Goal: Task Accomplishment & Management: Manage account settings

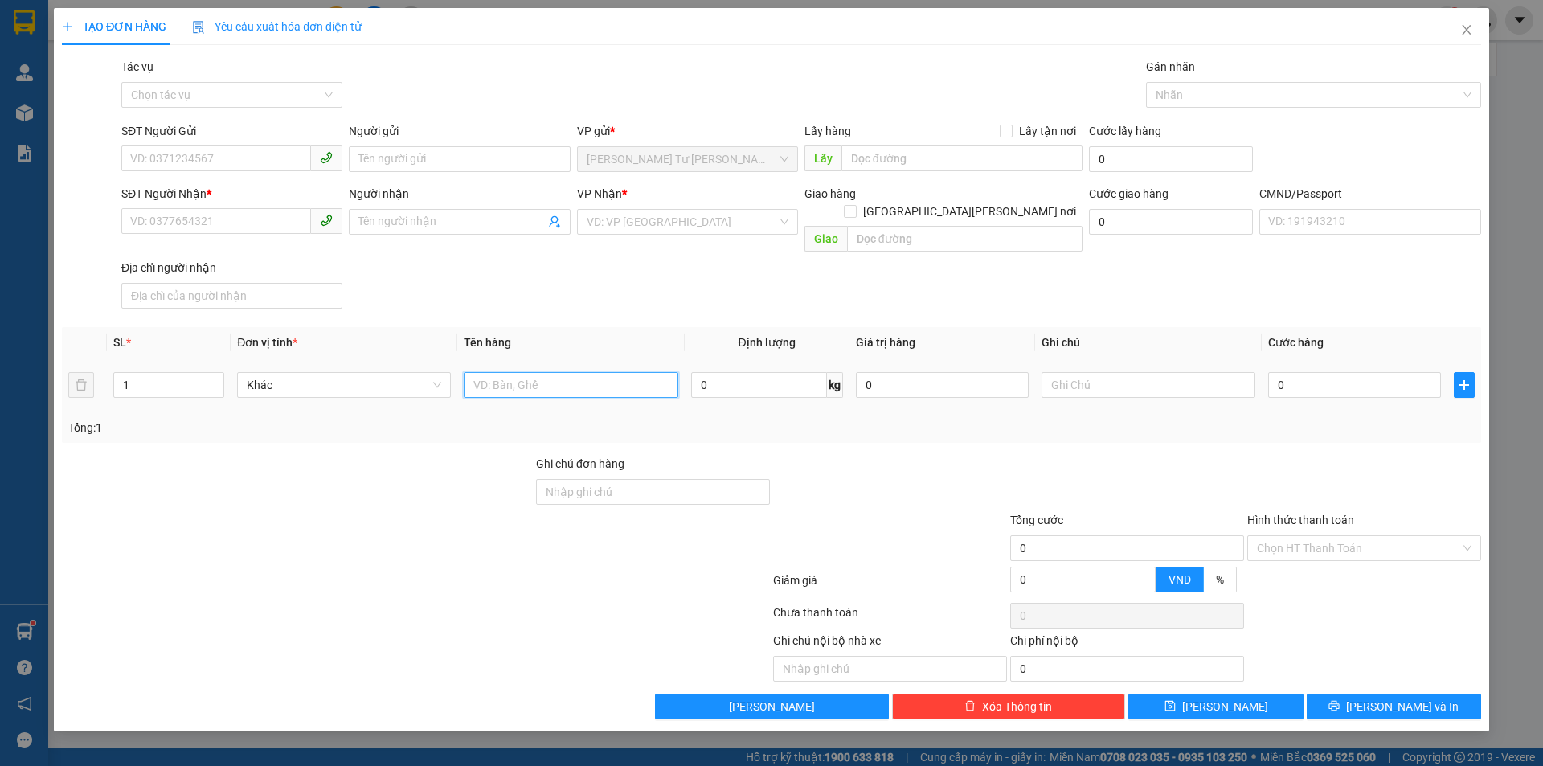
click at [531, 372] on input "text" at bounding box center [571, 385] width 214 height 26
type input "1 T NP 23KG (ĐA)"
click at [230, 153] on input "SĐT Người Gửi" at bounding box center [216, 158] width 190 height 26
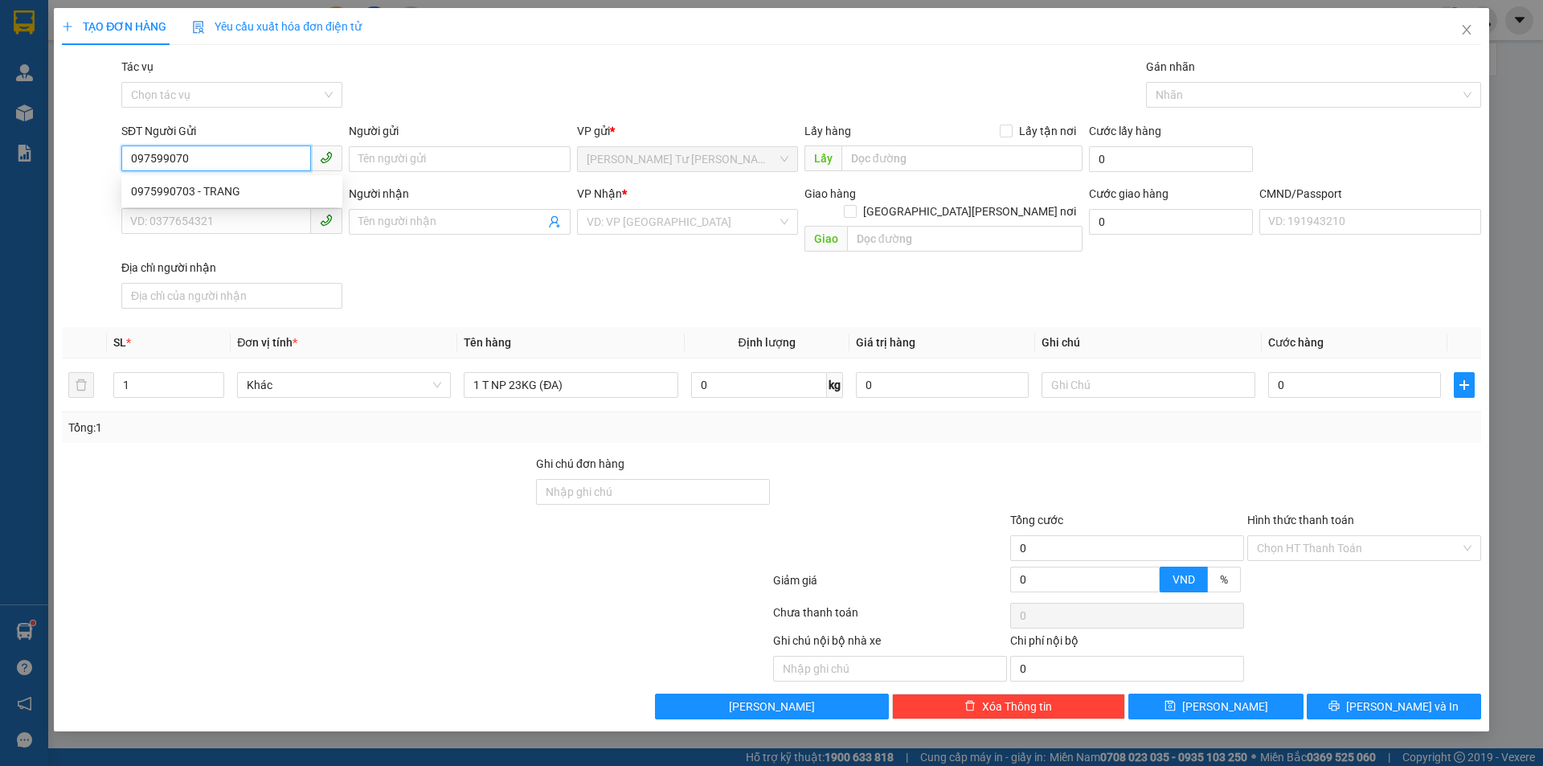
type input "0975990703"
click at [245, 190] on div "0975990703 - TRANG" at bounding box center [232, 191] width 202 height 18
type input "TRANG"
type input "0975990703"
type input "TRANG"
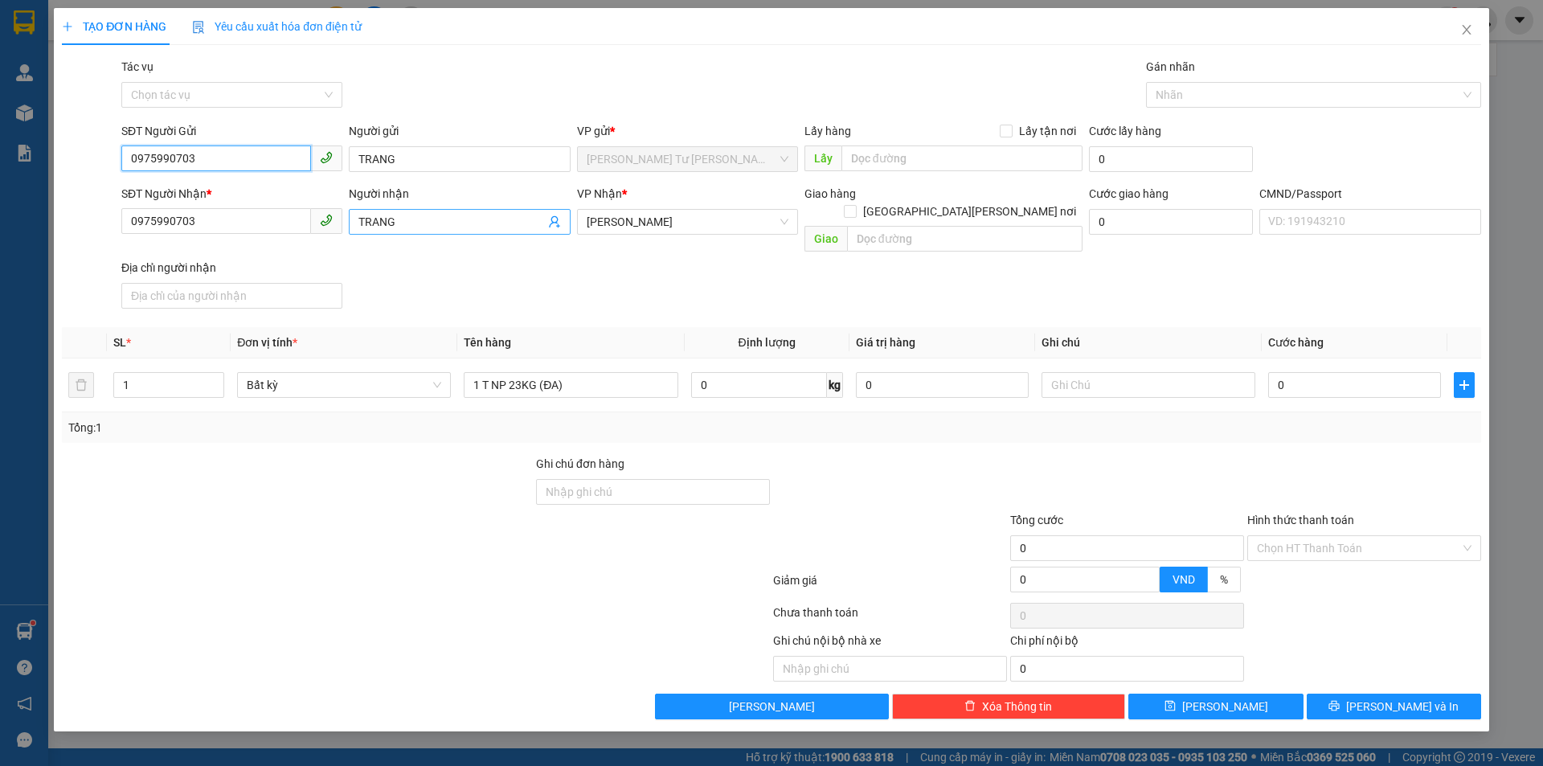
type input "0975990703"
click at [558, 221] on icon "user-add" at bounding box center [554, 221] width 13 height 13
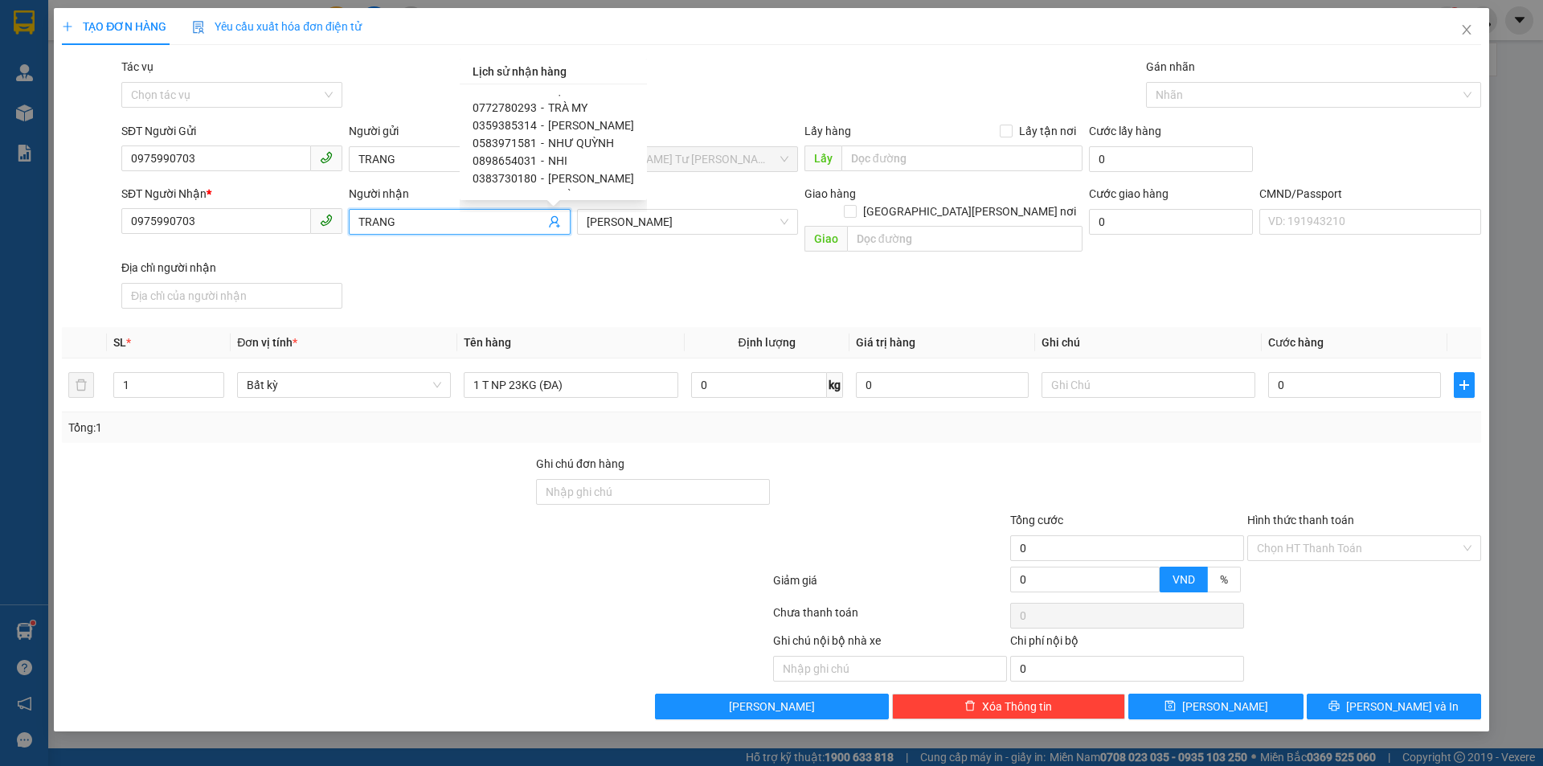
scroll to position [47, 0]
click at [579, 139] on span "TRÀ MY" at bounding box center [567, 144] width 39 height 13
type input "0772780293"
type input "TRÀ MY"
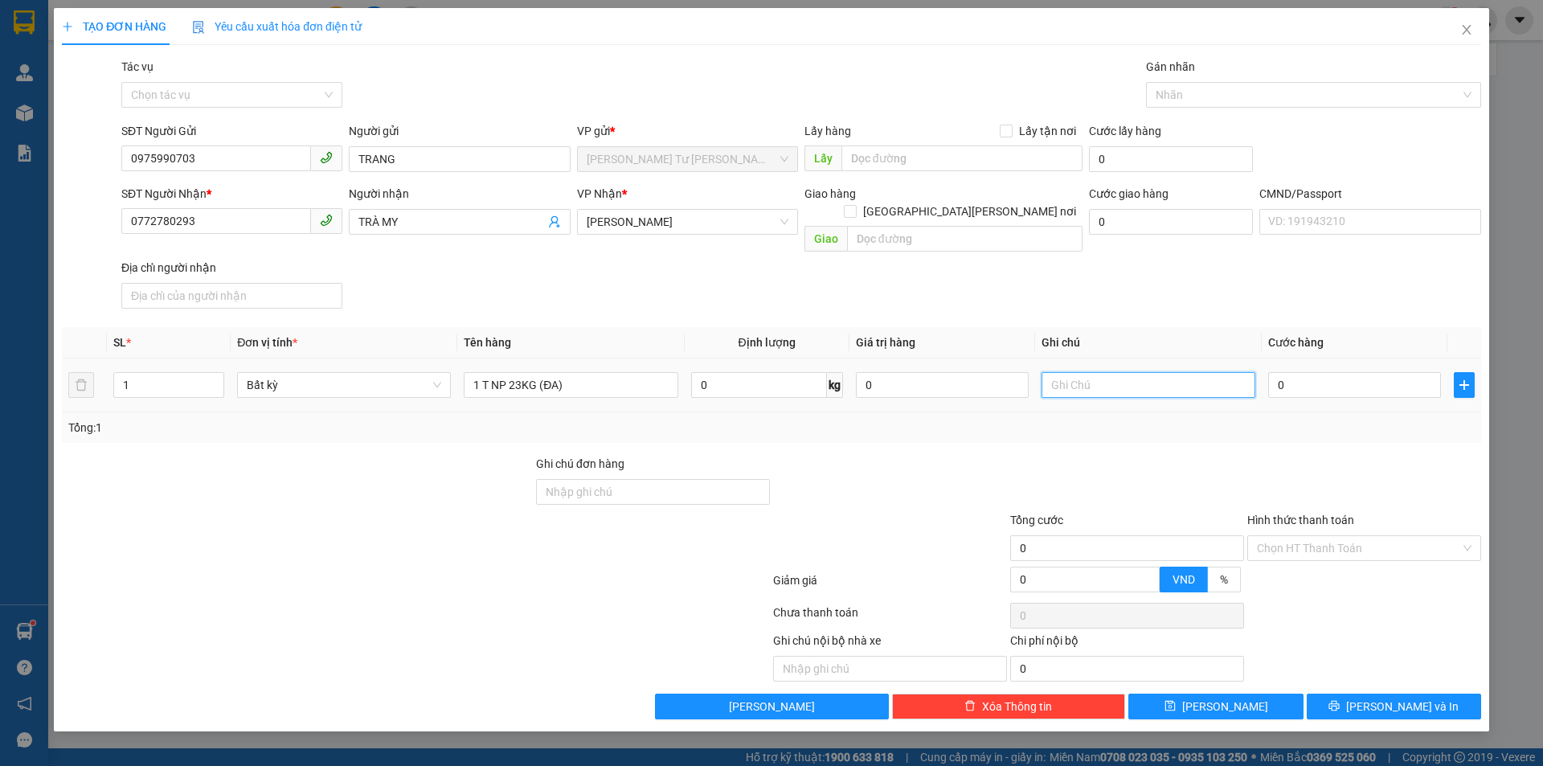
click at [1124, 372] on input "text" at bounding box center [1148, 385] width 214 height 26
type input "8H MAI PHÁT"
click at [257, 162] on input "0975990703" at bounding box center [216, 158] width 190 height 26
click at [1315, 372] on input "0" at bounding box center [1354, 385] width 173 height 26
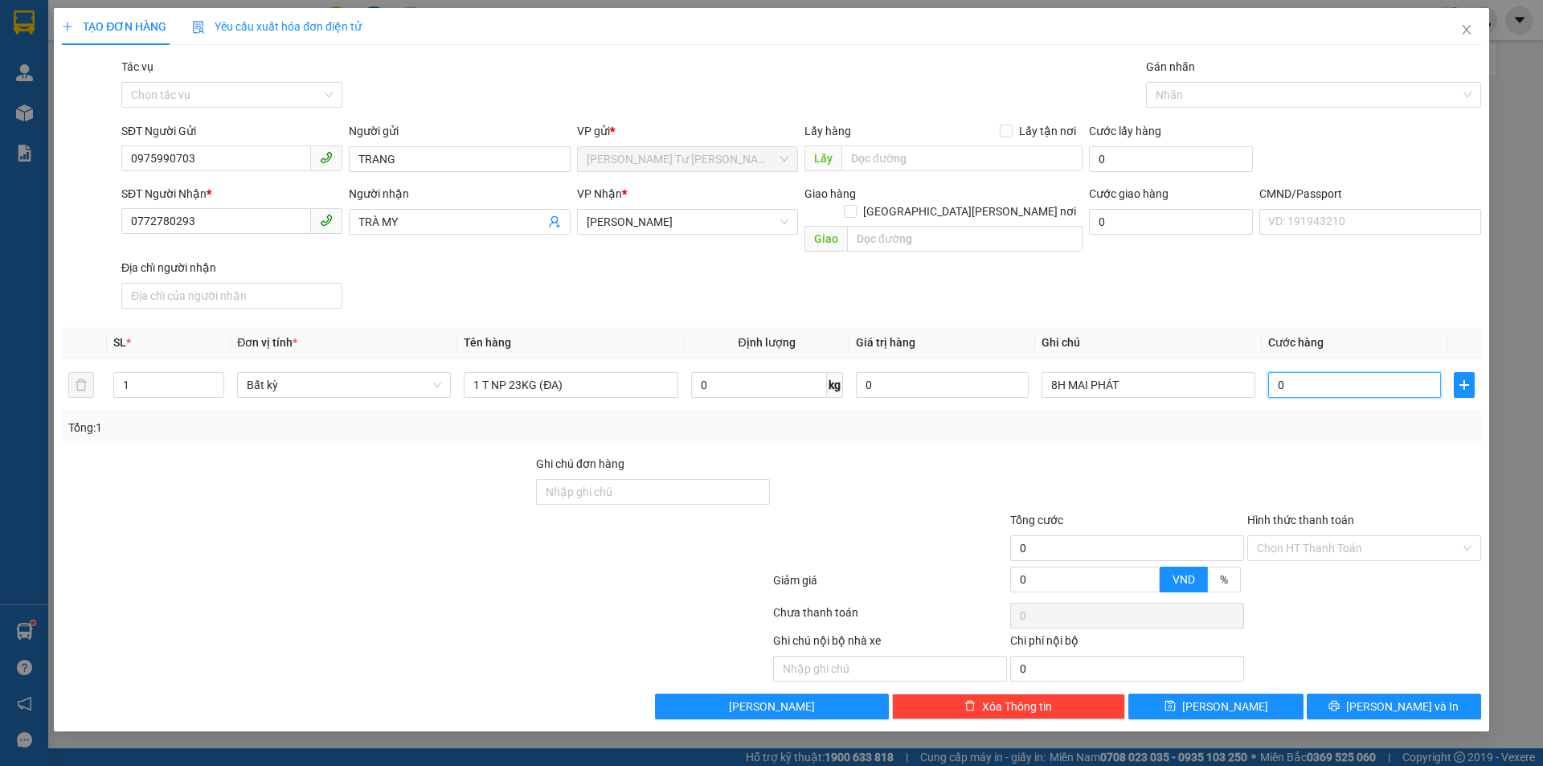
type input "4"
type input "40"
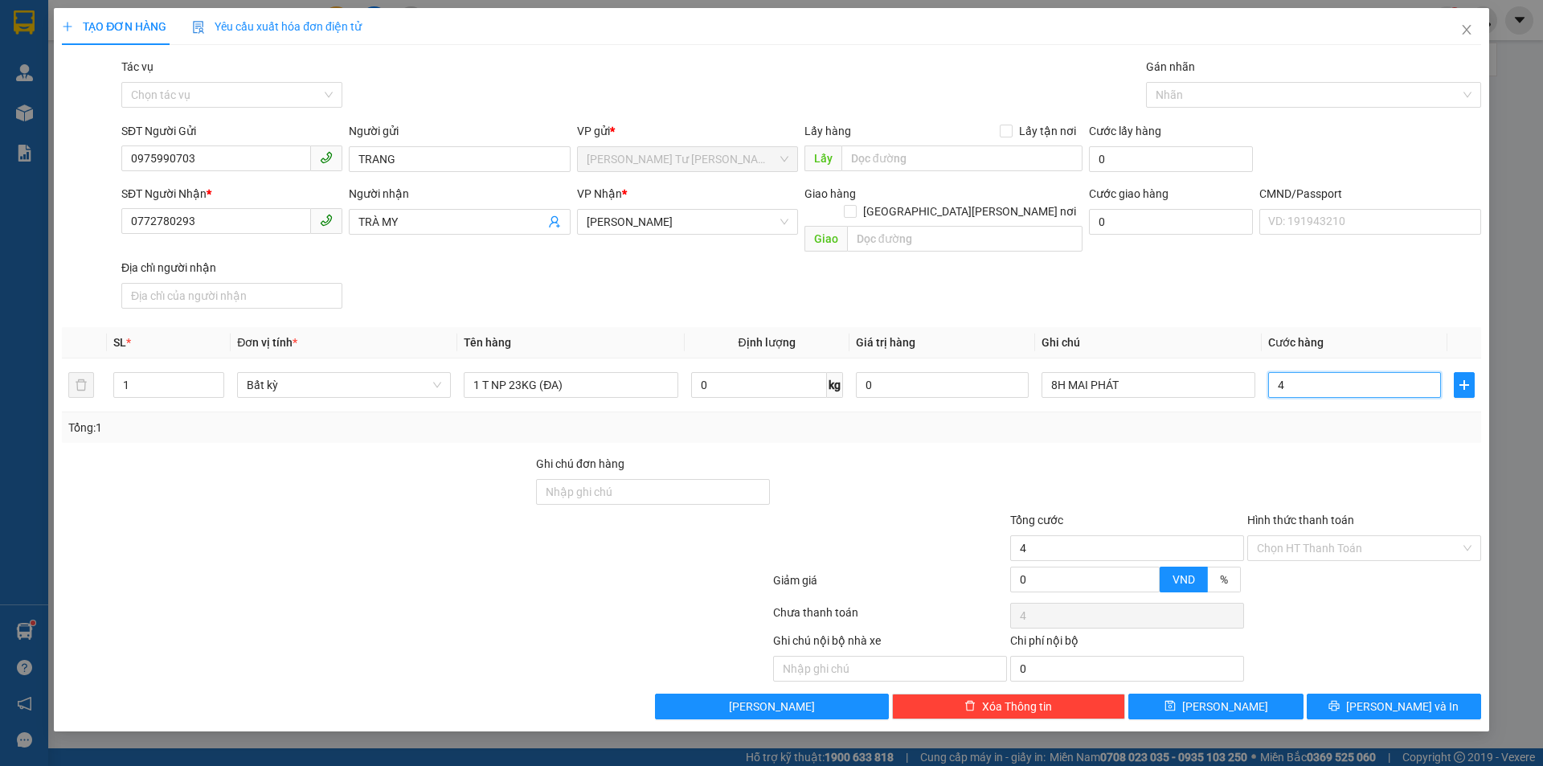
type input "40"
type input "40.000"
click at [1316, 275] on div "SĐT Người Nhận * 0772780293 Người nhận TRÀ MY VP Nhận * Hồ Chí Minh Giao hàng G…" at bounding box center [801, 250] width 1366 height 130
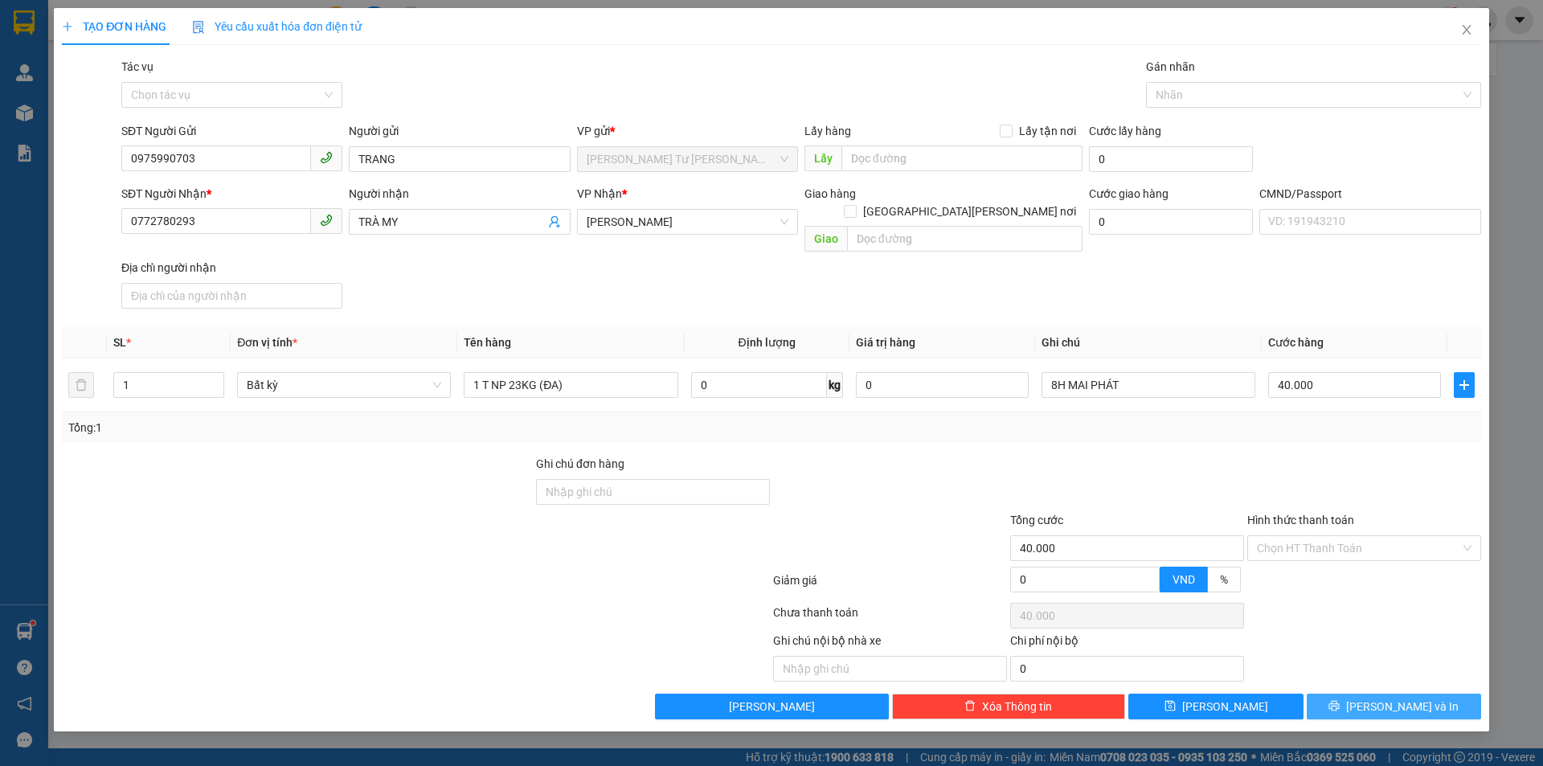
click at [1374, 693] on button "Lưu và In" at bounding box center [1393, 706] width 174 height 26
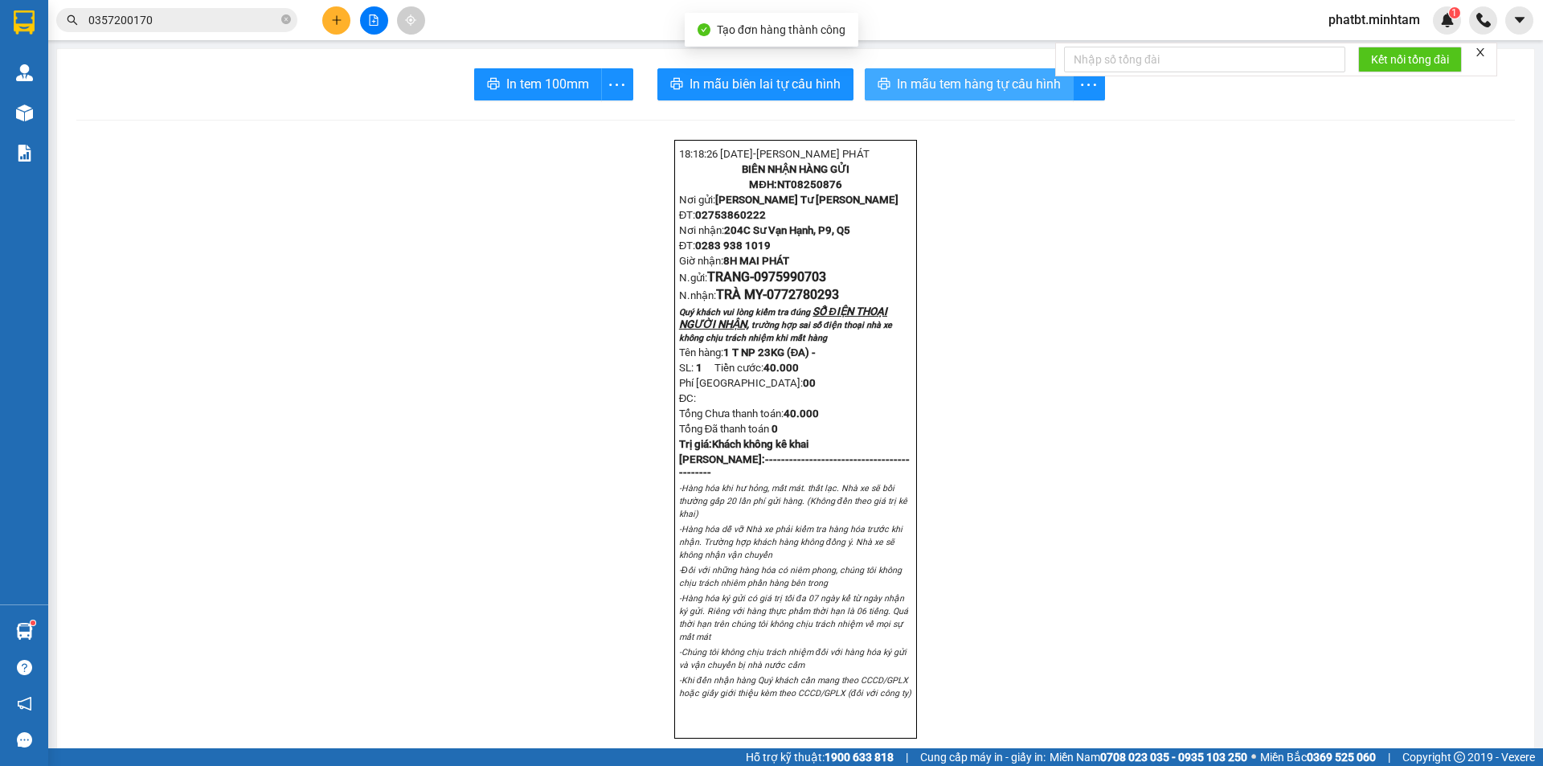
click at [898, 91] on span "In mẫu tem hàng tự cấu hình" at bounding box center [979, 84] width 164 height 20
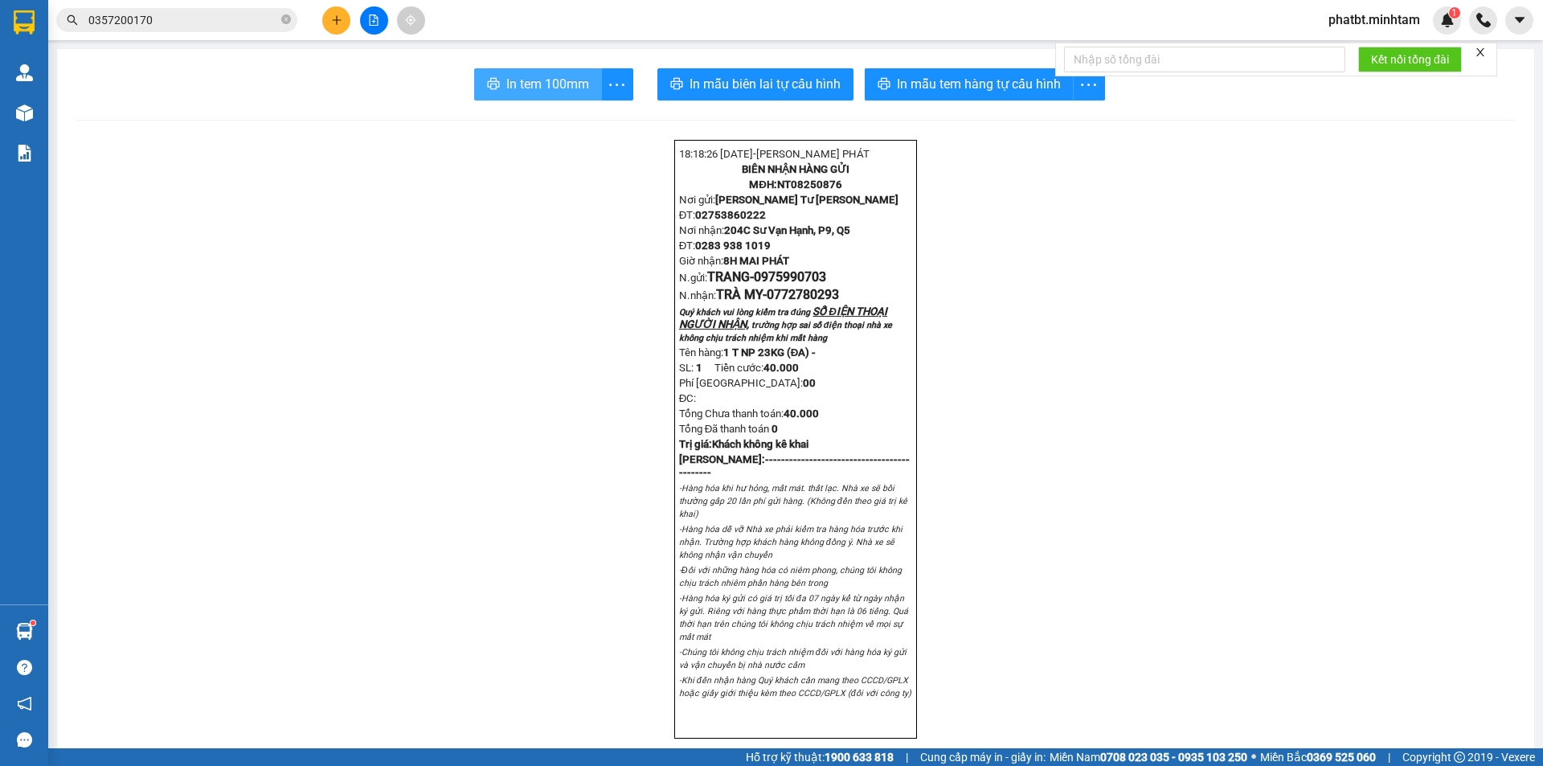
click at [545, 88] on span "In tem 100mm" at bounding box center [547, 84] width 83 height 20
click at [335, 25] on icon "plus" at bounding box center [336, 19] width 11 height 11
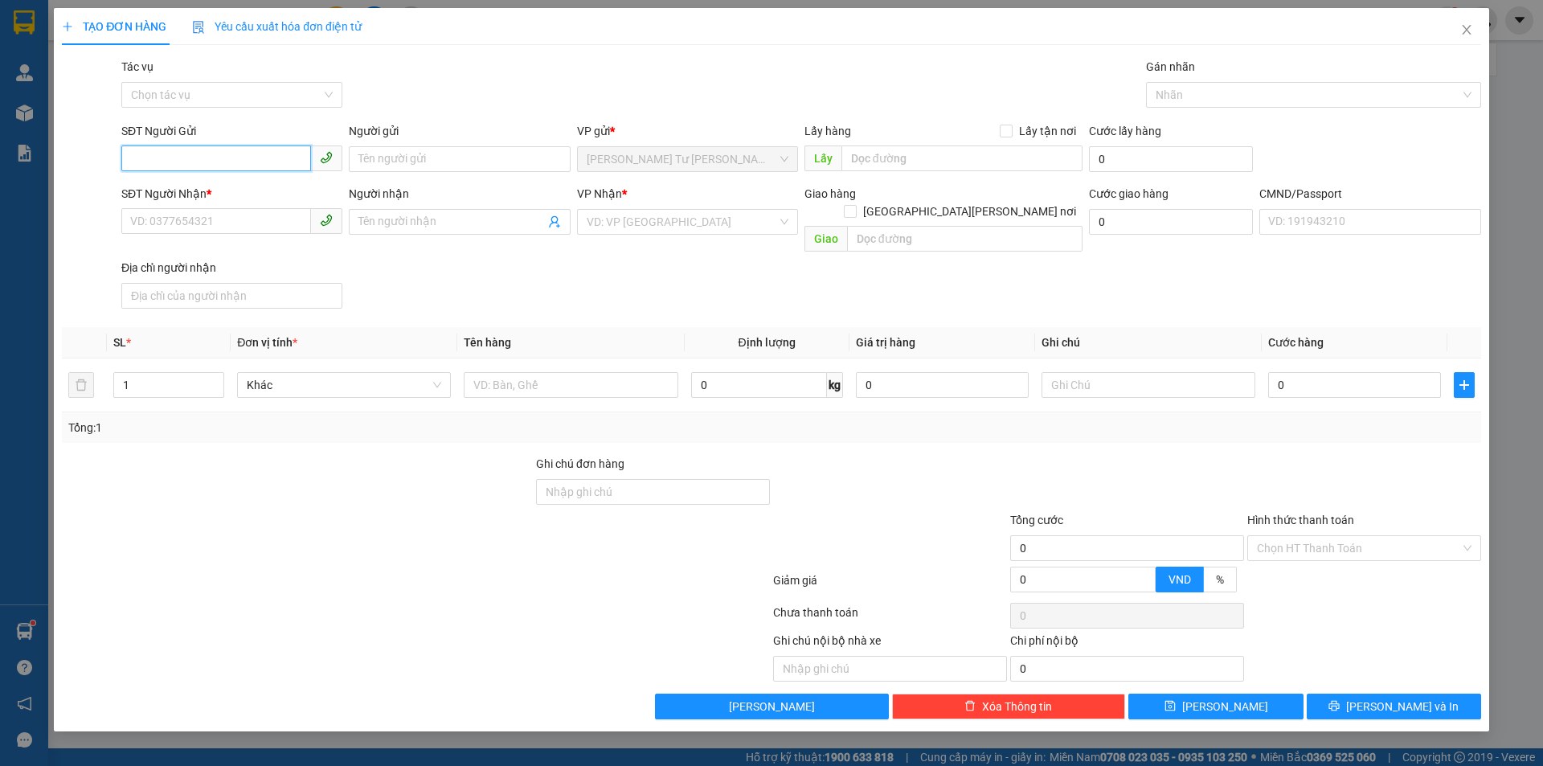
paste input "0975990703"
type input "0975990703"
click at [245, 191] on div "0975990703 - TRANG" at bounding box center [232, 191] width 202 height 18
type input "TRANG"
type input "0772780293"
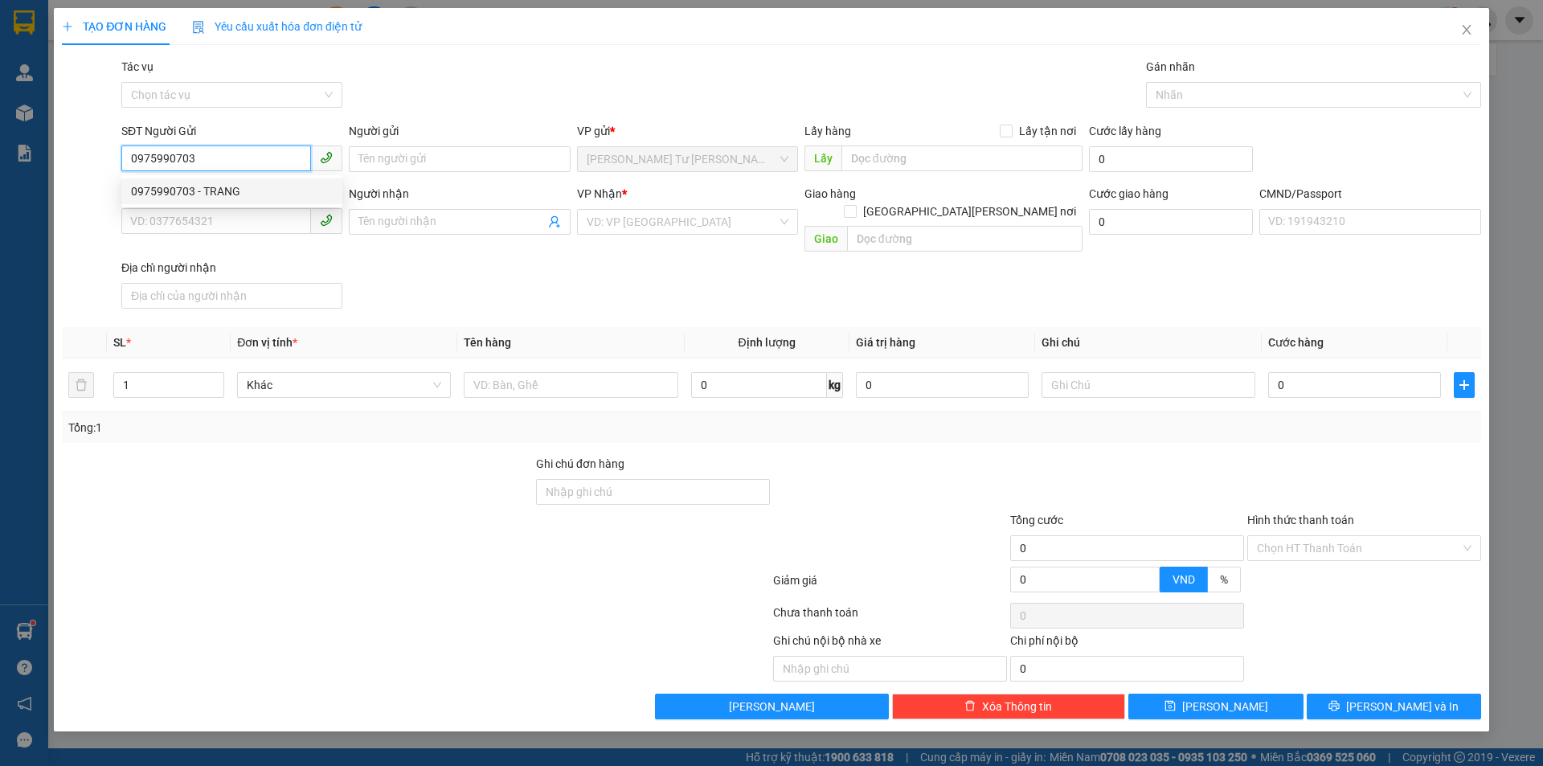
type input "TRÀ MY"
type input "0975990703"
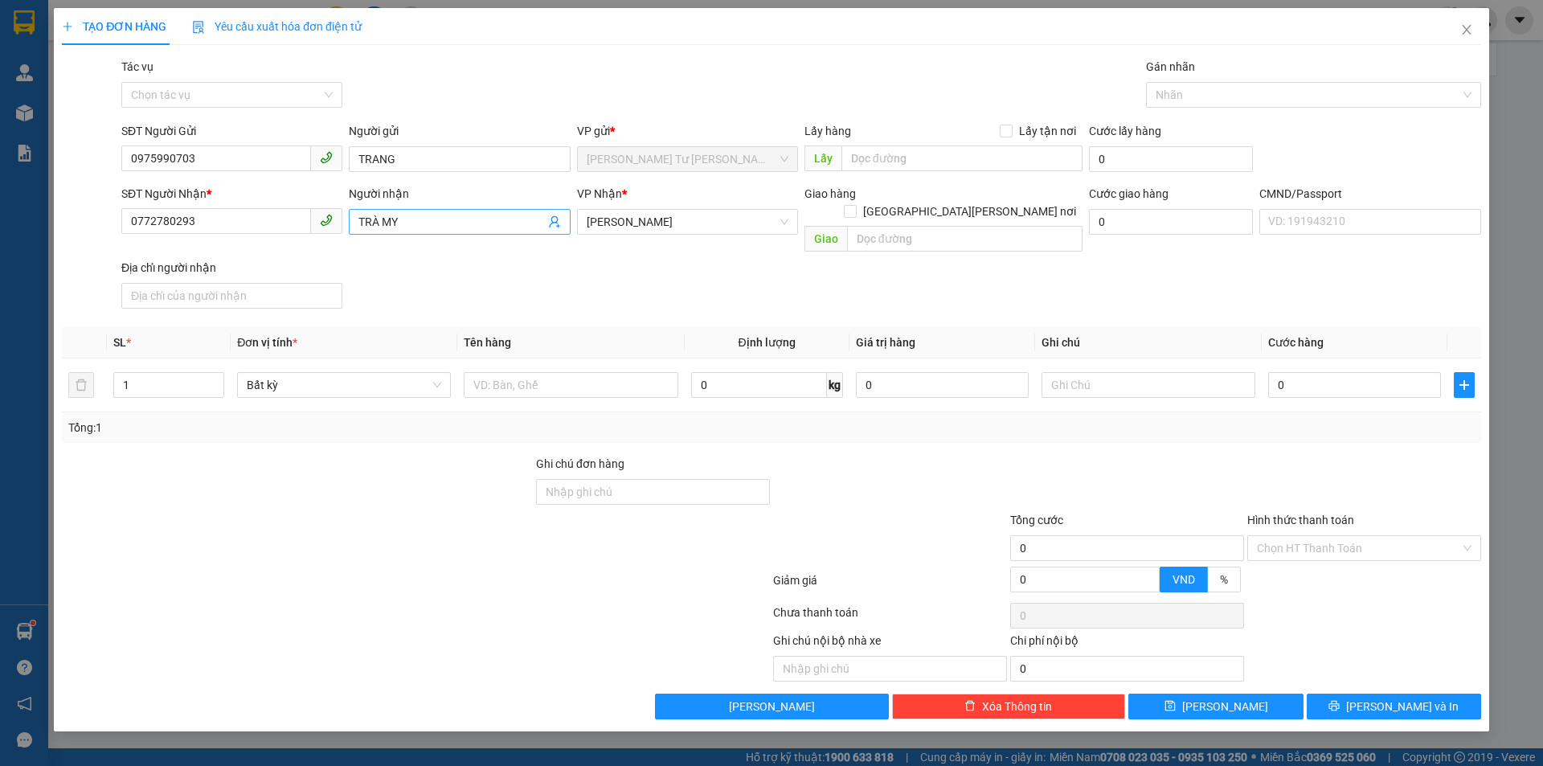
click at [554, 224] on icon "user-add" at bounding box center [554, 221] width 13 height 13
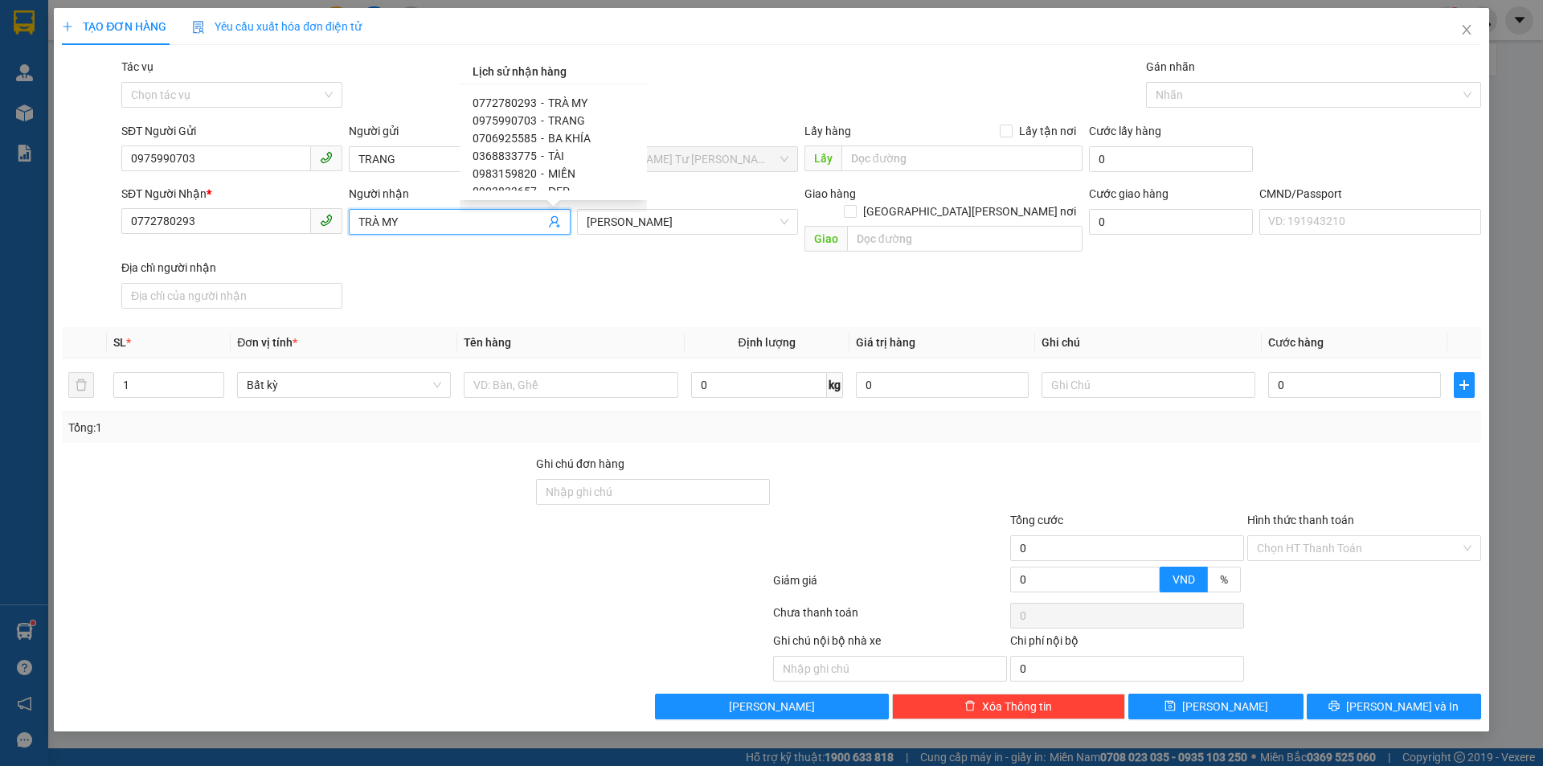
click at [566, 174] on span "MIỀN" at bounding box center [561, 173] width 27 height 13
type input "0983159820"
type input "MIỀN"
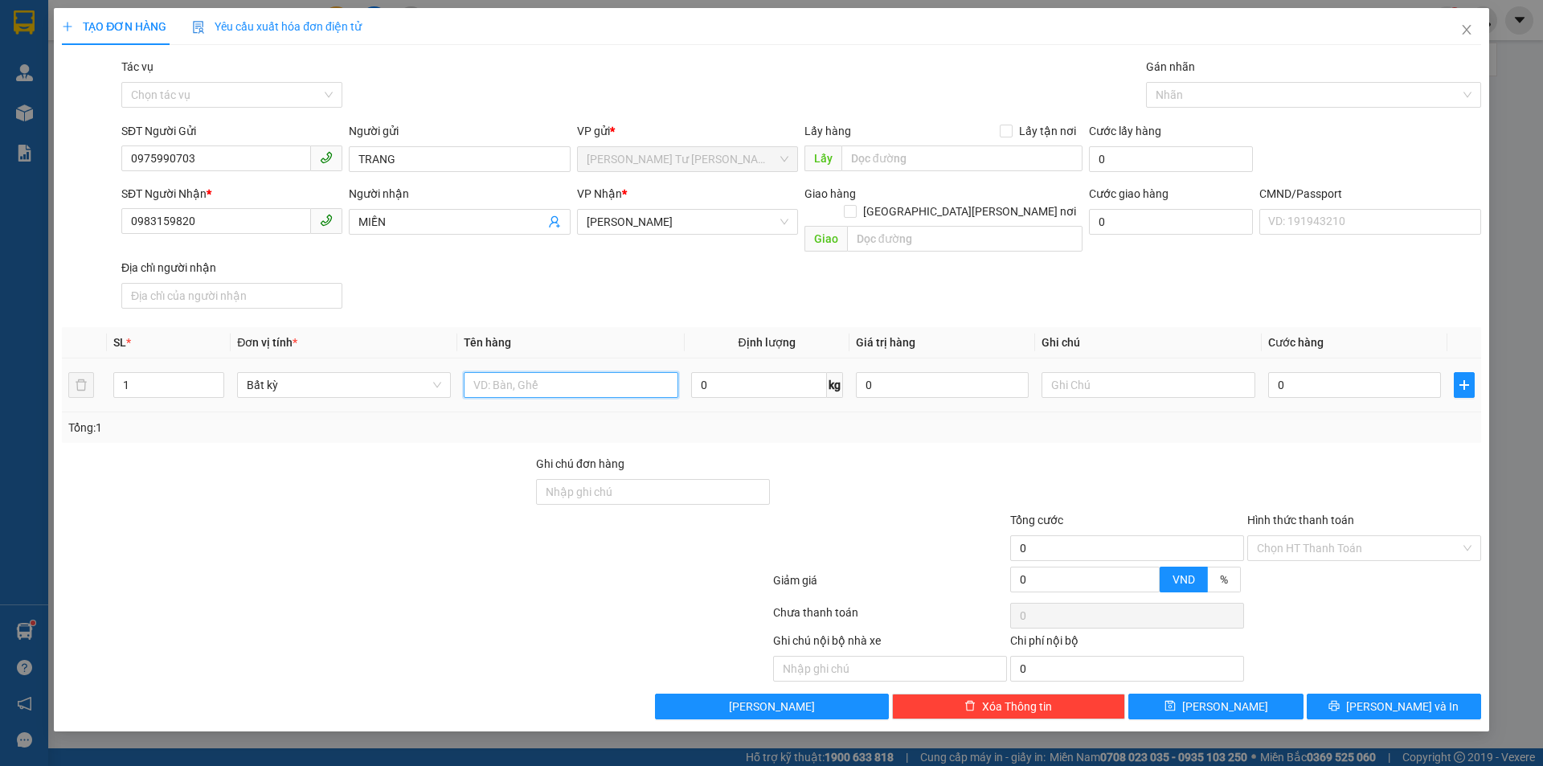
click at [534, 372] on input "text" at bounding box center [571, 385] width 214 height 26
type input "1 T DẸP NP 4KG (ĐA)"
click at [1107, 372] on input "text" at bounding box center [1148, 385] width 214 height 26
type input "8H MAI PHÁT"
click at [1312, 372] on input "0" at bounding box center [1354, 385] width 173 height 26
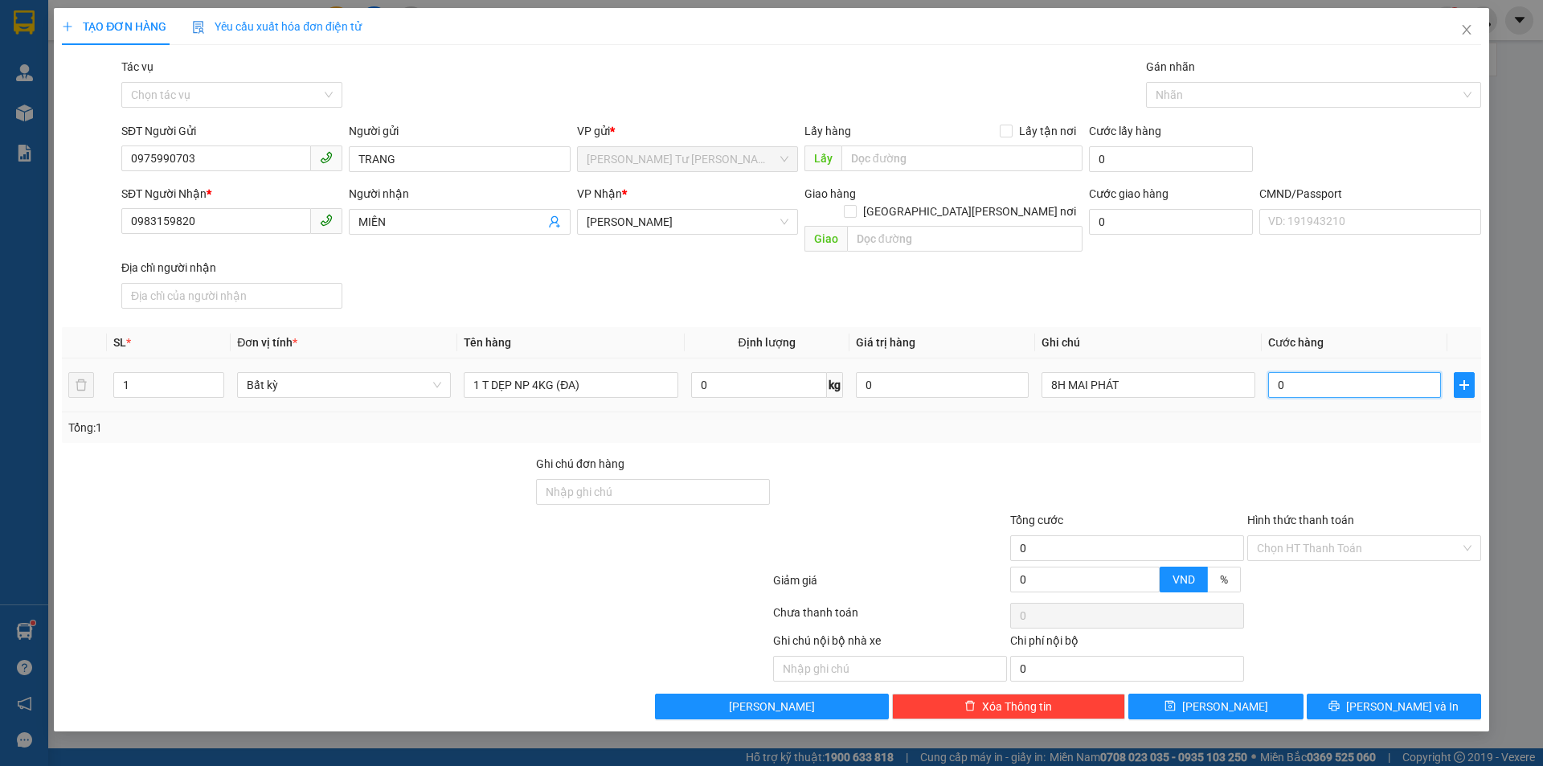
type input "2"
type input "20"
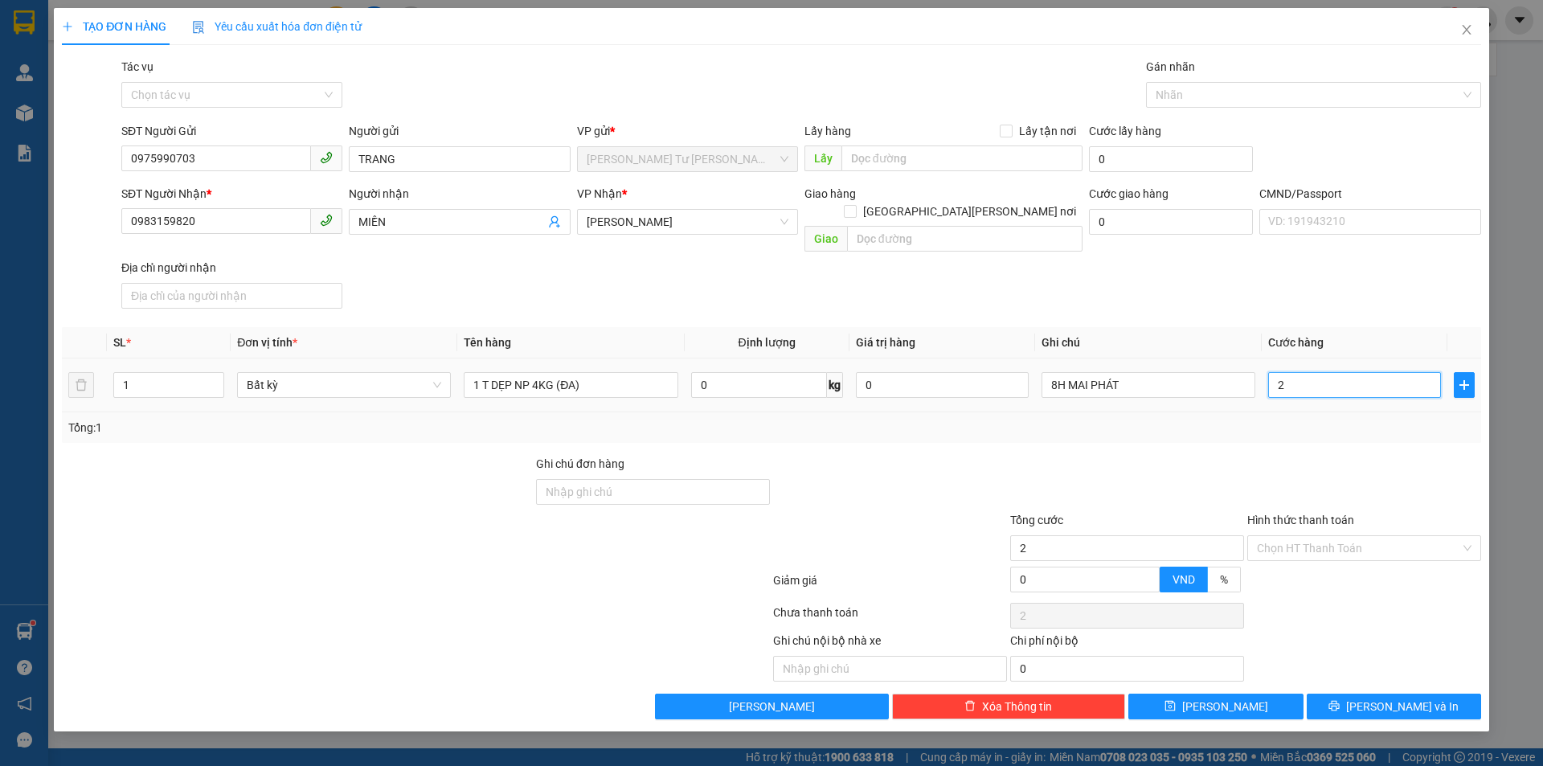
type input "20"
type input "20.000"
click at [1266, 251] on div "SĐT Người Nhận * 0983159820 Người nhận MIỀN VP Nhận * Hồ Chí Minh Giao hàng Gia…" at bounding box center [801, 250] width 1366 height 130
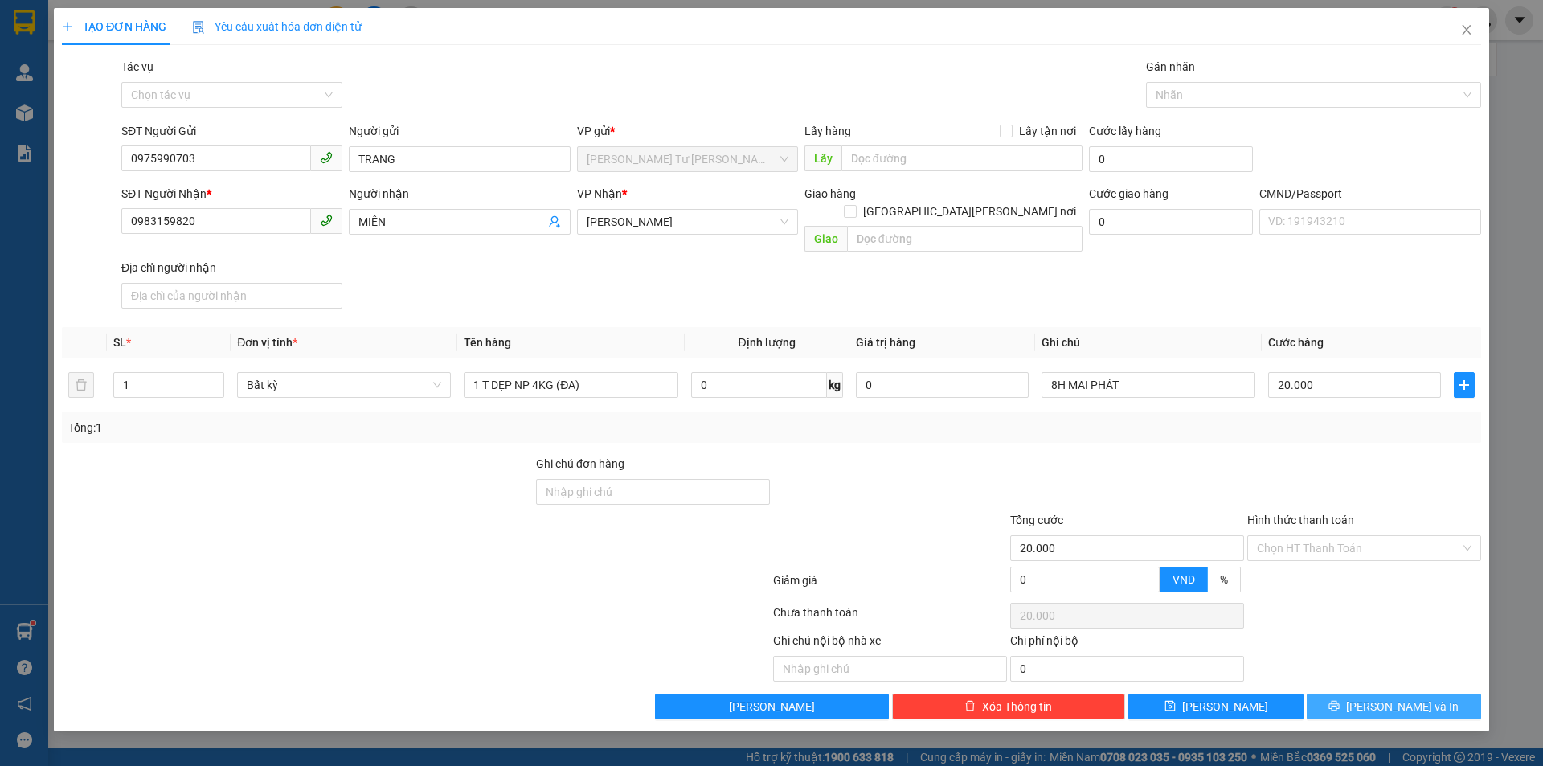
click at [1358, 693] on button "Lưu và In" at bounding box center [1393, 706] width 174 height 26
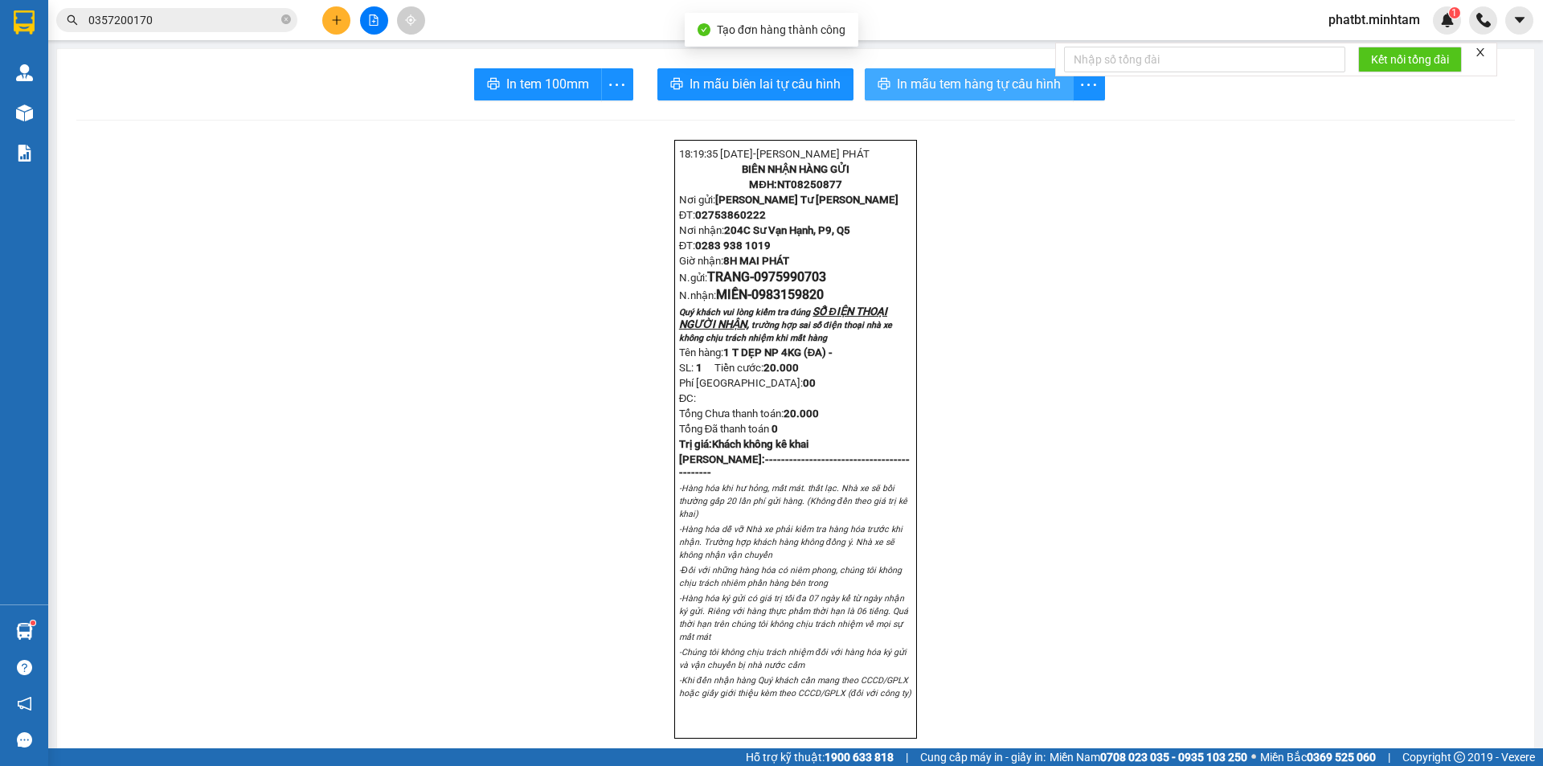
click at [923, 94] on span "In mẫu tem hàng tự cấu hình" at bounding box center [979, 84] width 164 height 20
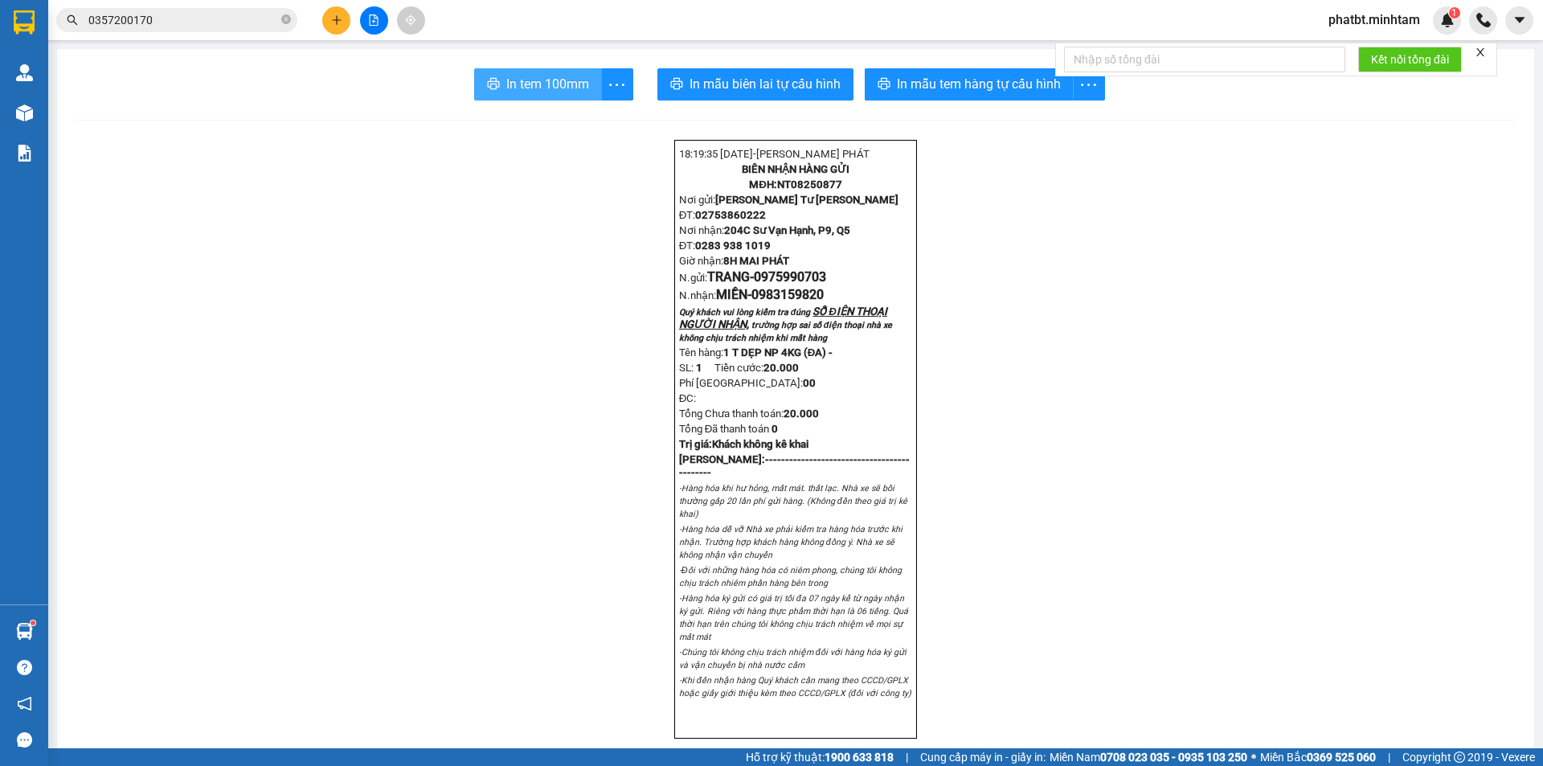
click at [560, 87] on span "In tem 100mm" at bounding box center [547, 84] width 83 height 20
click at [283, 18] on icon "close-circle" at bounding box center [286, 19] width 10 height 10
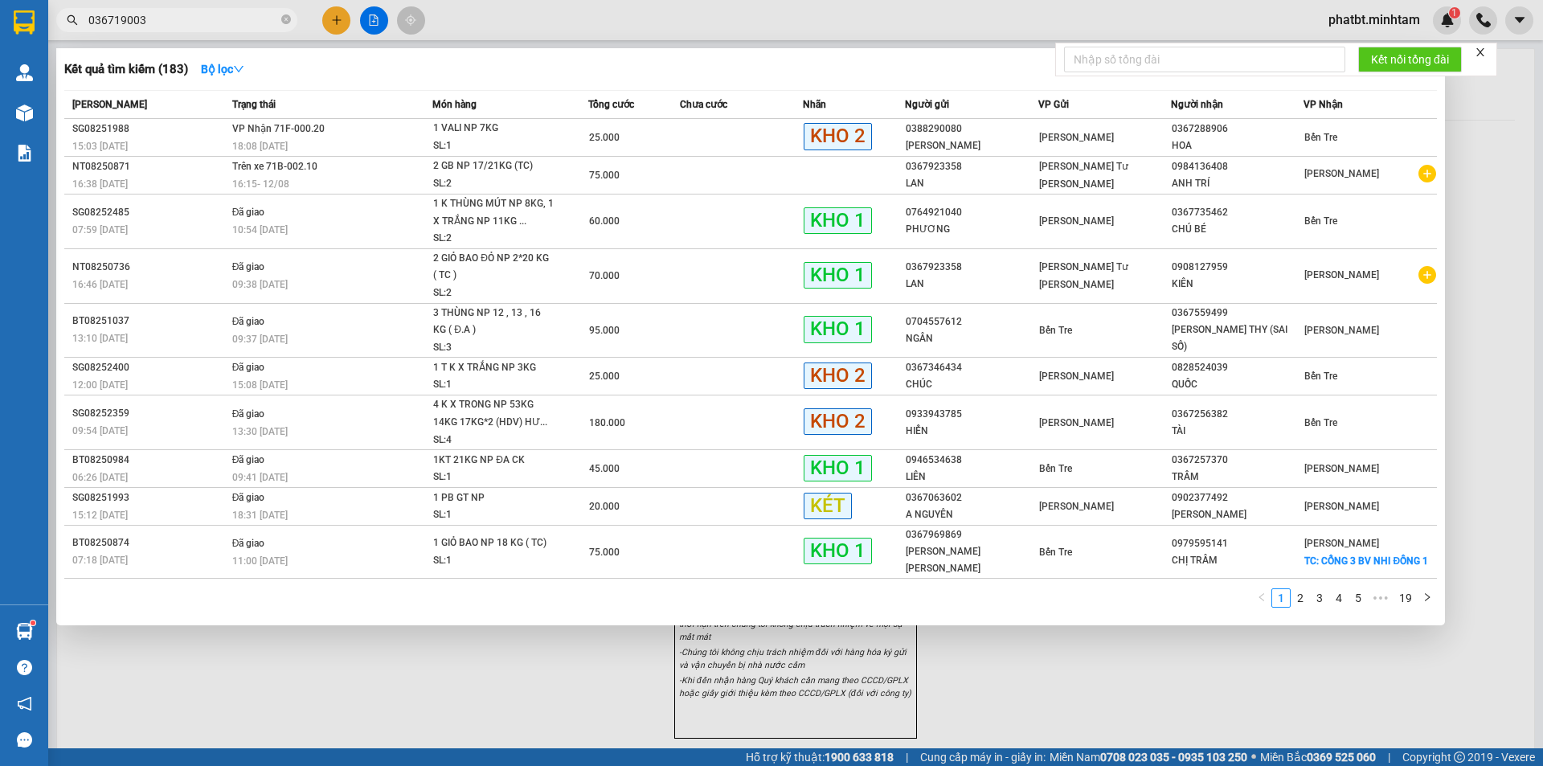
type input "0367190039"
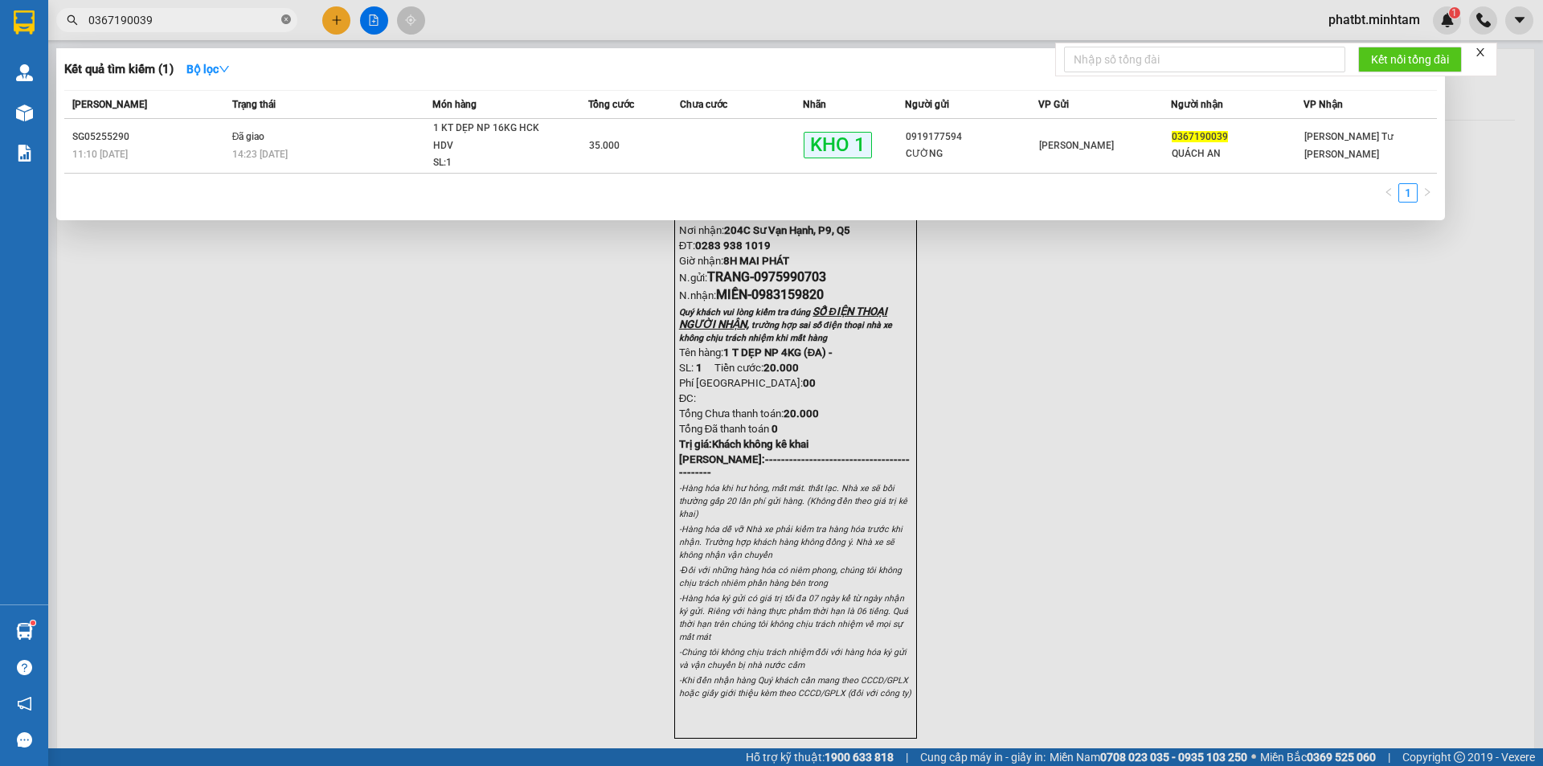
click at [288, 15] on icon "close-circle" at bounding box center [286, 19] width 10 height 10
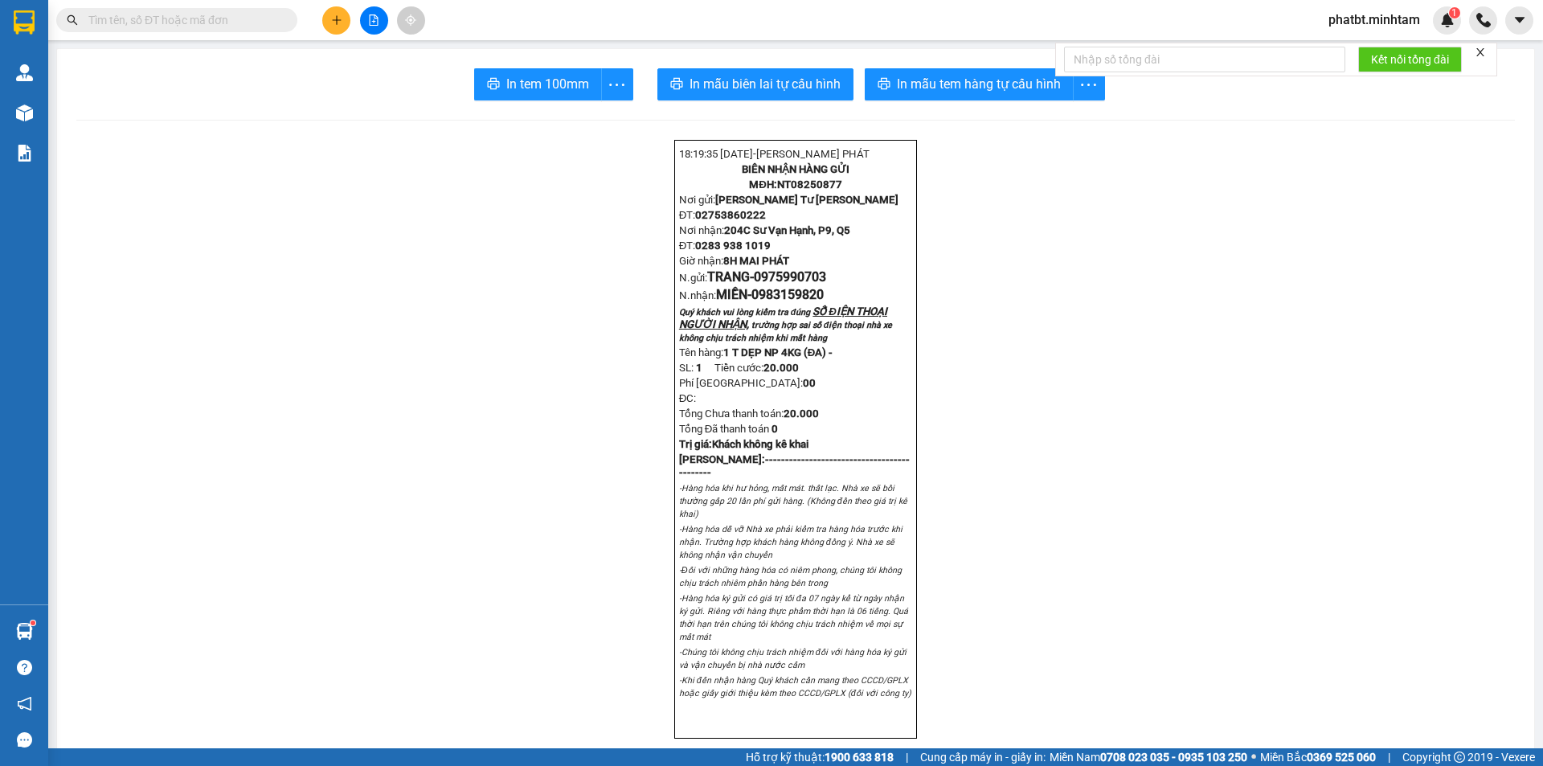
click at [256, 23] on input "text" at bounding box center [183, 20] width 190 height 18
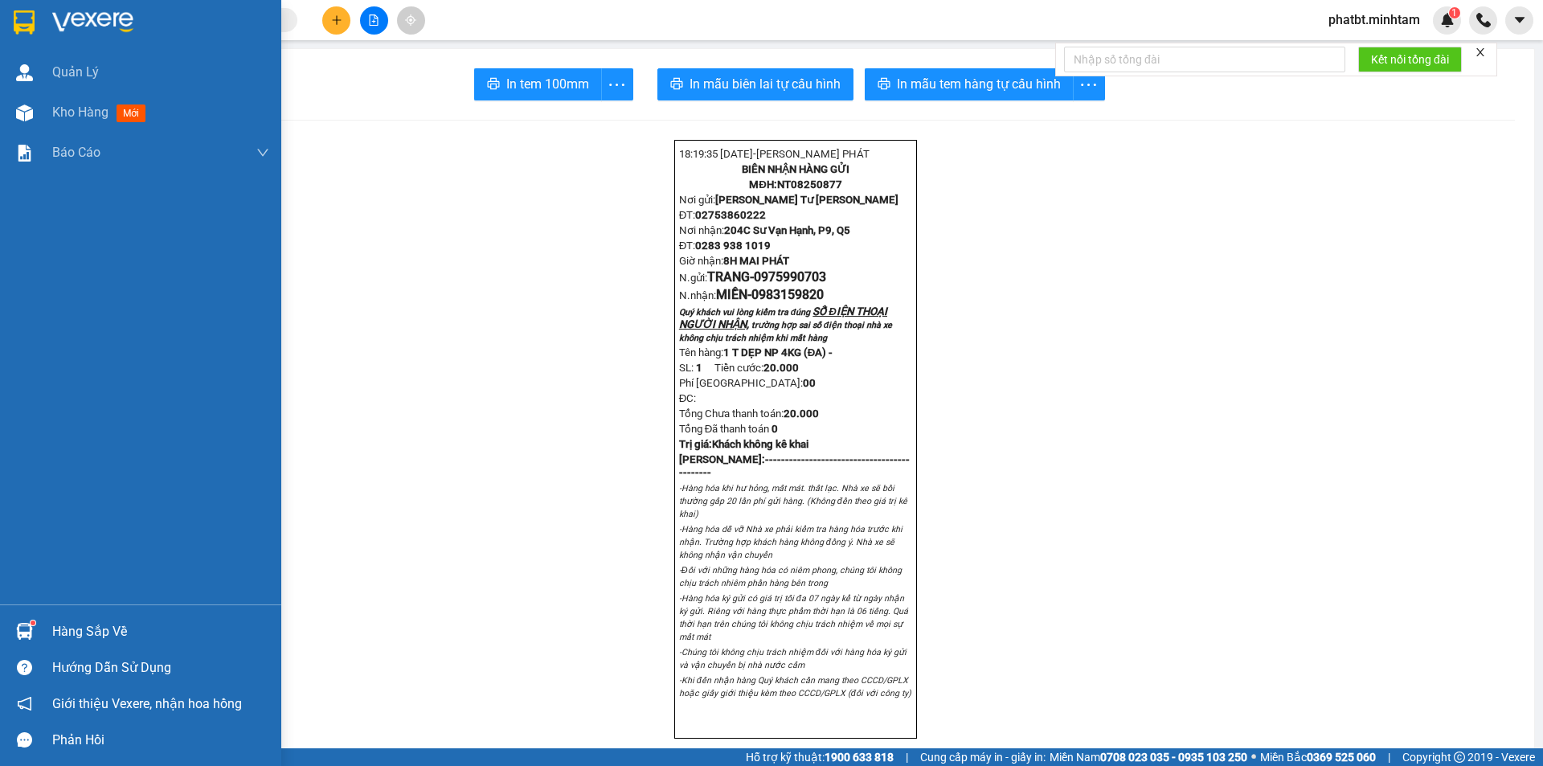
click at [92, 620] on div "Hàng sắp về" at bounding box center [160, 631] width 217 height 24
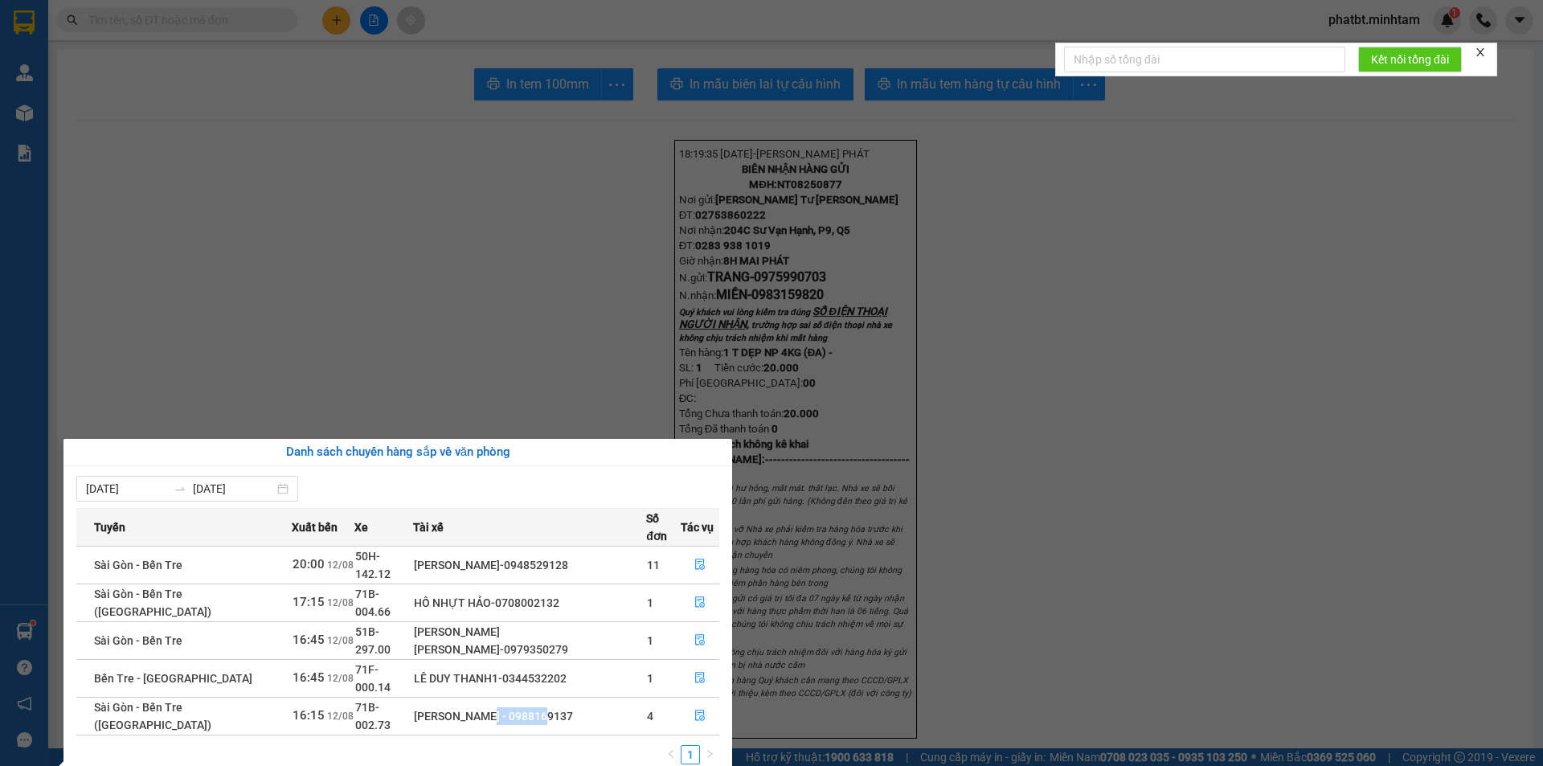
drag, startPoint x: 446, startPoint y: 664, endPoint x: 508, endPoint y: 663, distance: 61.9
click at [508, 707] on div "LÊ VĂN ĐỆ - 0988169137" at bounding box center [529, 716] width 231 height 18
copy div "0988169137"
click at [438, 332] on section "Kết quả tìm kiếm ( 1 ) Bộ lọc Mã ĐH Trạng thái Món hàng Tổng cước Chưa cước Nhã…" at bounding box center [771, 383] width 1543 height 766
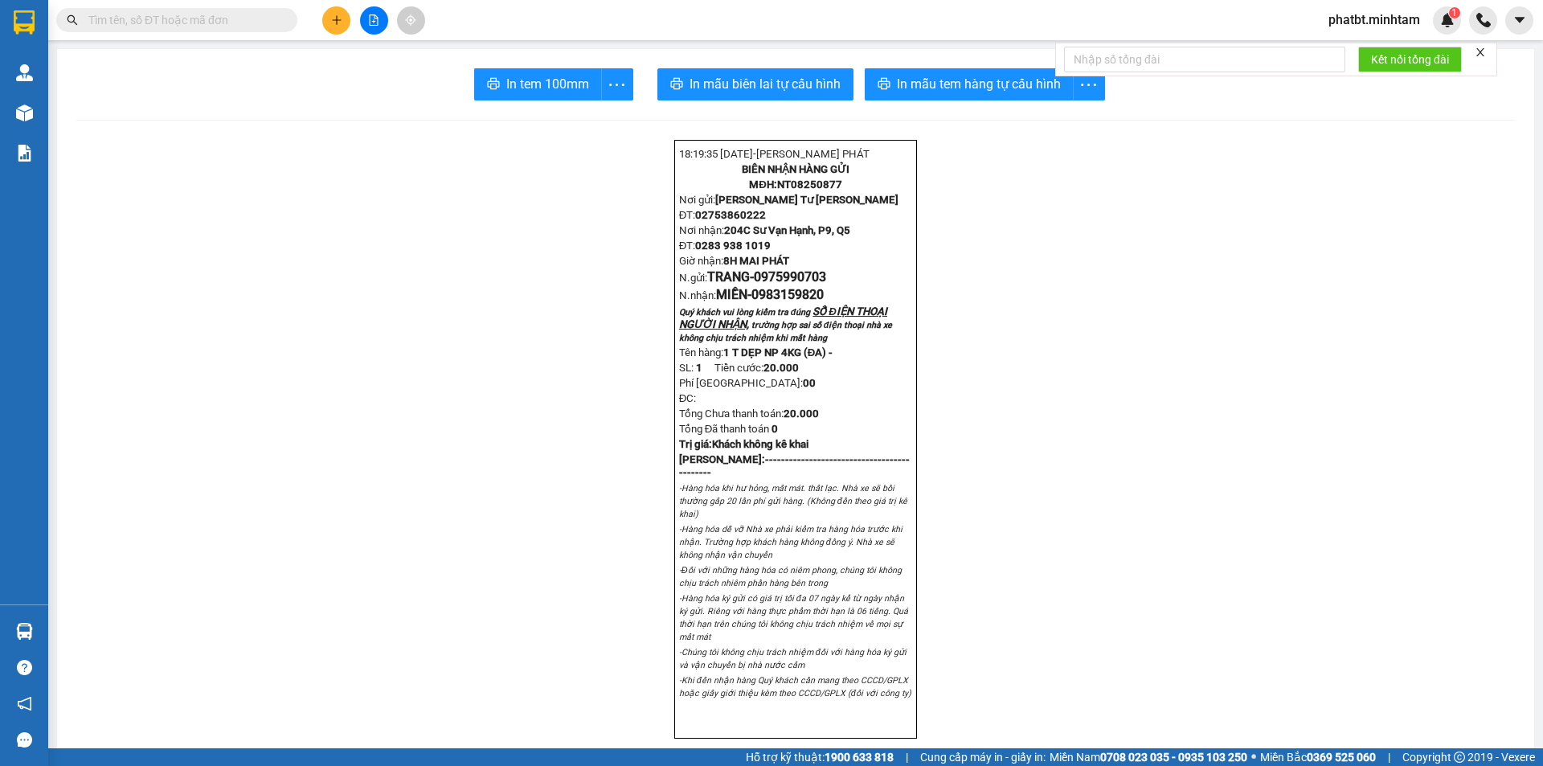
click at [244, 18] on input "text" at bounding box center [183, 20] width 190 height 18
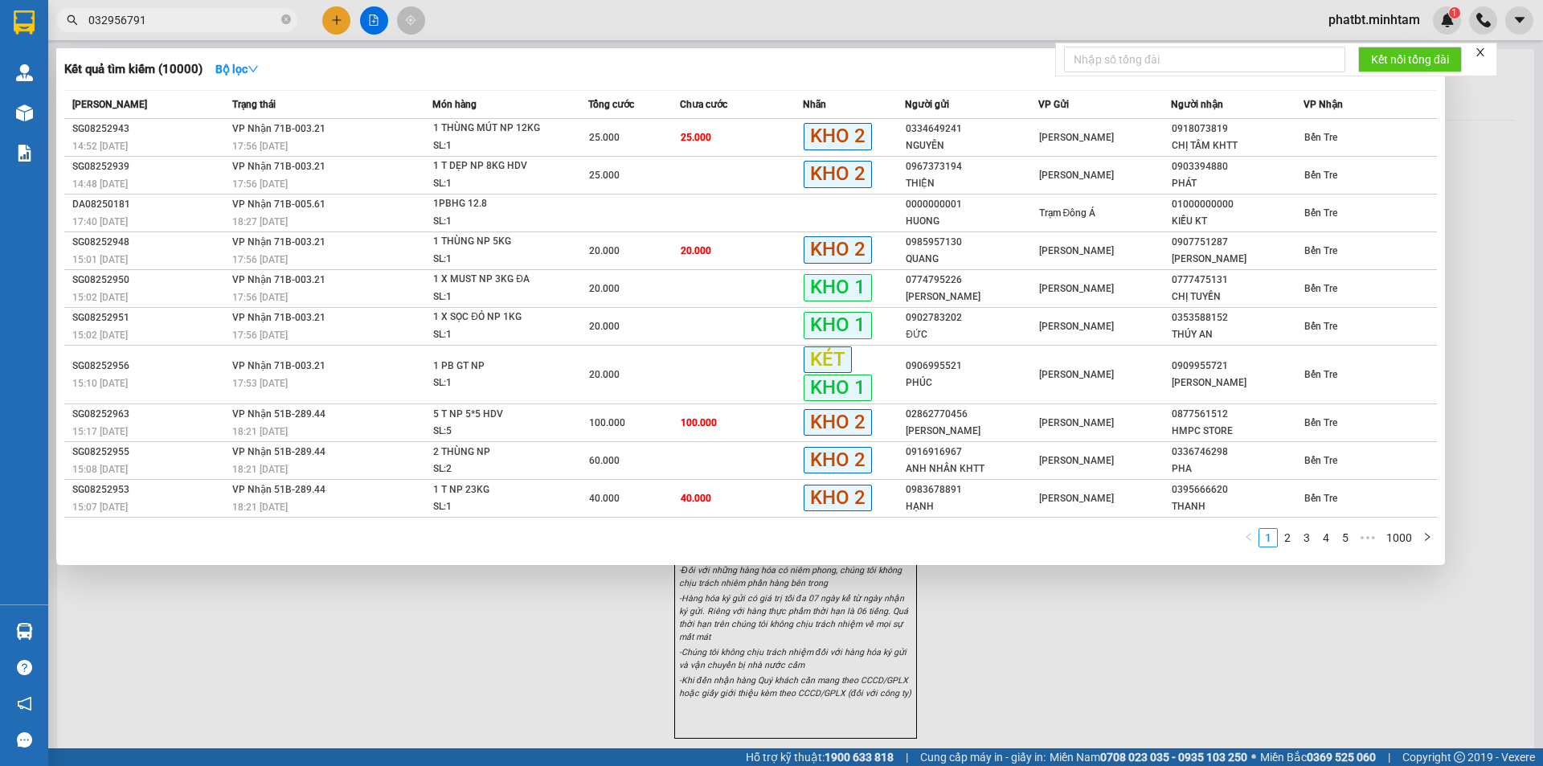
type input "0329567919"
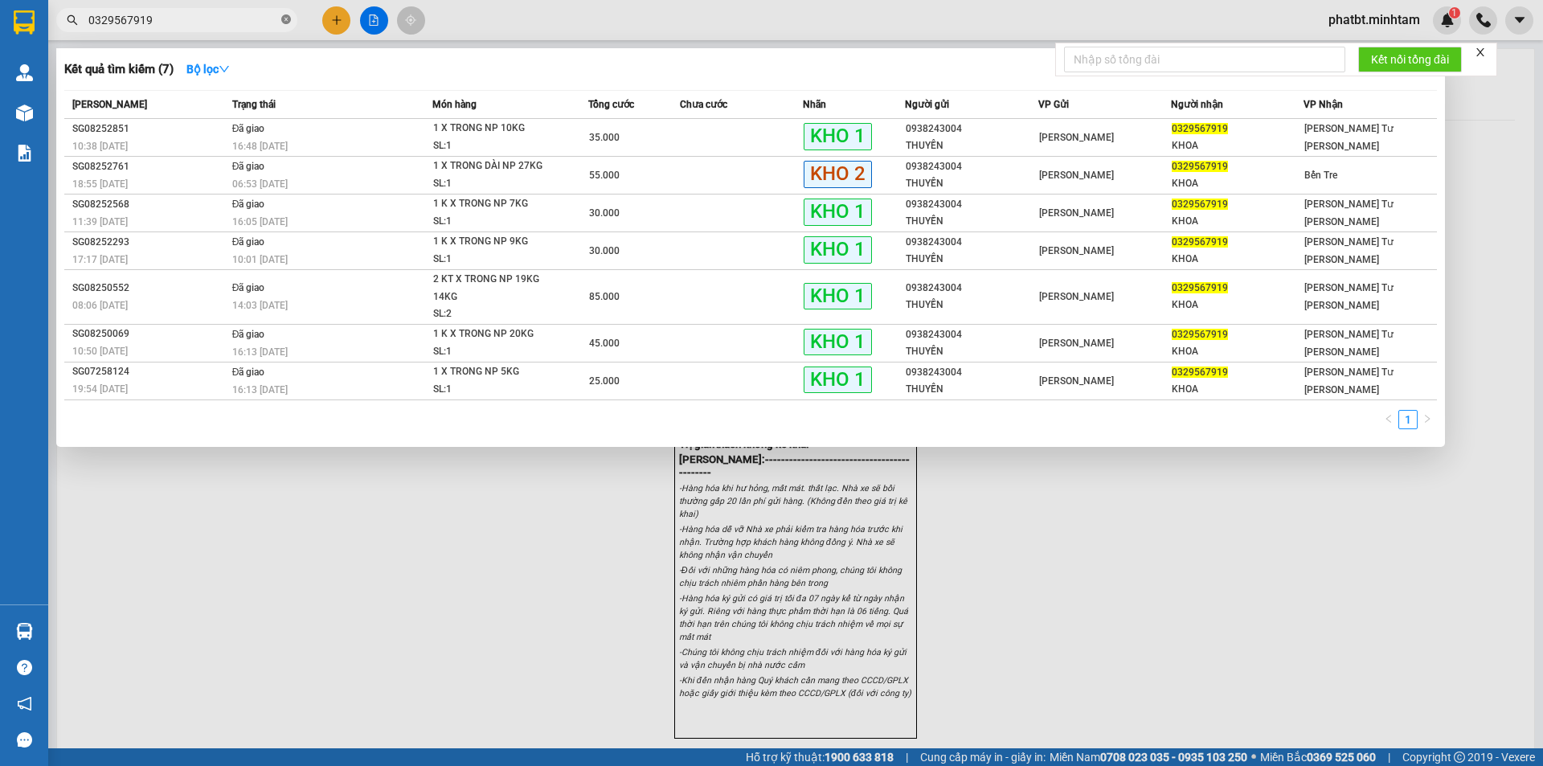
click at [288, 20] on icon "close-circle" at bounding box center [286, 19] width 10 height 10
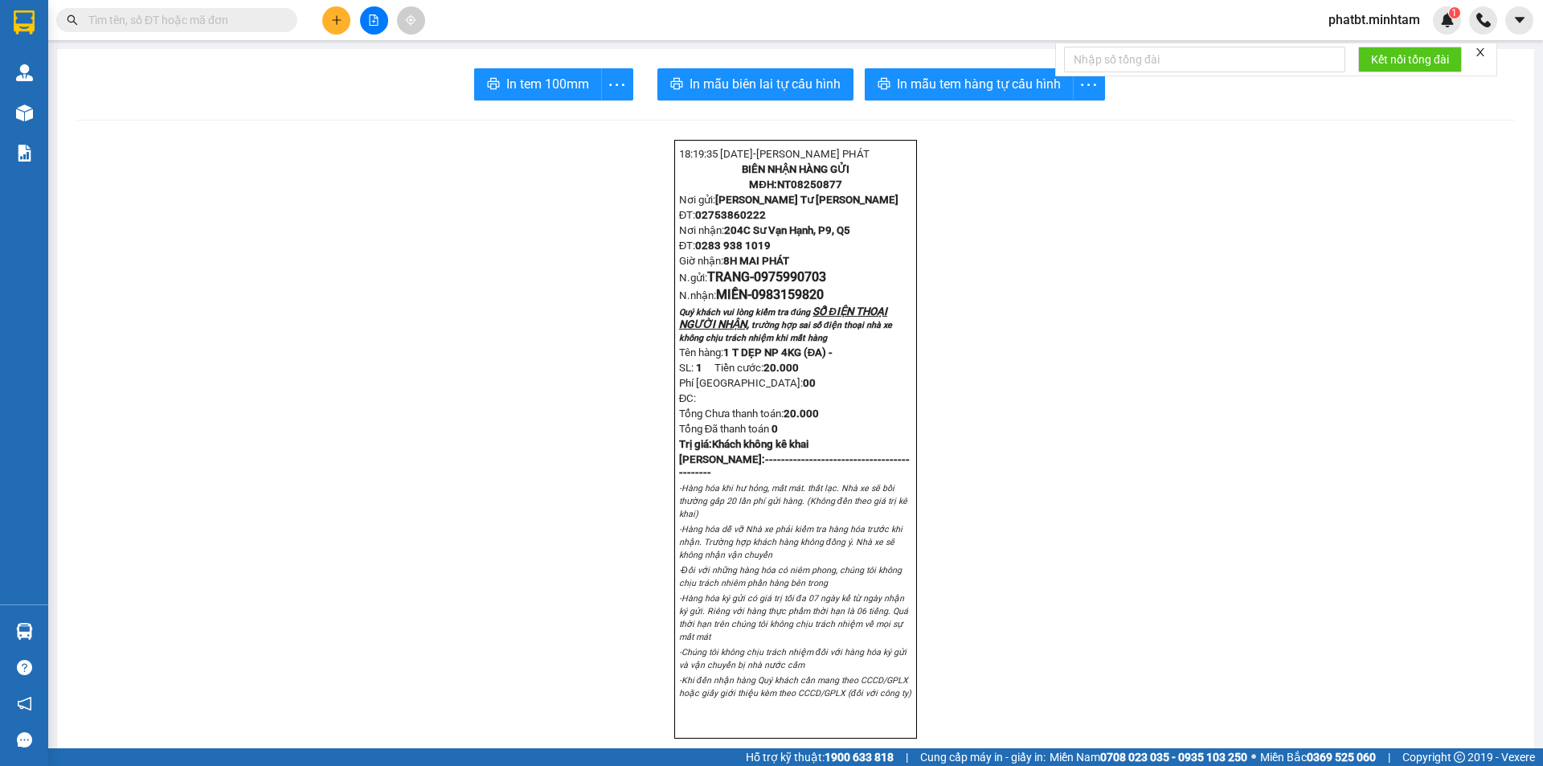
drag, startPoint x: 335, startPoint y: 209, endPoint x: 342, endPoint y: 199, distance: 12.1
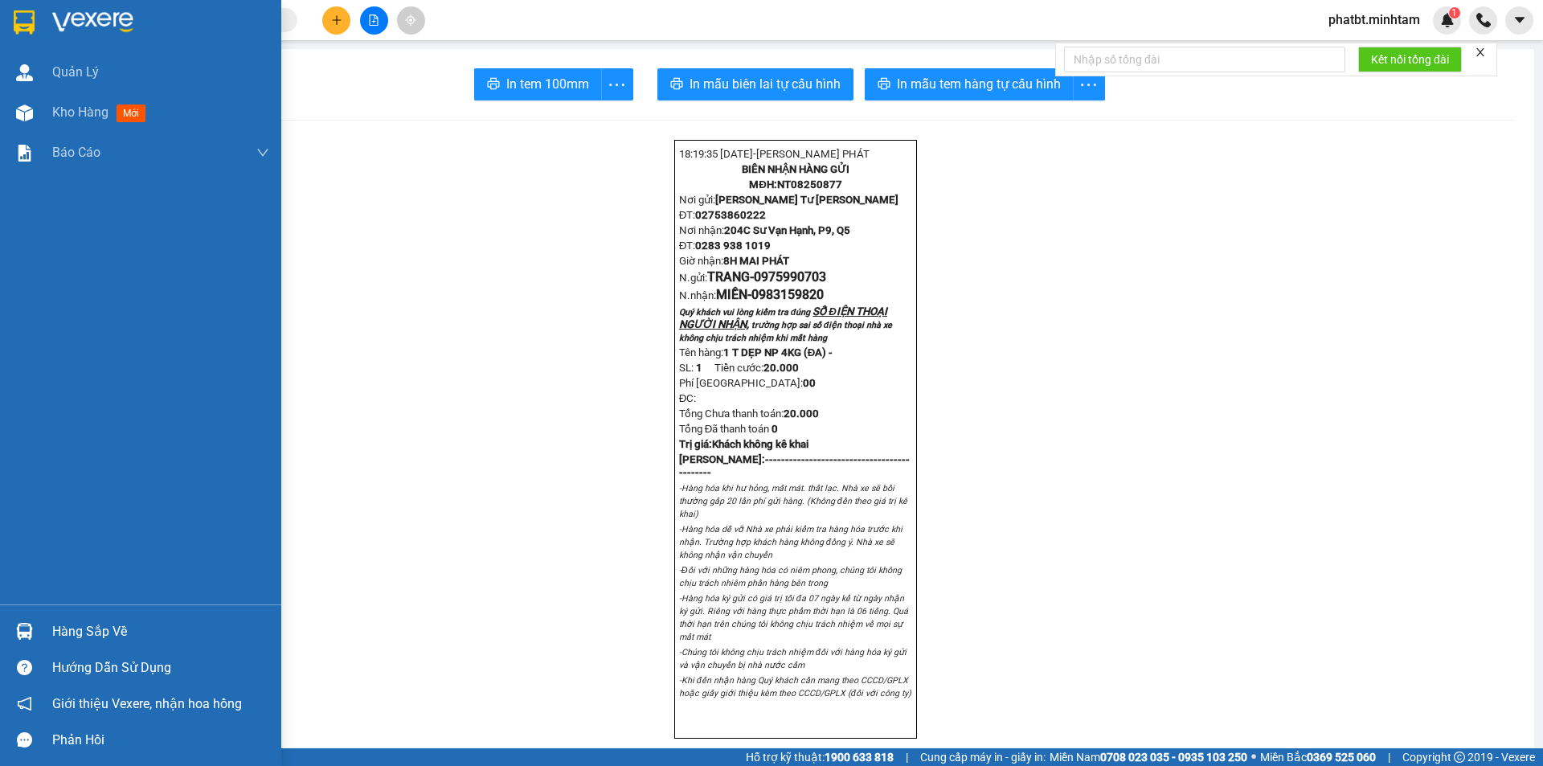
click at [35, 625] on div at bounding box center [24, 631] width 28 height 28
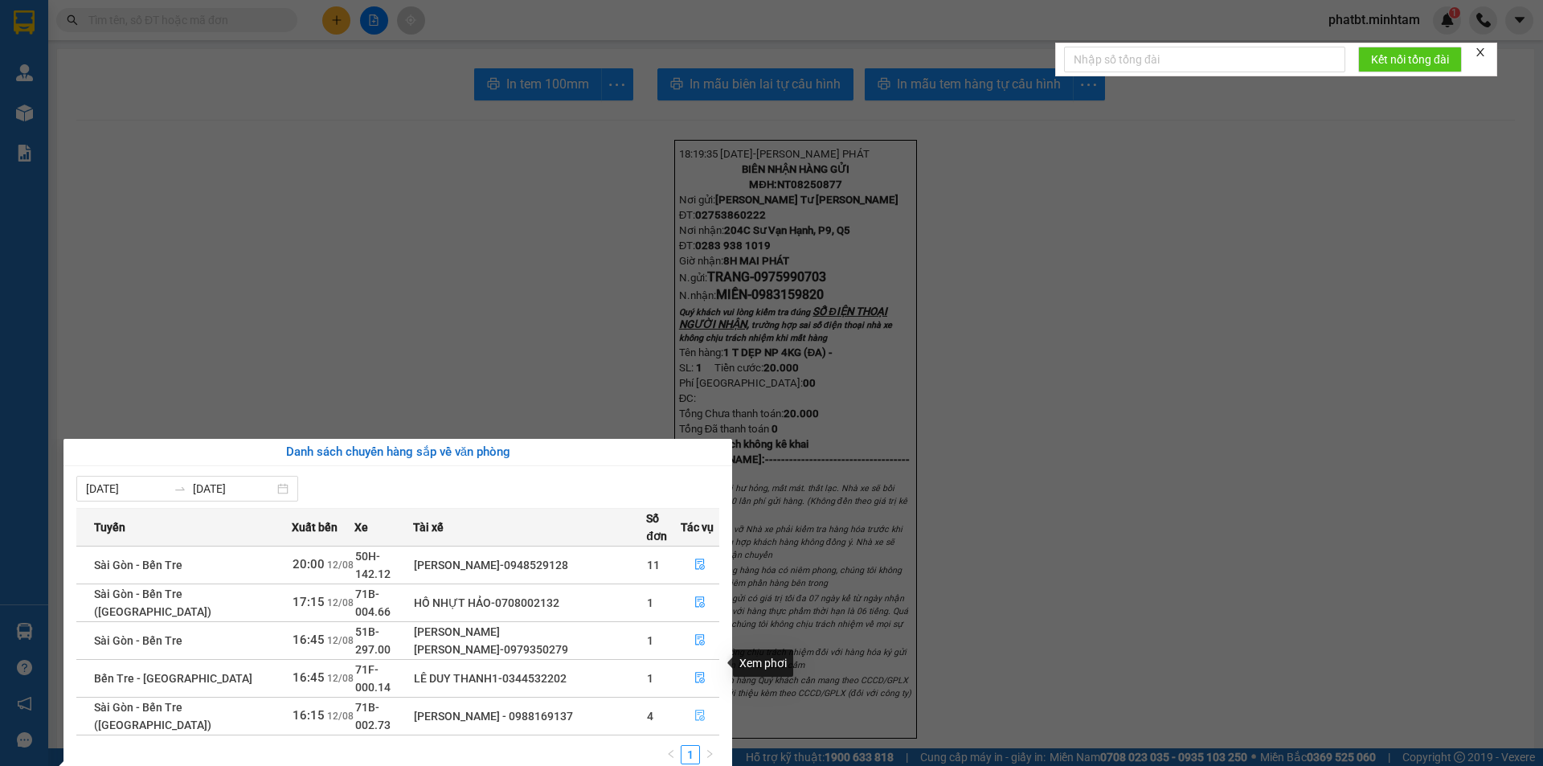
click at [689, 703] on button "button" at bounding box center [699, 716] width 37 height 26
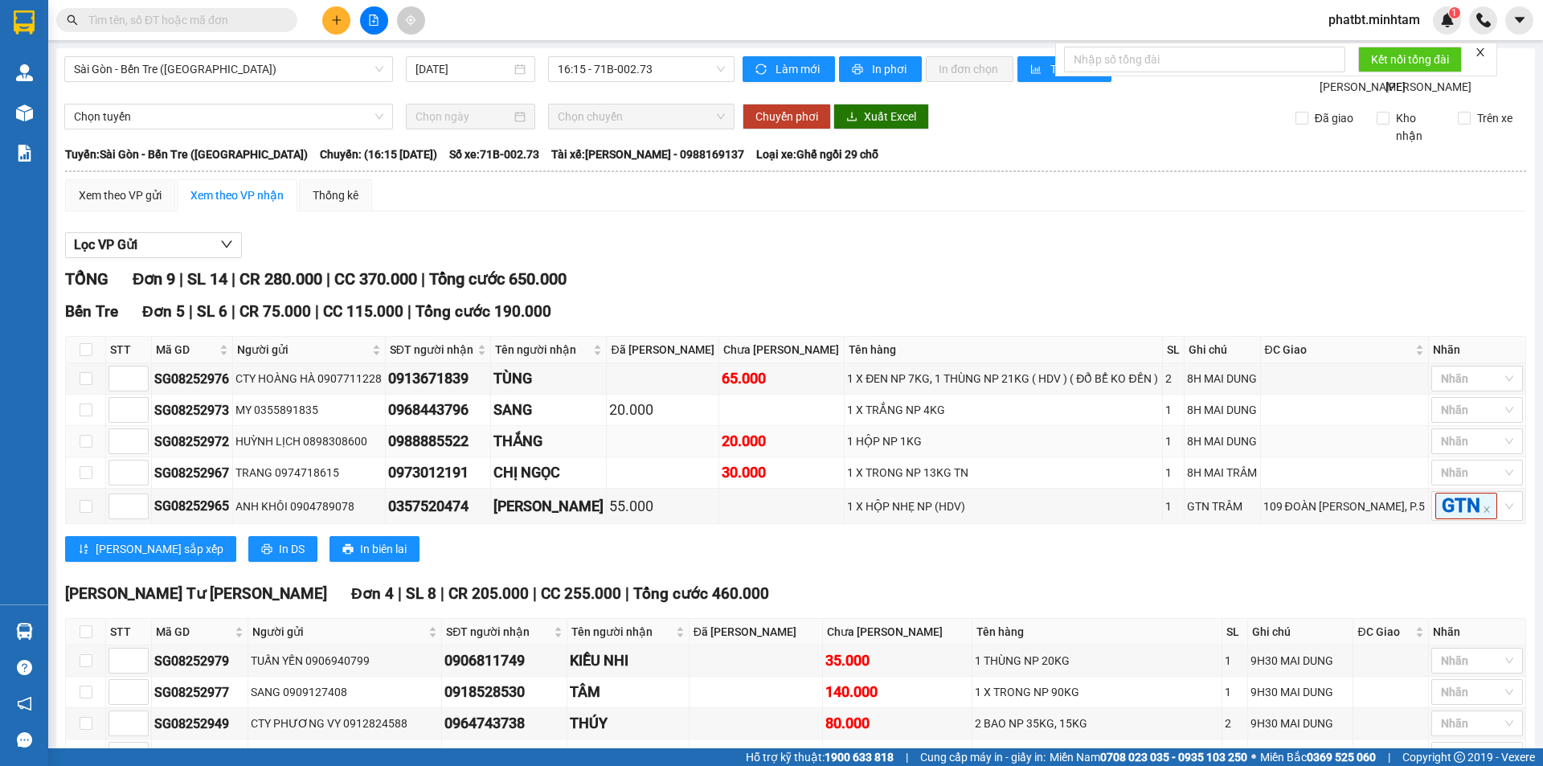
scroll to position [142, 0]
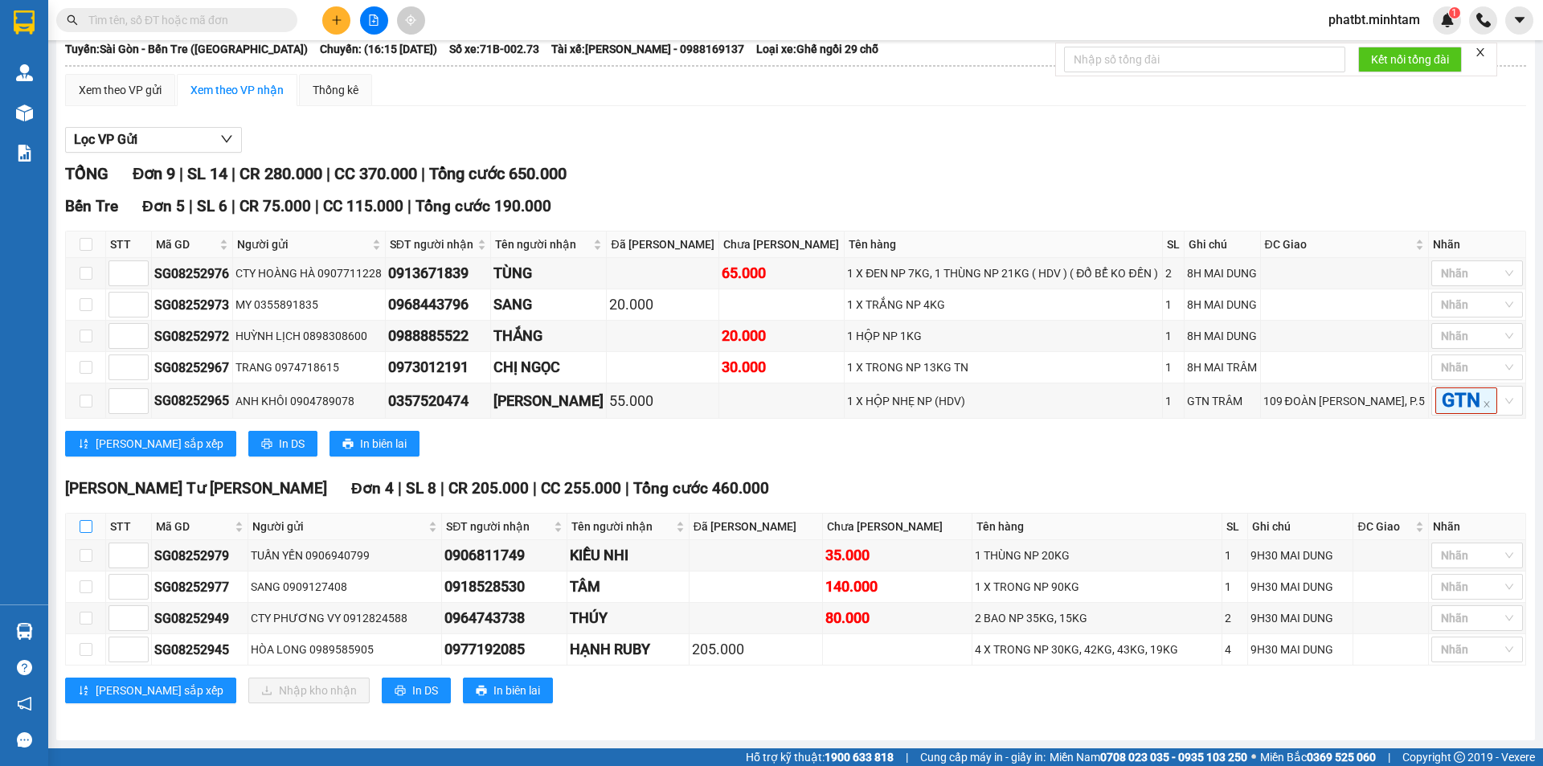
click at [89, 532] on input "checkbox" at bounding box center [86, 526] width 13 height 13
checkbox input "true"
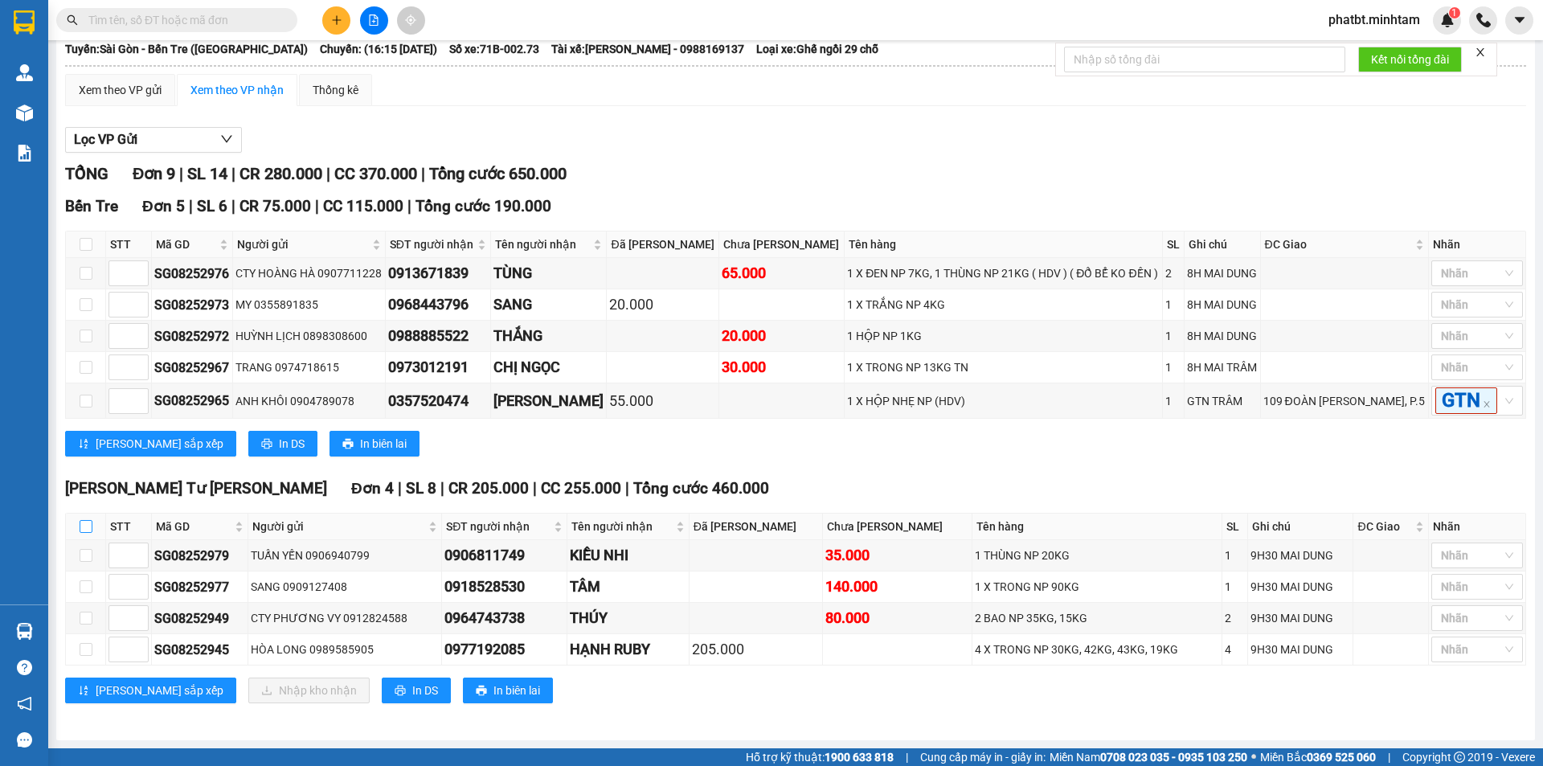
checkbox input "true"
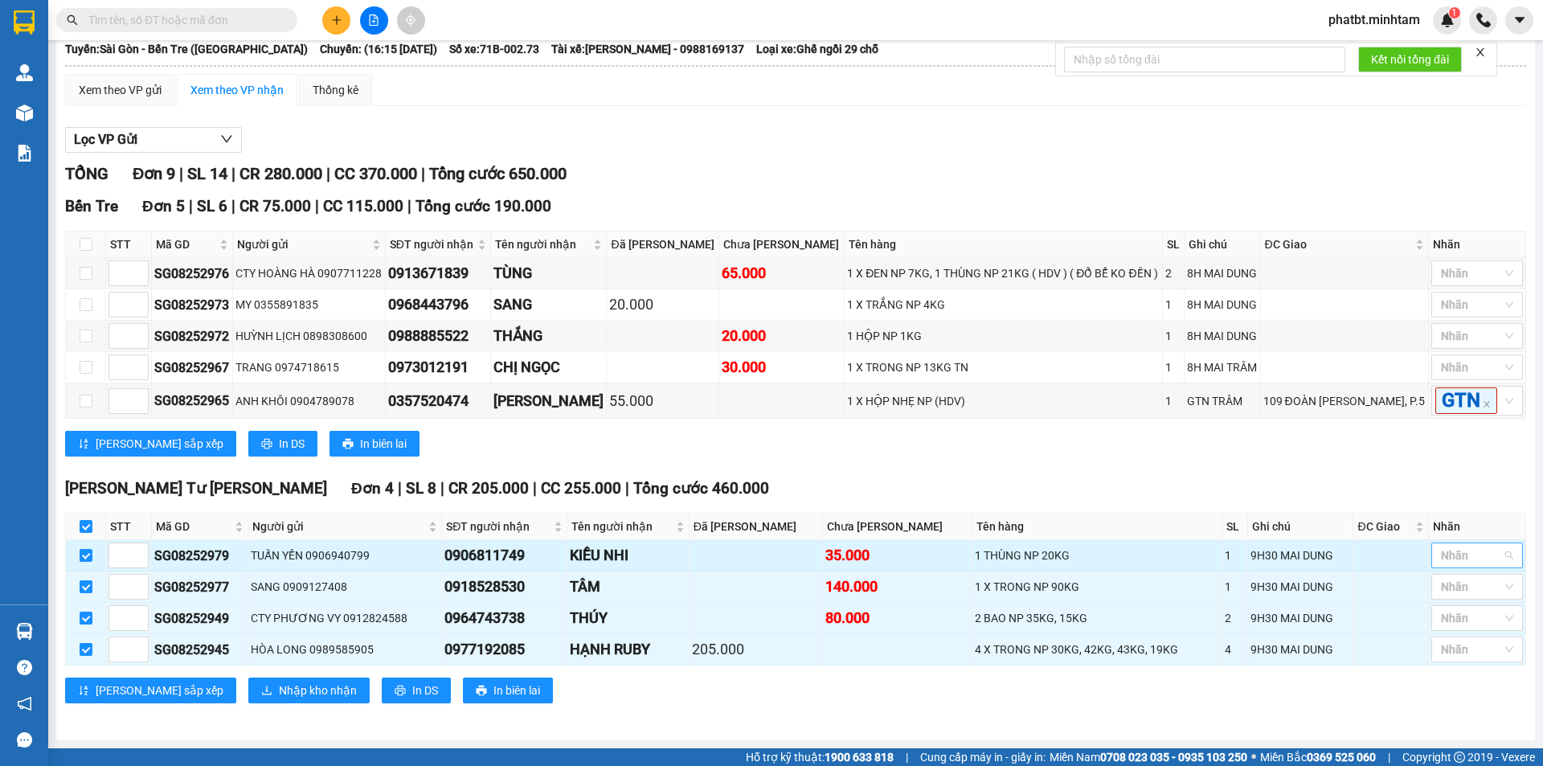
click at [1453, 555] on div at bounding box center [1468, 555] width 67 height 19
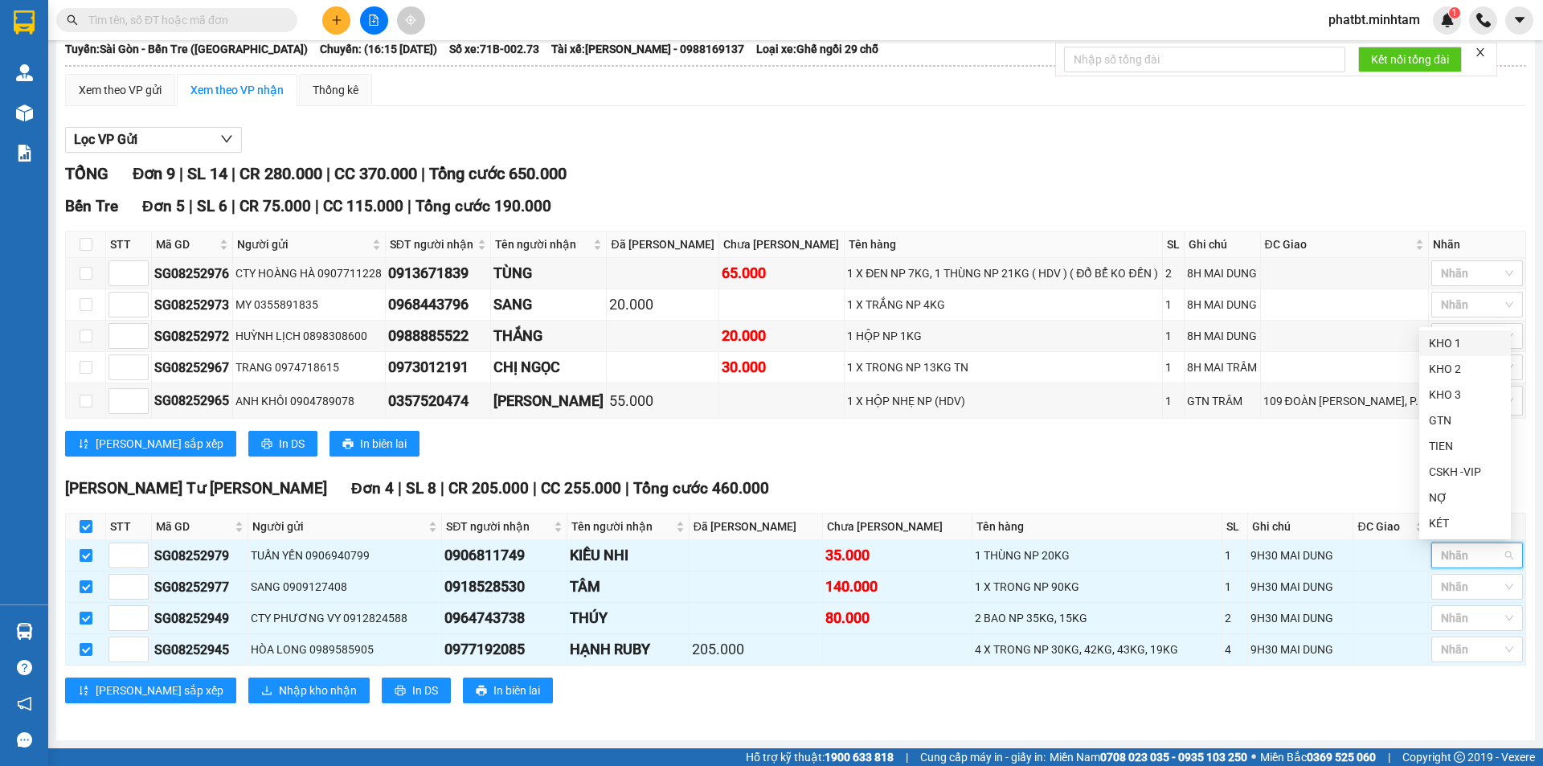
click at [1441, 342] on div "KHO 1" at bounding box center [1465, 343] width 72 height 18
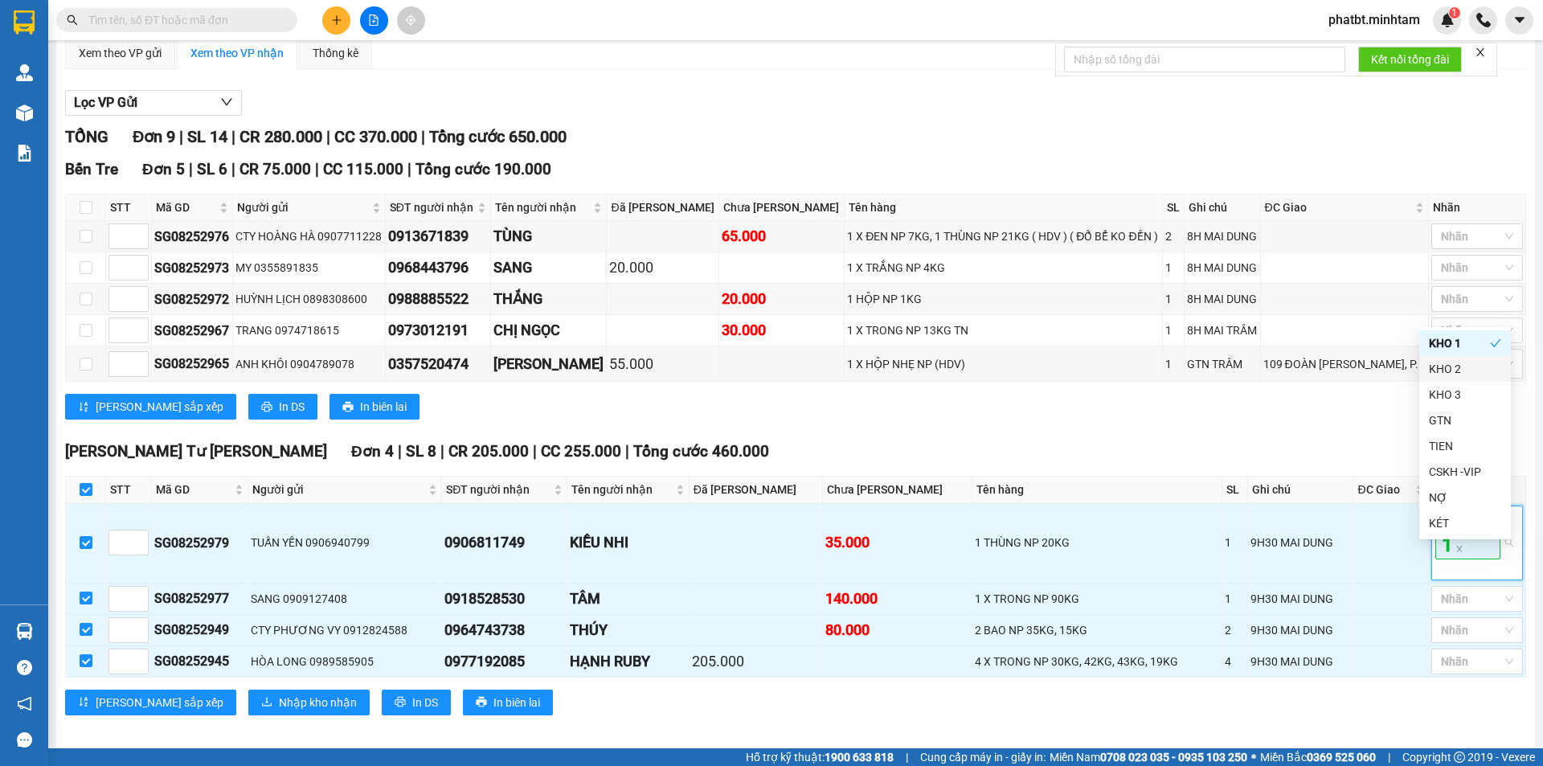
drag, startPoint x: 1392, startPoint y: 437, endPoint x: 1401, endPoint y: 478, distance: 42.1
click at [1392, 419] on div "Lưu sắp xếp In DS In biên lai" at bounding box center [795, 407] width 1461 height 26
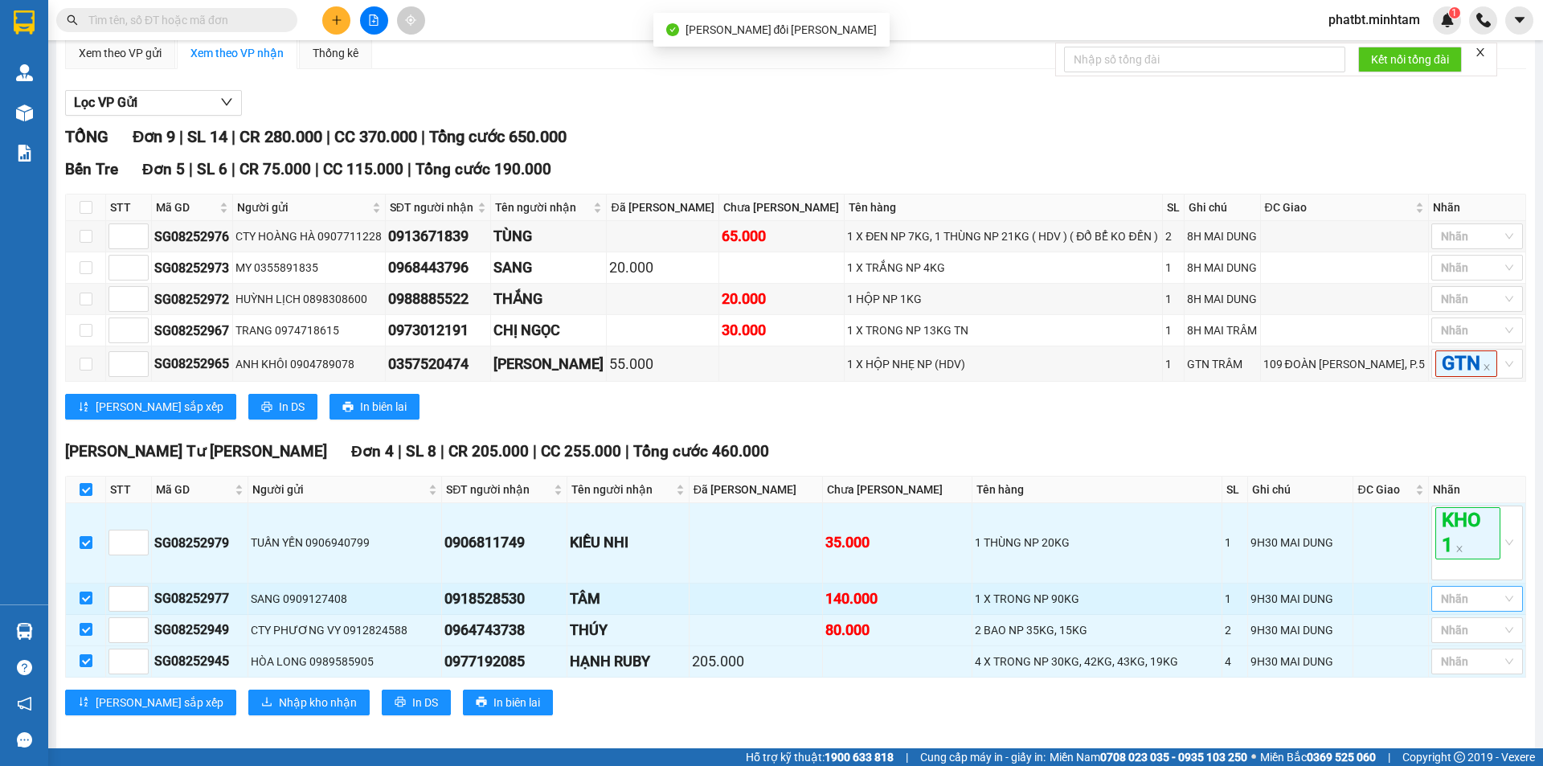
click at [1474, 608] on div at bounding box center [1468, 598] width 67 height 19
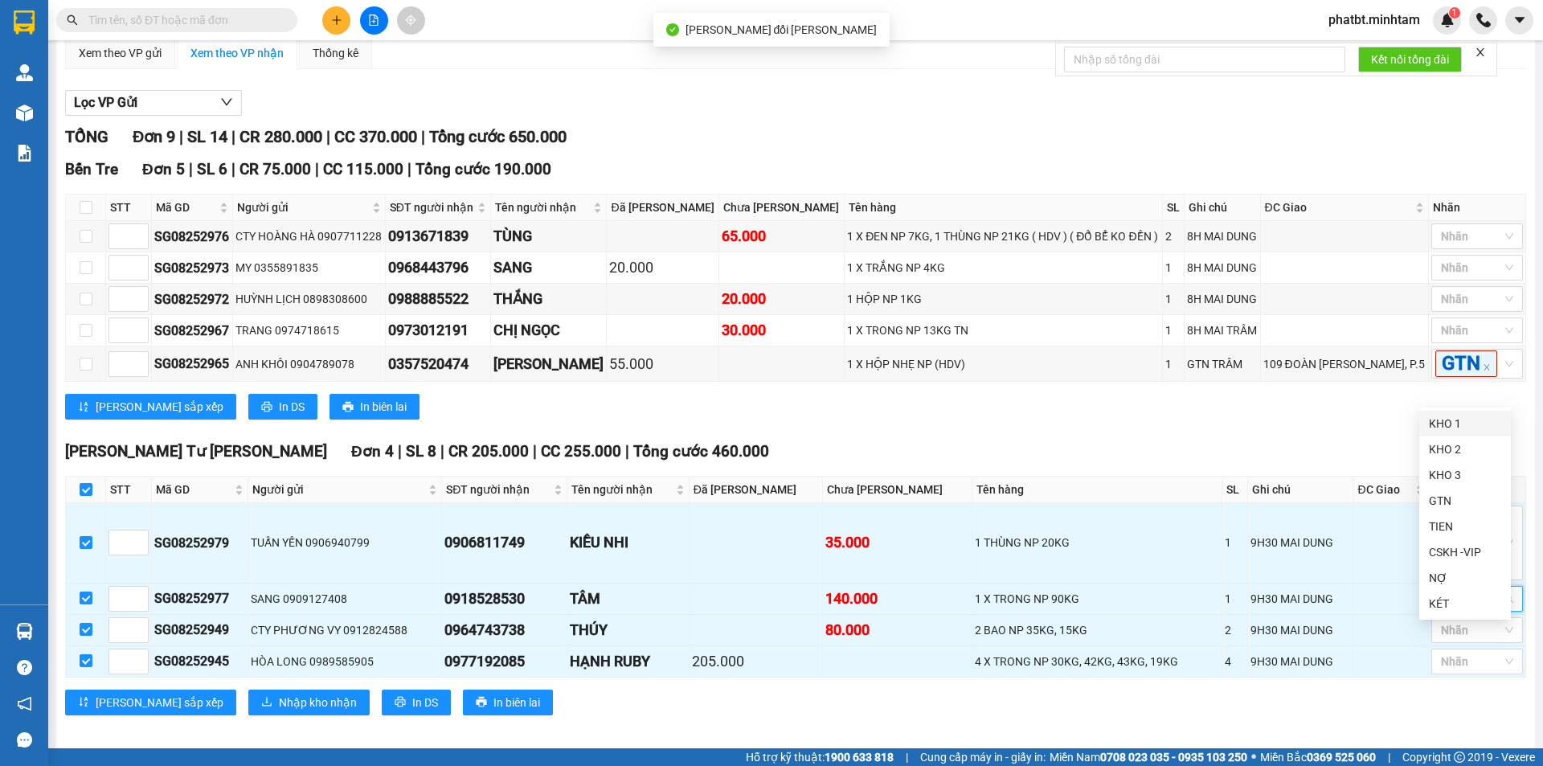
click at [1451, 427] on div "KHO 1" at bounding box center [1465, 424] width 72 height 18
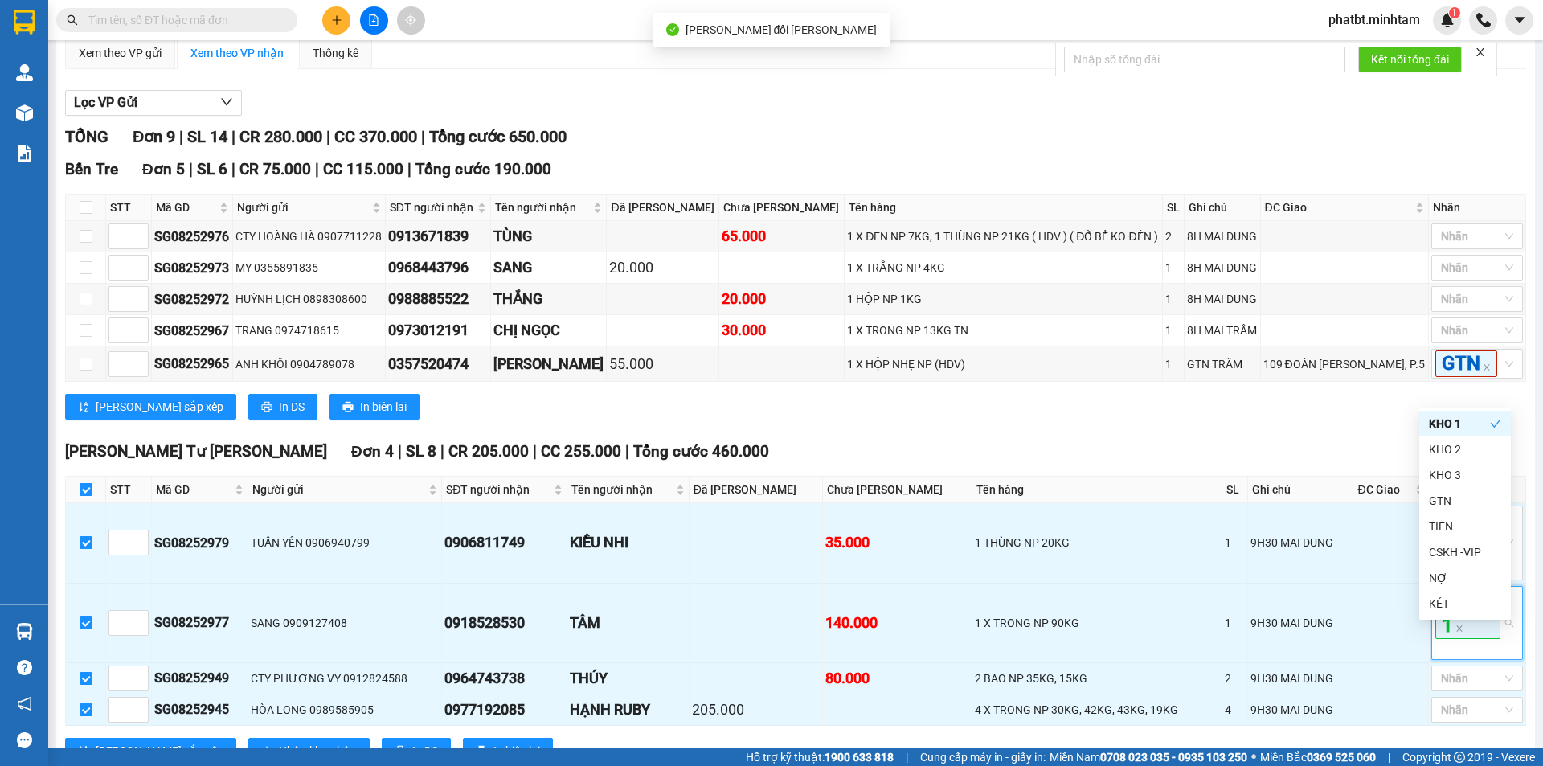
click at [1260, 419] on div "Lưu sắp xếp In DS In biên lai" at bounding box center [795, 407] width 1461 height 26
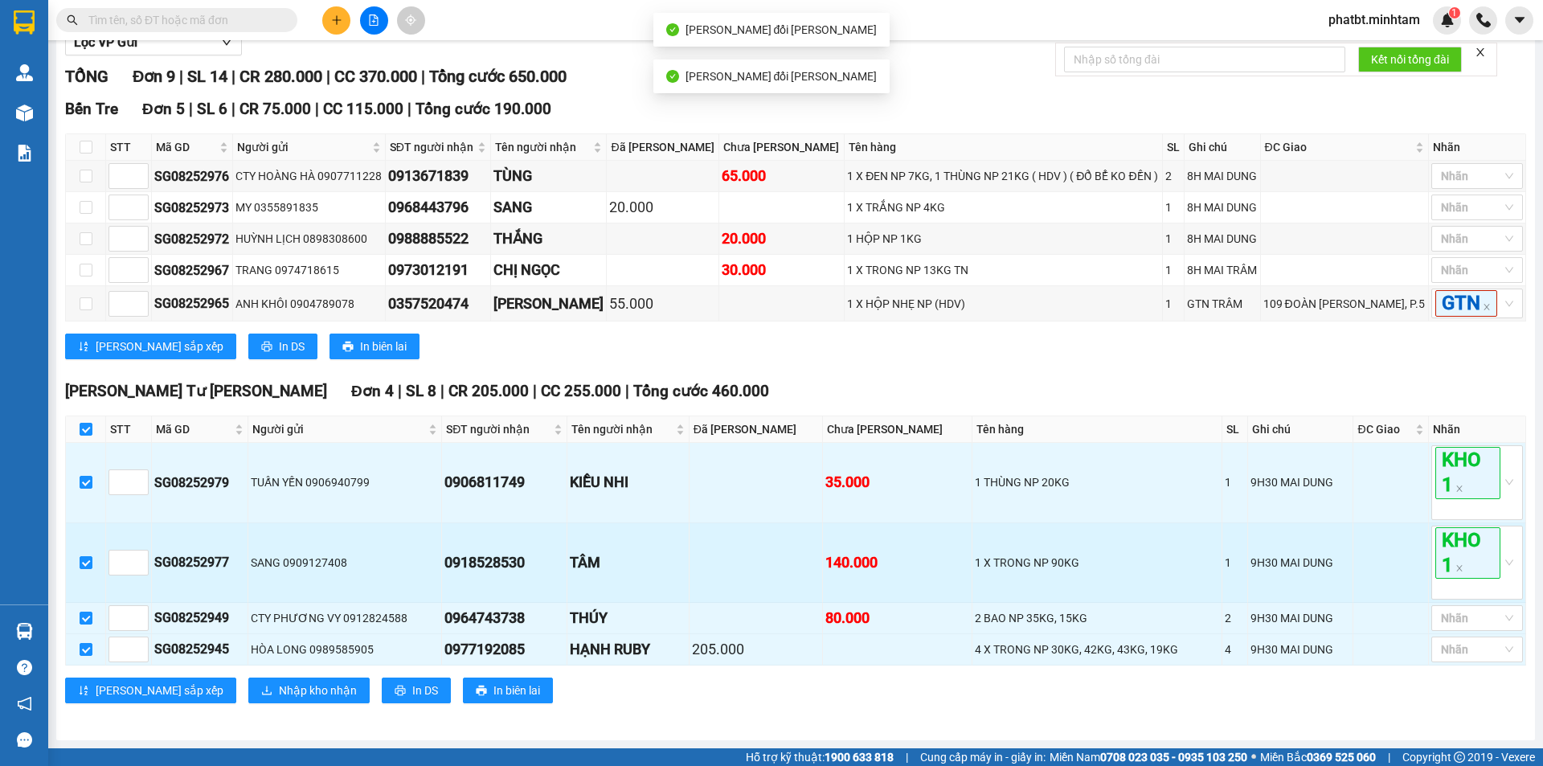
scroll to position [239, 0]
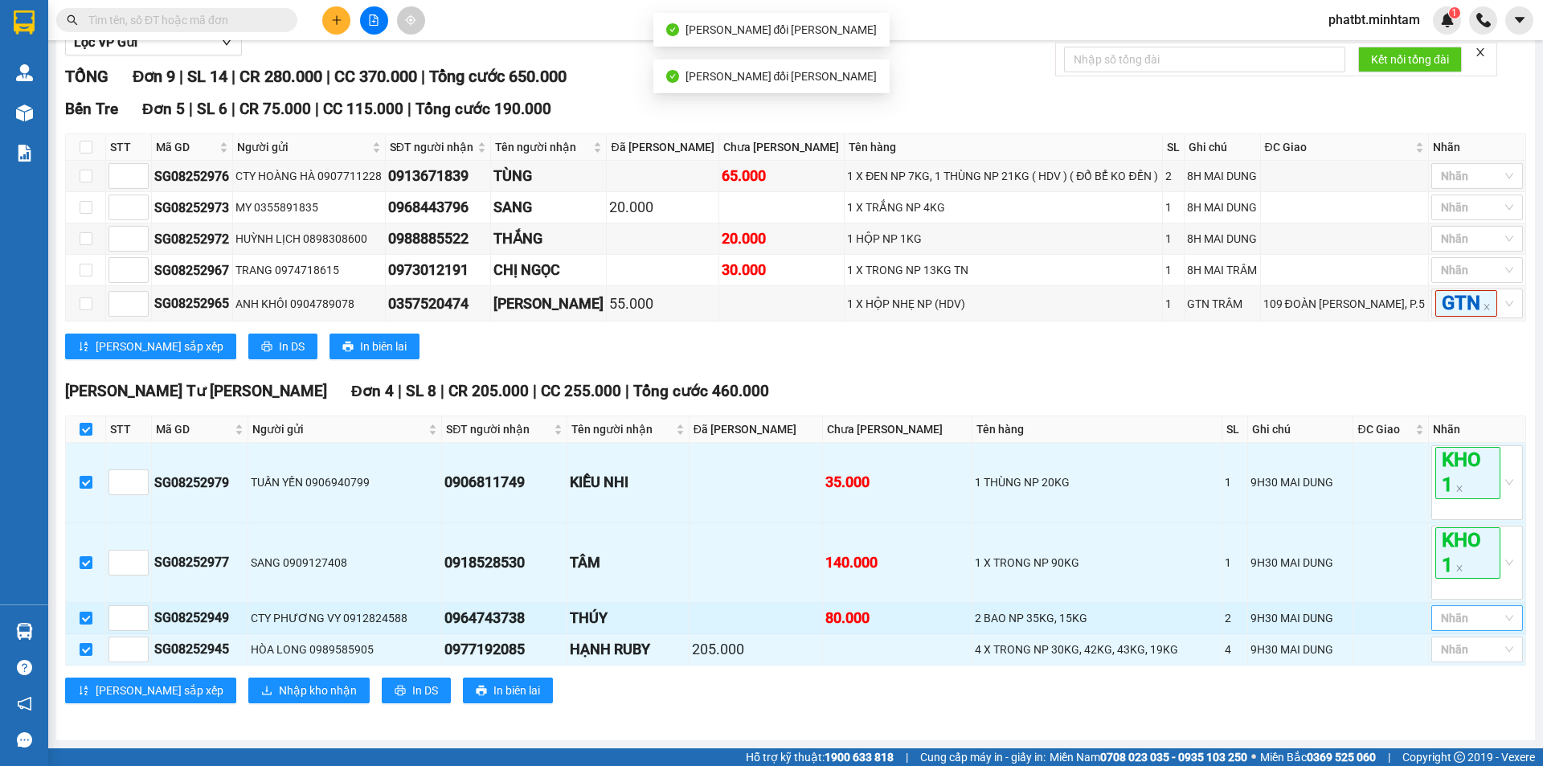
click at [1484, 613] on div at bounding box center [1468, 617] width 67 height 19
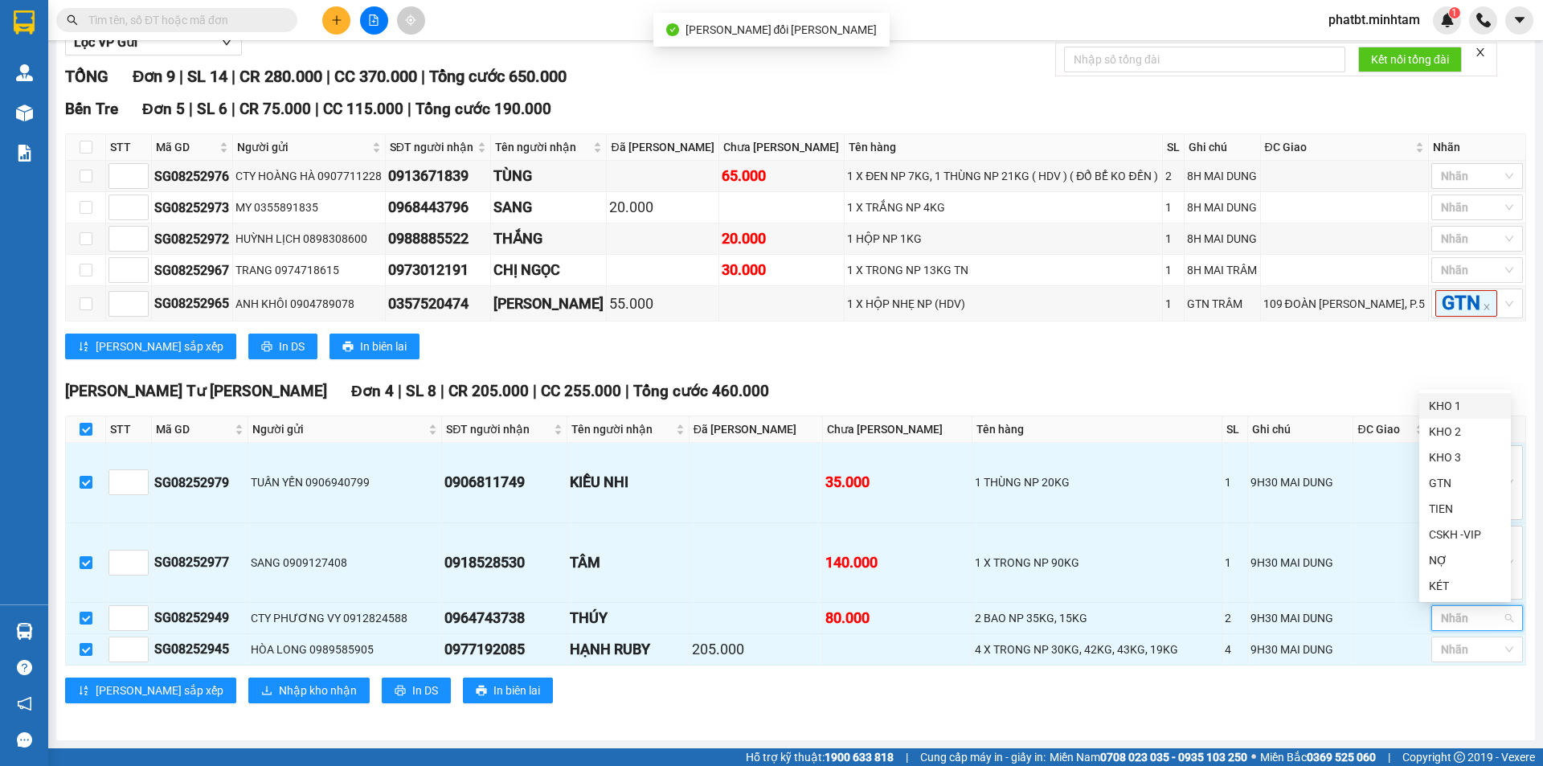
click at [1446, 403] on div "KHO 1" at bounding box center [1465, 406] width 72 height 18
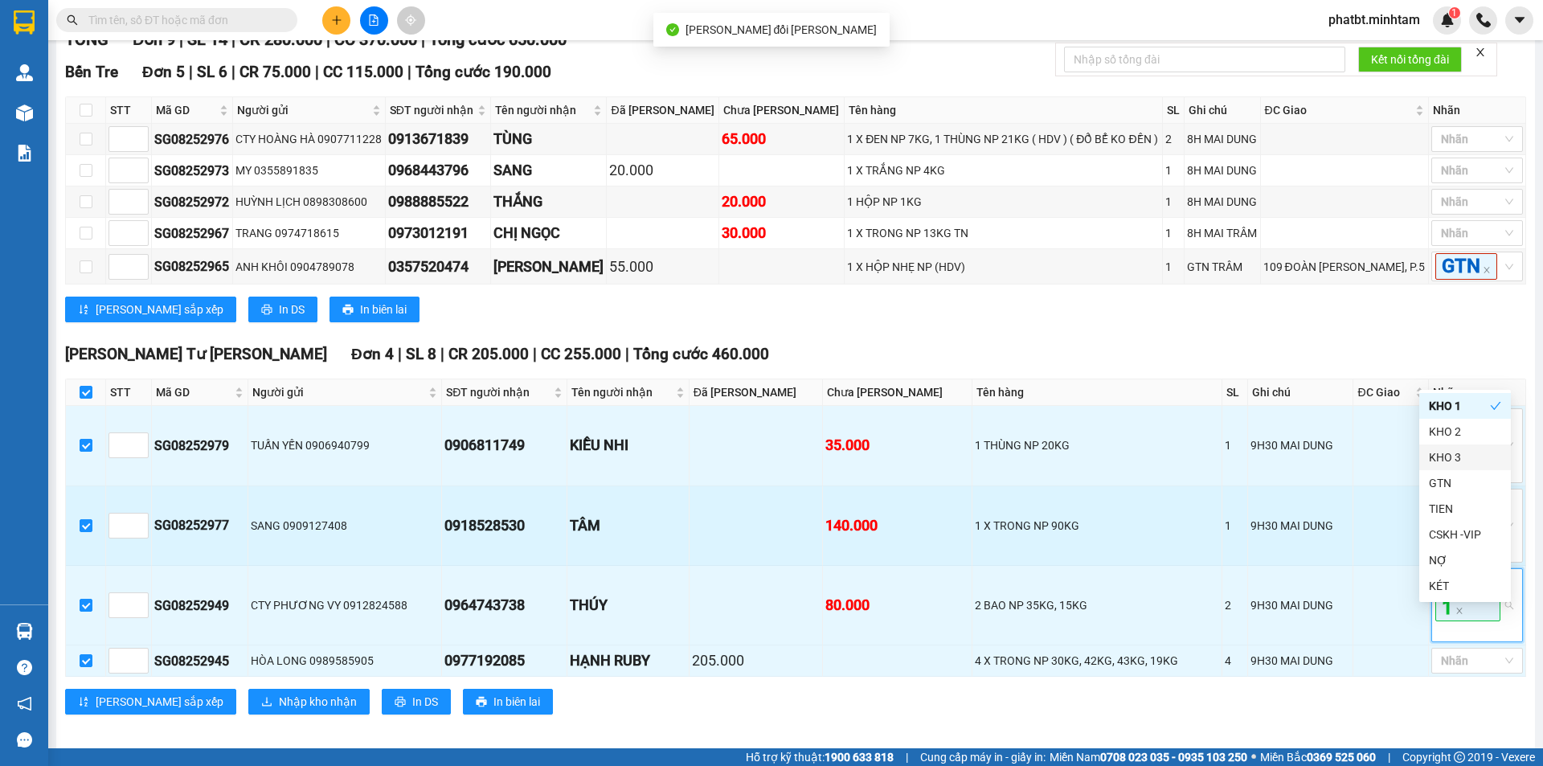
click at [1285, 535] on tbody "SG08252979 TUẤN YẾN 0906940799 0906811749 KIỀU NHI 35.000 1 THÙNG NP 20KG 1 9H3…" at bounding box center [796, 541] width 1460 height 271
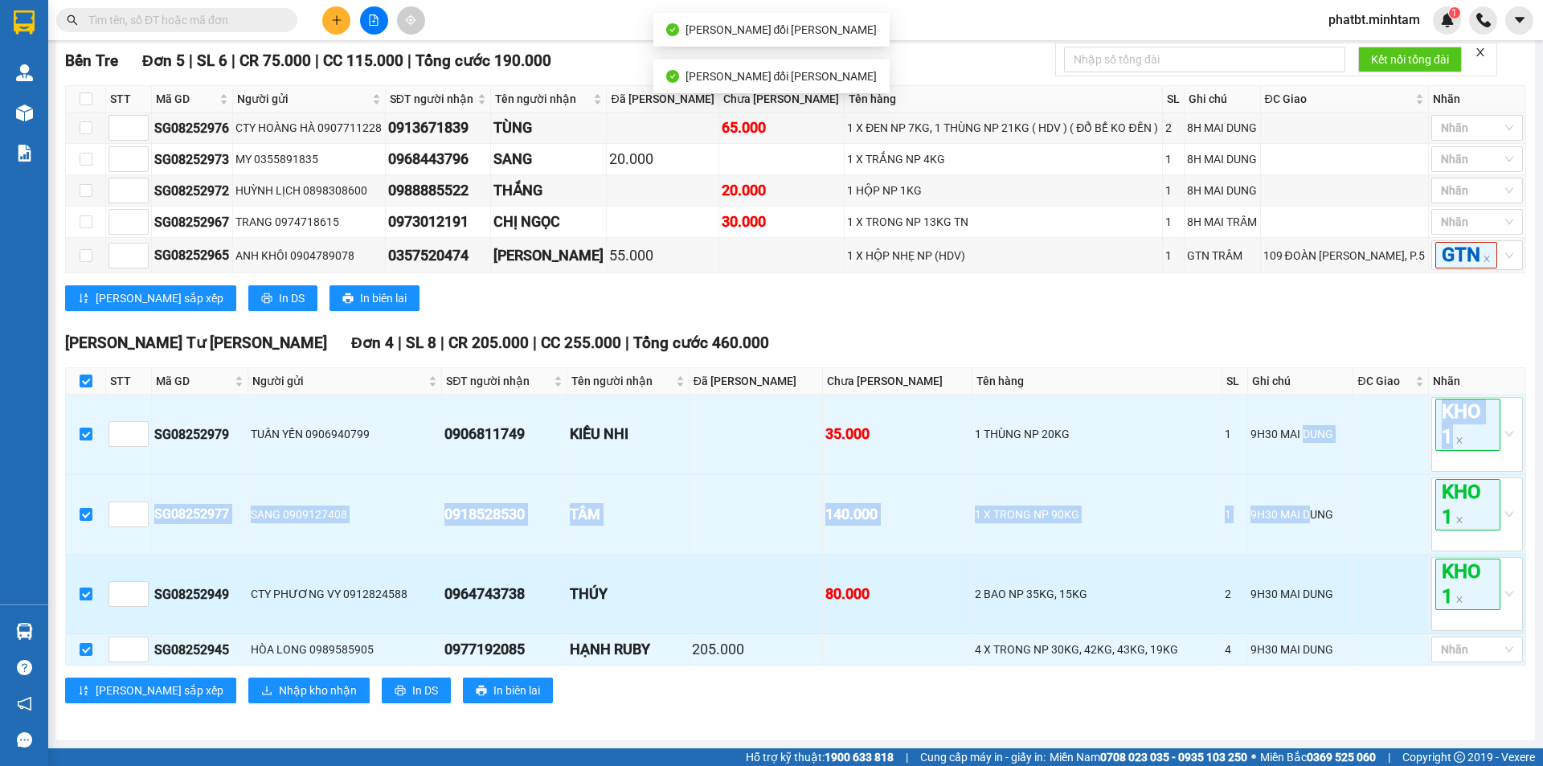
scroll to position [288, 0]
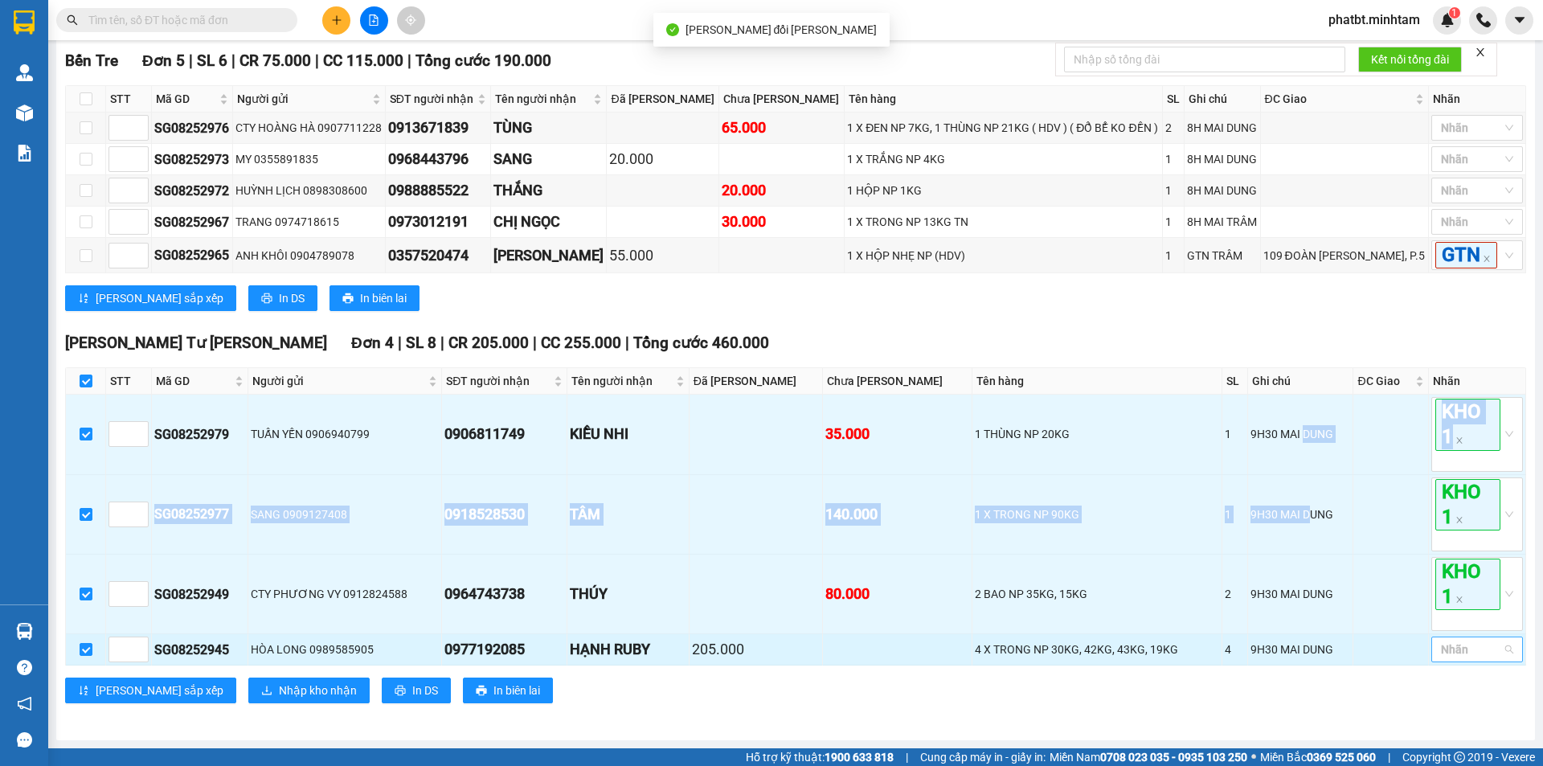
drag, startPoint x: 1467, startPoint y: 645, endPoint x: 1477, endPoint y: 640, distance: 11.2
click at [1474, 642] on div at bounding box center [1468, 649] width 67 height 19
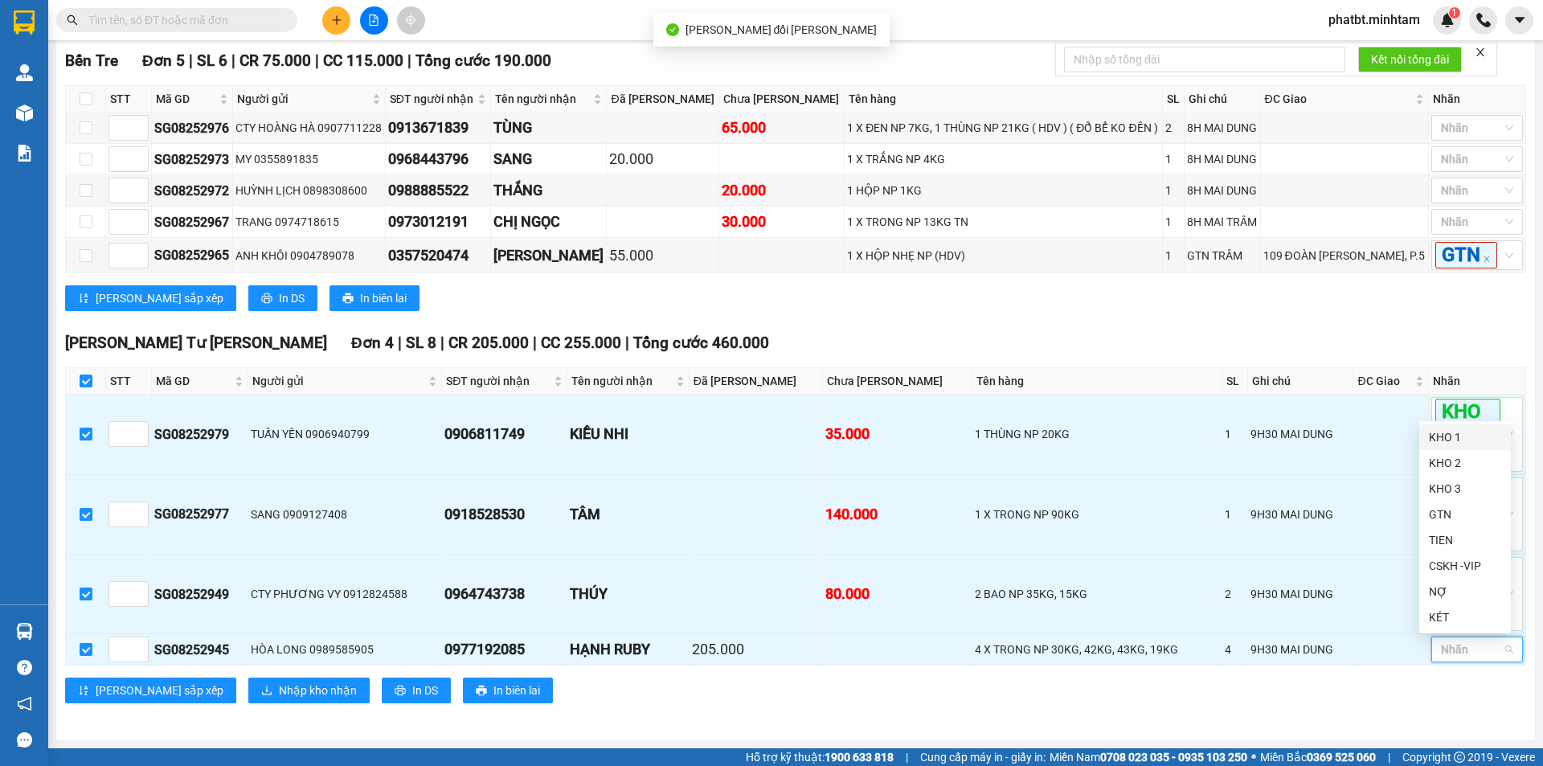
click at [1454, 435] on div "KHO 1" at bounding box center [1465, 437] width 72 height 18
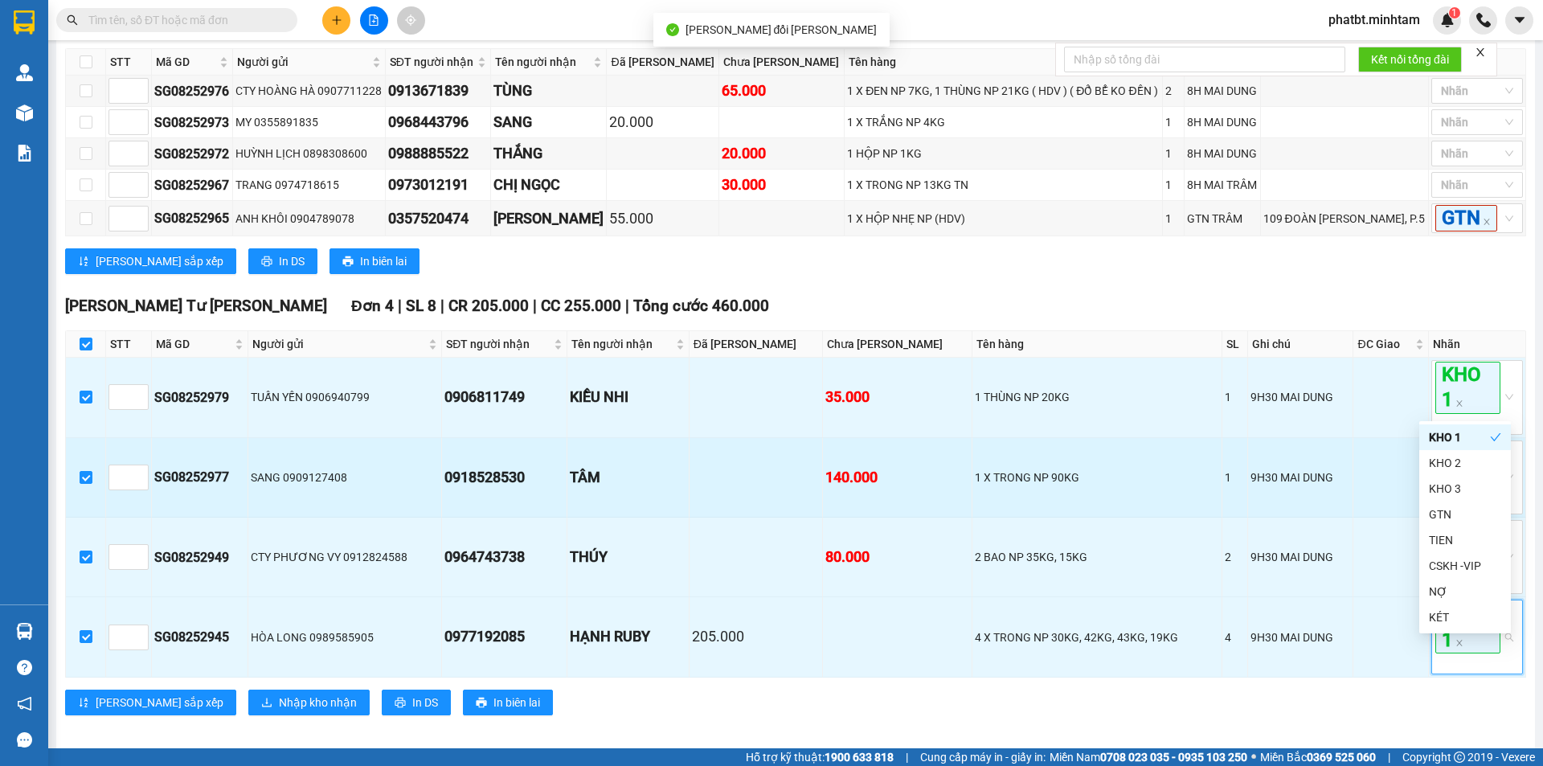
click at [489, 489] on div "0918528530" at bounding box center [504, 477] width 120 height 22
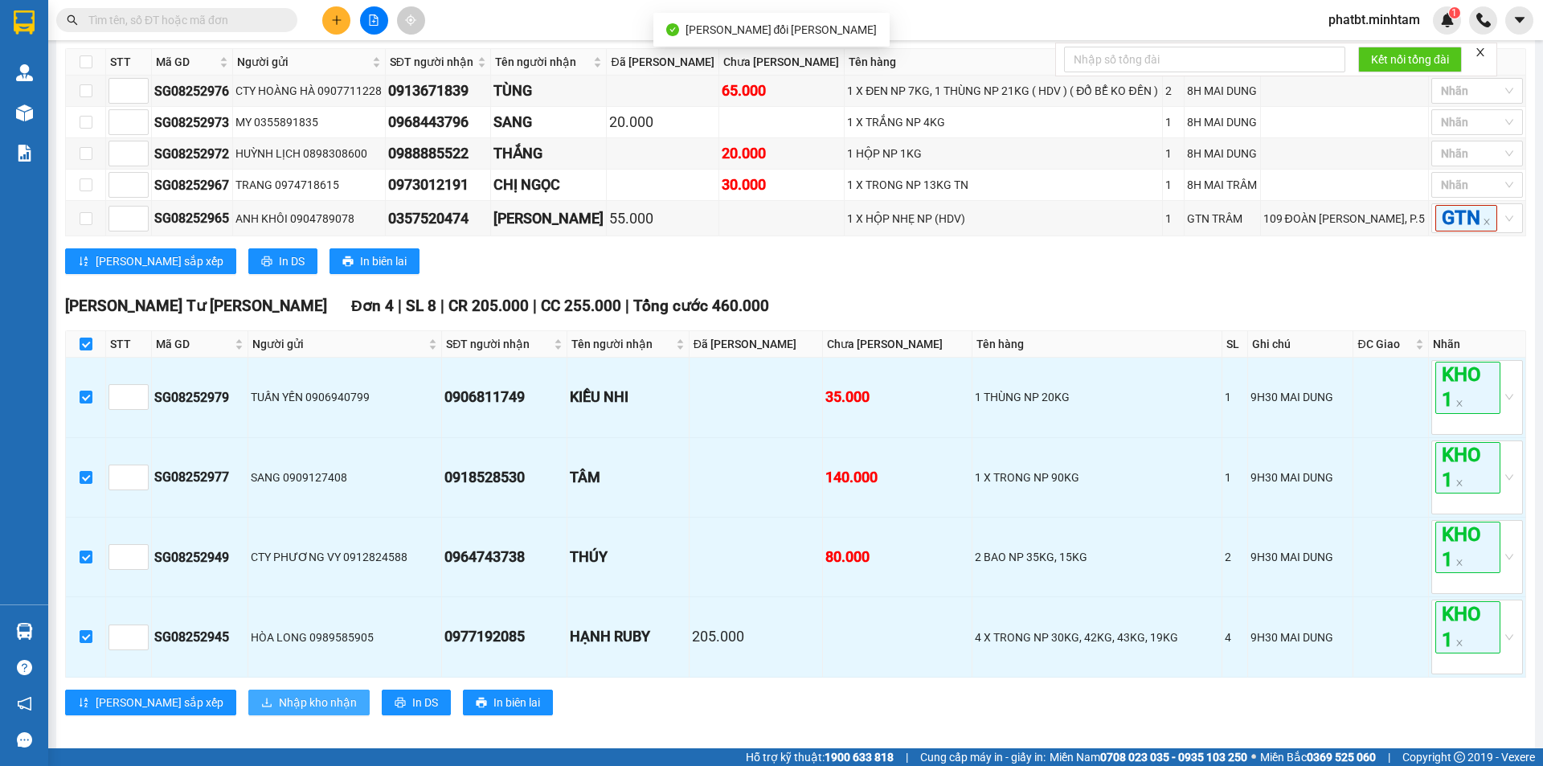
click at [279, 711] on span "Nhập kho nhận" at bounding box center [318, 702] width 78 height 18
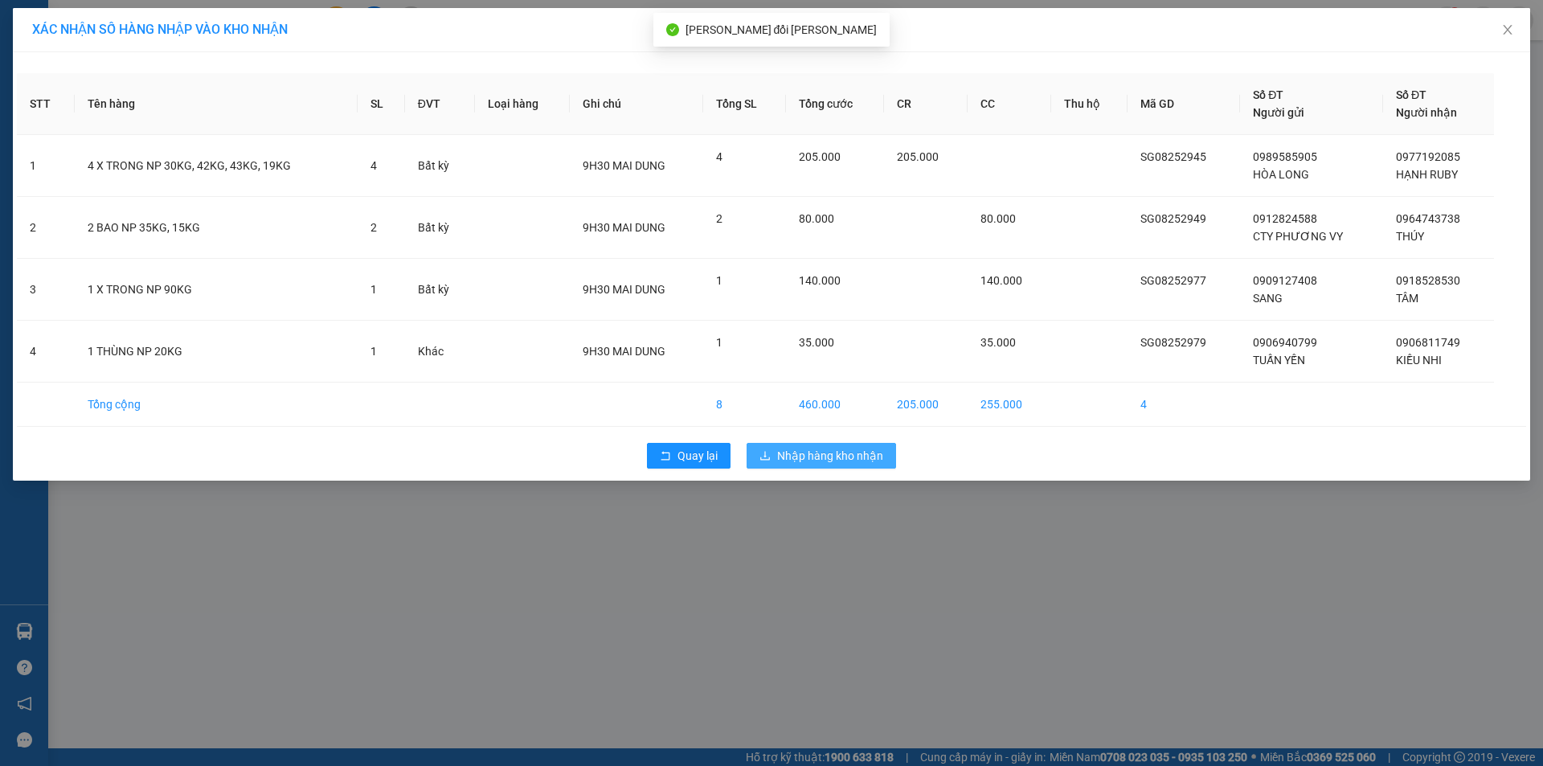
click at [787, 451] on span "Nhập hàng kho nhận" at bounding box center [830, 456] width 106 height 18
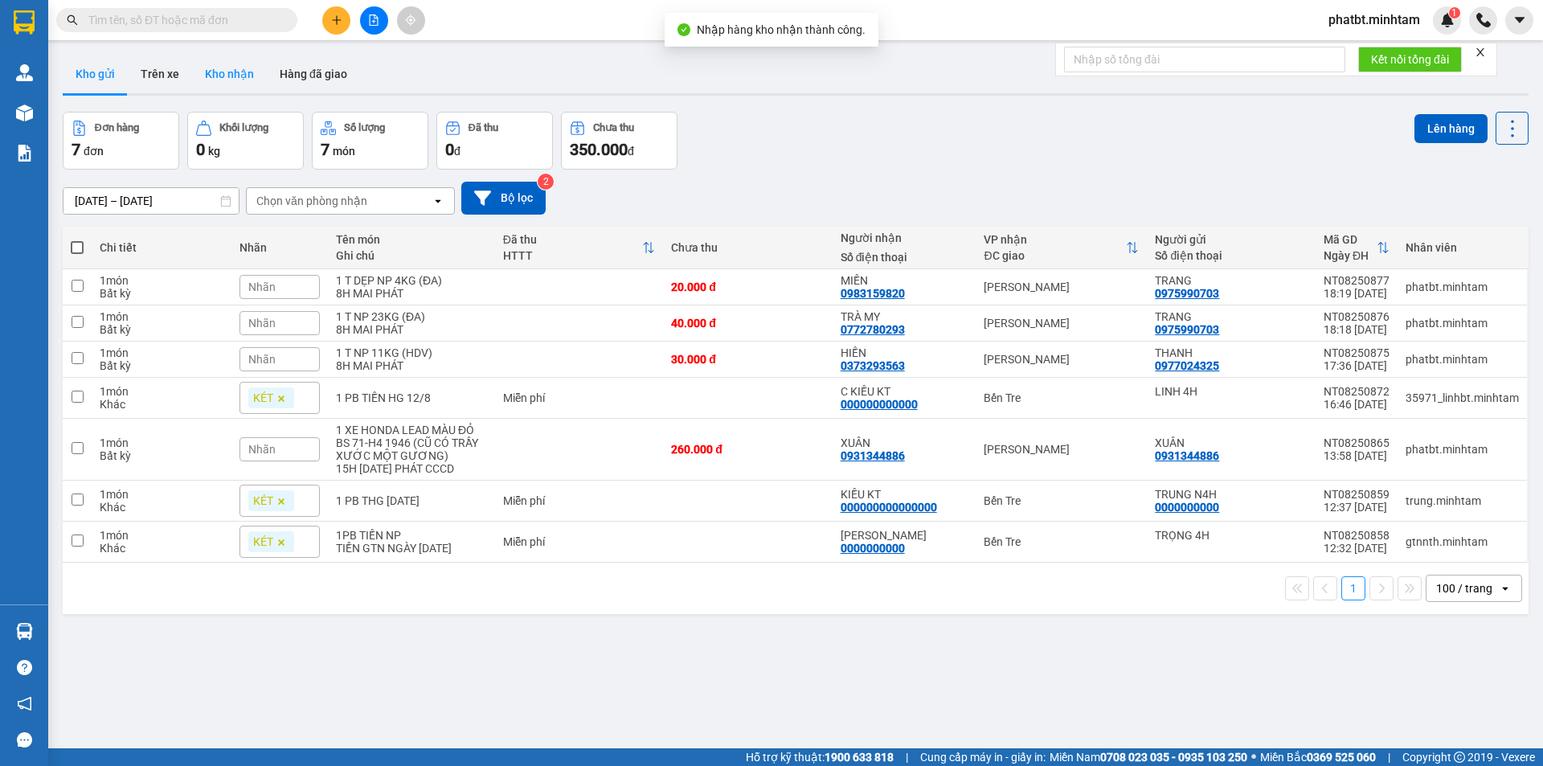
click at [245, 78] on button "Kho nhận" at bounding box center [229, 74] width 75 height 39
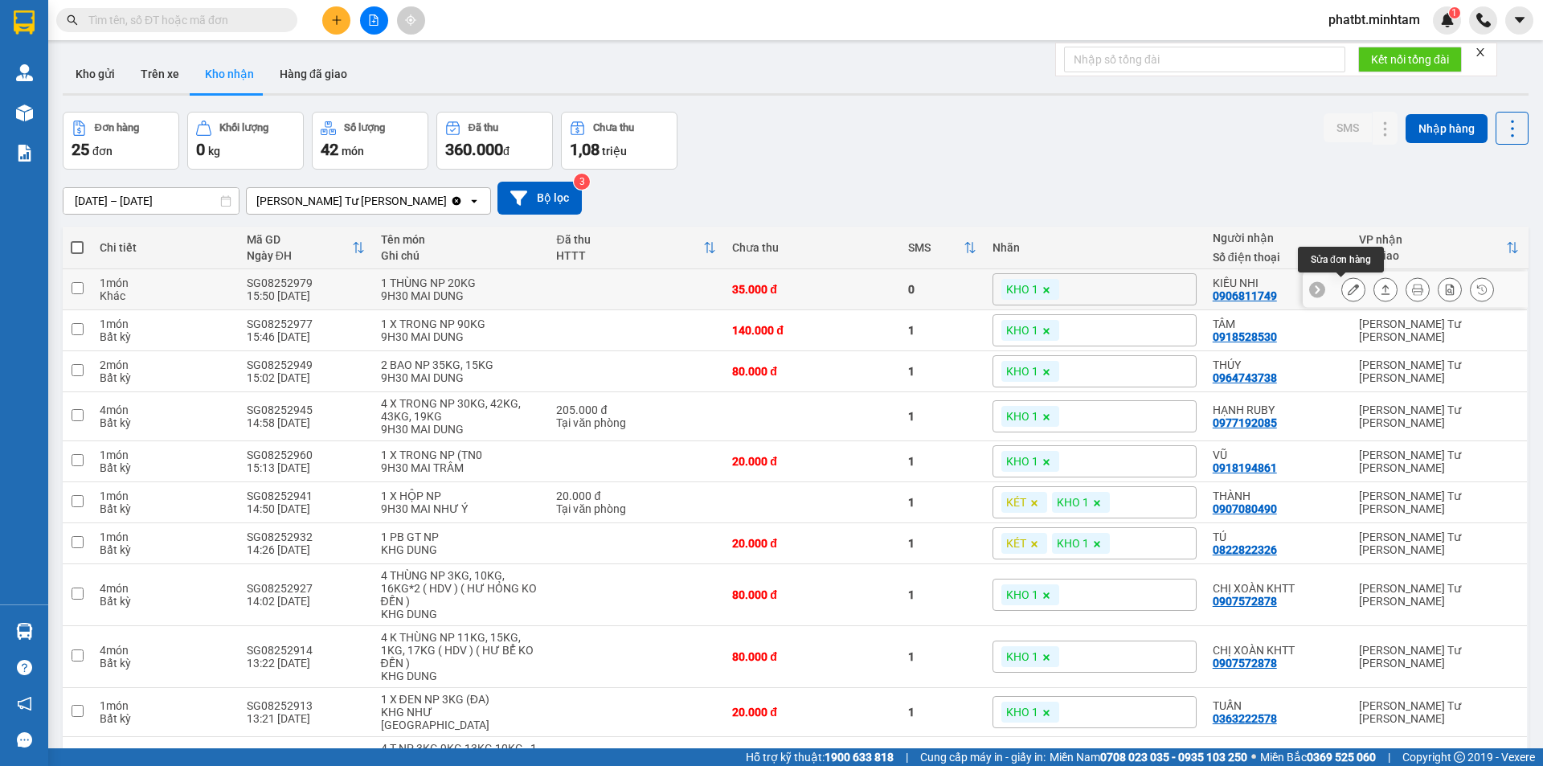
click at [1347, 291] on icon at bounding box center [1352, 289] width 11 height 11
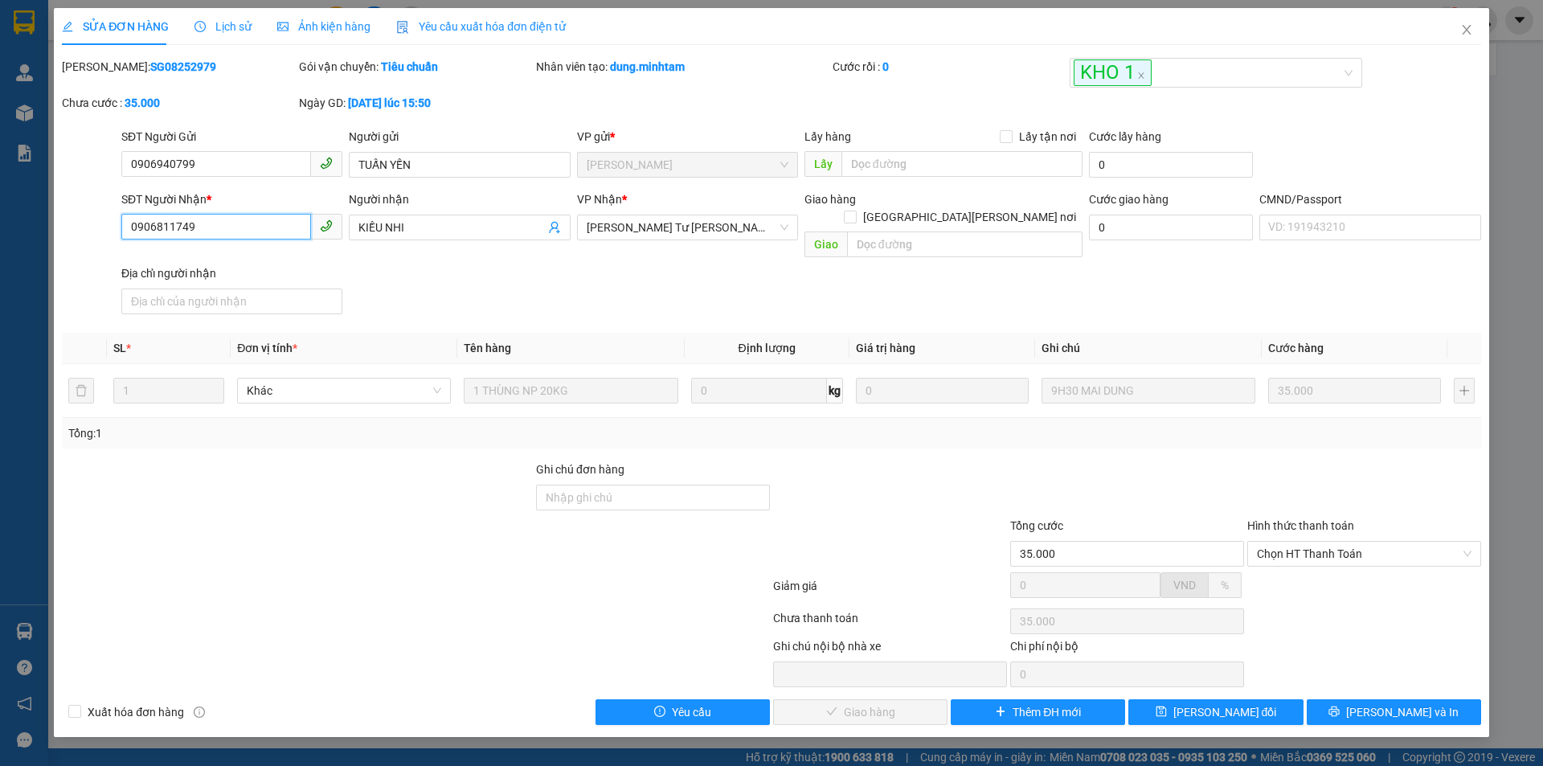
click at [274, 224] on input "0906811749" at bounding box center [216, 227] width 190 height 26
click at [604, 491] on input "Ghi chú đơn hàng" at bounding box center [653, 498] width 234 height 26
type input "ĐG"
click at [1227, 712] on div "SỬA ĐƠN HÀNG Lịch sử Ảnh kiện hàng Yêu cầu xuất hóa đơn điện tử Total Paid Fee …" at bounding box center [771, 372] width 1435 height 729
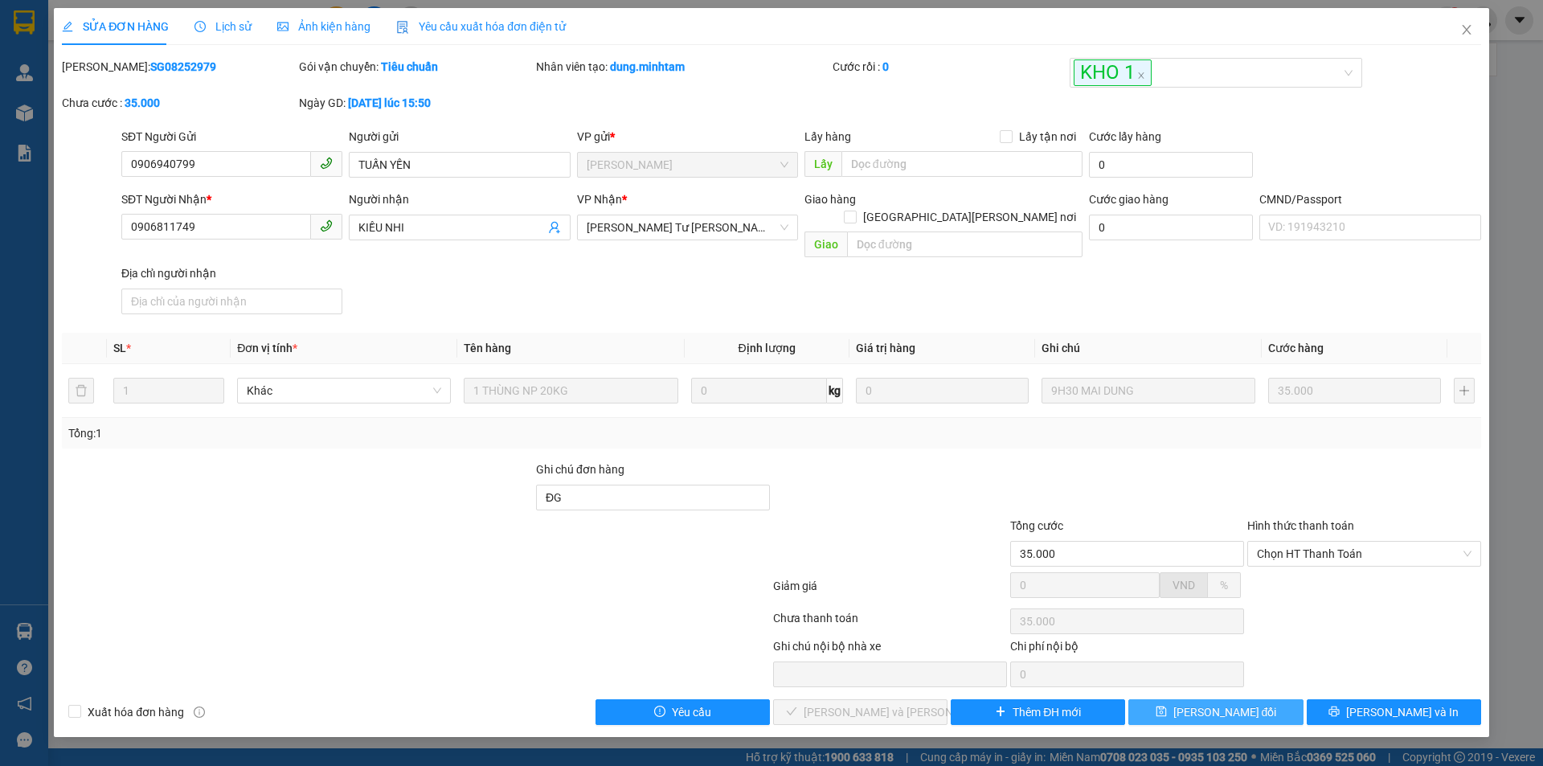
click at [1224, 703] on span "Lưu thay đổi" at bounding box center [1225, 712] width 104 height 18
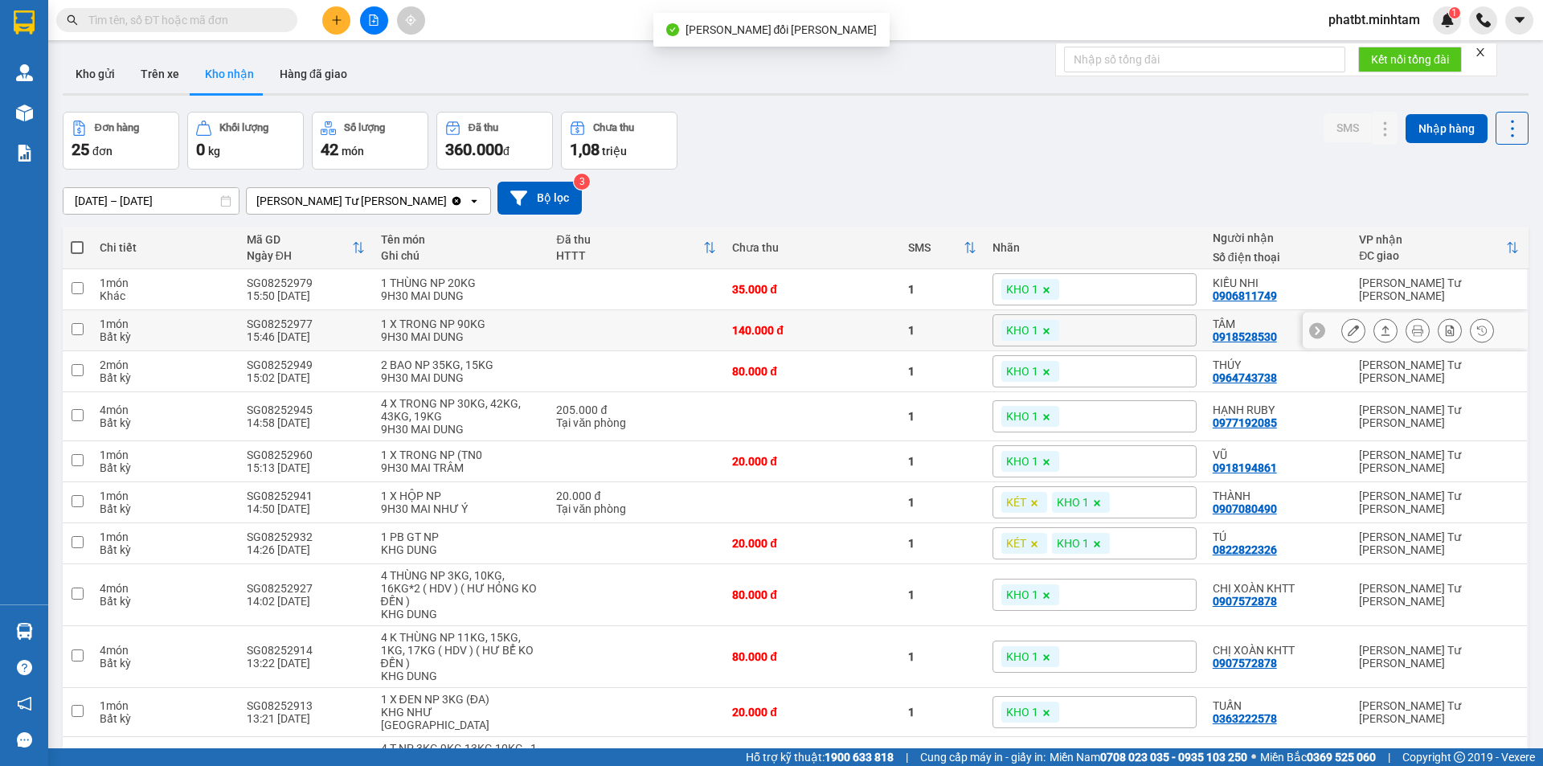
click at [1344, 338] on button at bounding box center [1353, 331] width 22 height 28
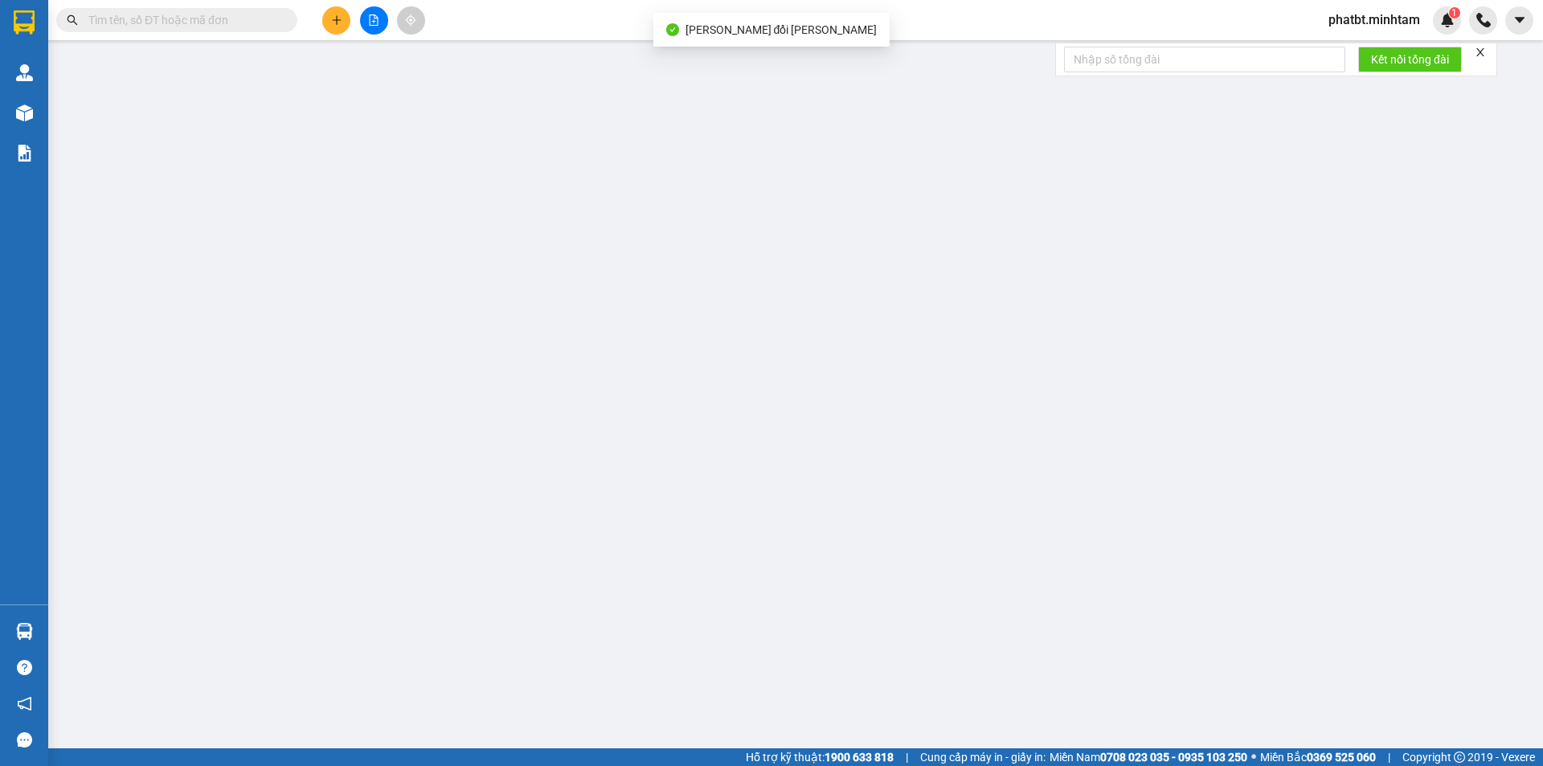
type input "0909127408"
type input "SANG"
type input "0918528530"
type input "TÂM"
type input "140.000"
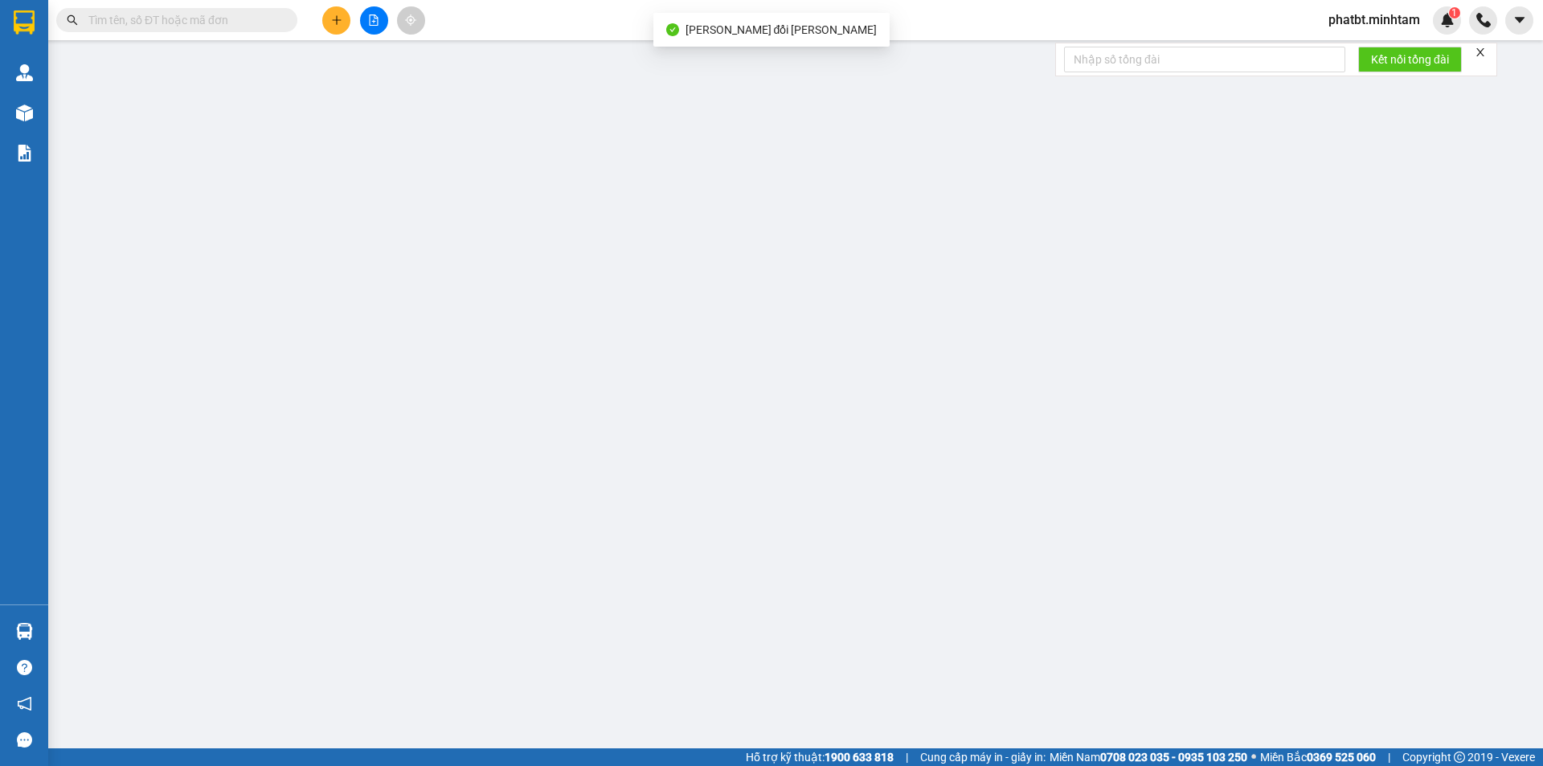
type input "140.000"
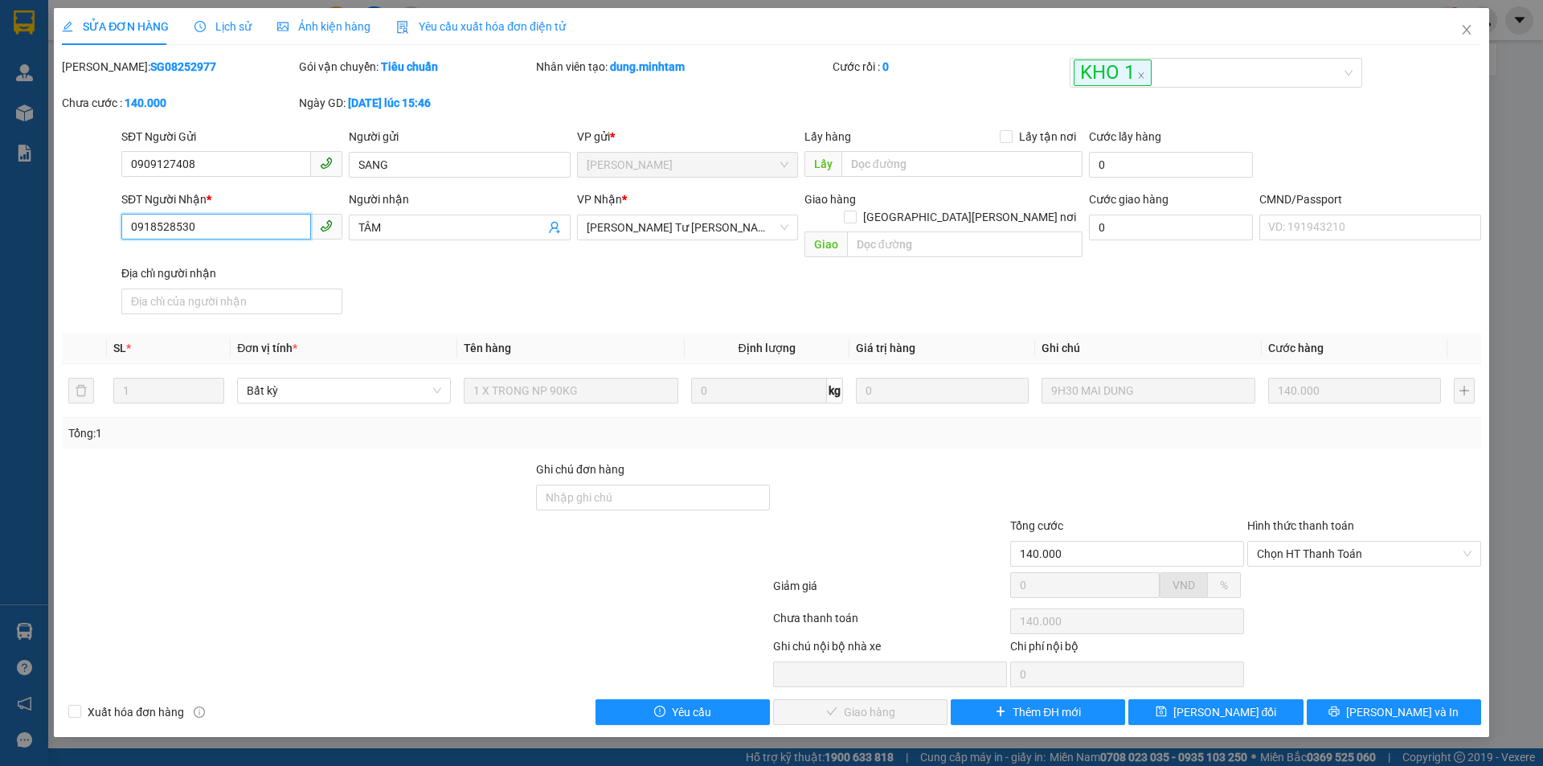
click at [236, 221] on input "0918528530" at bounding box center [216, 227] width 190 height 26
click at [578, 488] on input "Ghi chú đơn hàng" at bounding box center [653, 498] width 234 height 26
type input "ĐG"
click at [1221, 709] on div "SỬA ĐƠN HÀNG Lịch sử Ảnh kiện hàng Yêu cầu xuất hóa đơn điện tử Total Paid Fee …" at bounding box center [771, 372] width 1435 height 729
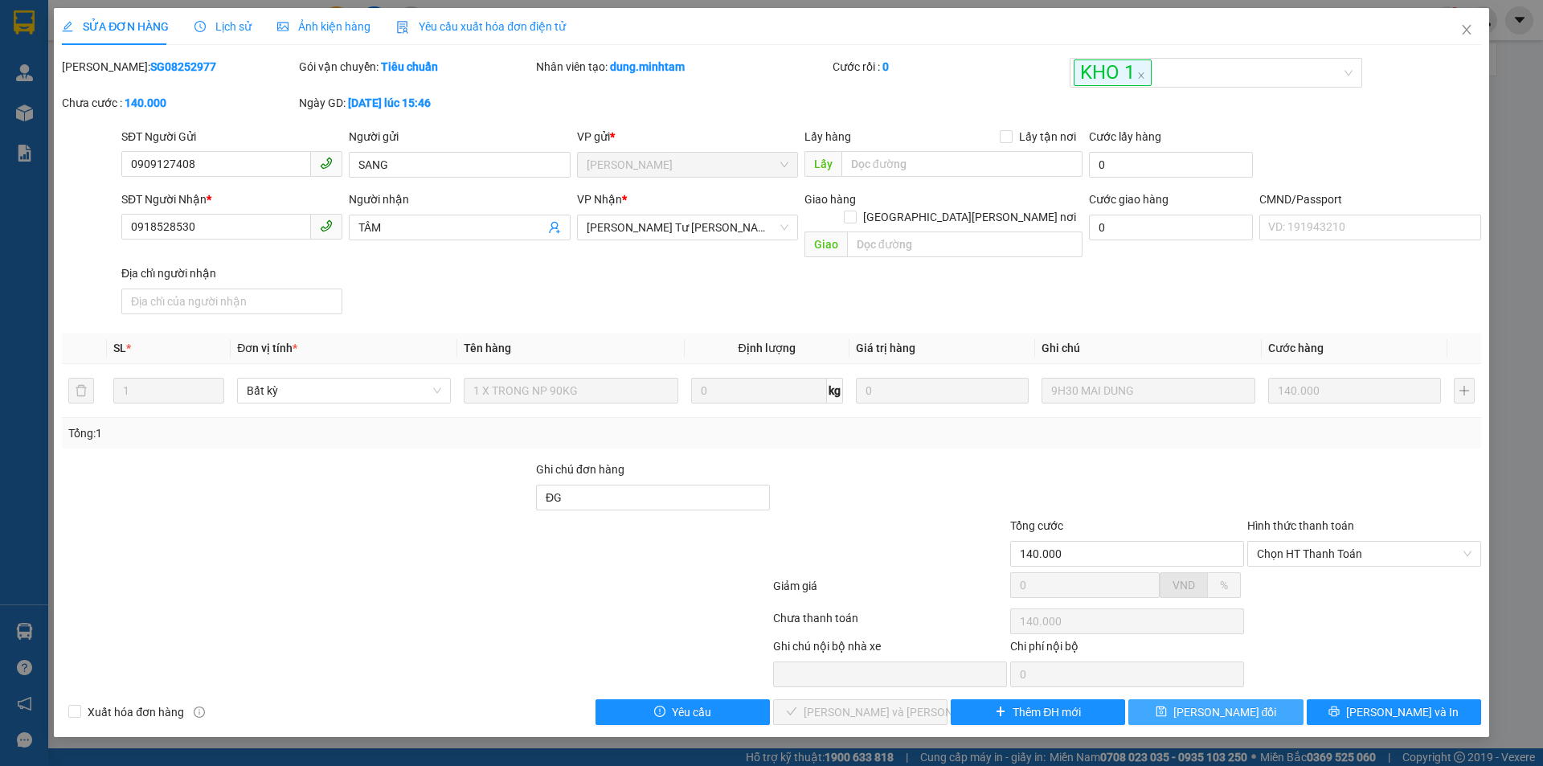
click at [1195, 703] on span "Lưu thay đổi" at bounding box center [1225, 712] width 104 height 18
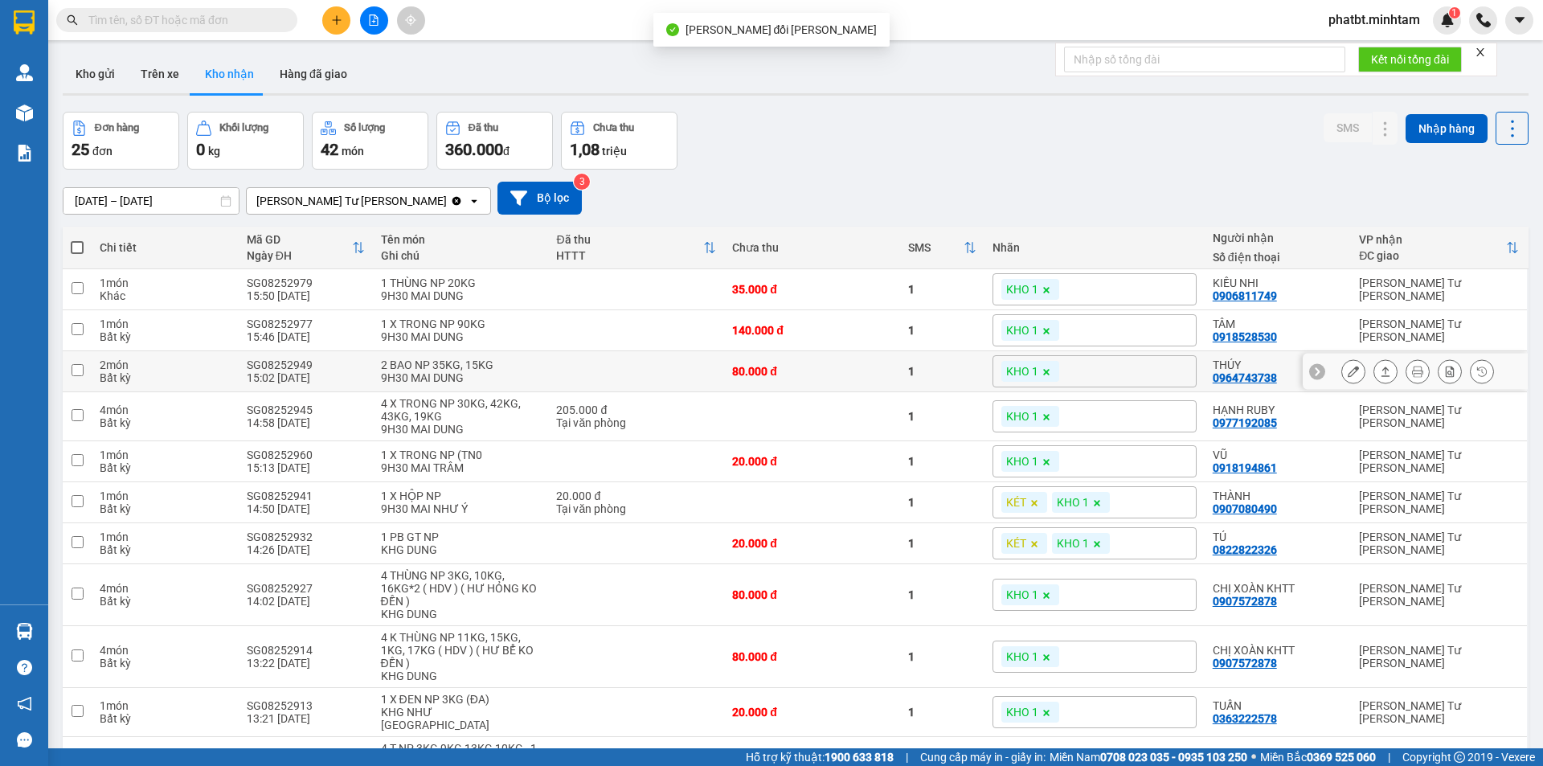
click at [1347, 373] on icon at bounding box center [1352, 371] width 11 height 11
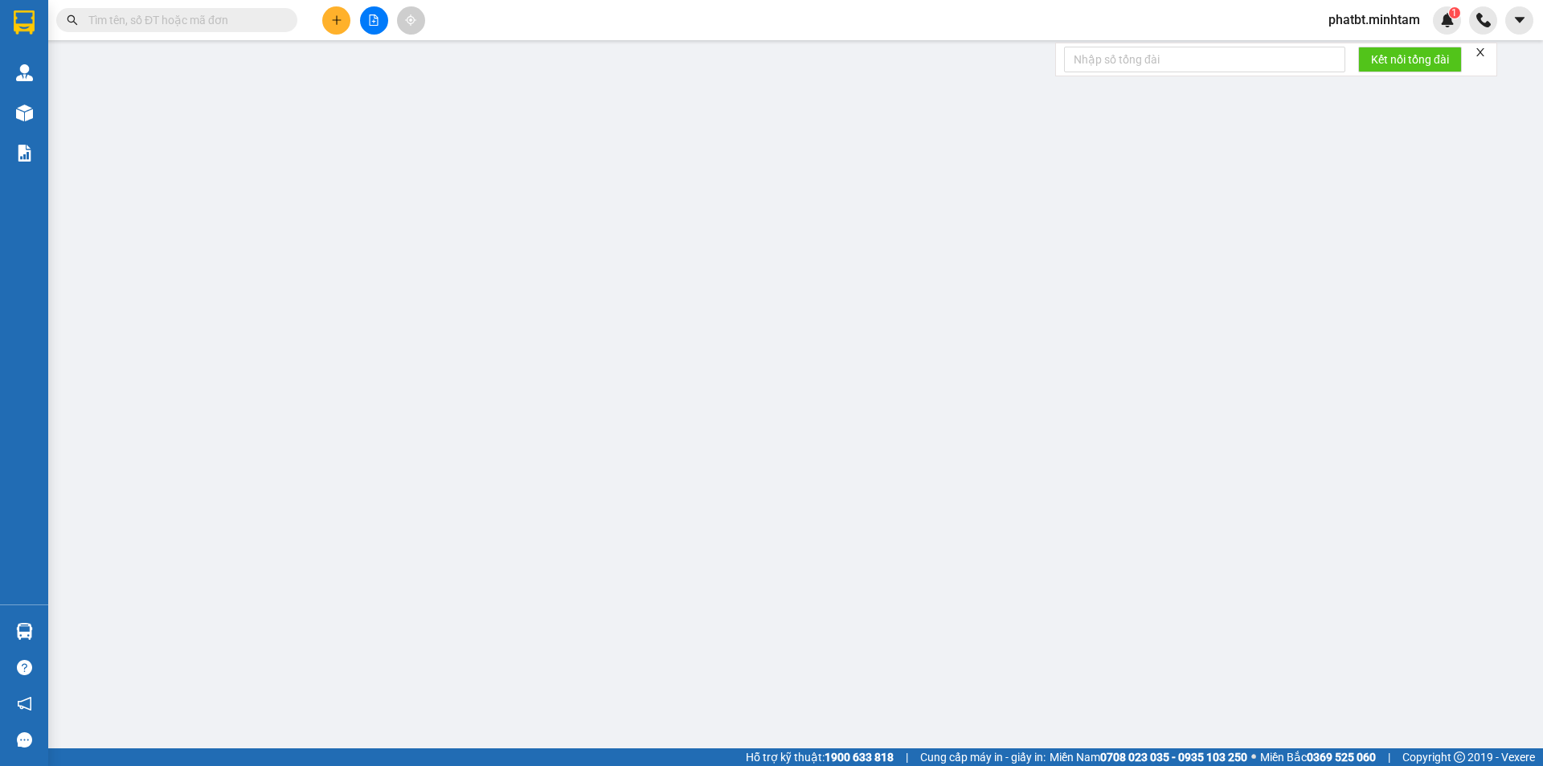
type input "0912824588"
type input "CTY PHƯƠNG VY"
type input "0964743738"
type input "THÚY"
type input "80.000"
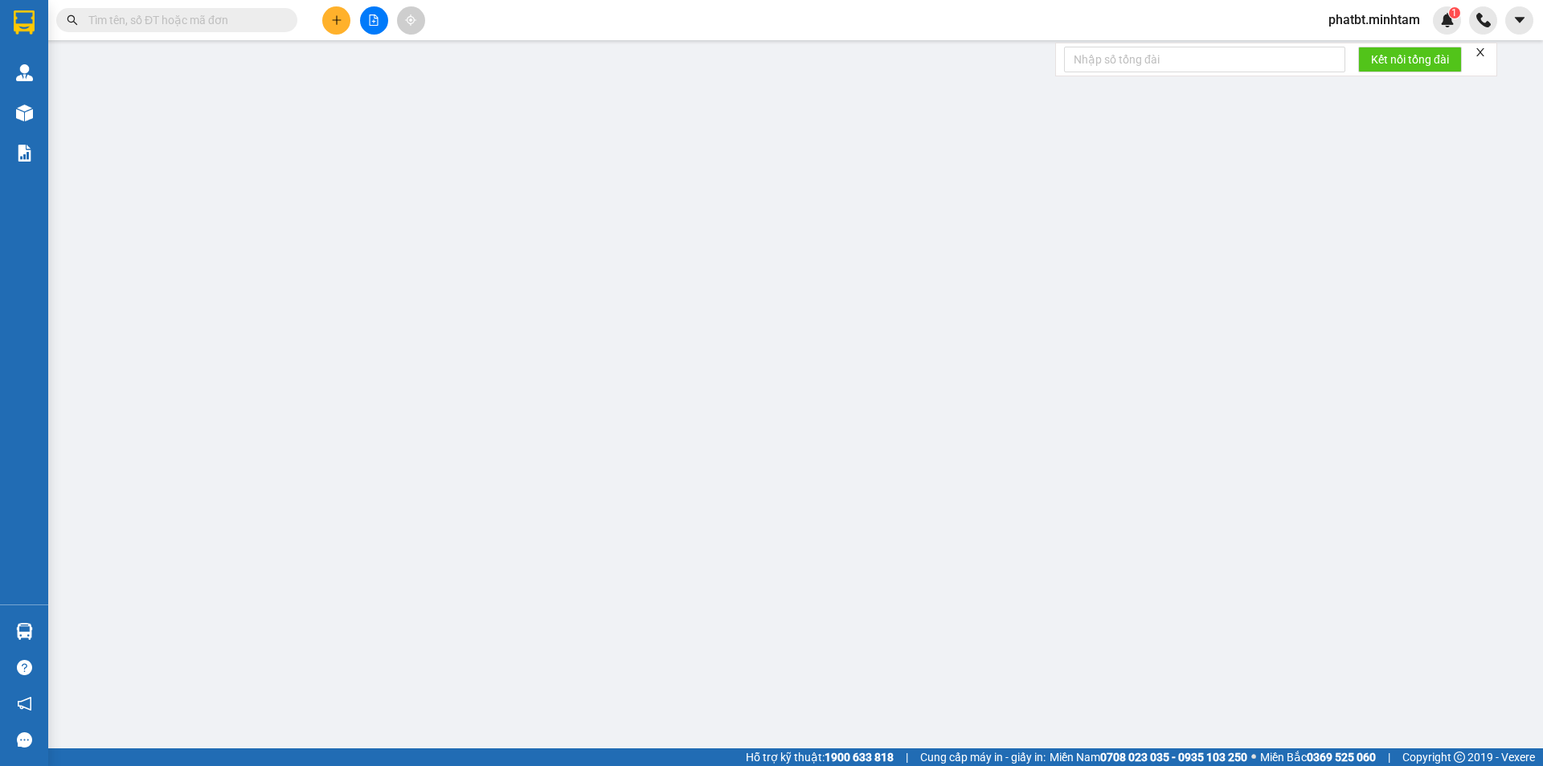
type input "80.000"
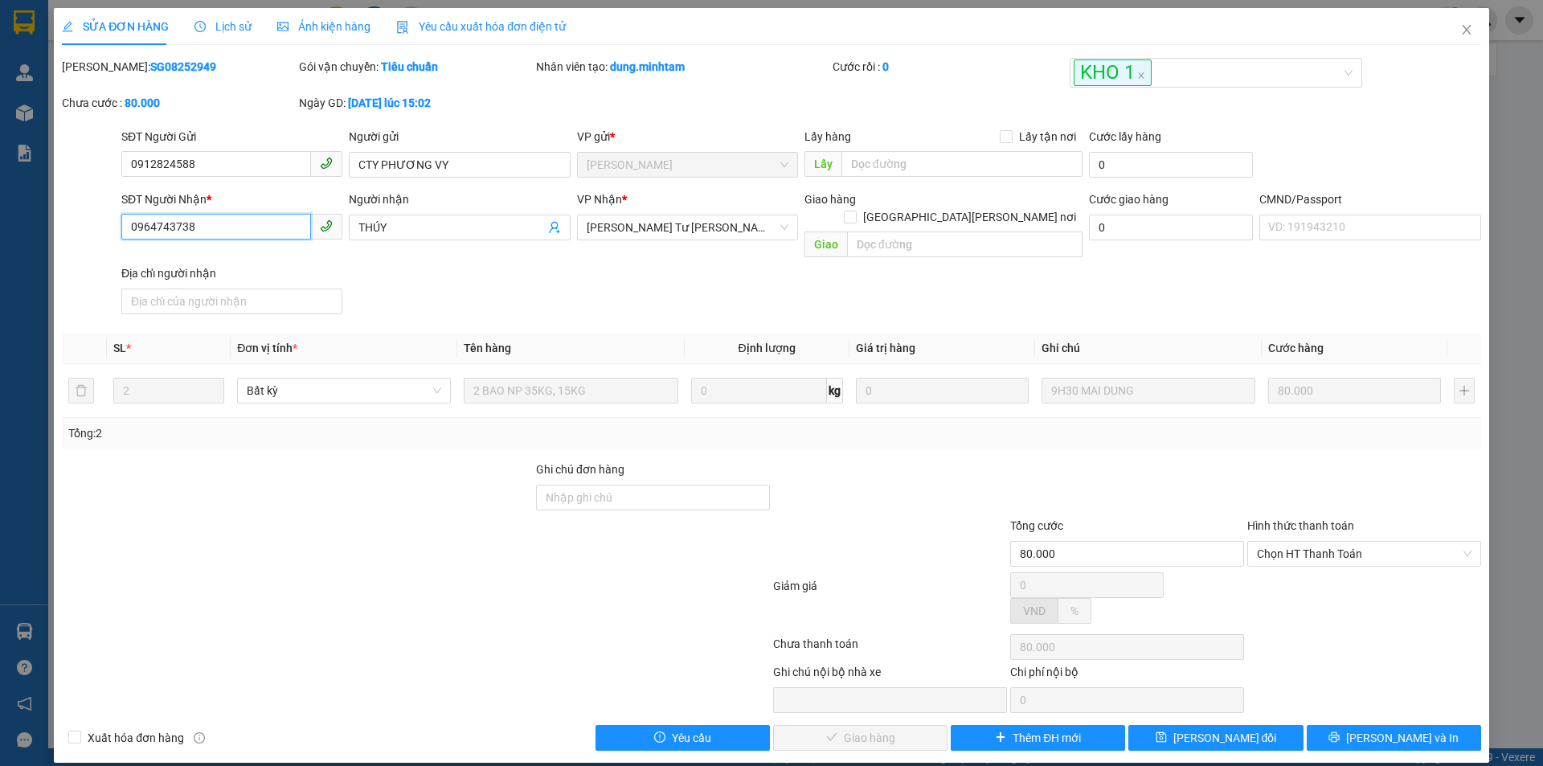
click at [260, 223] on input "0964743738" at bounding box center [216, 227] width 190 height 26
click at [270, 238] on input "0964743738" at bounding box center [216, 227] width 190 height 26
click at [580, 485] on input "Ghi chú đơn hàng" at bounding box center [653, 498] width 234 height 26
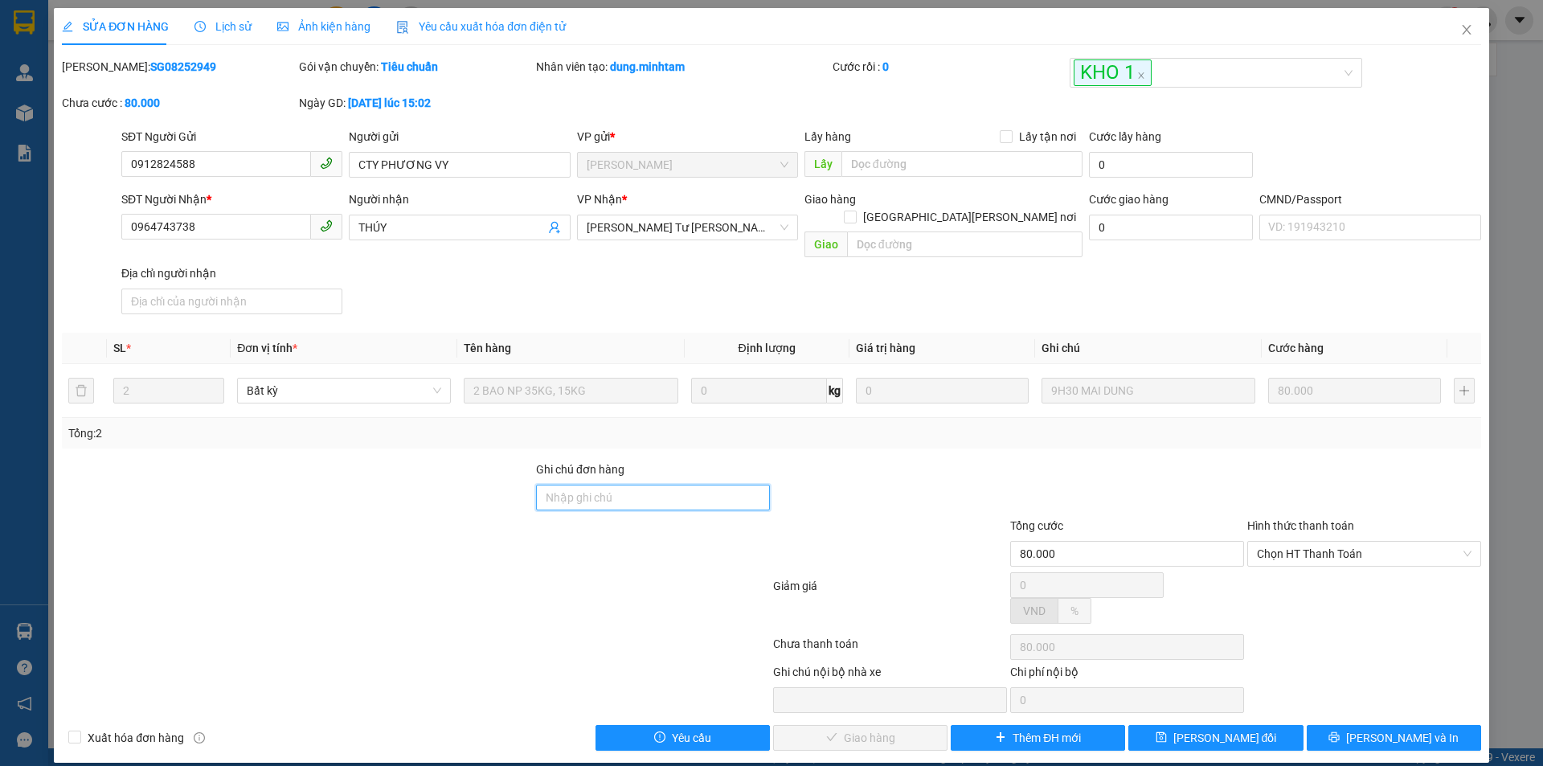
type input "ĐG"
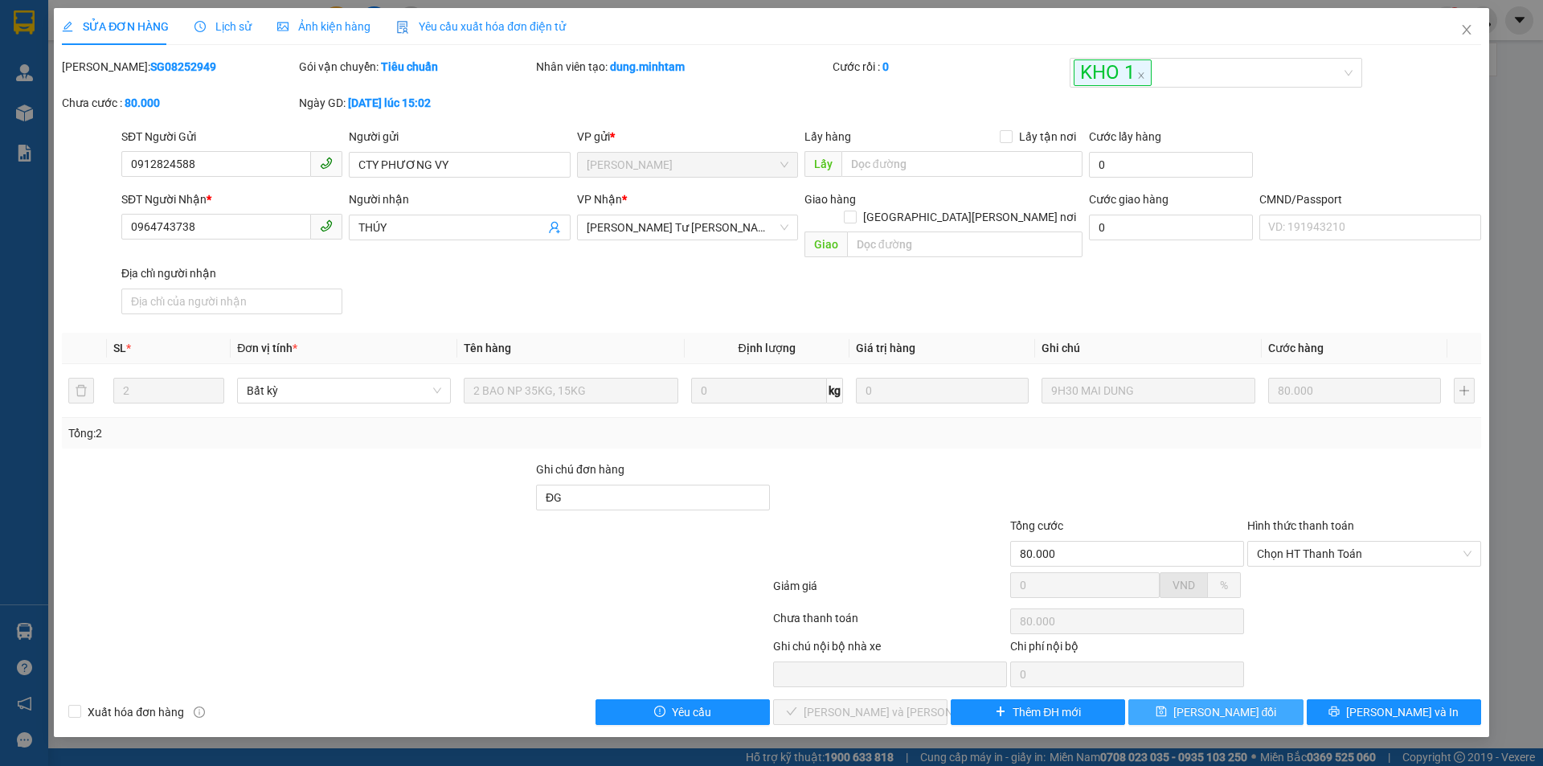
click at [1282, 699] on button "Lưu thay đổi" at bounding box center [1215, 712] width 174 height 26
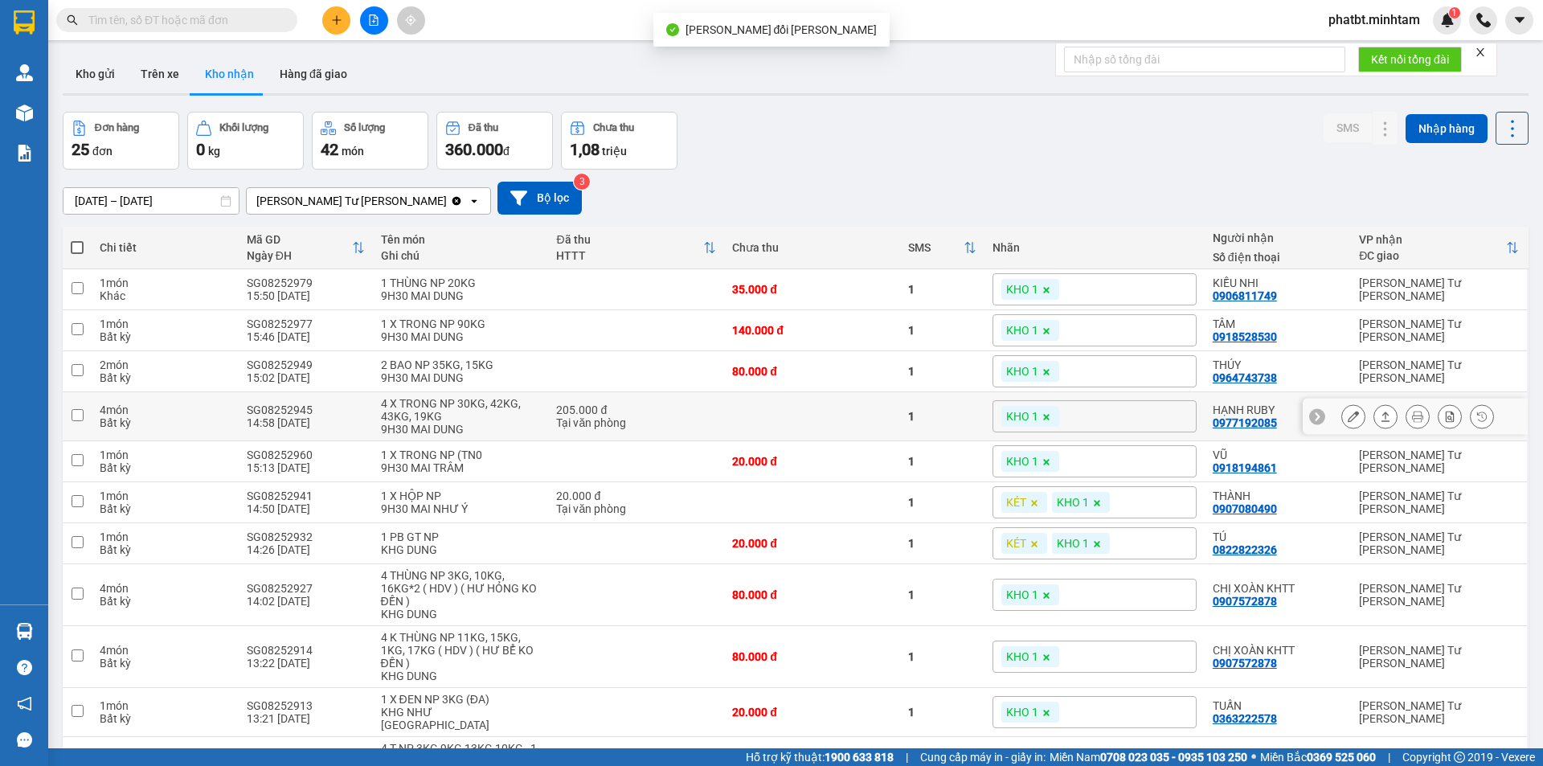
click at [1347, 415] on icon at bounding box center [1352, 416] width 11 height 11
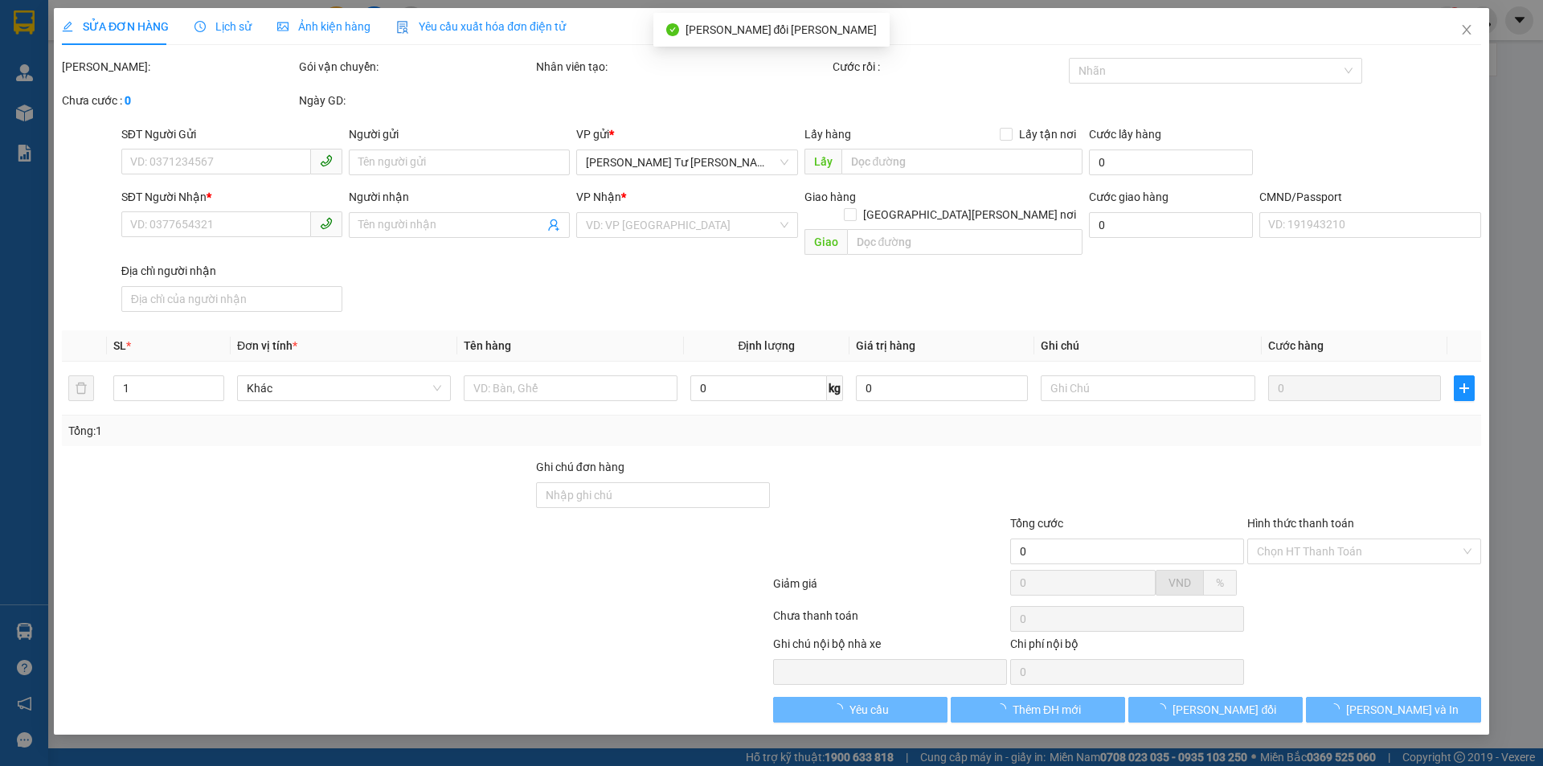
type input "0989585905"
type input "HÒA LONG"
type input "0977192085"
type input "HẠNH RUBY"
type input "205.000"
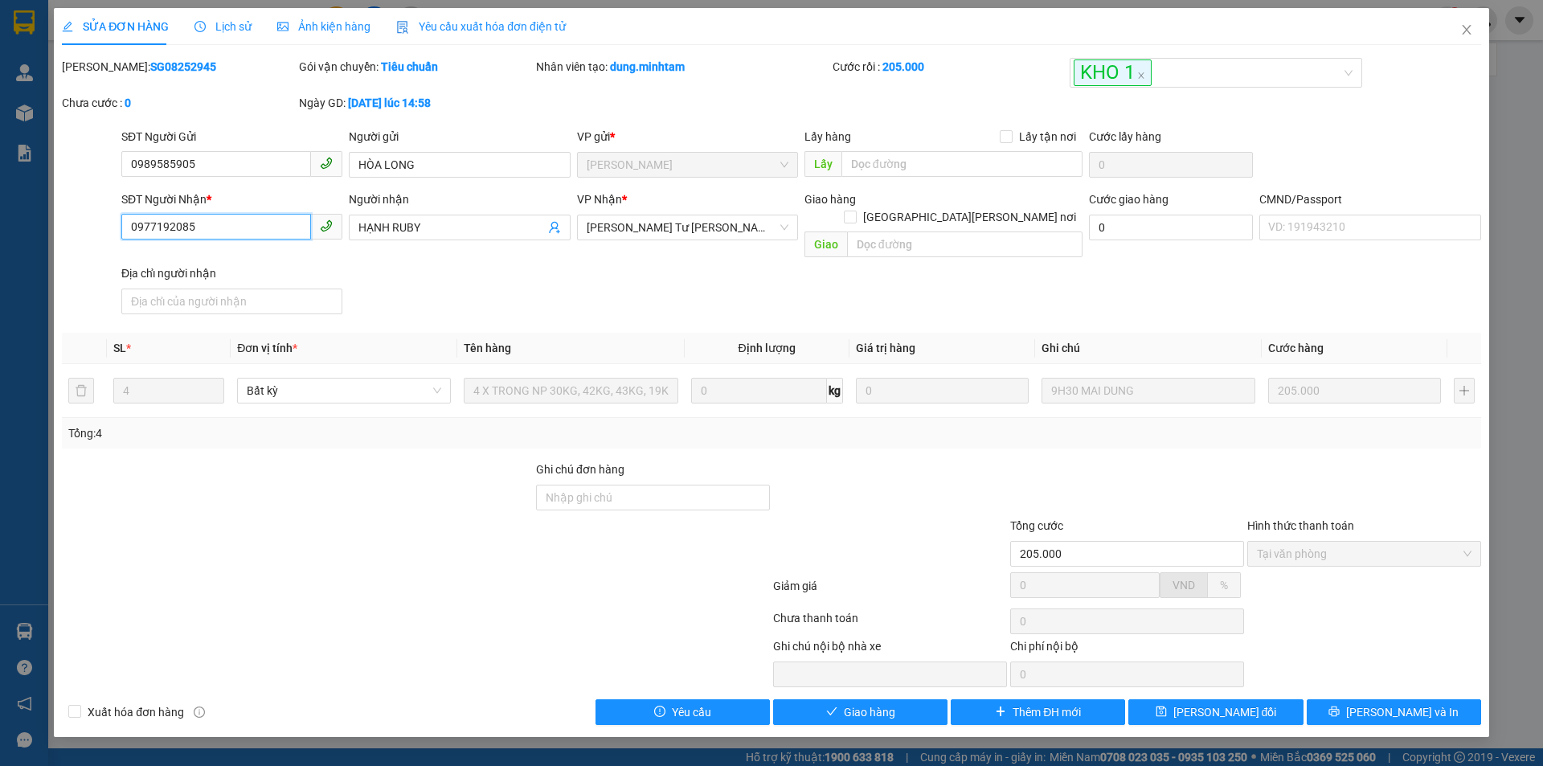
click at [220, 229] on input "0977192085" at bounding box center [216, 227] width 190 height 26
click at [609, 485] on input "Ghi chú đơn hàng" at bounding box center [653, 498] width 234 height 26
type input "KNM"
drag, startPoint x: 1216, startPoint y: 689, endPoint x: 1231, endPoint y: 684, distance: 16.0
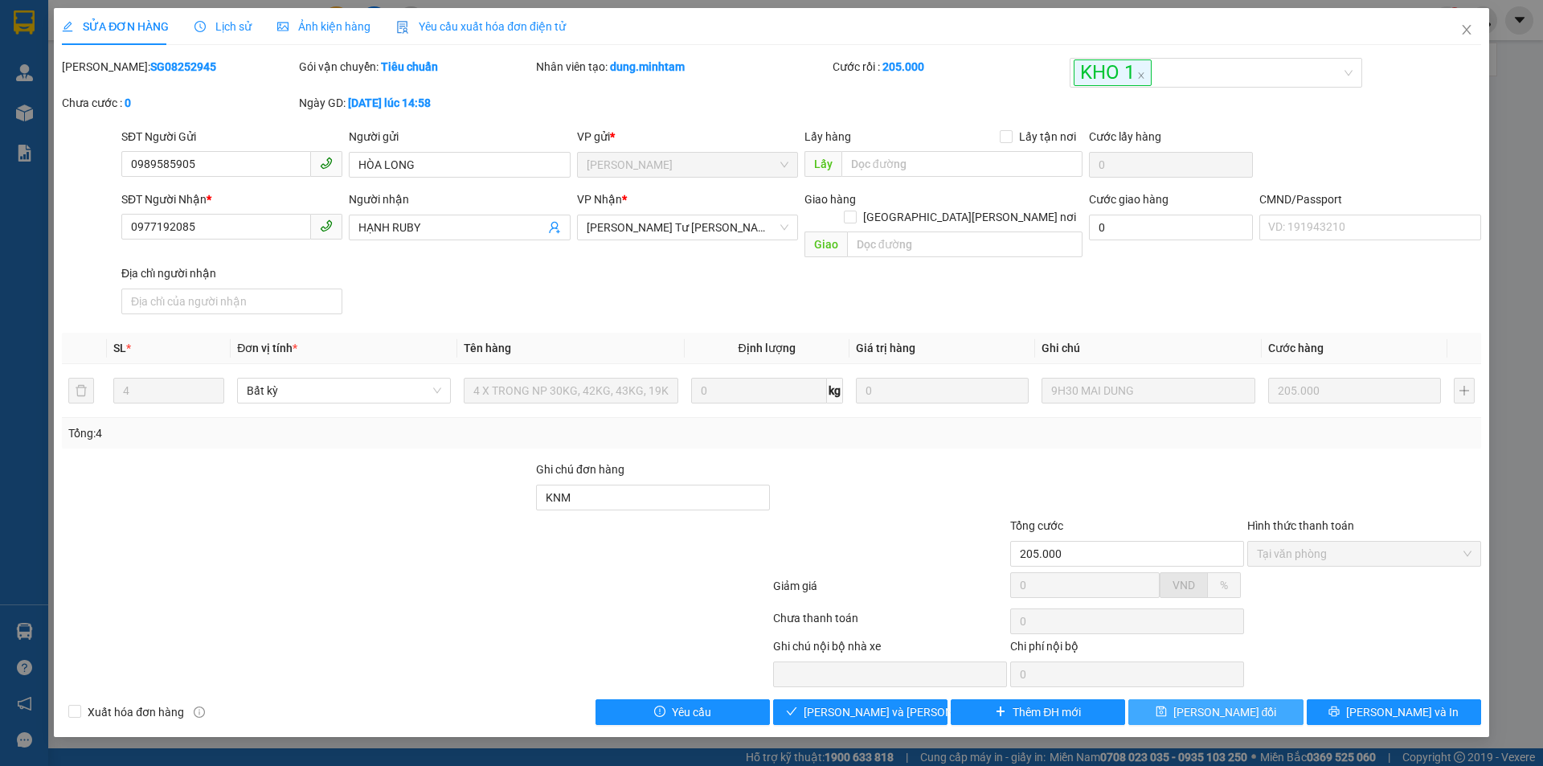
click at [1218, 703] on span "Lưu thay đổi" at bounding box center [1225, 712] width 104 height 18
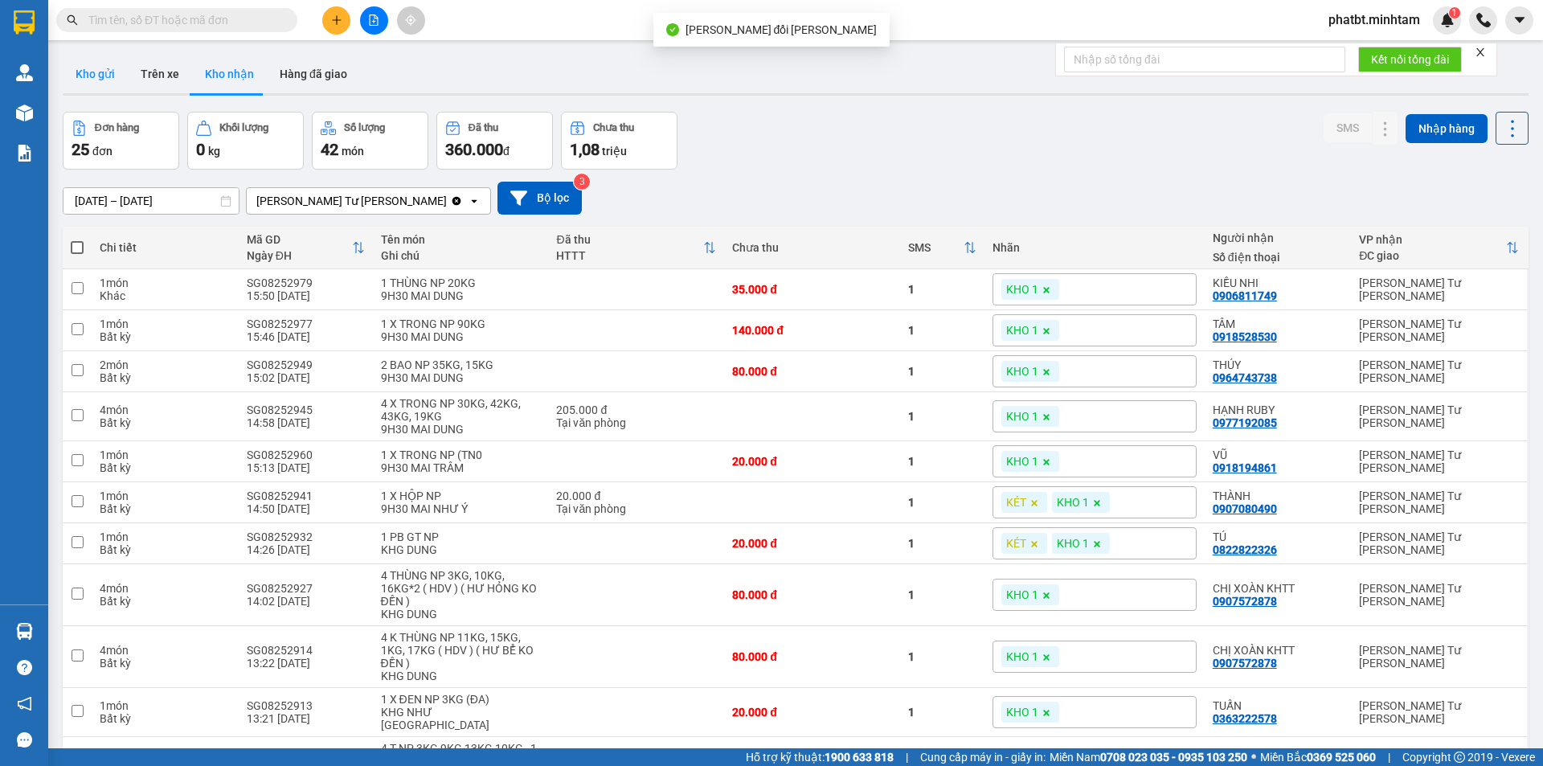
click at [100, 83] on button "Kho gửi" at bounding box center [95, 74] width 65 height 39
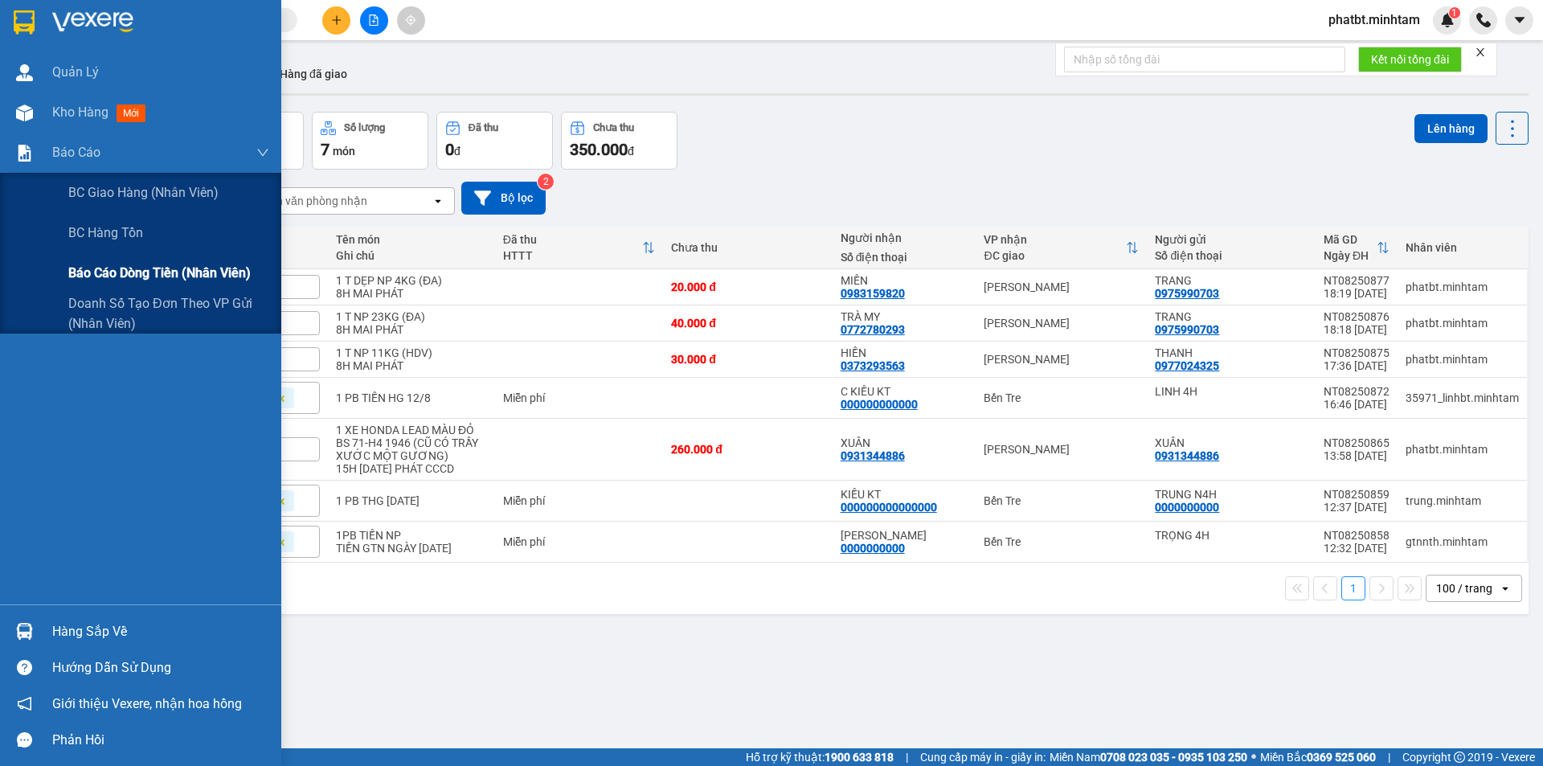
click at [118, 270] on span "Báo cáo dòng tiền (nhân viên)" at bounding box center [159, 273] width 182 height 20
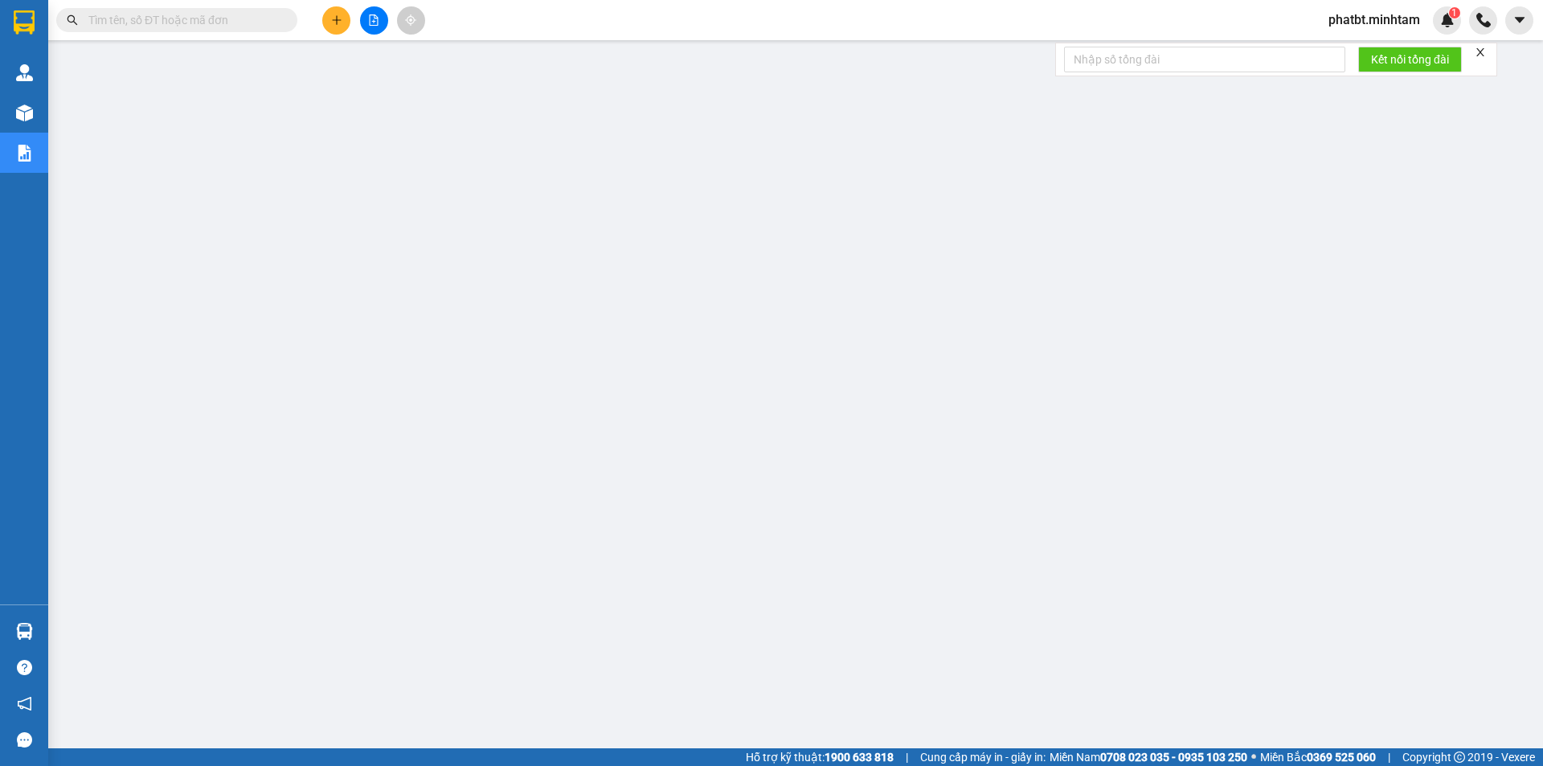
click at [326, 14] on button at bounding box center [336, 20] width 28 height 28
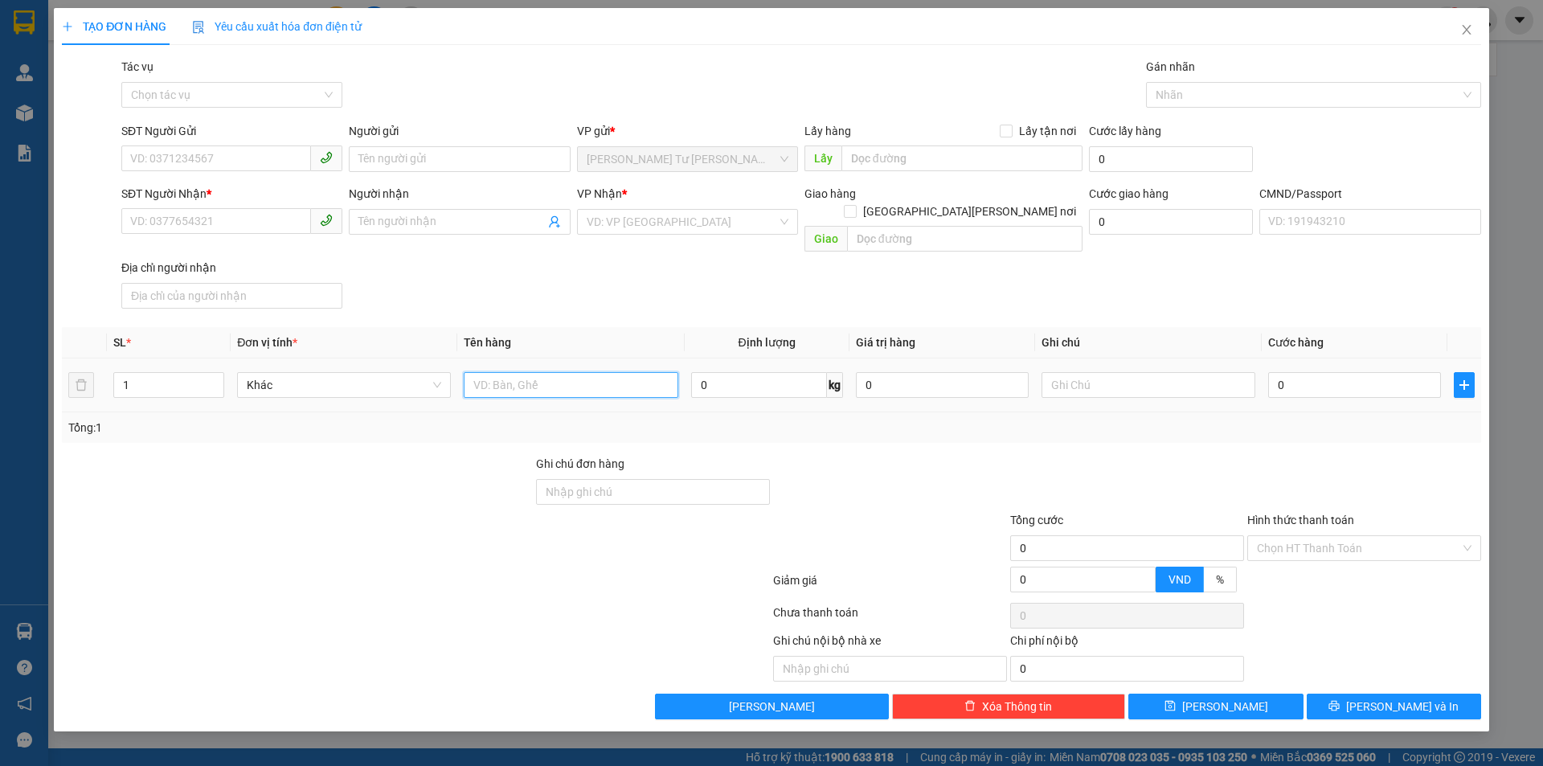
click at [569, 372] on input "text" at bounding box center [571, 385] width 214 height 26
type input "1 PB THG 12/8/25"
click at [236, 156] on input "SĐT Người Gửi" at bounding box center [216, 158] width 190 height 26
click at [435, 164] on input "Người gửi" at bounding box center [459, 159] width 221 height 26
type input "PHÁT 4H"
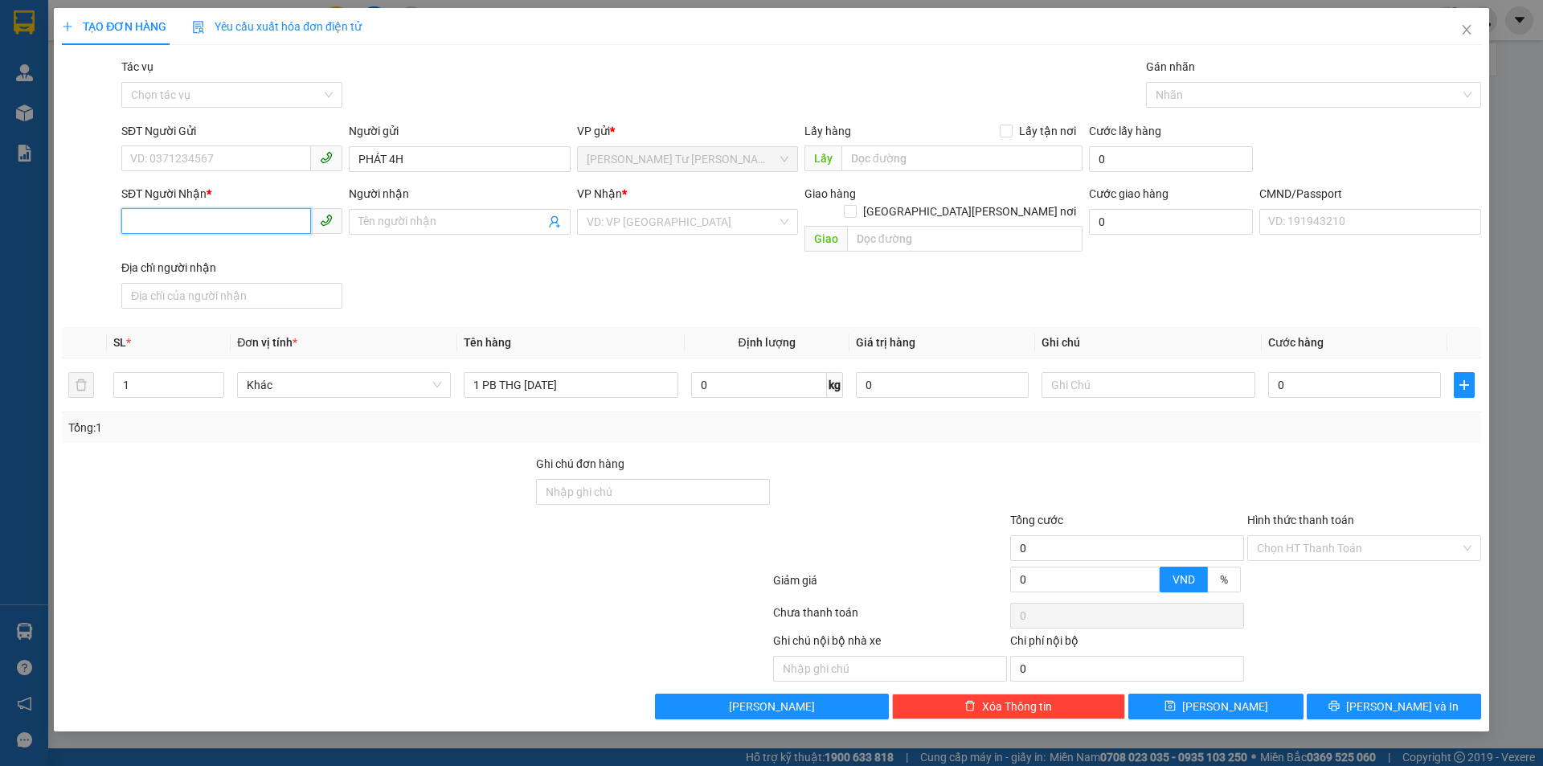
click at [301, 216] on input "SĐT Người Nhận *" at bounding box center [216, 221] width 190 height 26
type input "0000000000"
click at [292, 255] on div "0000000000 - KIỀU NX" at bounding box center [232, 254] width 202 height 18
type input "KIỀU NX"
type input "0000000000"
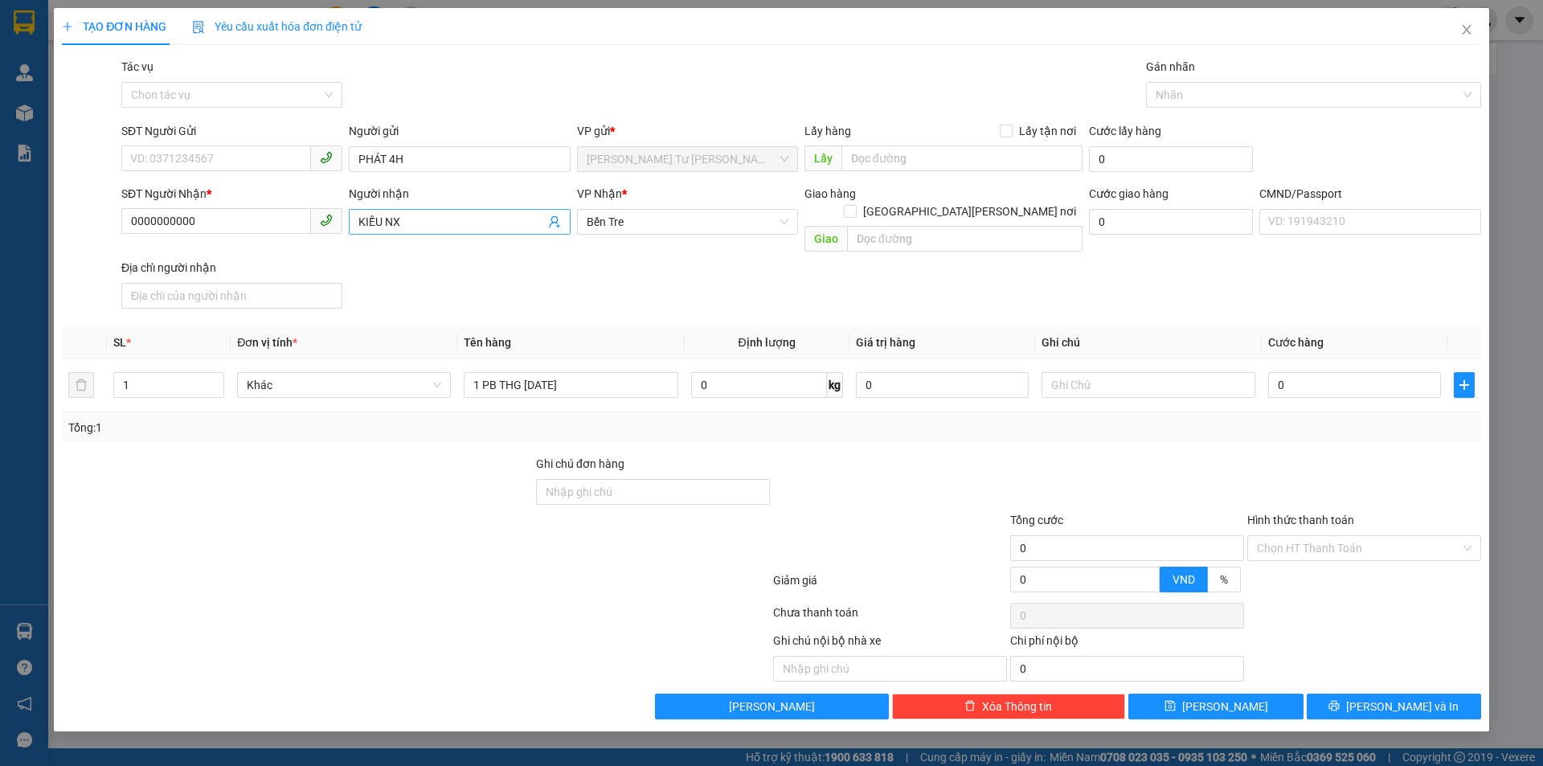
click at [360, 219] on input "KIỀU NX" at bounding box center [451, 222] width 186 height 18
type input "C KIỀU NX"
drag, startPoint x: 1338, startPoint y: 516, endPoint x: 1337, endPoint y: 527, distance: 11.3
click at [1337, 526] on div "Hình thức thanh toán Chọn HT Thanh Toán" at bounding box center [1364, 539] width 234 height 56
click at [1337, 536] on input "Hình thức thanh toán" at bounding box center [1358, 548] width 203 height 24
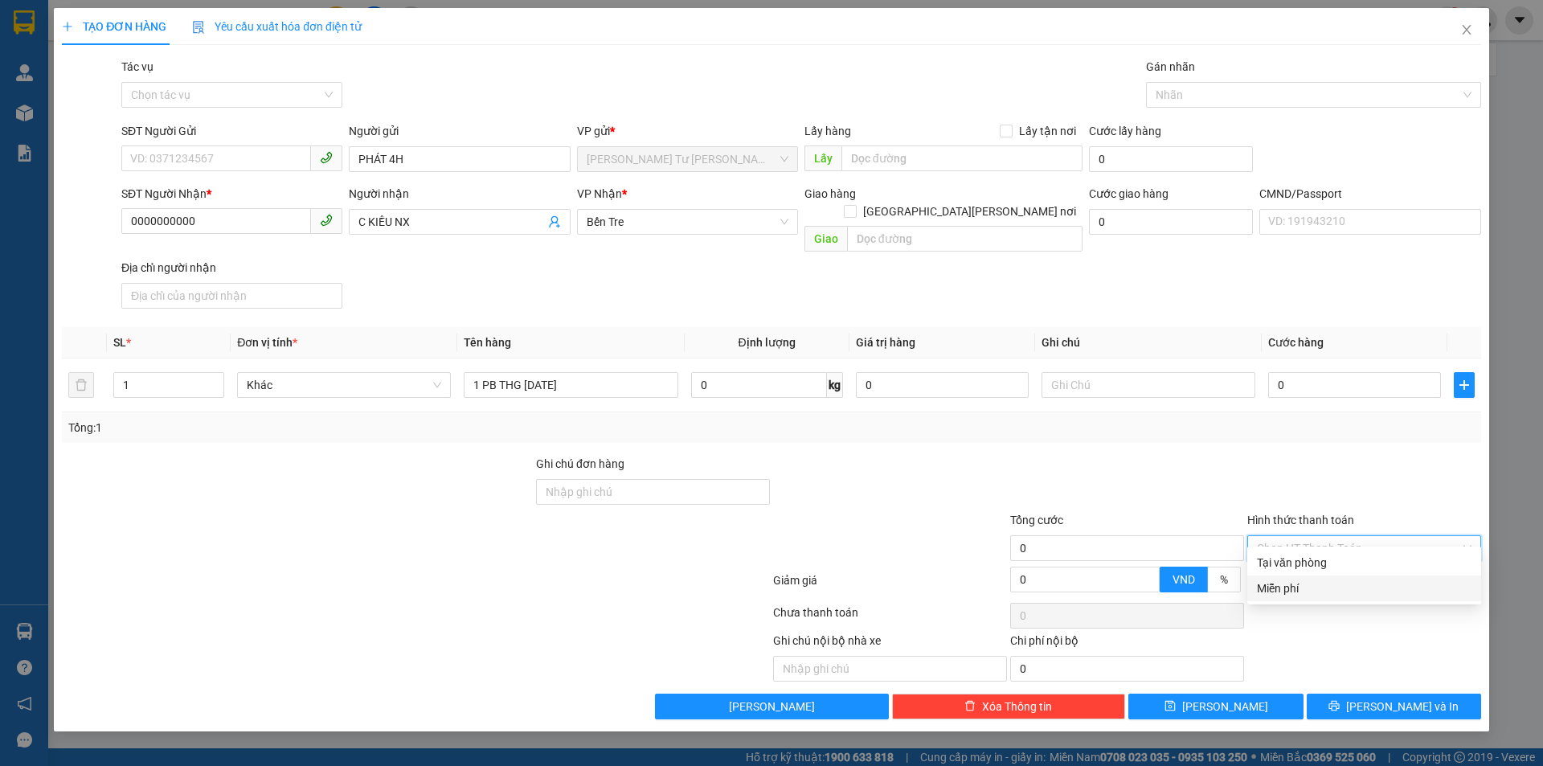
click at [1302, 581] on div "Miễn phí" at bounding box center [1364, 588] width 215 height 18
drag, startPoint x: 1326, startPoint y: 453, endPoint x: 1360, endPoint y: 551, distance: 103.7
click at [1327, 458] on div at bounding box center [1363, 483] width 237 height 56
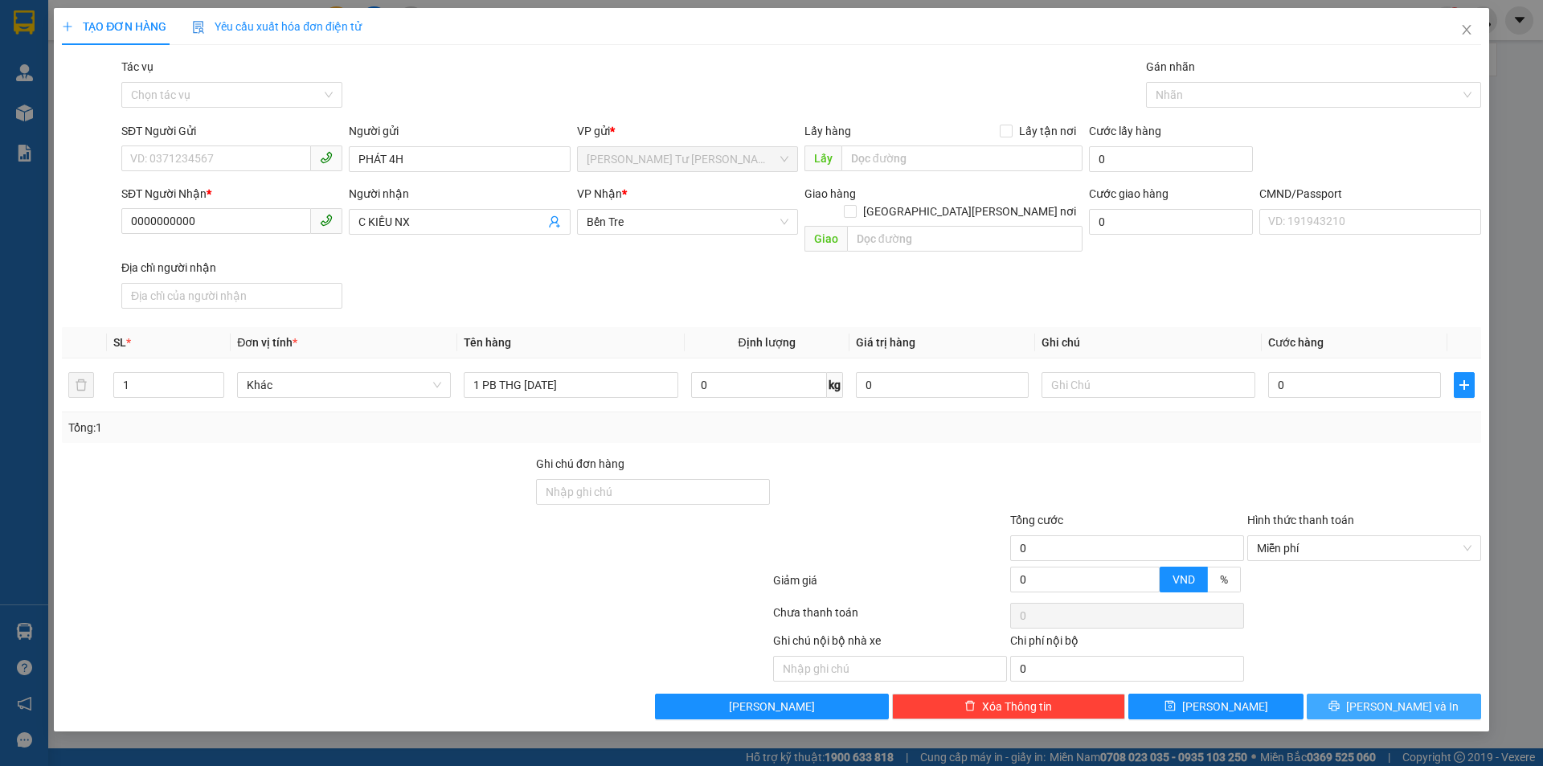
click at [1368, 693] on button "Lưu và In" at bounding box center [1393, 706] width 174 height 26
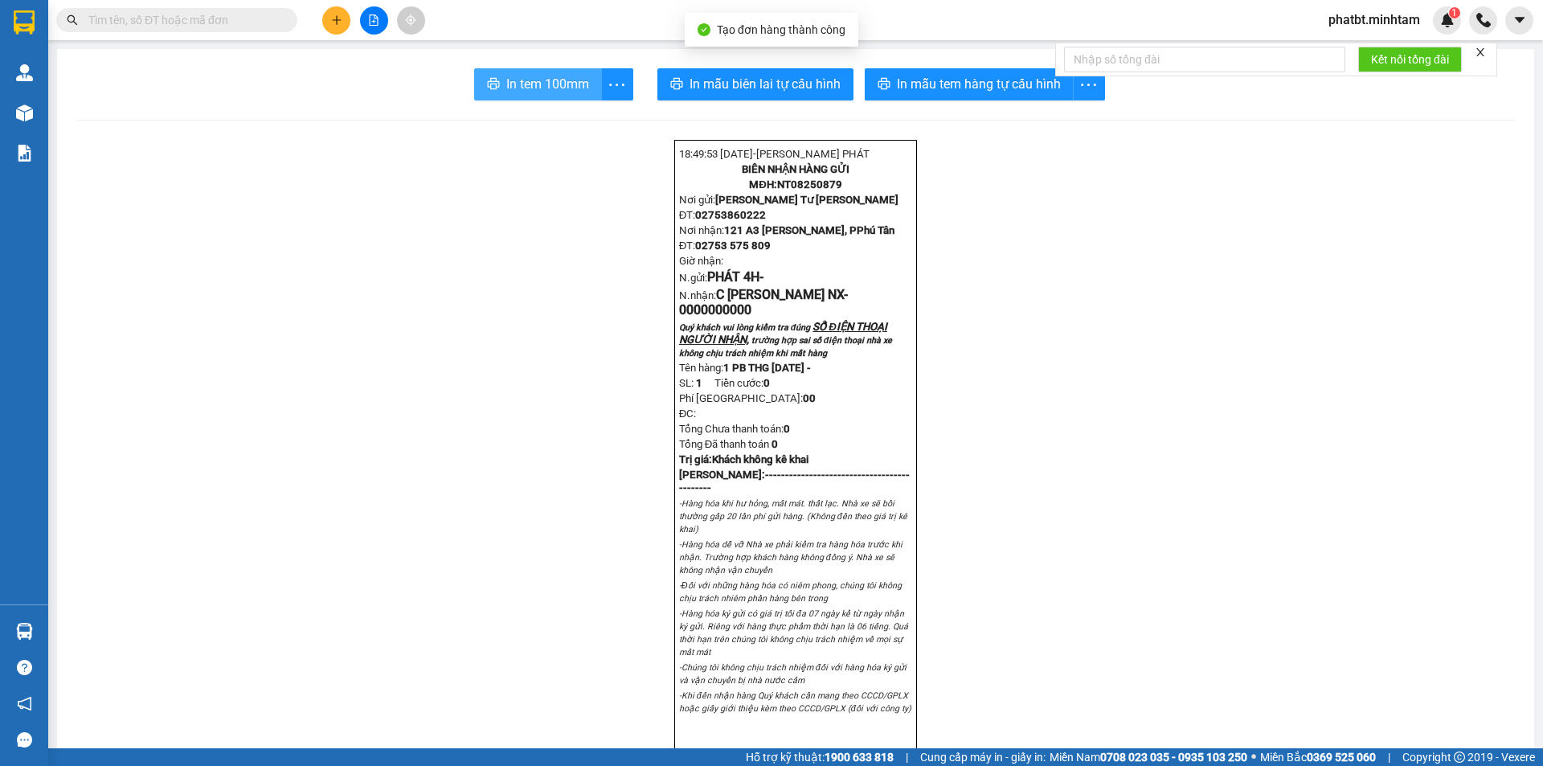
drag, startPoint x: 595, startPoint y: 199, endPoint x: 533, endPoint y: 76, distance: 138.7
click at [523, 82] on span "In tem 100mm" at bounding box center [547, 84] width 83 height 20
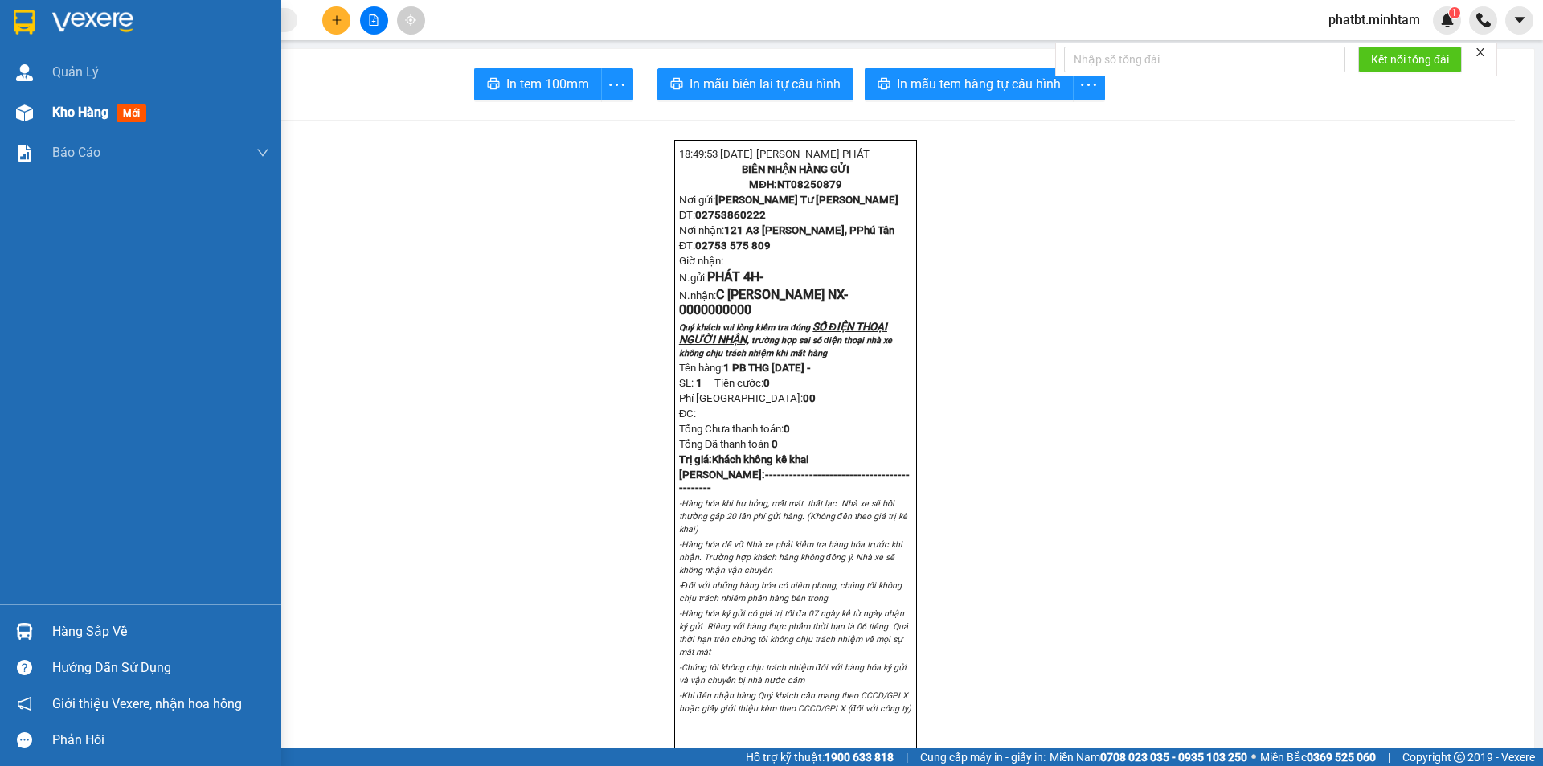
click at [42, 120] on div "Kho hàng mới" at bounding box center [140, 112] width 281 height 40
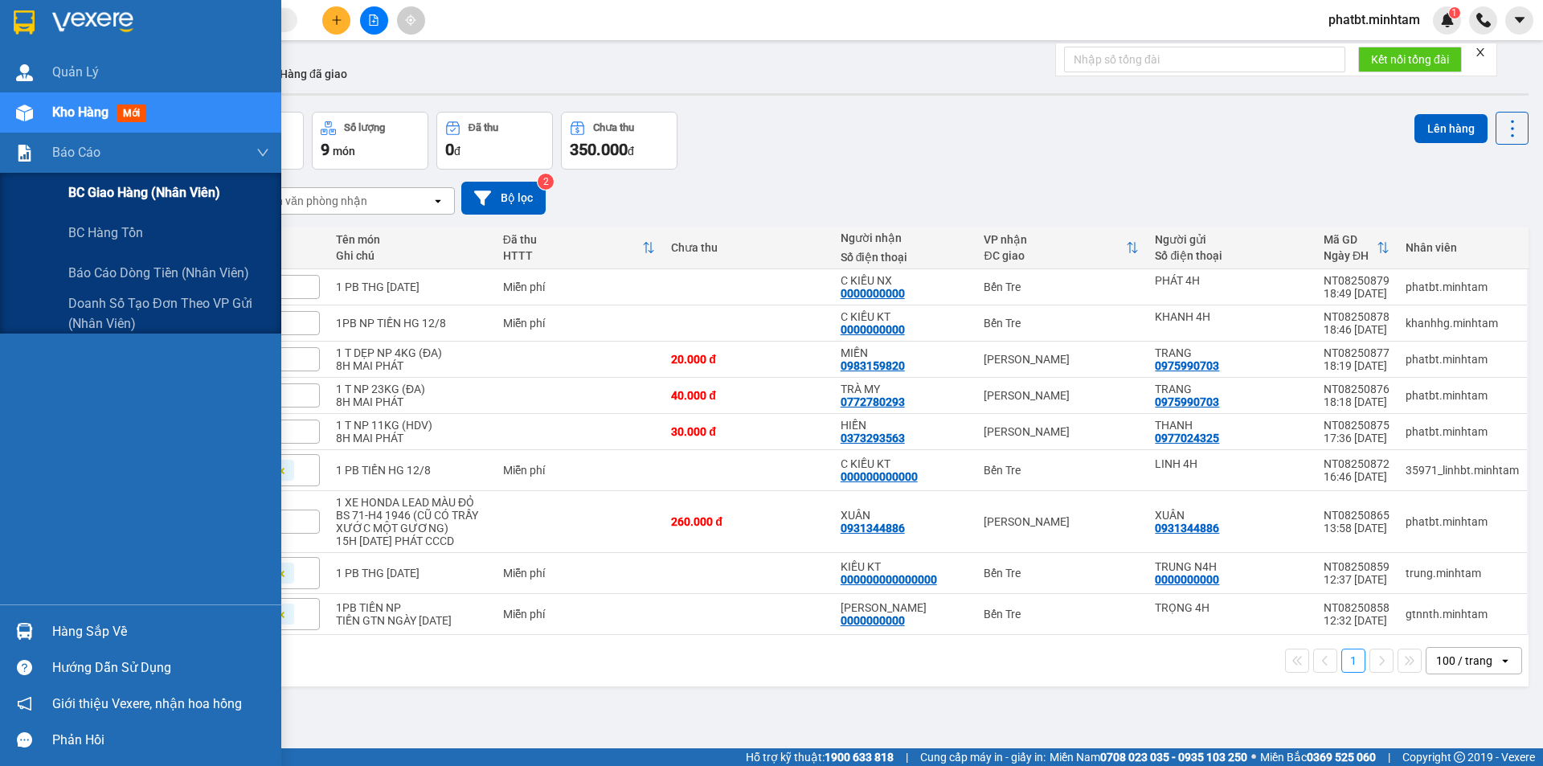
click at [169, 198] on span "BC giao hàng (nhân viên)" at bounding box center [144, 192] width 152 height 20
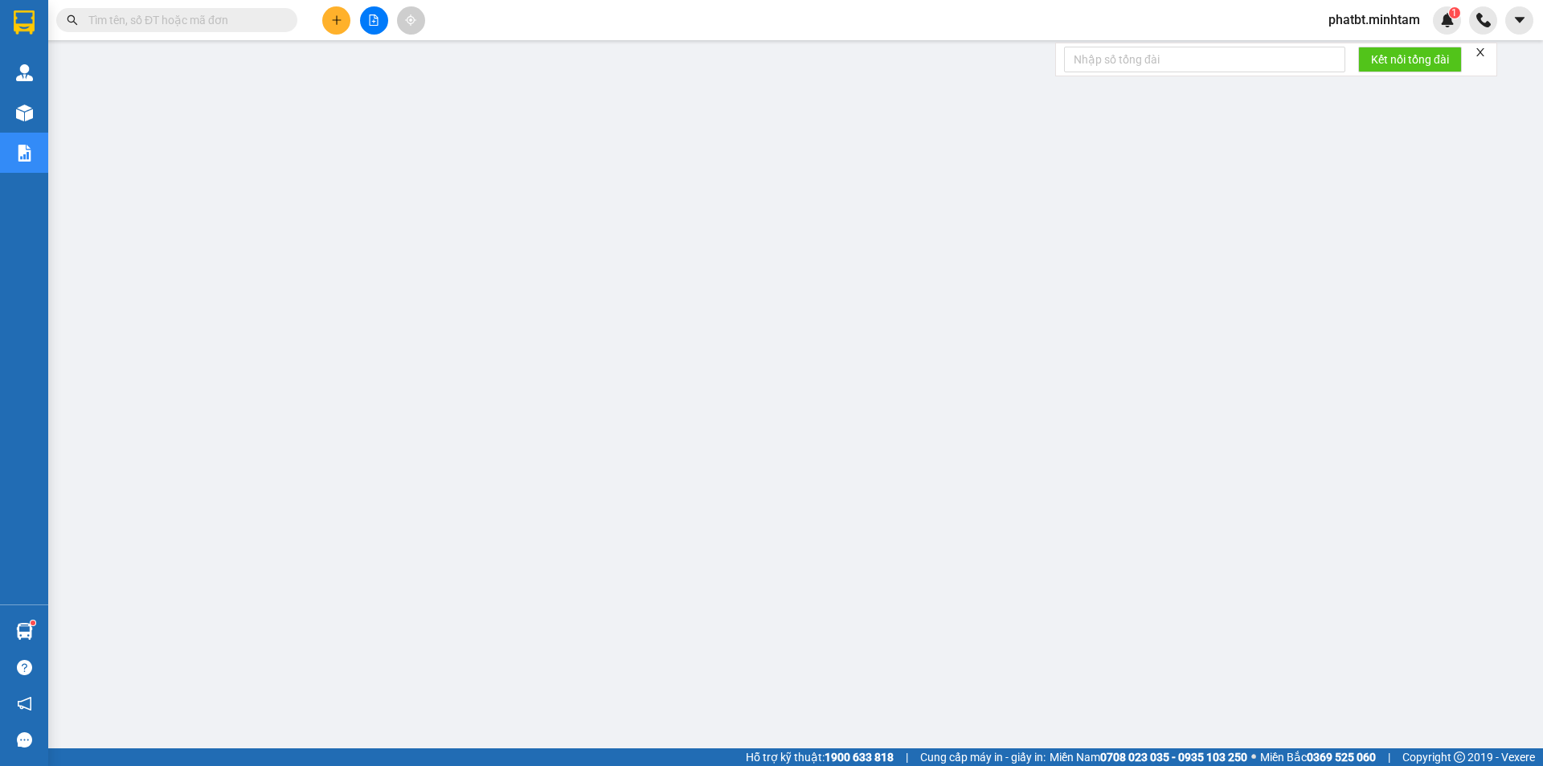
click at [226, 26] on input "text" at bounding box center [183, 20] width 190 height 18
type input "T"
type input "R"
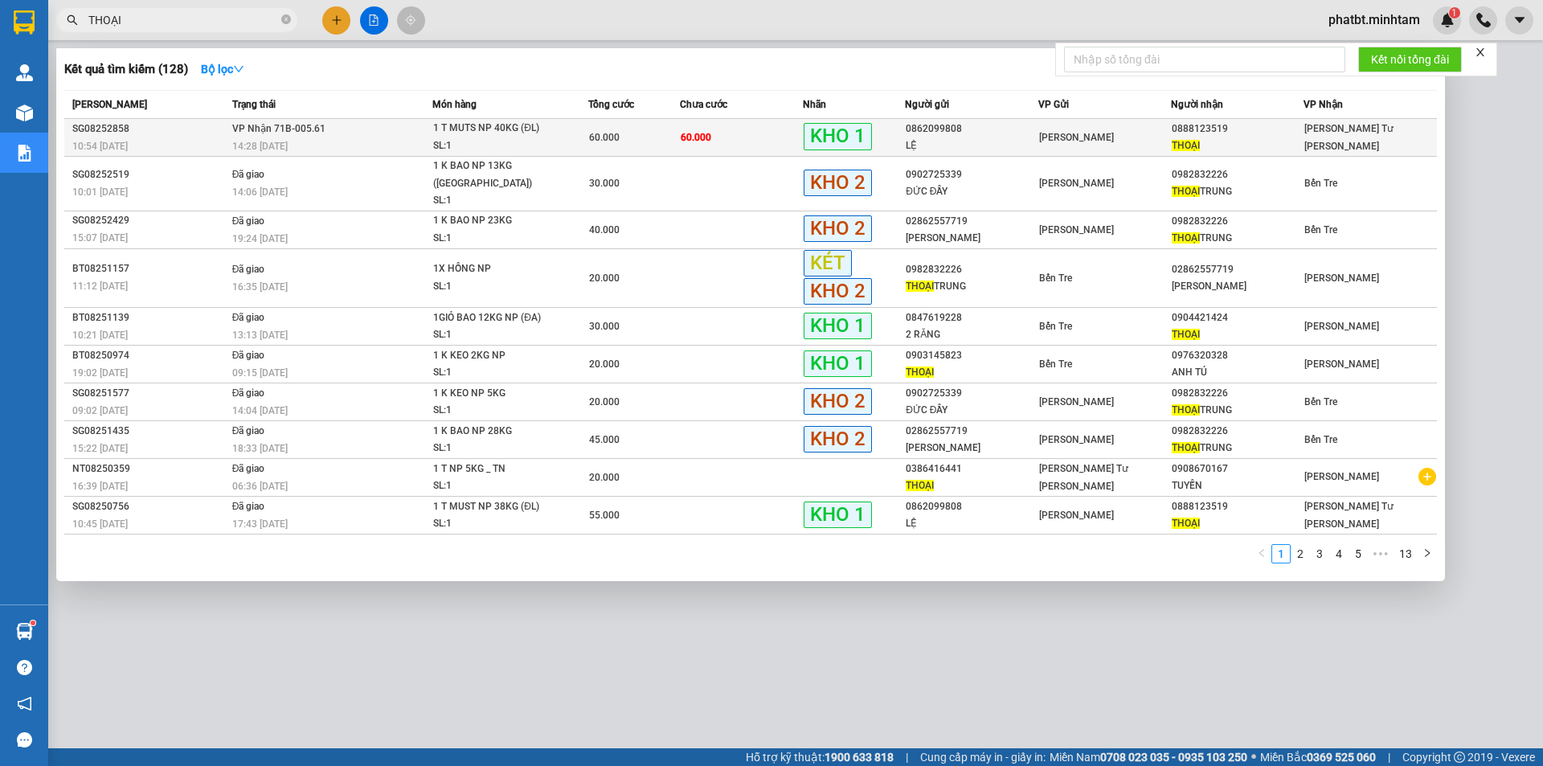
type input "THOẠI"
click at [350, 130] on td "VP Nhận 71B-005.61 14:28 - 12/08" at bounding box center [330, 138] width 205 height 38
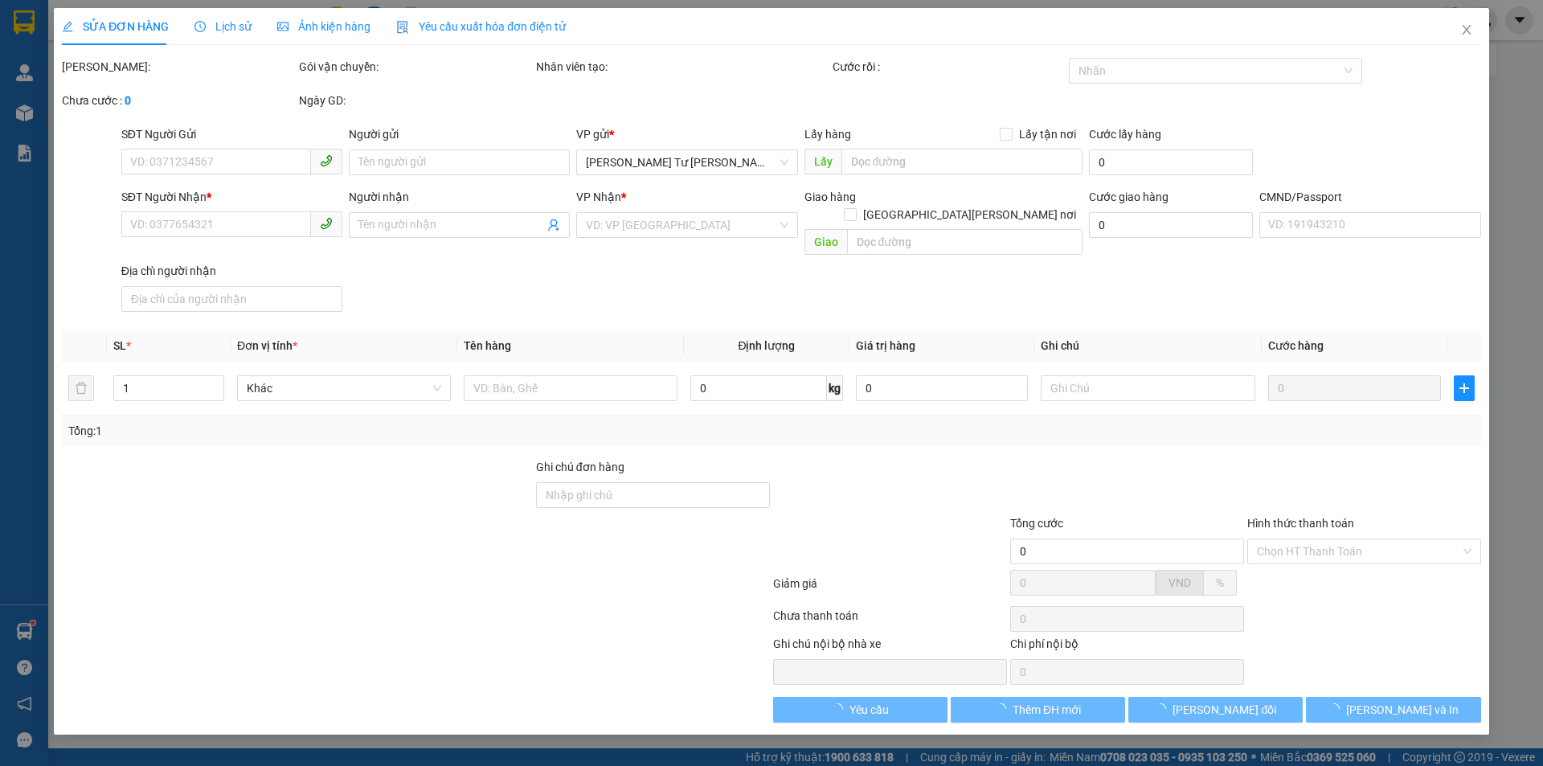
type input "0862099808"
type input "LỆ"
type input "0888123519"
type input "THOẠI"
type input "KNM"
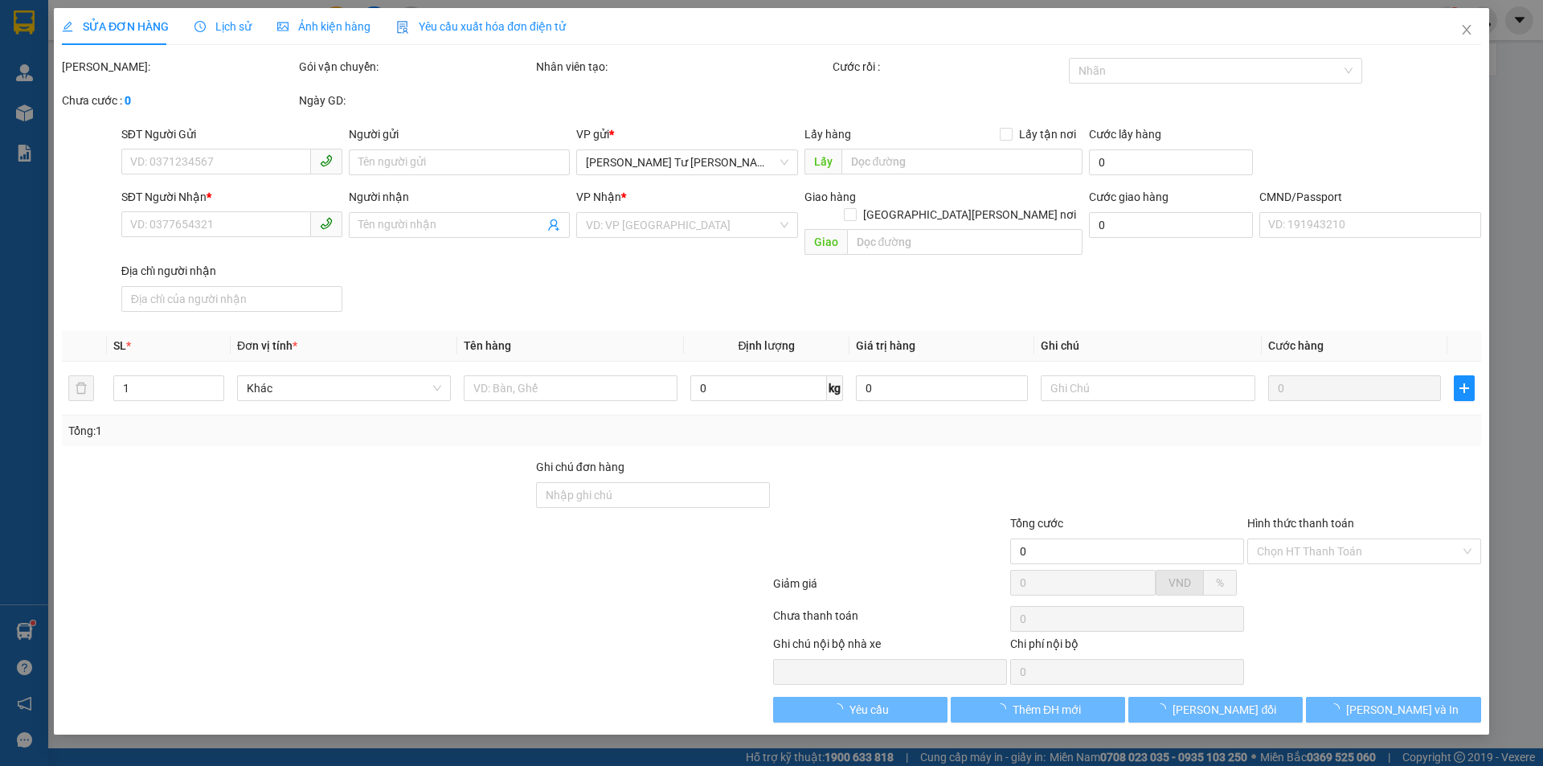
type input "60.000"
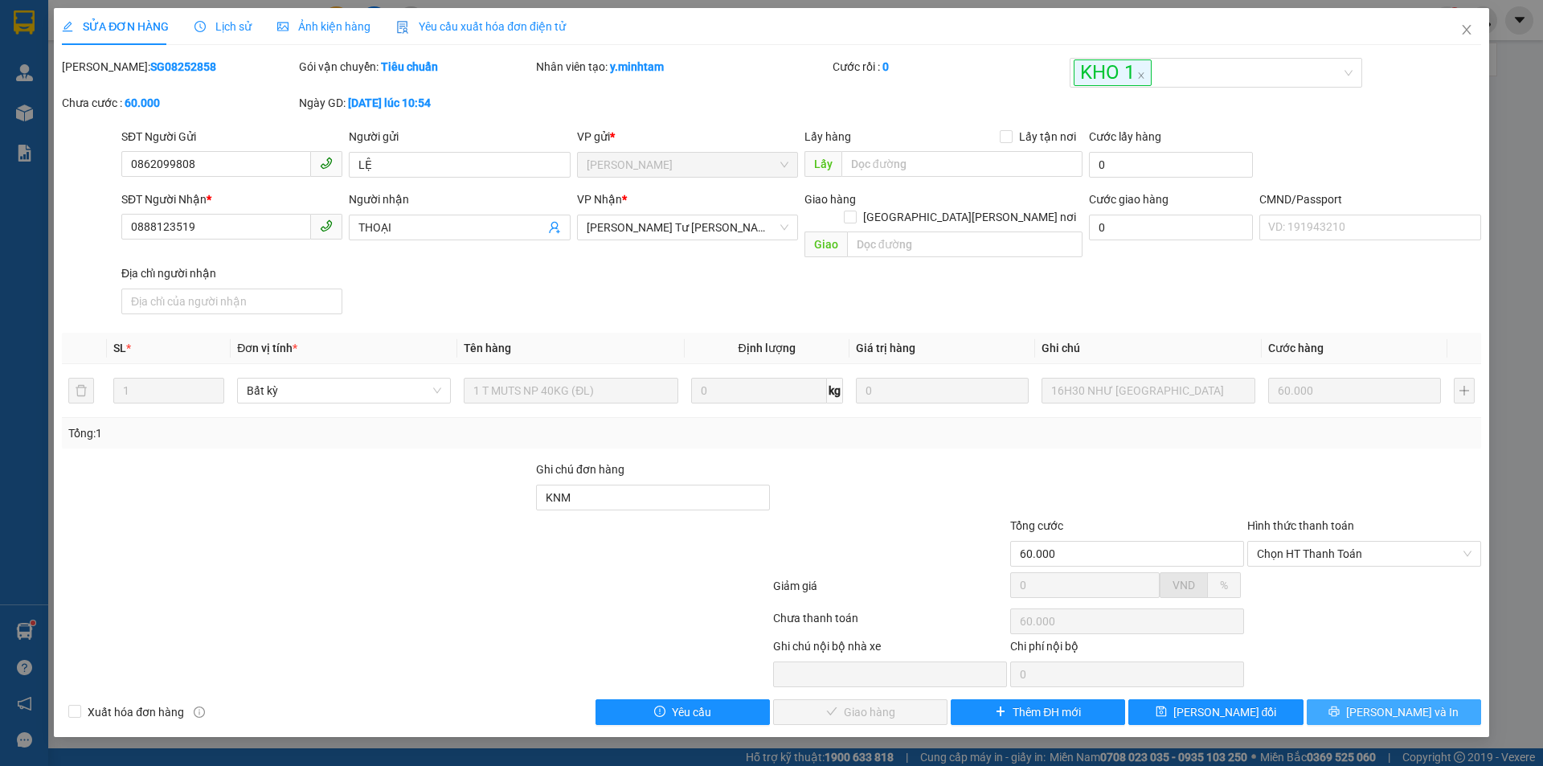
click at [1355, 699] on button "Lưu và In" at bounding box center [1393, 712] width 174 height 26
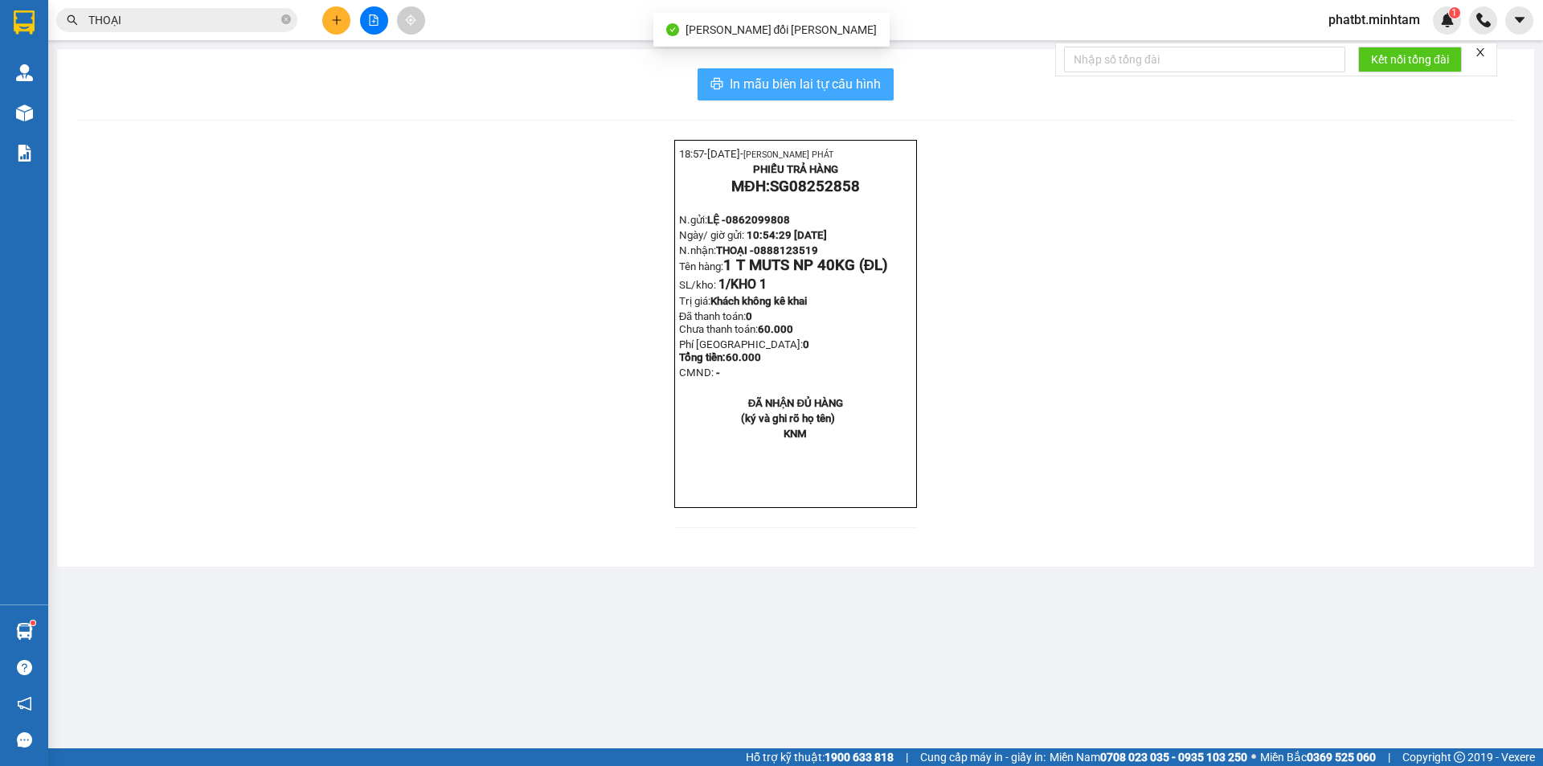
click at [848, 74] on button "In mẫu biên lai tự cấu hình" at bounding box center [795, 84] width 196 height 32
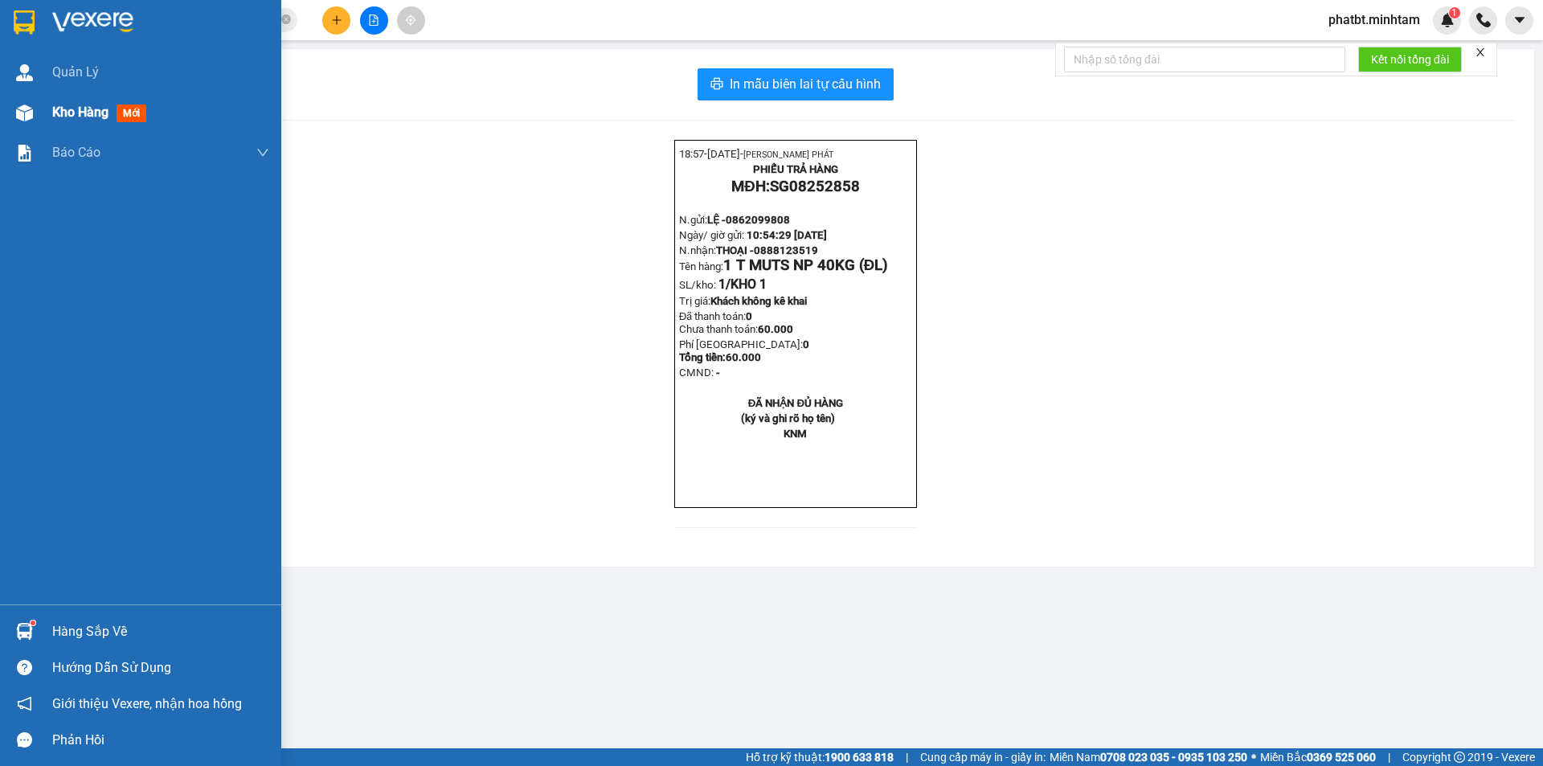
click at [104, 115] on span "Kho hàng" at bounding box center [80, 111] width 56 height 15
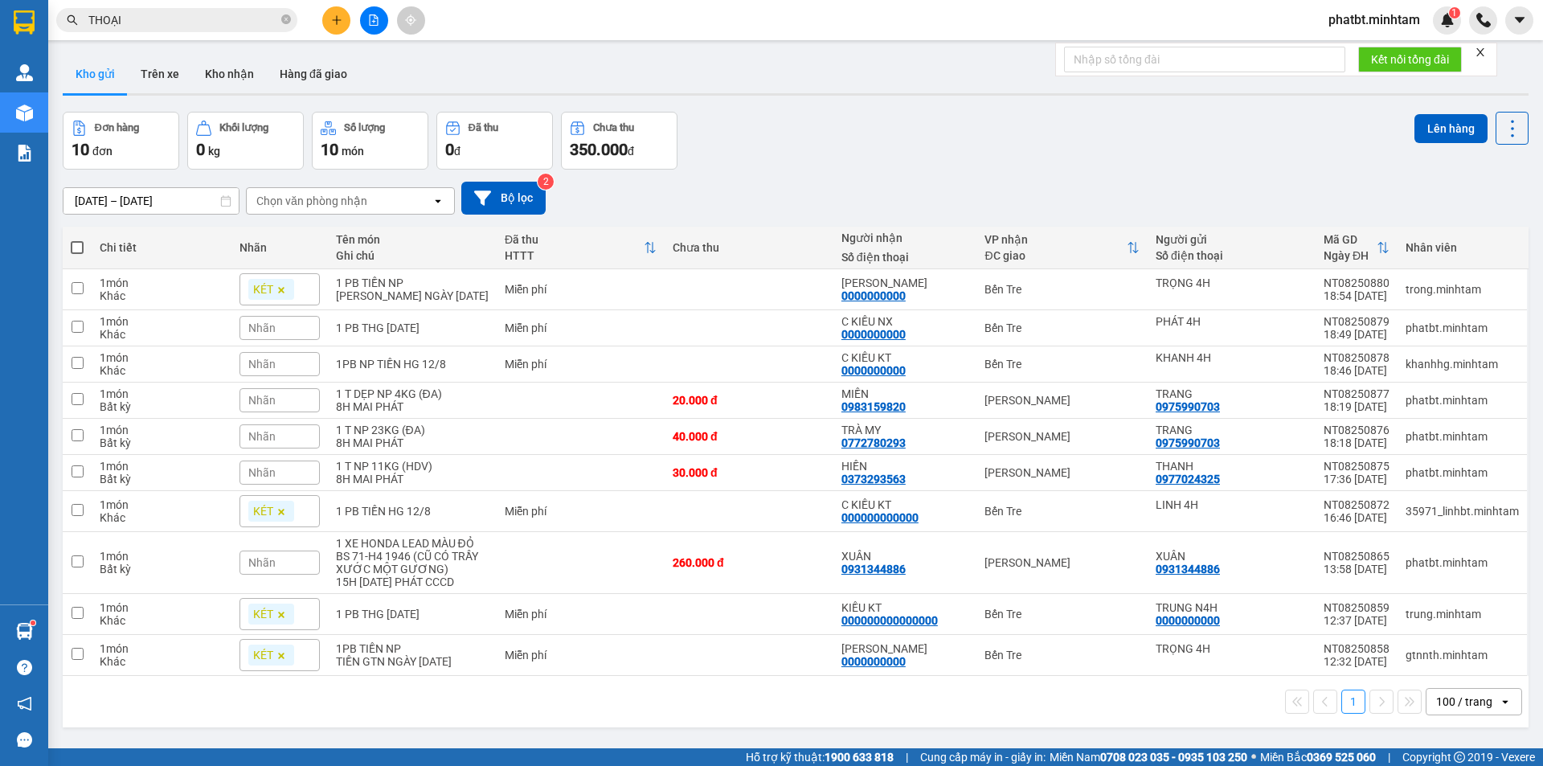
click at [299, 335] on div "Nhãn" at bounding box center [279, 328] width 80 height 24
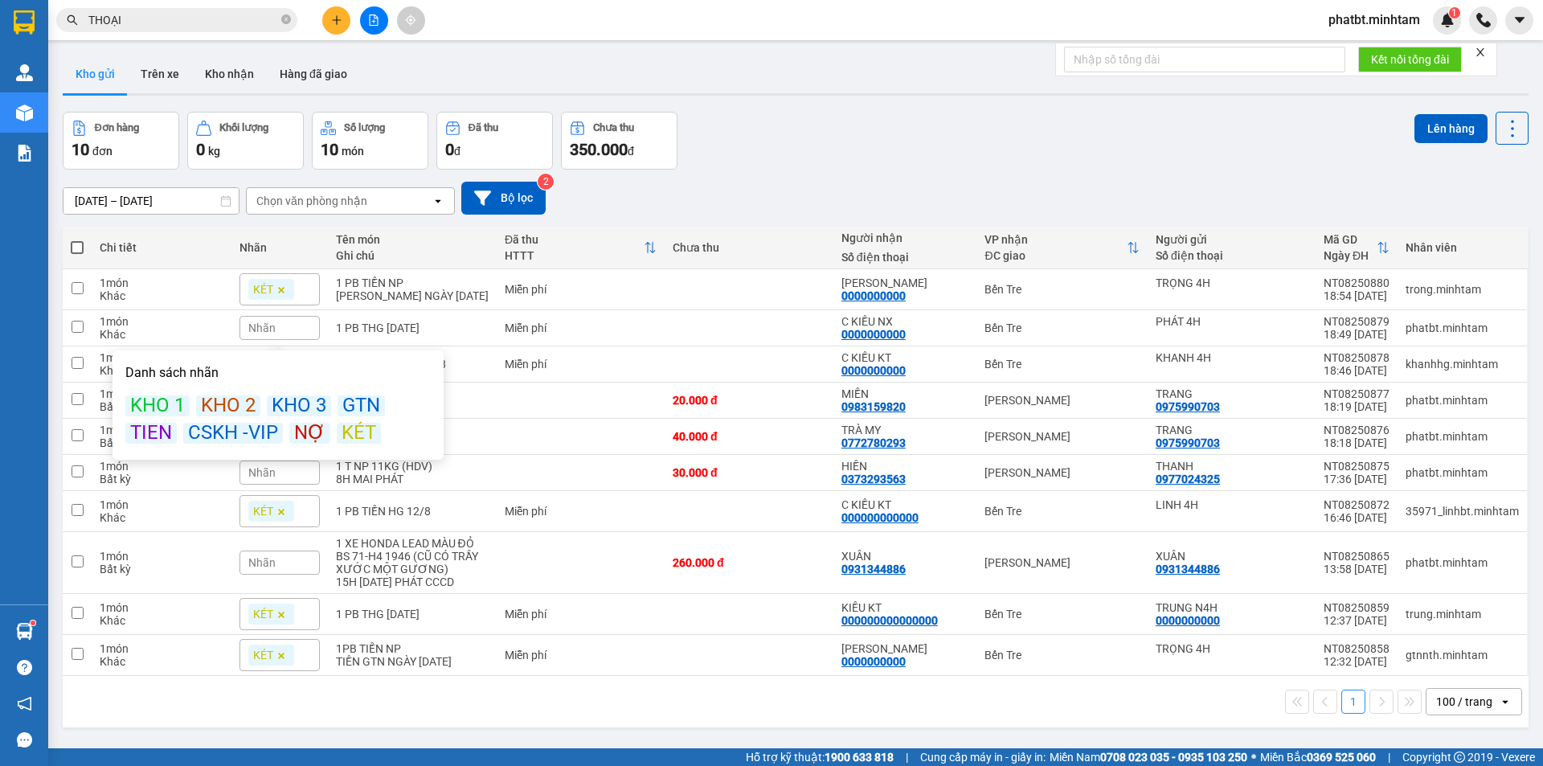
click at [352, 434] on div "KÉT" at bounding box center [359, 433] width 44 height 21
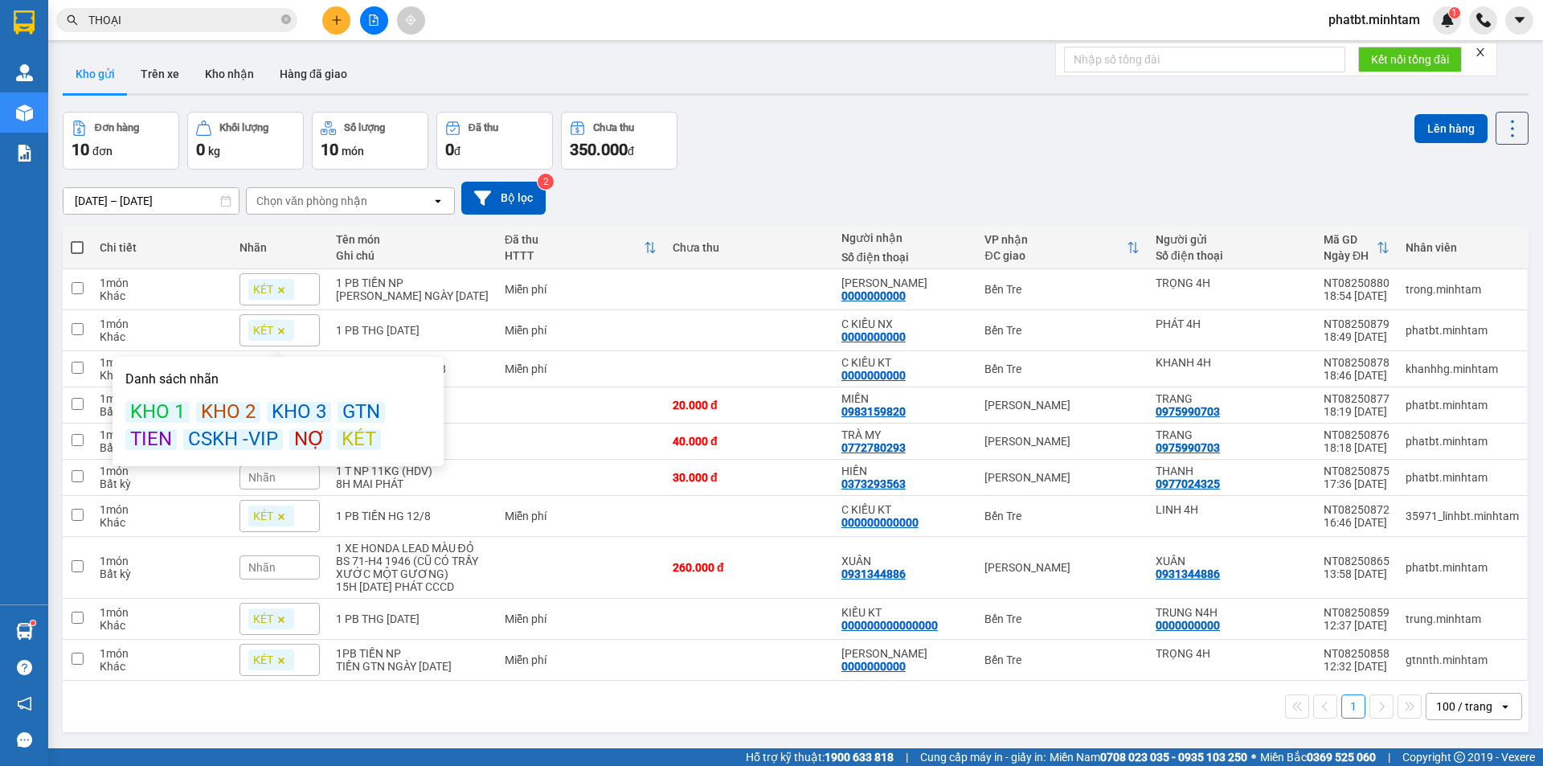
click at [727, 179] on div "10/08/2025 – 12/08/2025 Press the down arrow key to interact with the calendar …" at bounding box center [796, 198] width 1466 height 57
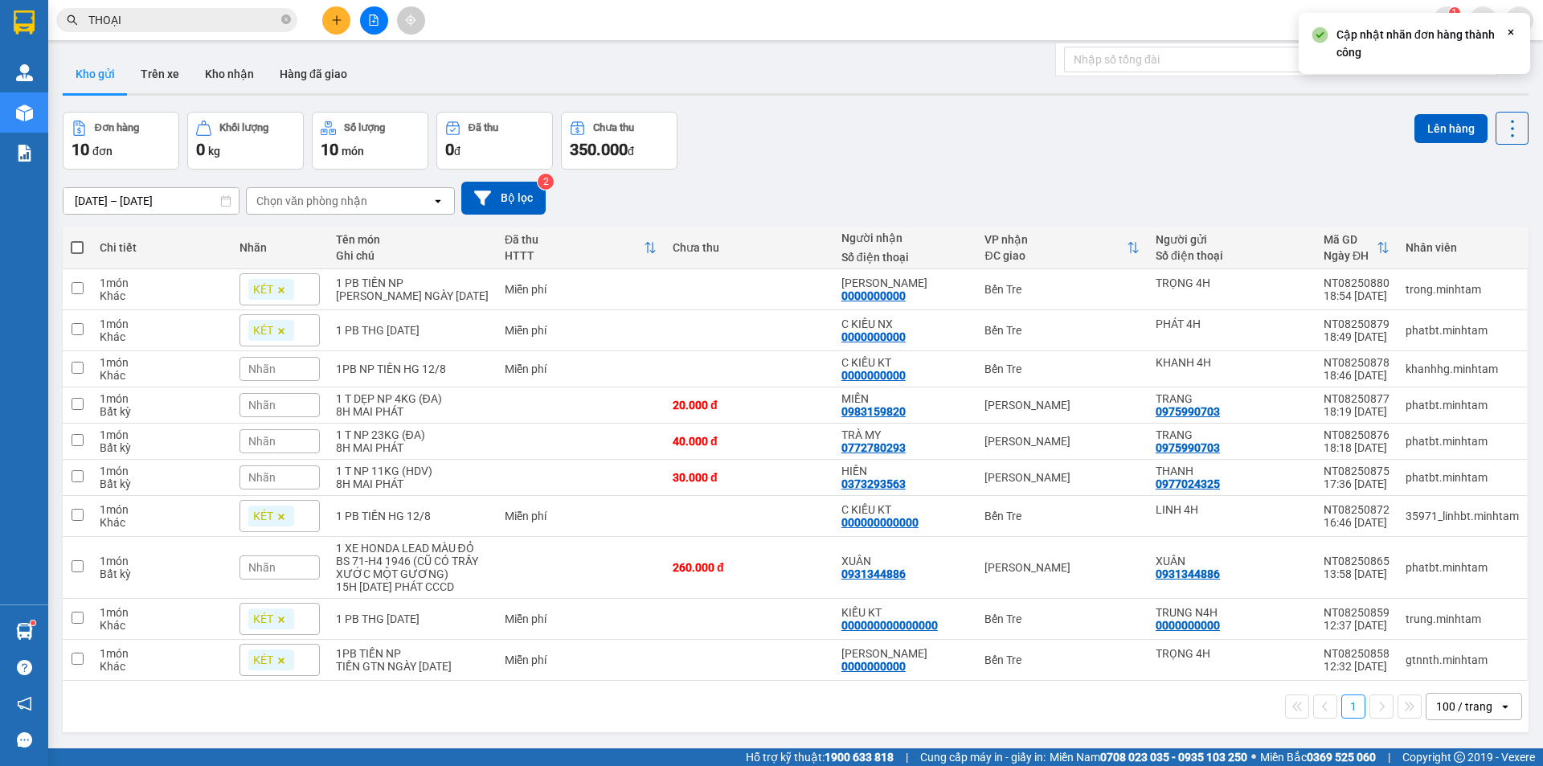
click at [285, 366] on div "Nhãn" at bounding box center [279, 369] width 80 height 24
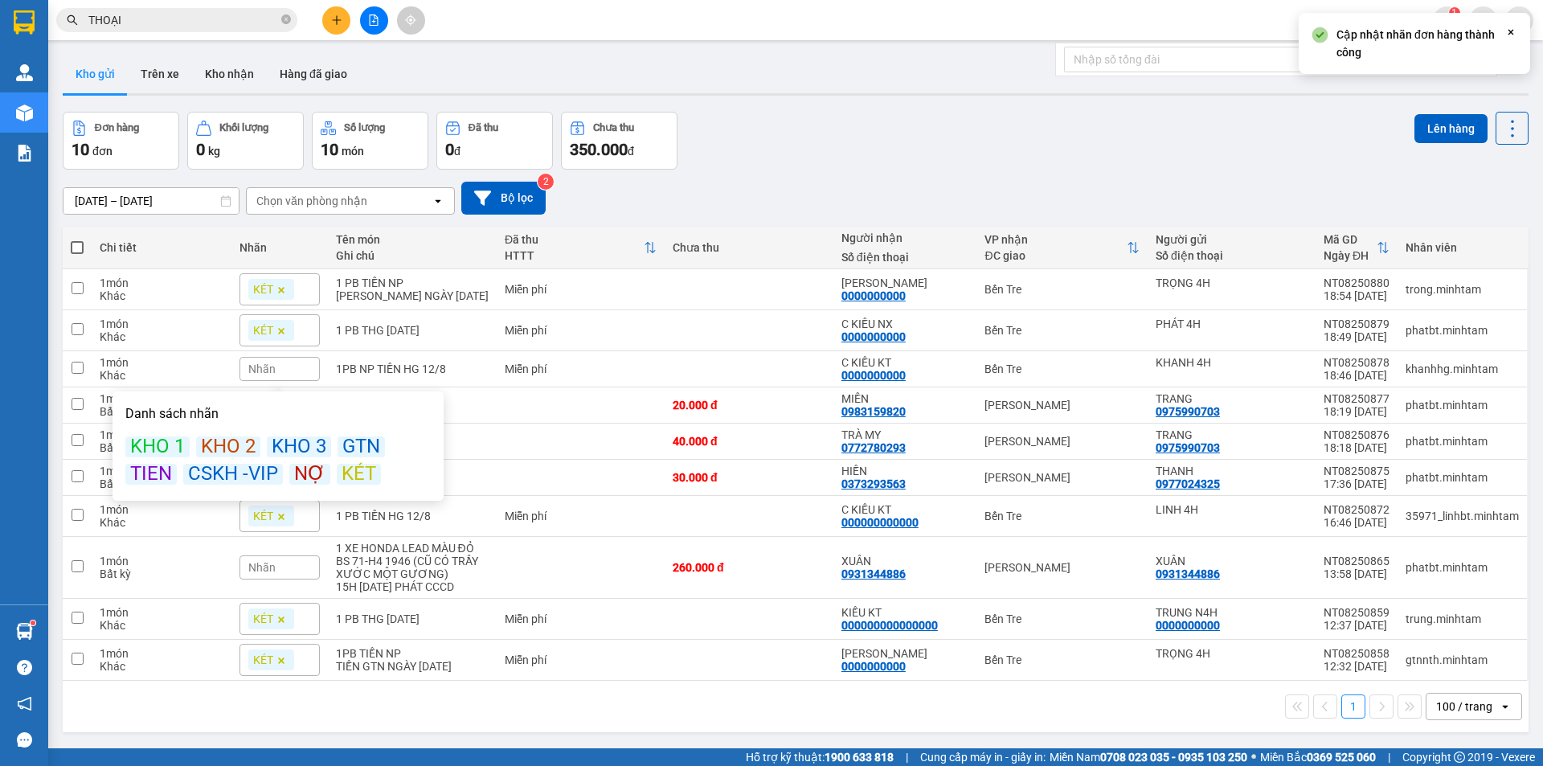
click at [363, 483] on div "KÉT" at bounding box center [359, 474] width 44 height 21
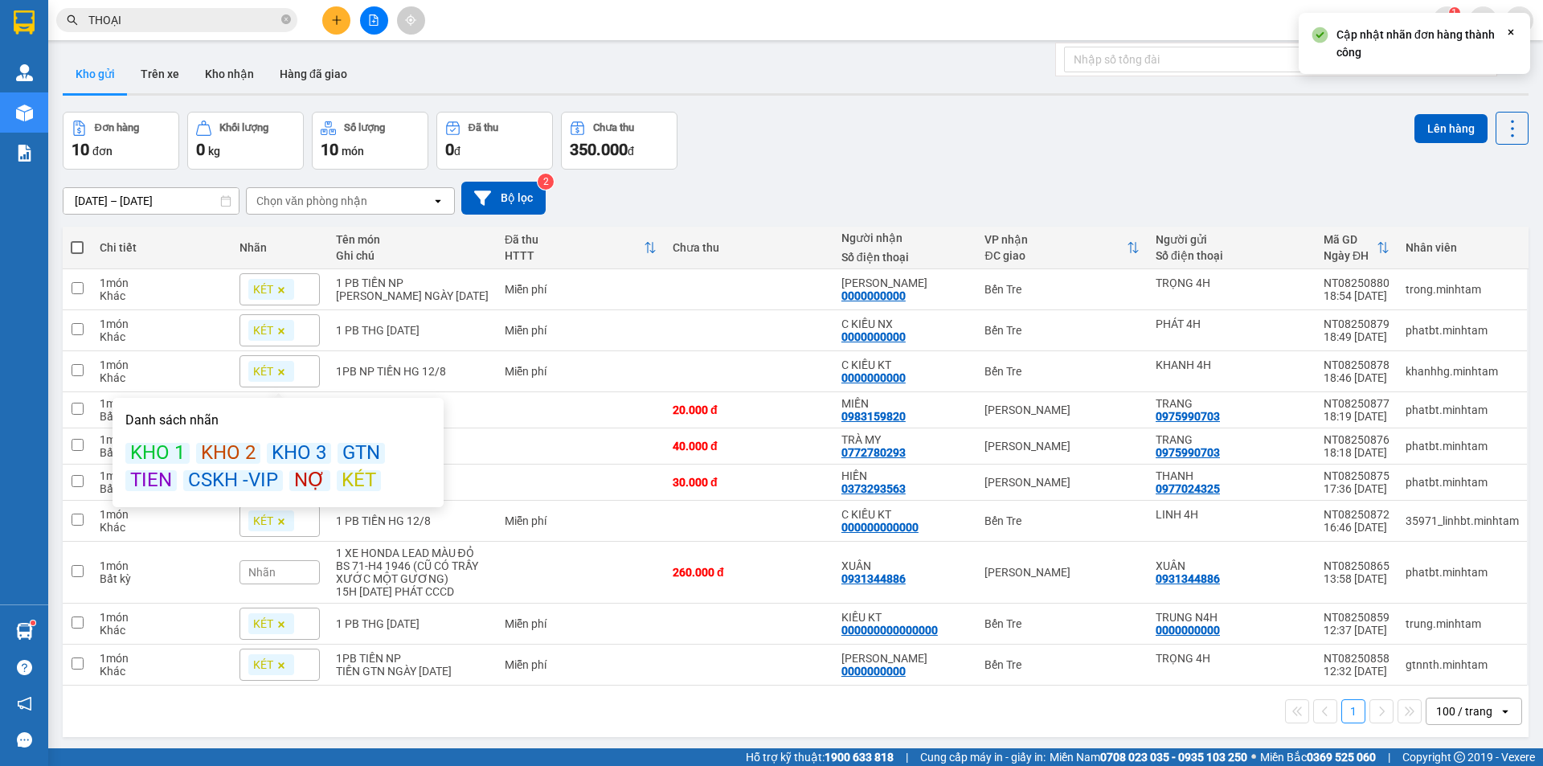
click at [683, 194] on div "10/08/2025 – 12/08/2025 Press the down arrow key to interact with the calendar …" at bounding box center [796, 198] width 1466 height 33
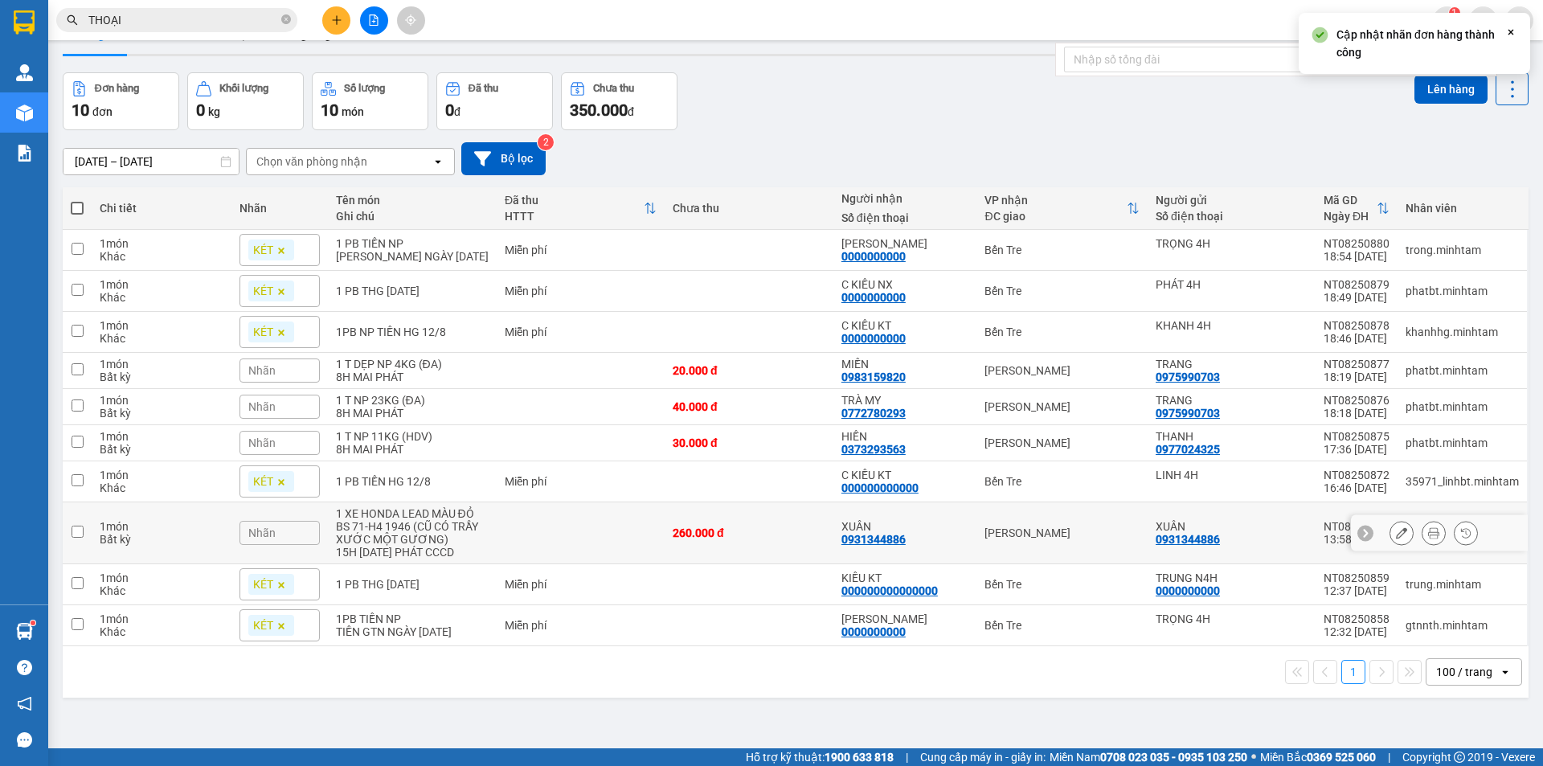
scroll to position [74, 0]
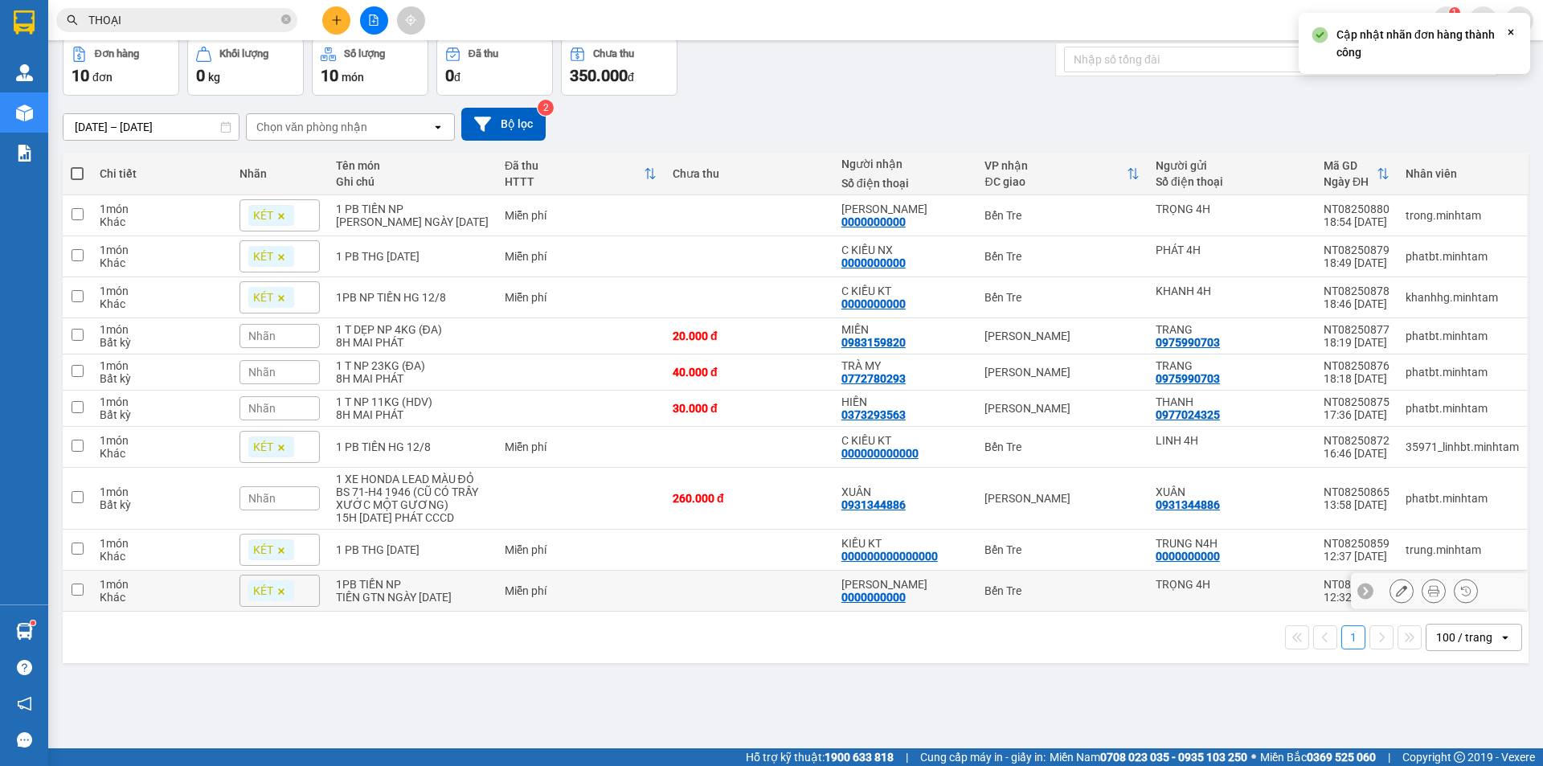
click at [433, 591] on div "TIỀN GTN NGÀY 12/08/2025" at bounding box center [412, 597] width 153 height 13
checkbox input "true"
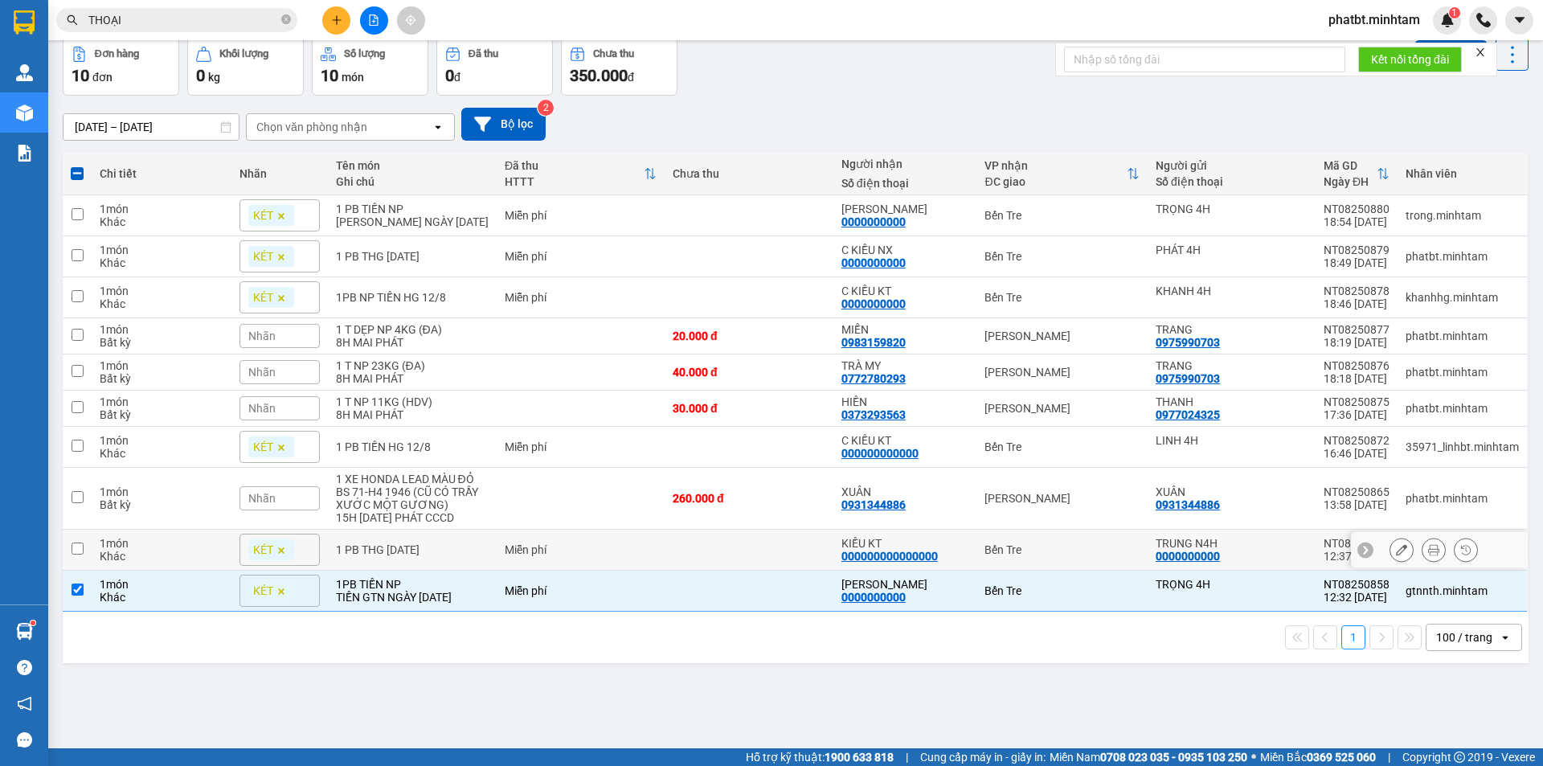
click at [437, 541] on td "1 PB THG 12/08/2025" at bounding box center [413, 550] width 170 height 41
checkbox input "true"
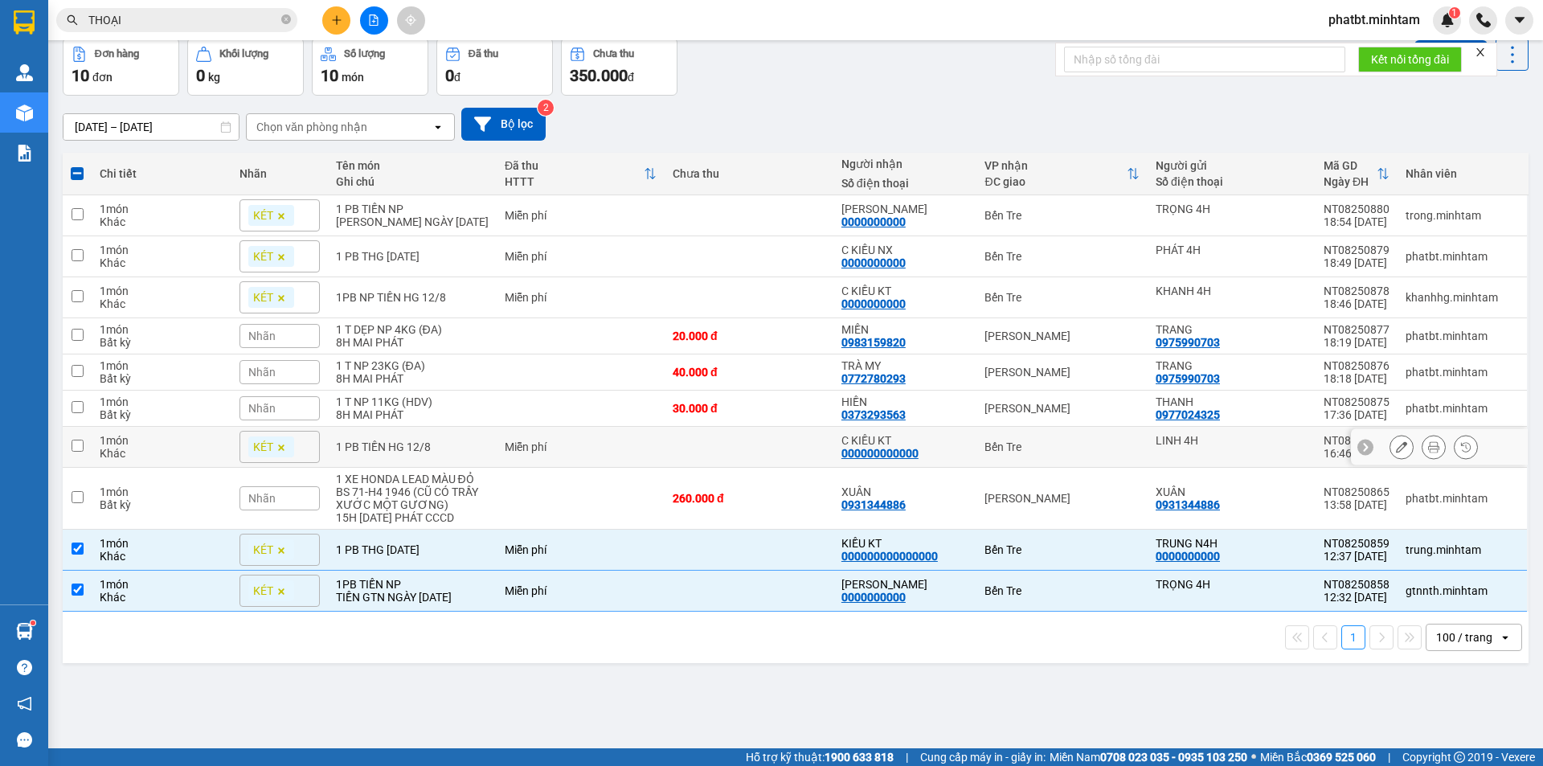
click at [446, 449] on div "1 PB TIỀN HG 12/8" at bounding box center [412, 446] width 153 height 13
checkbox input "true"
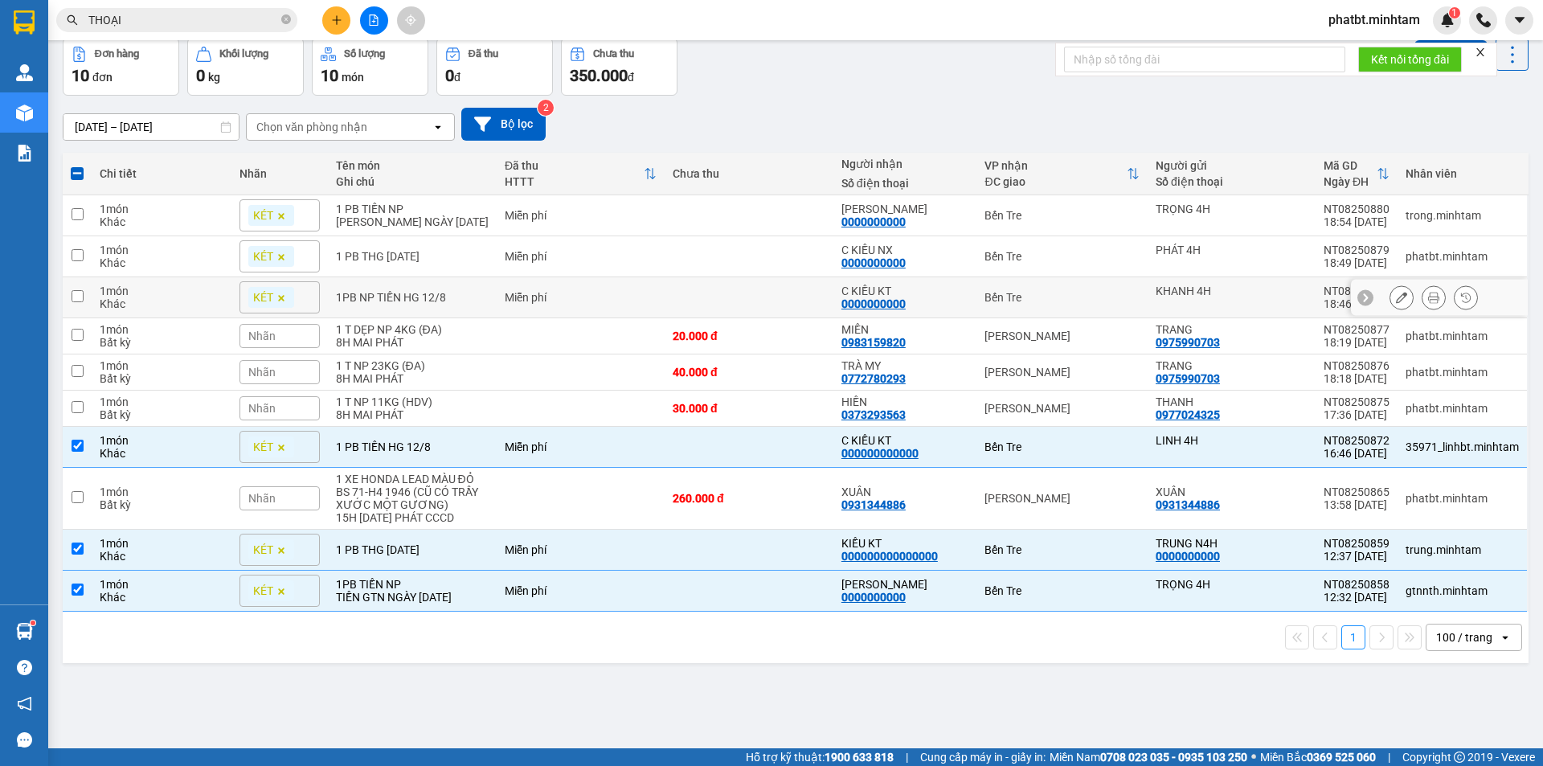
click at [427, 296] on div "1PB NP TIỀN HG 12/8" at bounding box center [412, 297] width 153 height 13
checkbox input "true"
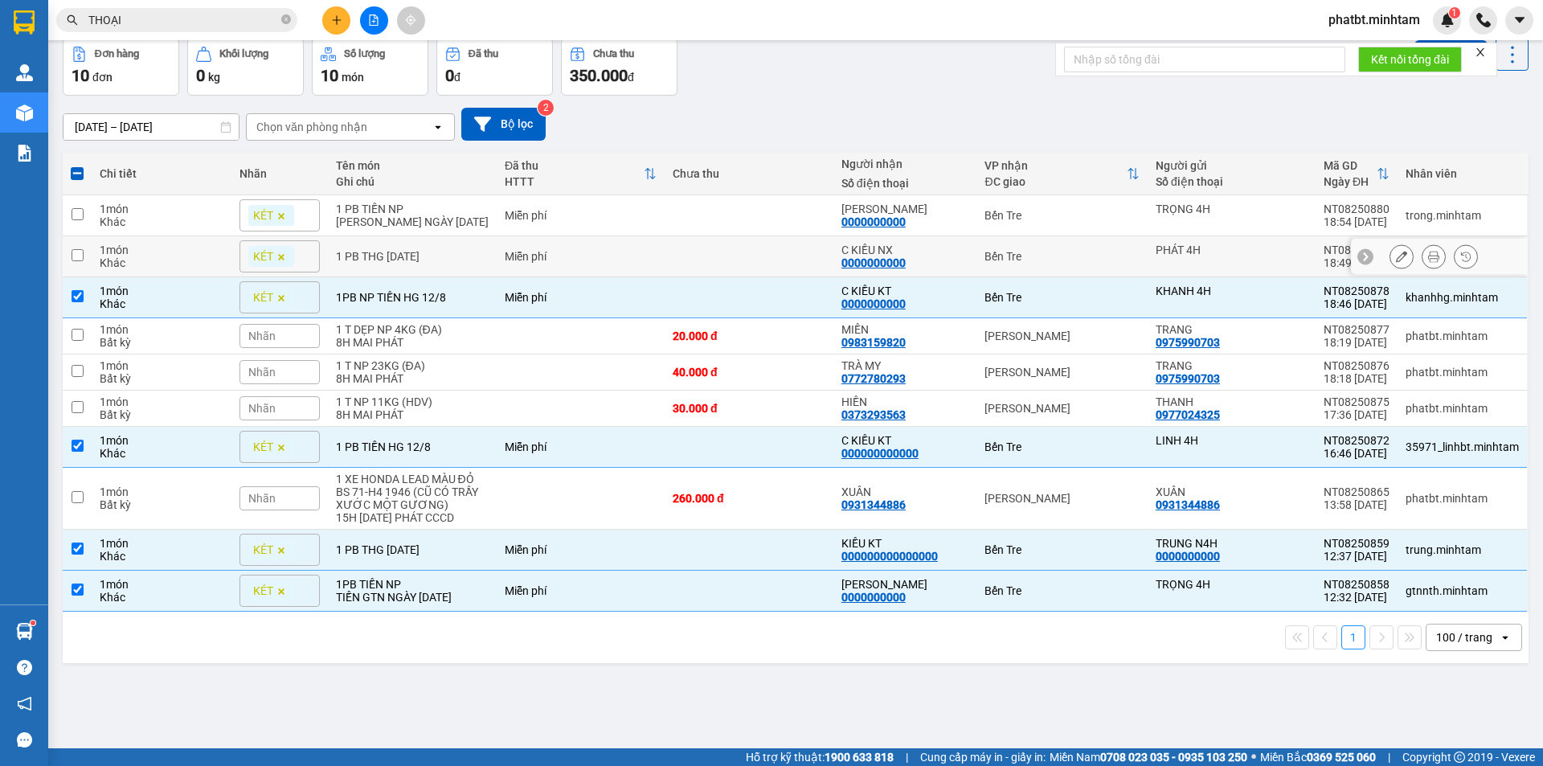
click at [427, 258] on div "1 PB THG 12/8/25" at bounding box center [412, 256] width 153 height 13
checkbox input "true"
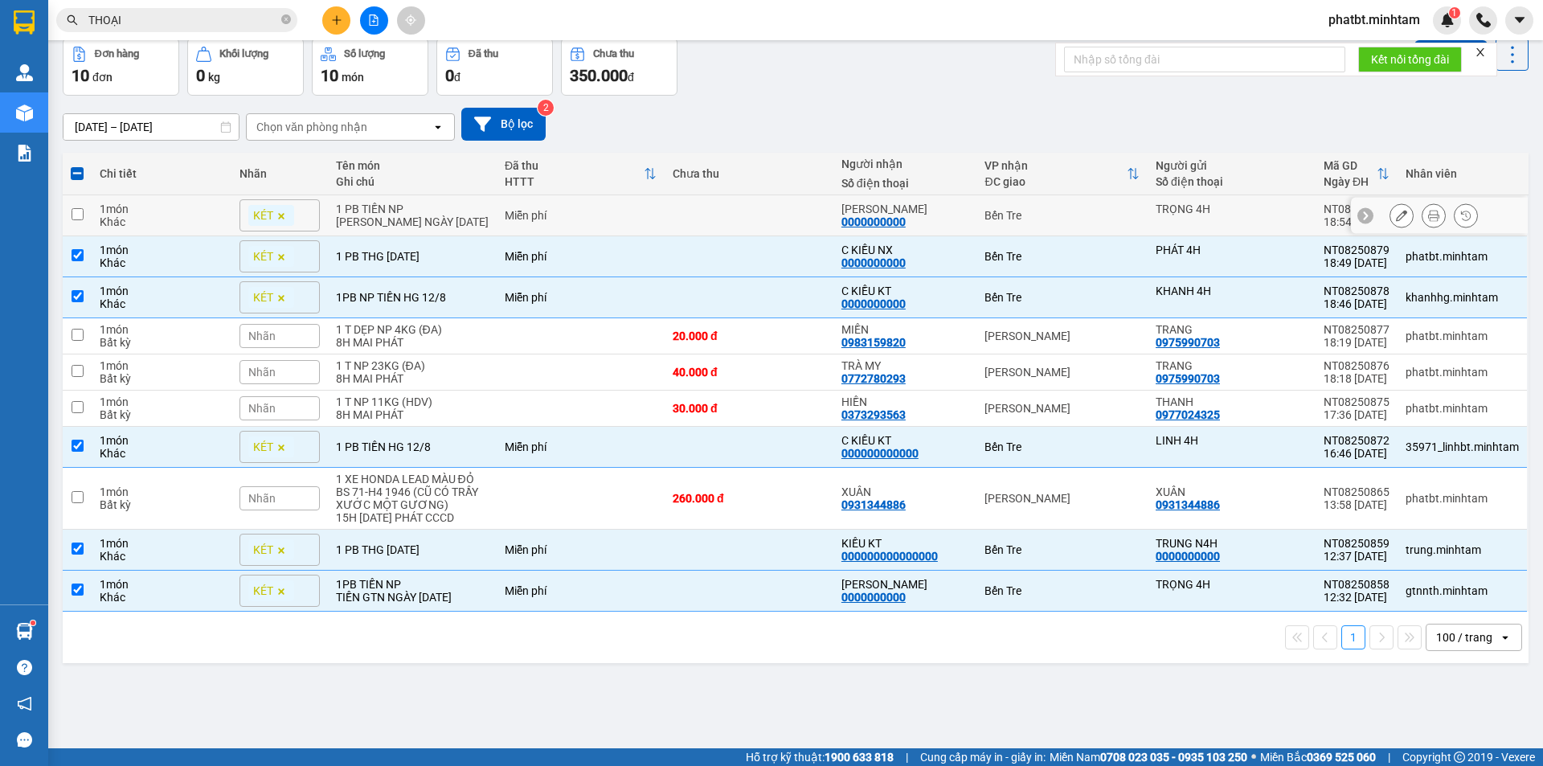
click at [444, 216] on div "TIỀN HG NGÀY 12/08/2025" at bounding box center [412, 221] width 153 height 13
checkbox input "true"
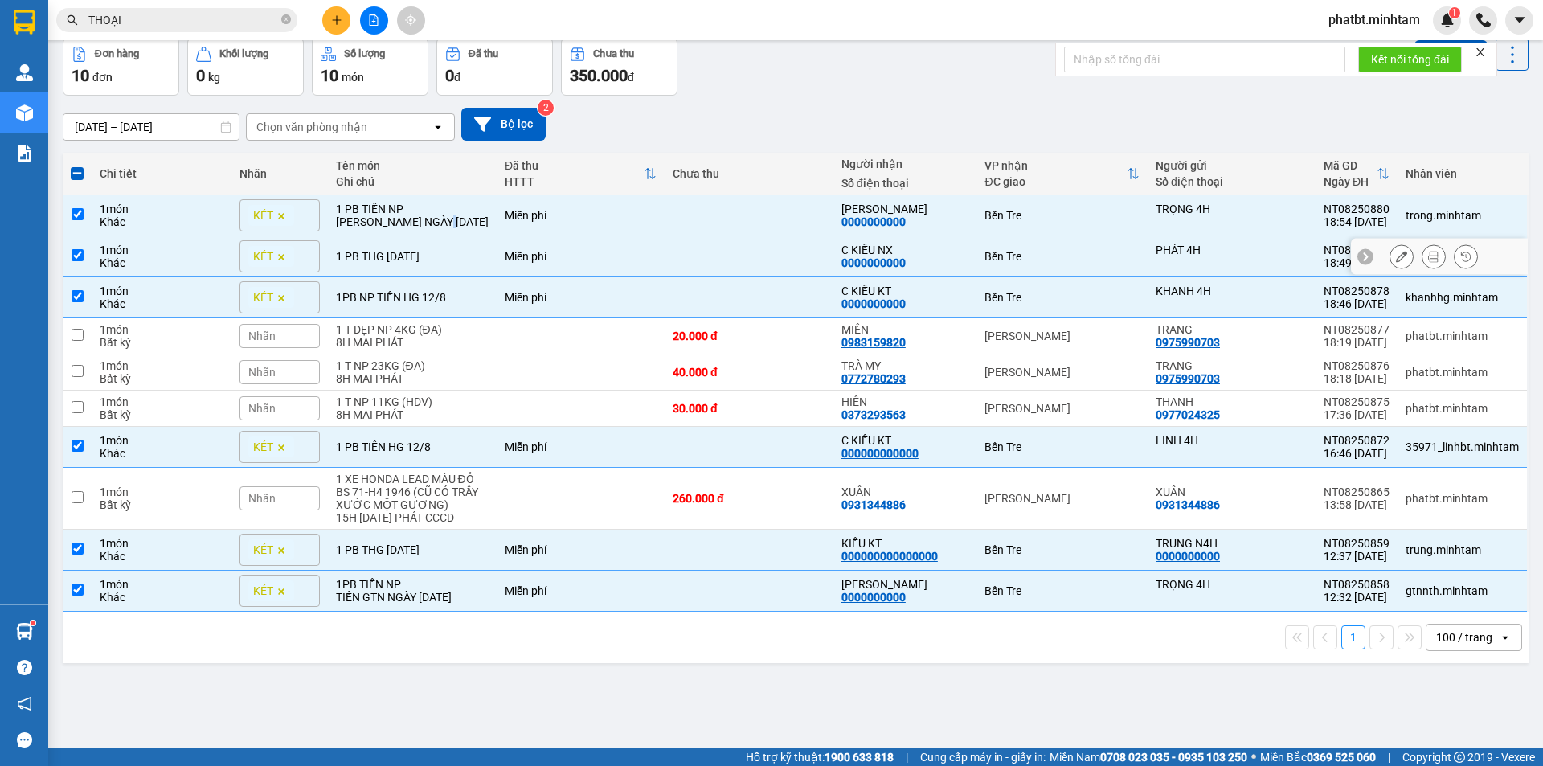
scroll to position [0, 0]
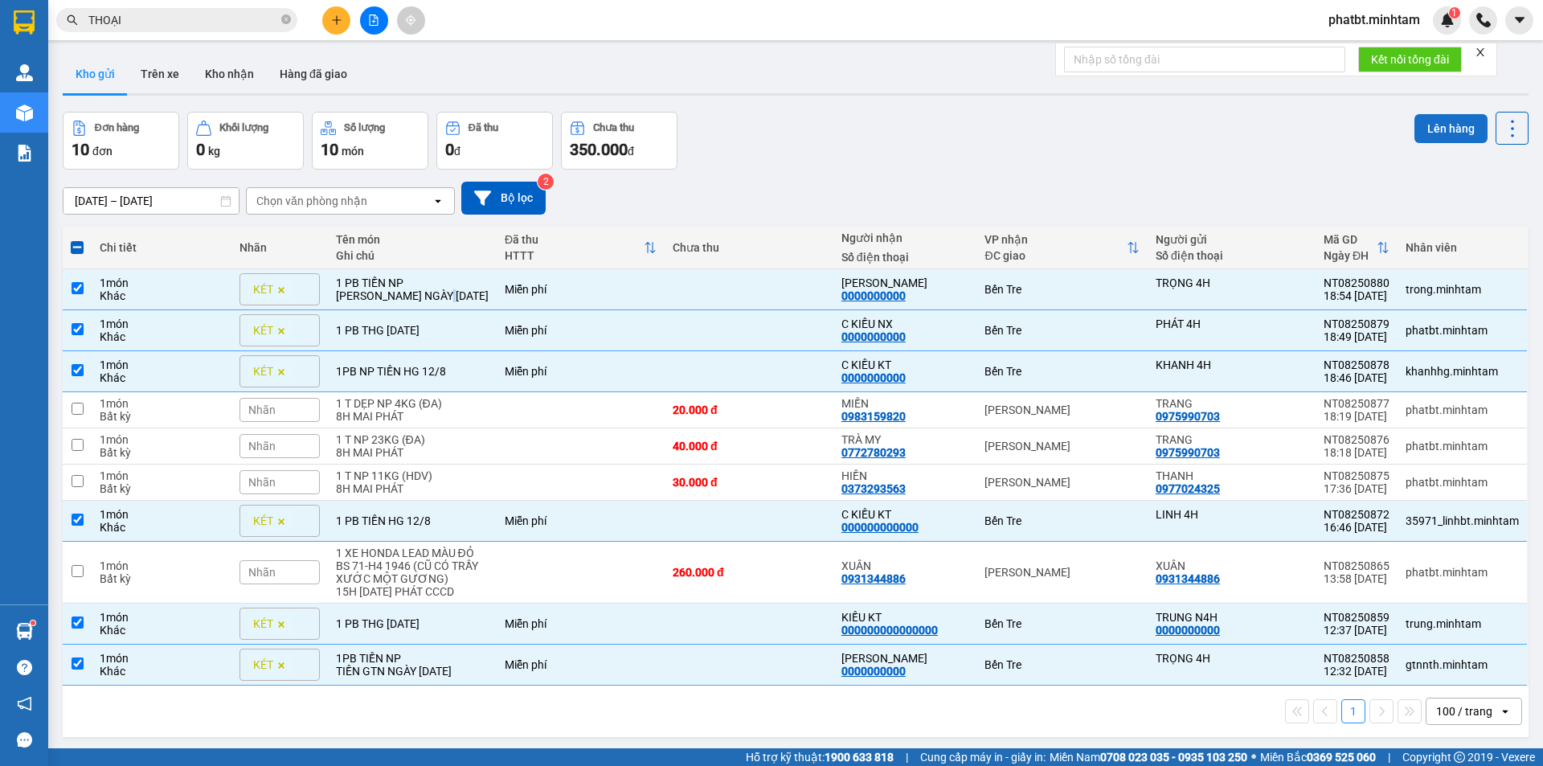
click at [1441, 123] on button "Lên hàng" at bounding box center [1450, 128] width 73 height 29
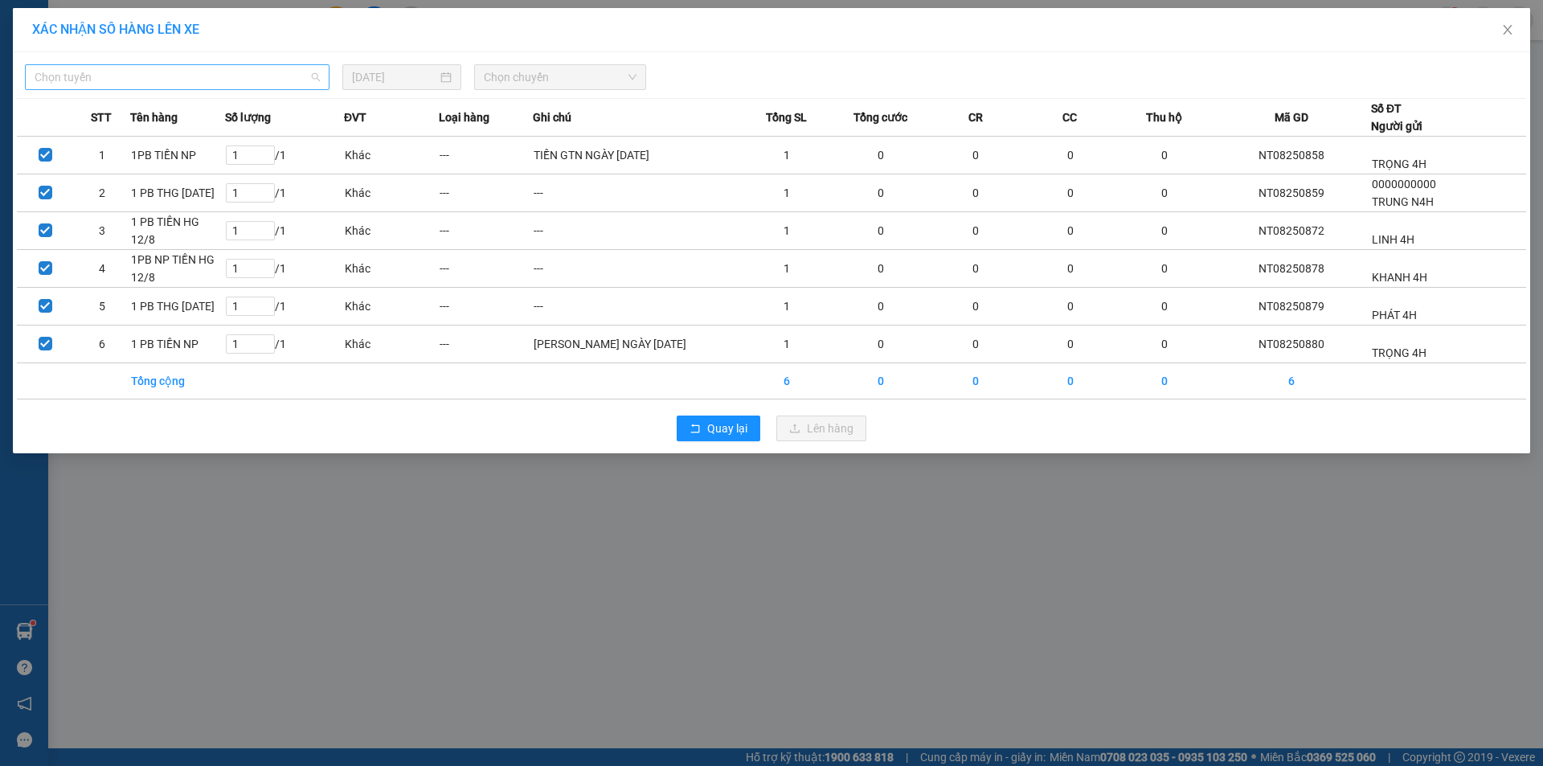
click at [185, 81] on span "Chọn tuyến" at bounding box center [177, 77] width 285 height 24
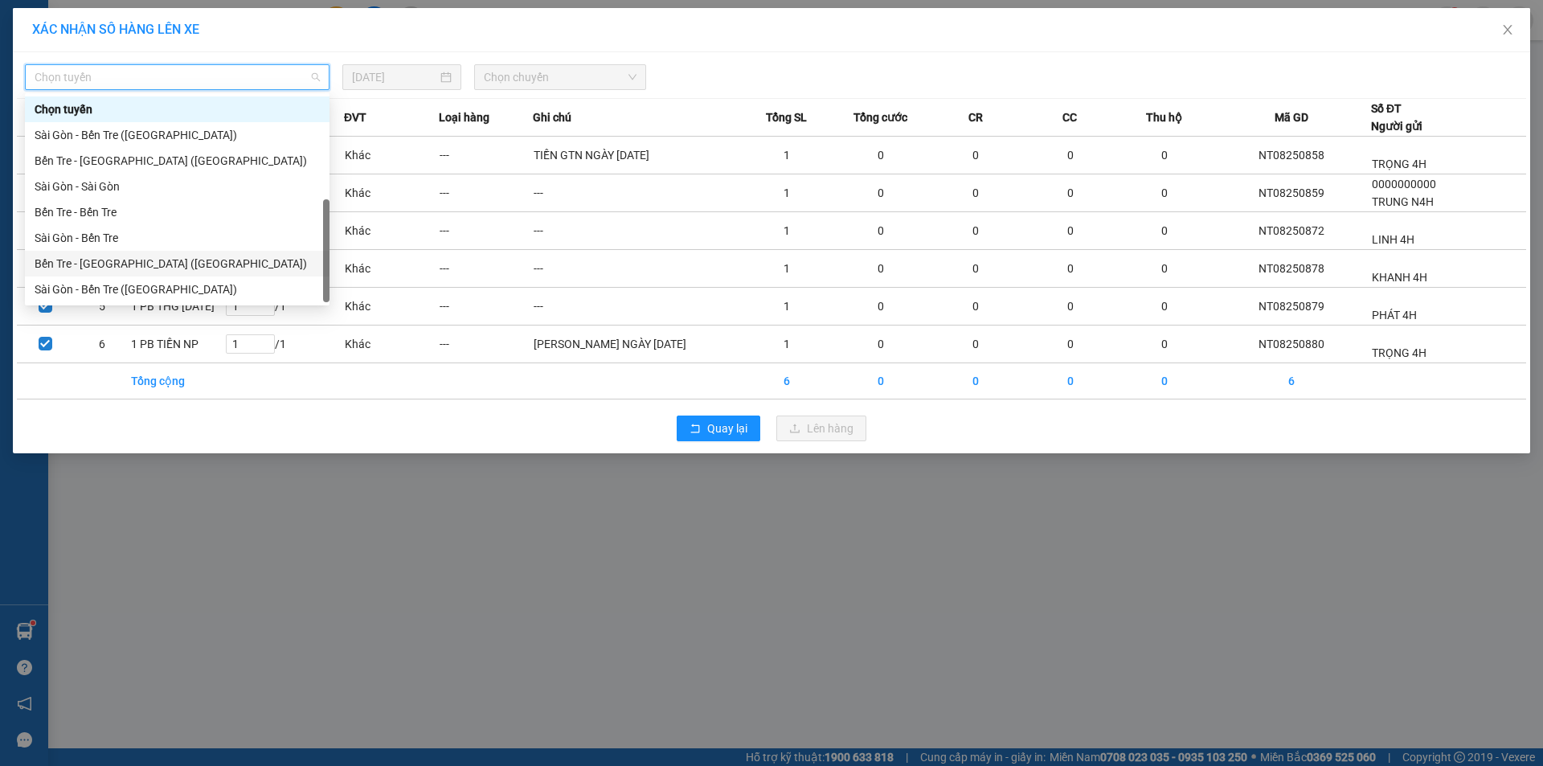
scroll to position [26, 0]
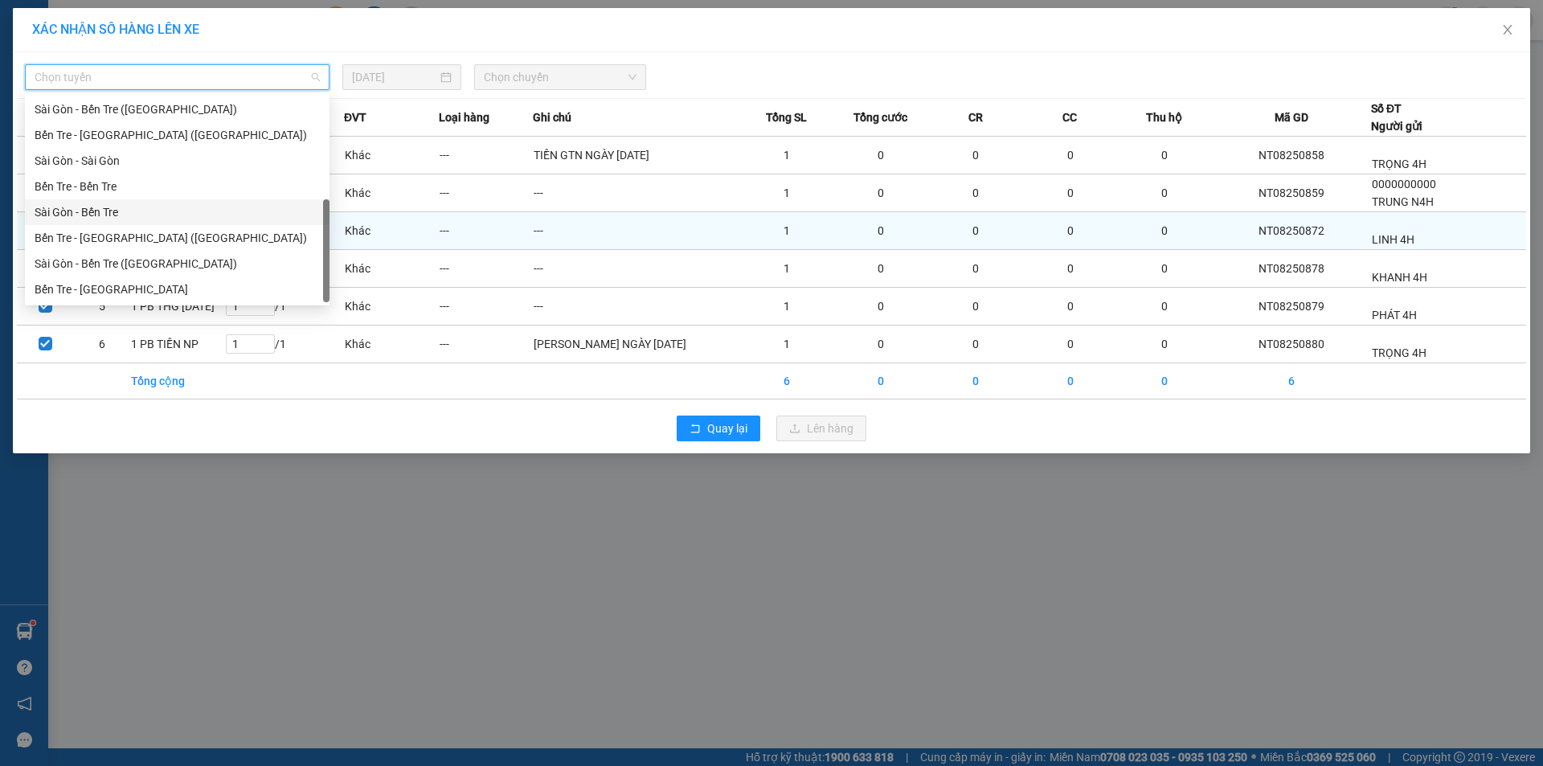
drag, startPoint x: 149, startPoint y: 220, endPoint x: 138, endPoint y: 220, distance: 10.4
click at [149, 220] on div "Sài Gòn - Bến Tre" at bounding box center [177, 212] width 285 height 18
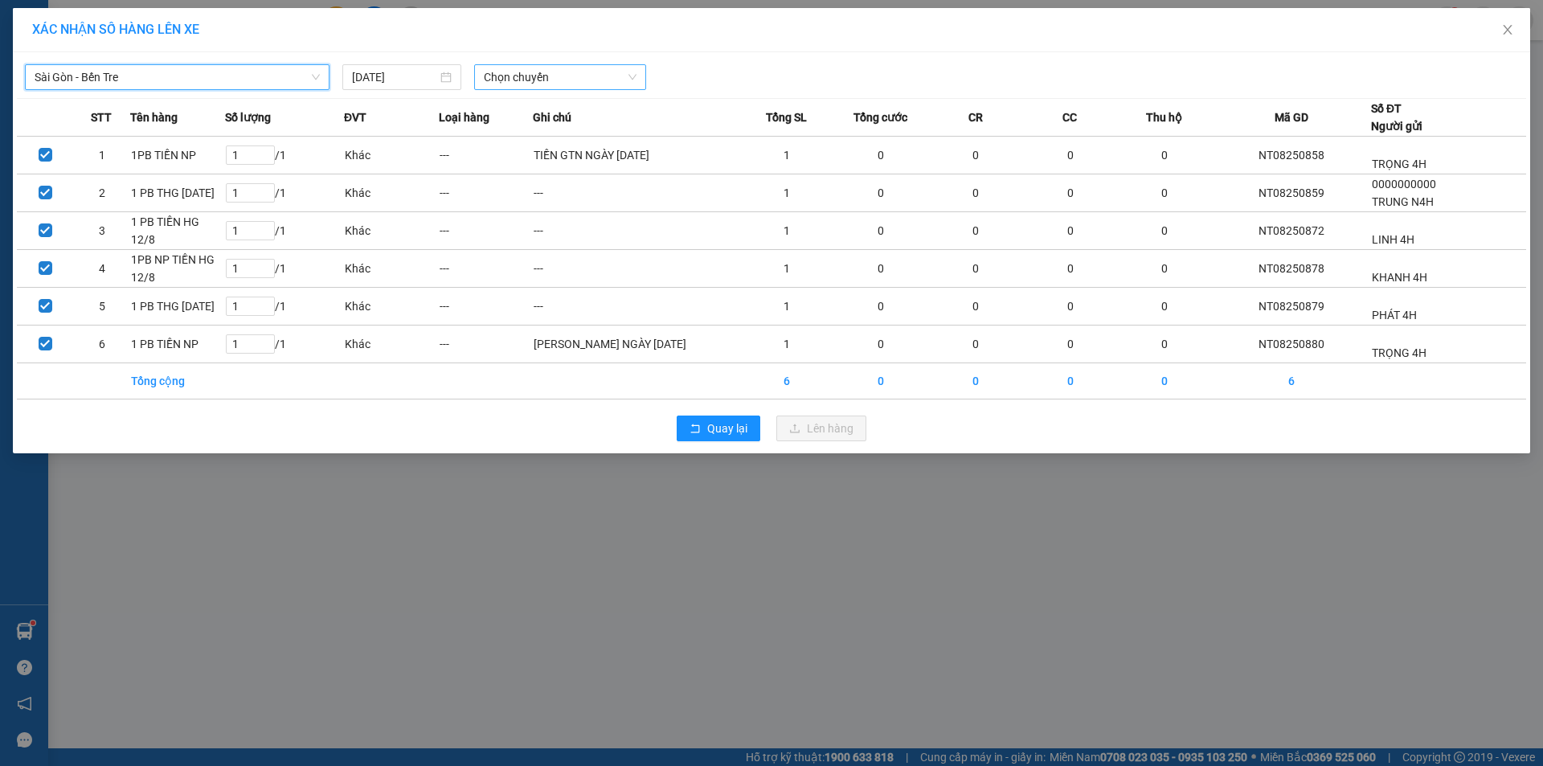
click at [534, 68] on span "Chọn chuyến" at bounding box center [560, 77] width 153 height 24
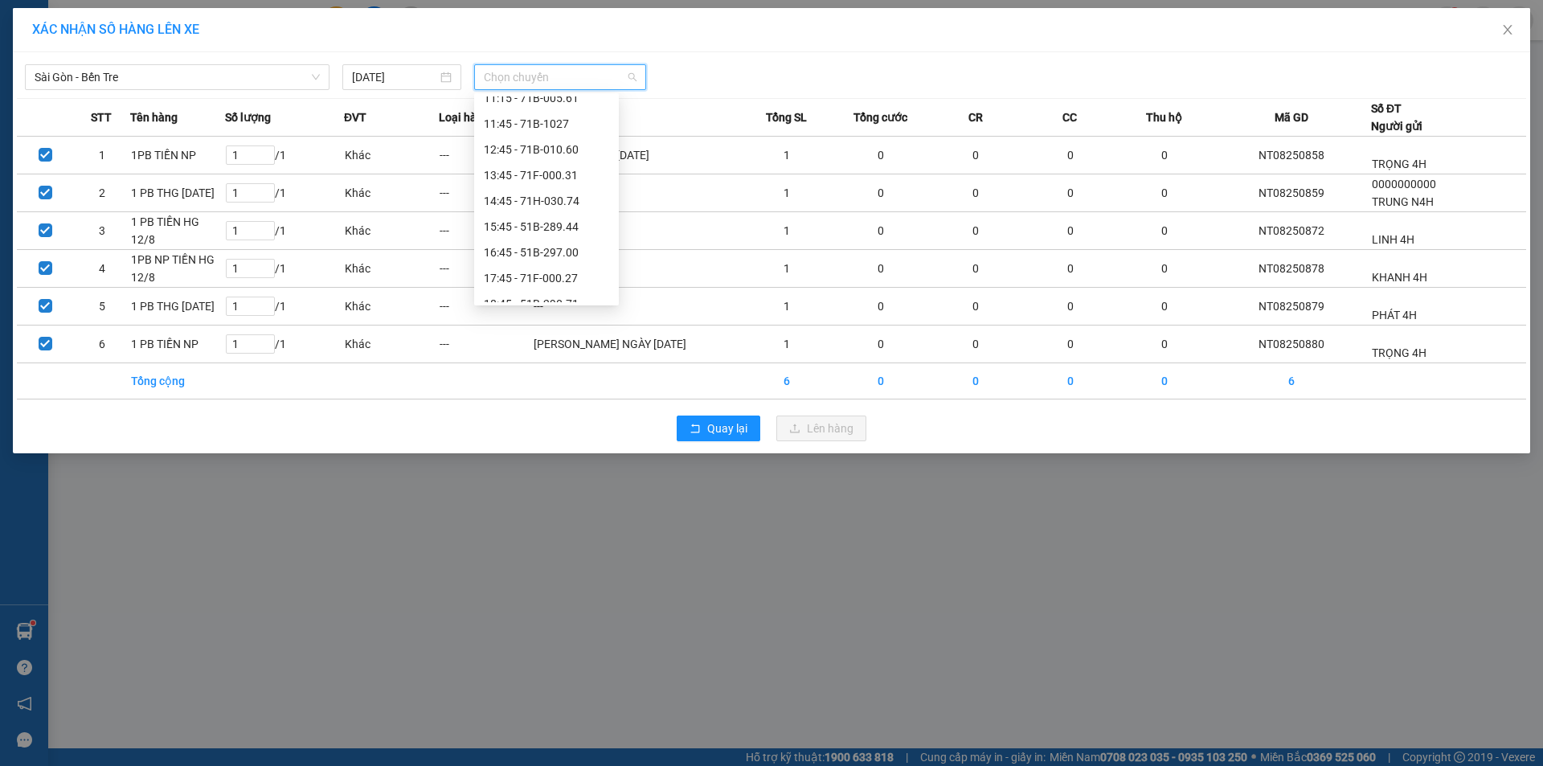
scroll to position [283, 0]
click at [545, 202] on div "16:45 - 51B-297.00" at bounding box center [546, 212] width 145 height 26
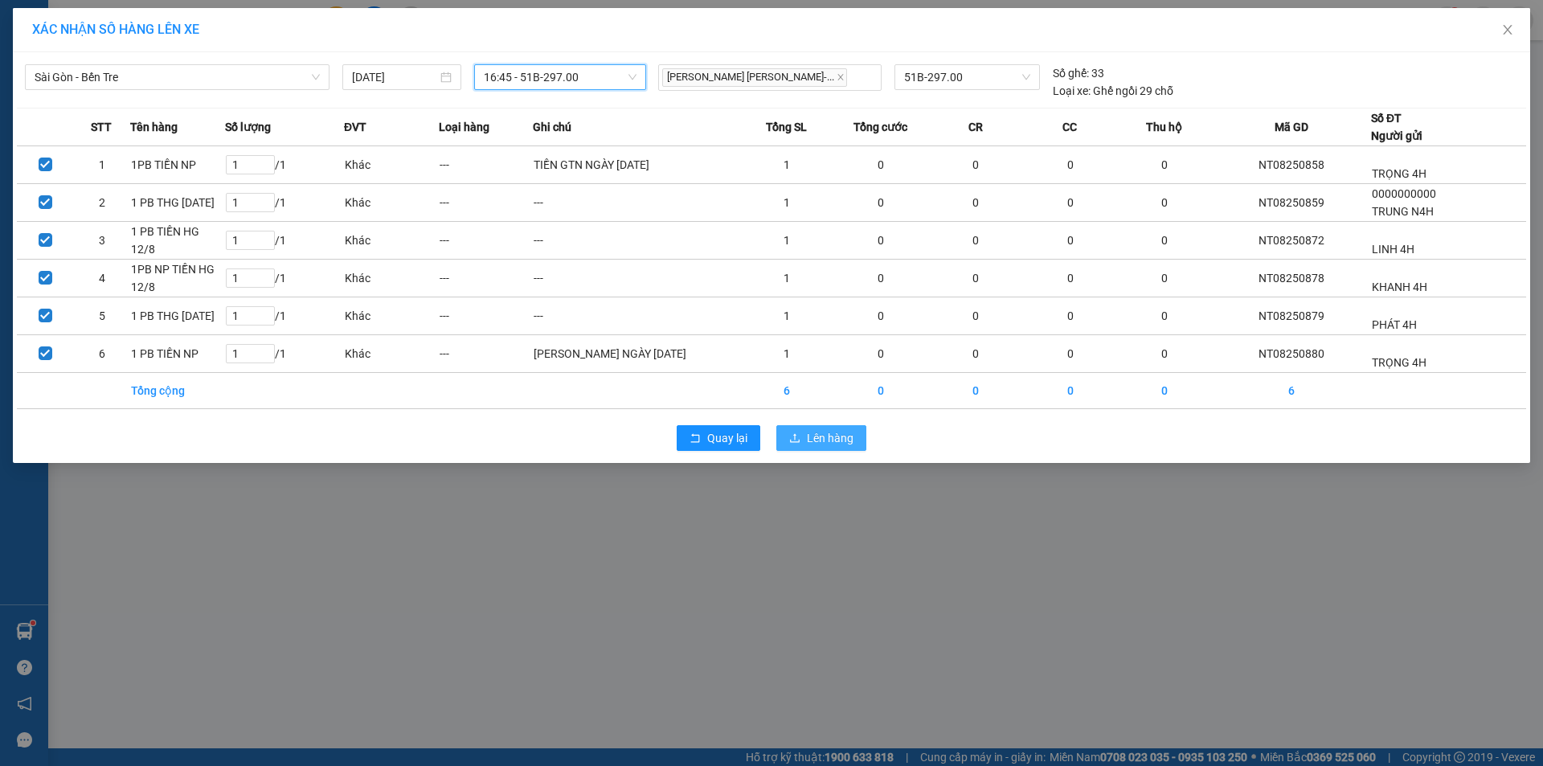
click at [826, 438] on span "Lên hàng" at bounding box center [830, 438] width 47 height 18
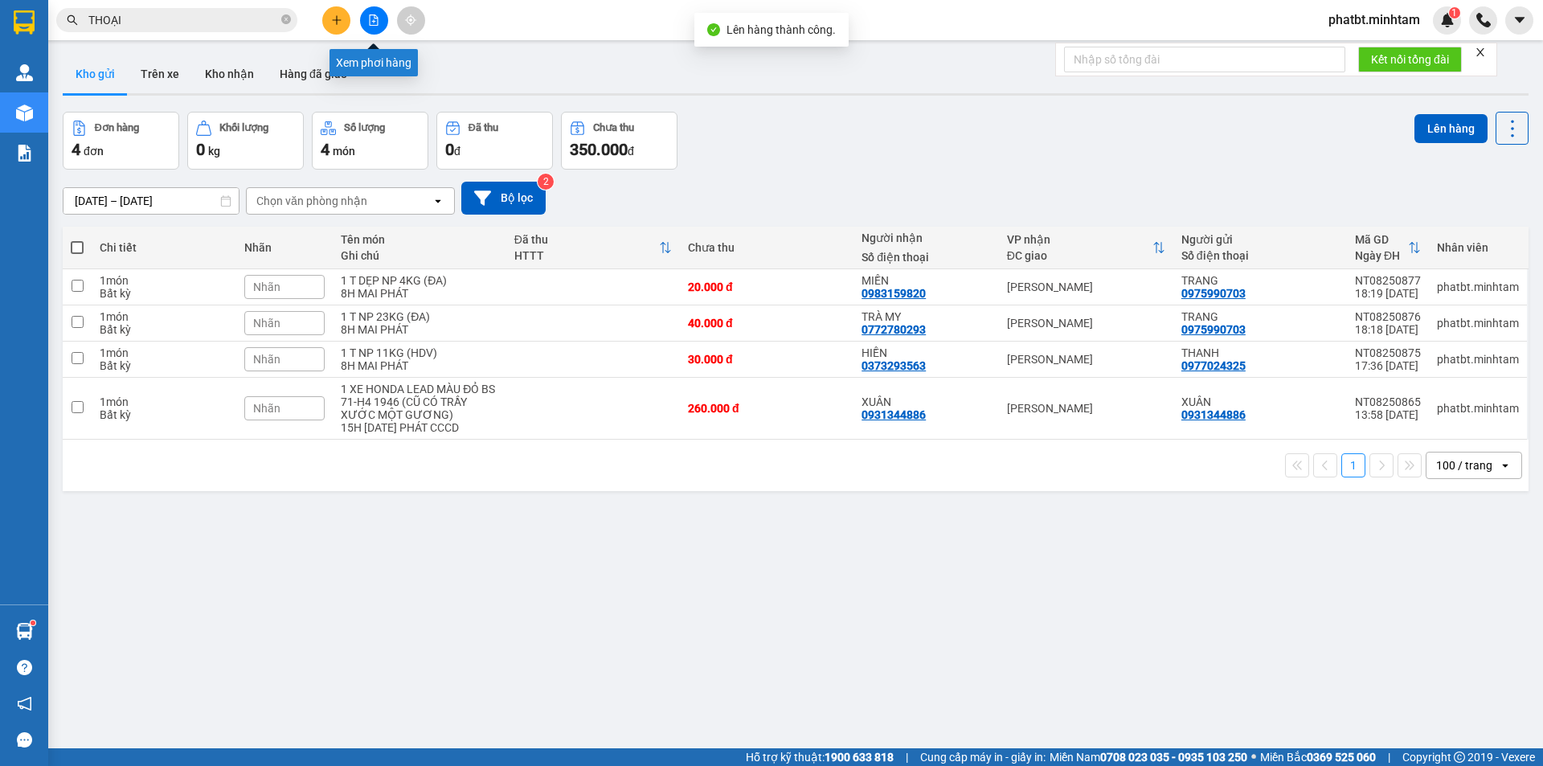
click at [364, 28] on button at bounding box center [374, 20] width 28 height 28
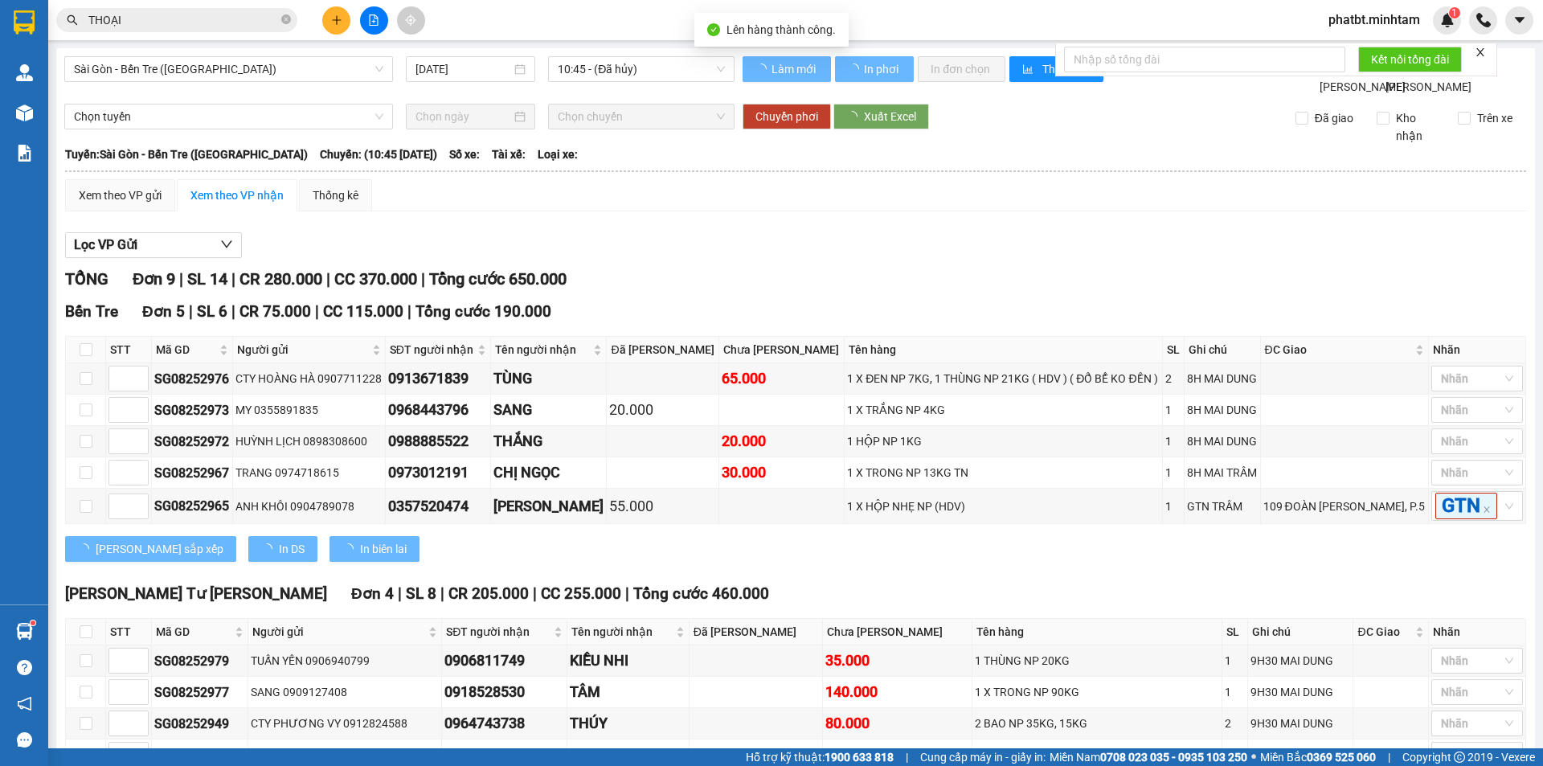
click at [245, 84] on div "Sài Gòn - Bến Tre (CN) 12/08/2025 10:45 - (Đã hủy)" at bounding box center [399, 75] width 670 height 39
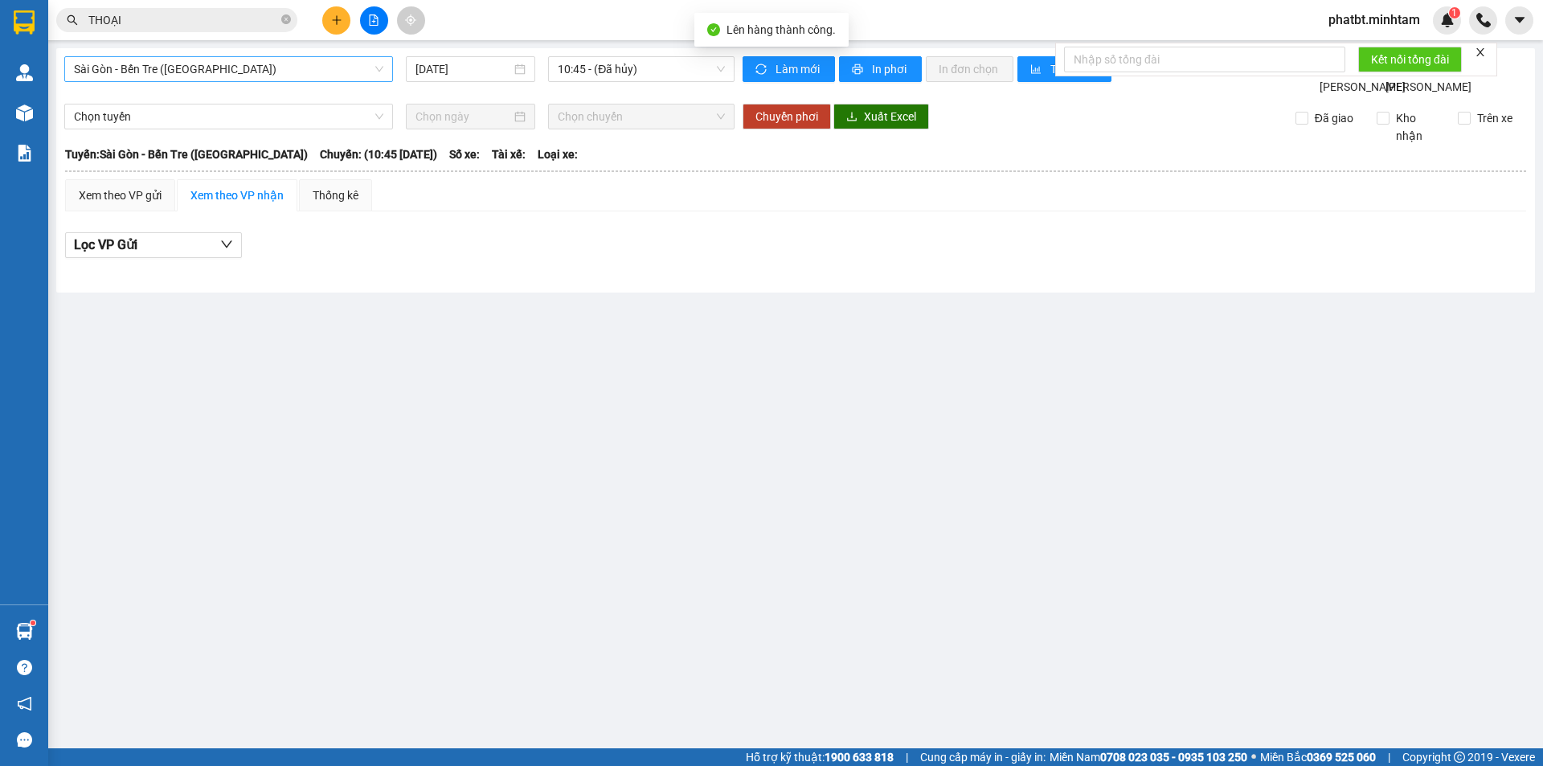
click at [226, 73] on span "Sài Gòn - Bến Tre (CN)" at bounding box center [228, 69] width 309 height 24
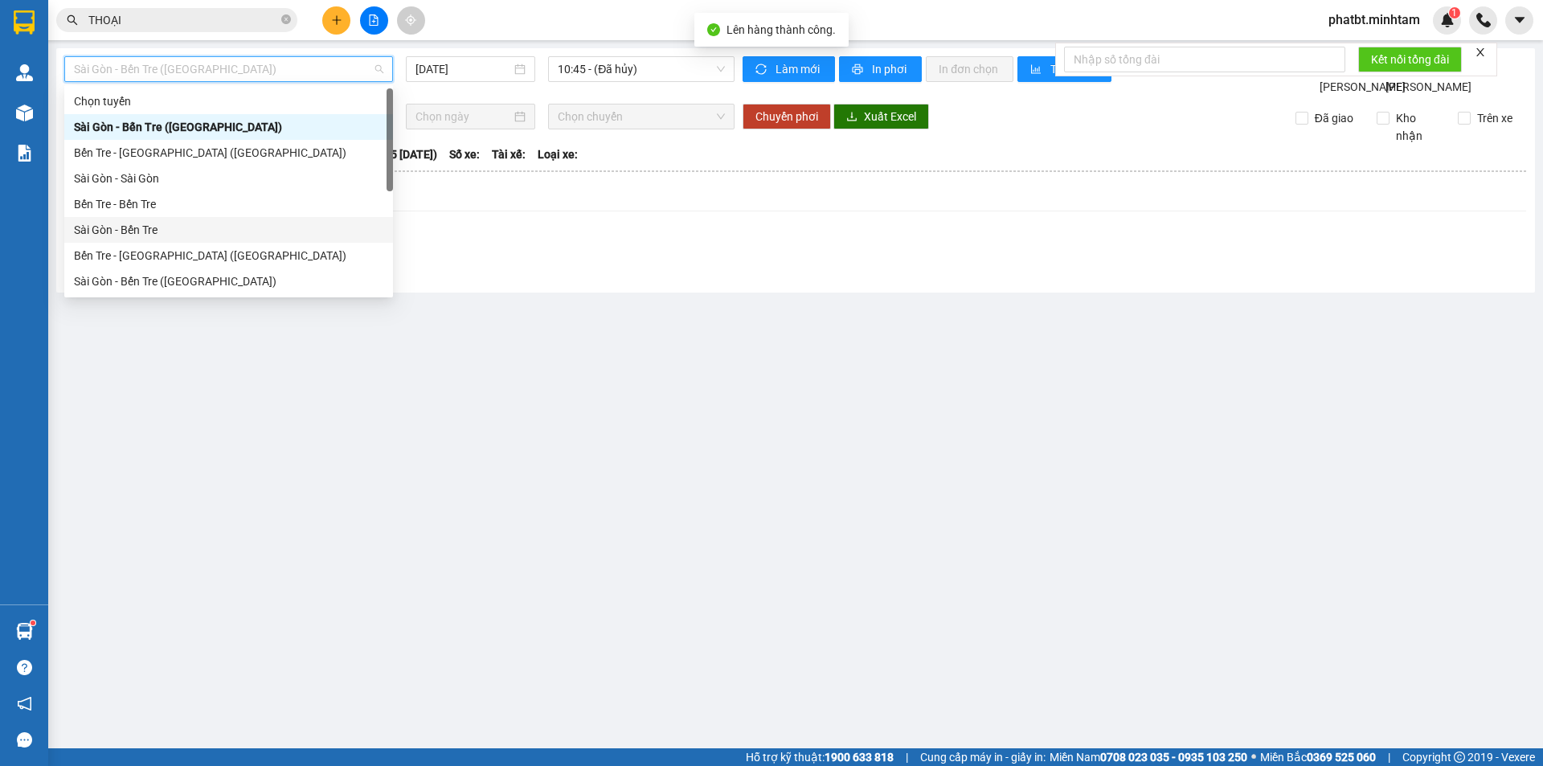
scroll to position [26, 0]
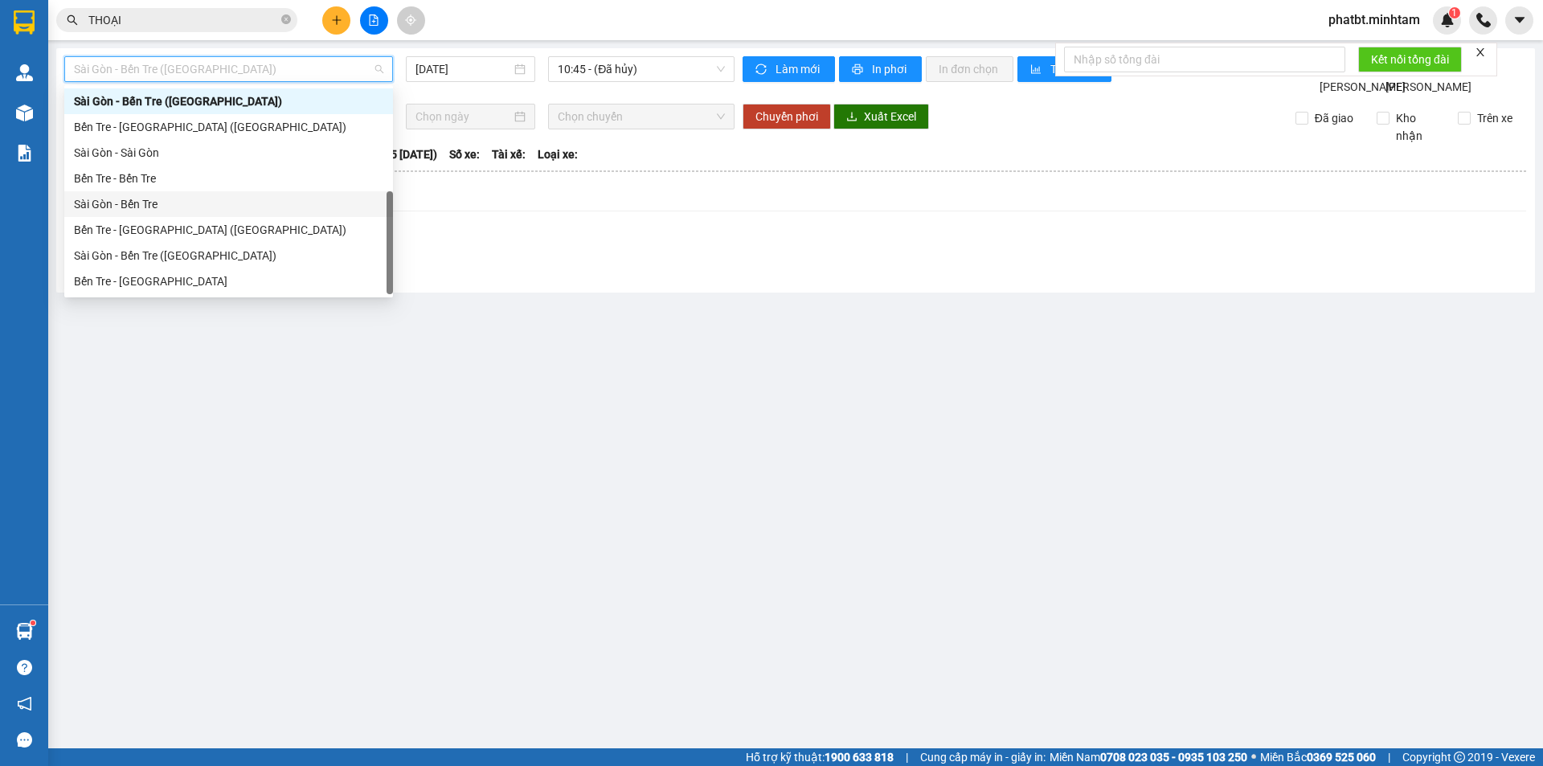
click at [198, 204] on div "Sài Gòn - Bến Tre" at bounding box center [228, 204] width 309 height 18
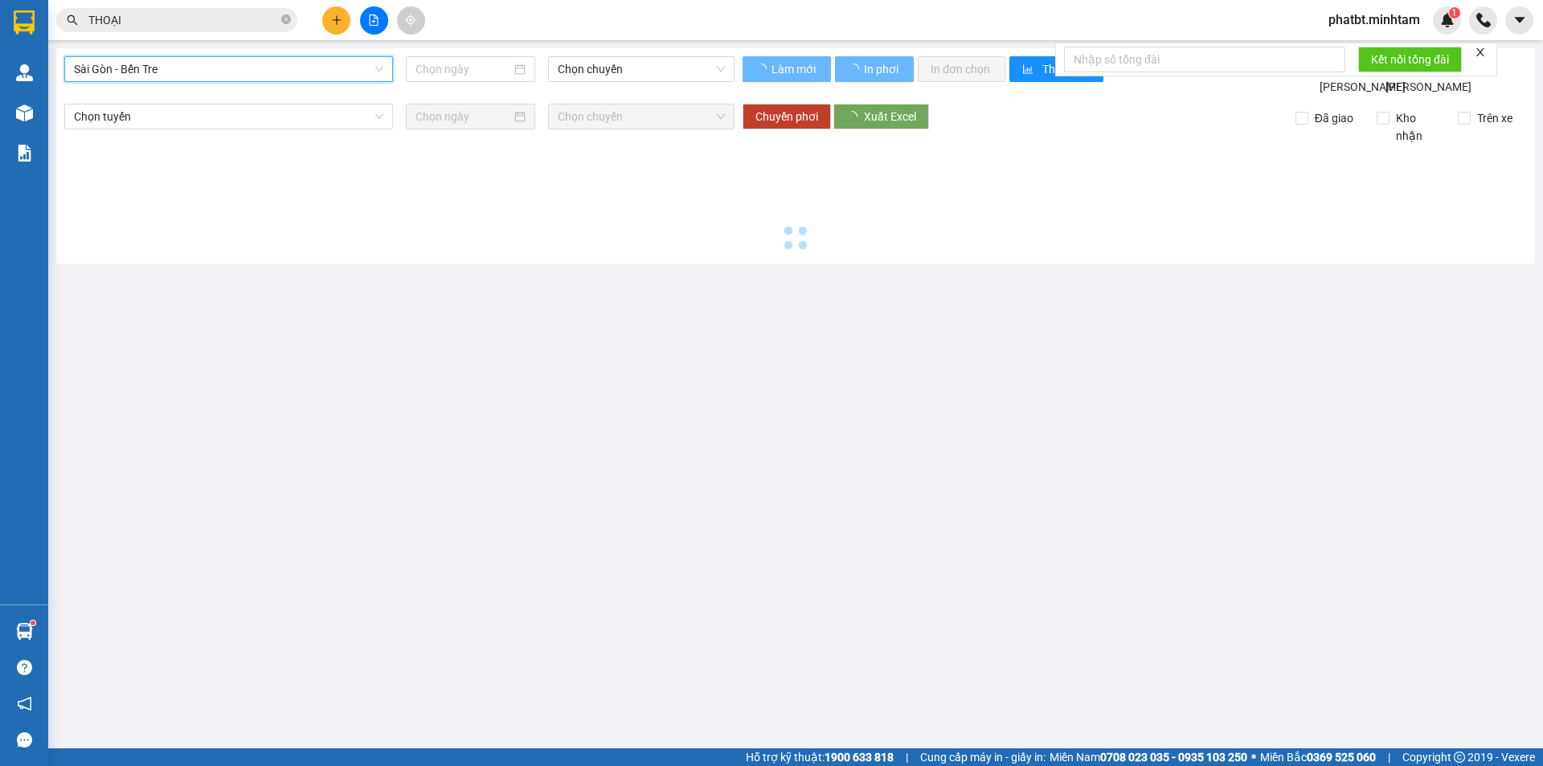
type input "12/08/2025"
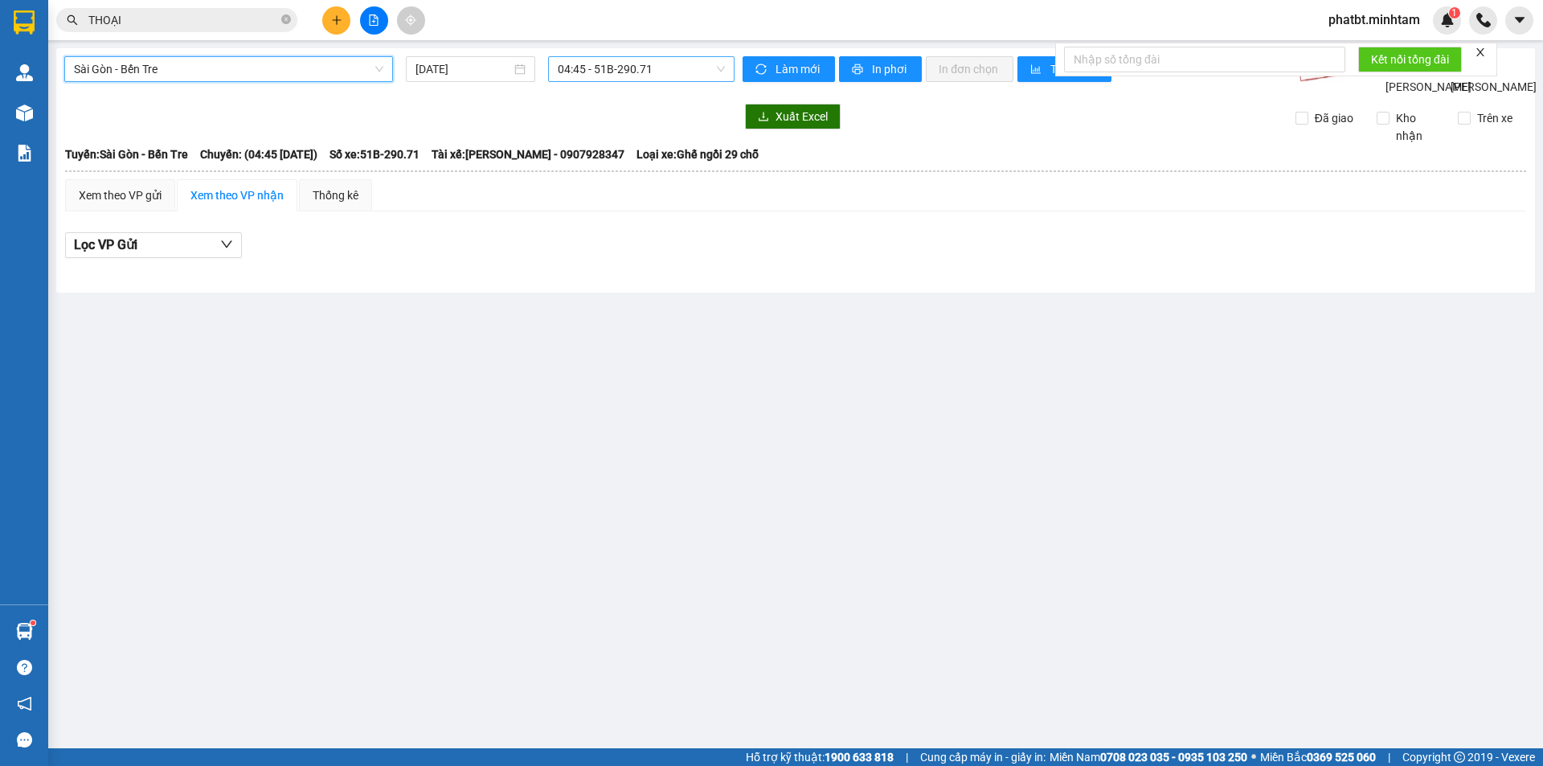
click at [578, 68] on span "04:45 - 51B-290.71" at bounding box center [641, 69] width 167 height 24
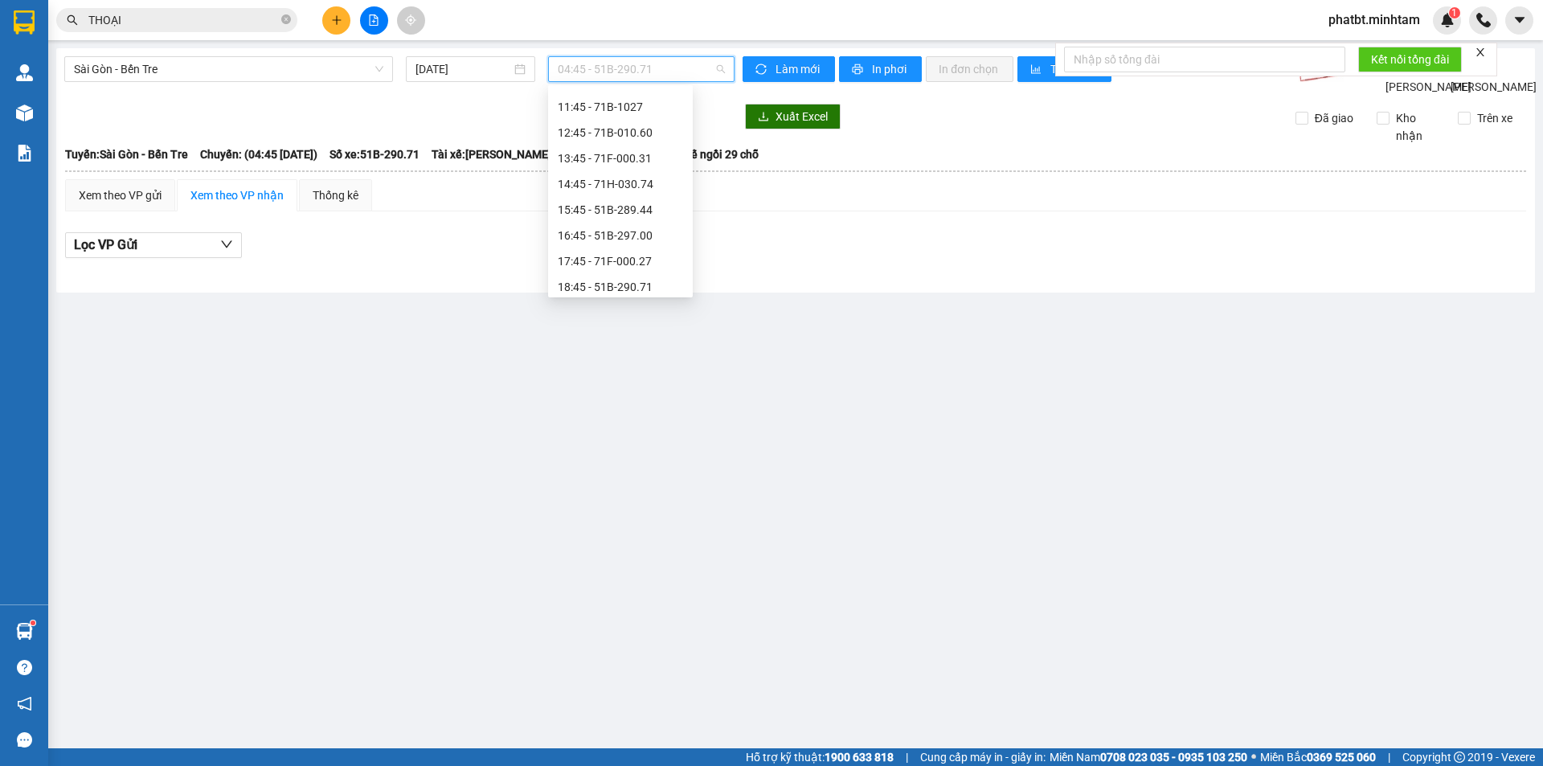
scroll to position [283, 0]
click at [652, 203] on div "16:45 - 51B-297.00" at bounding box center [620, 204] width 125 height 18
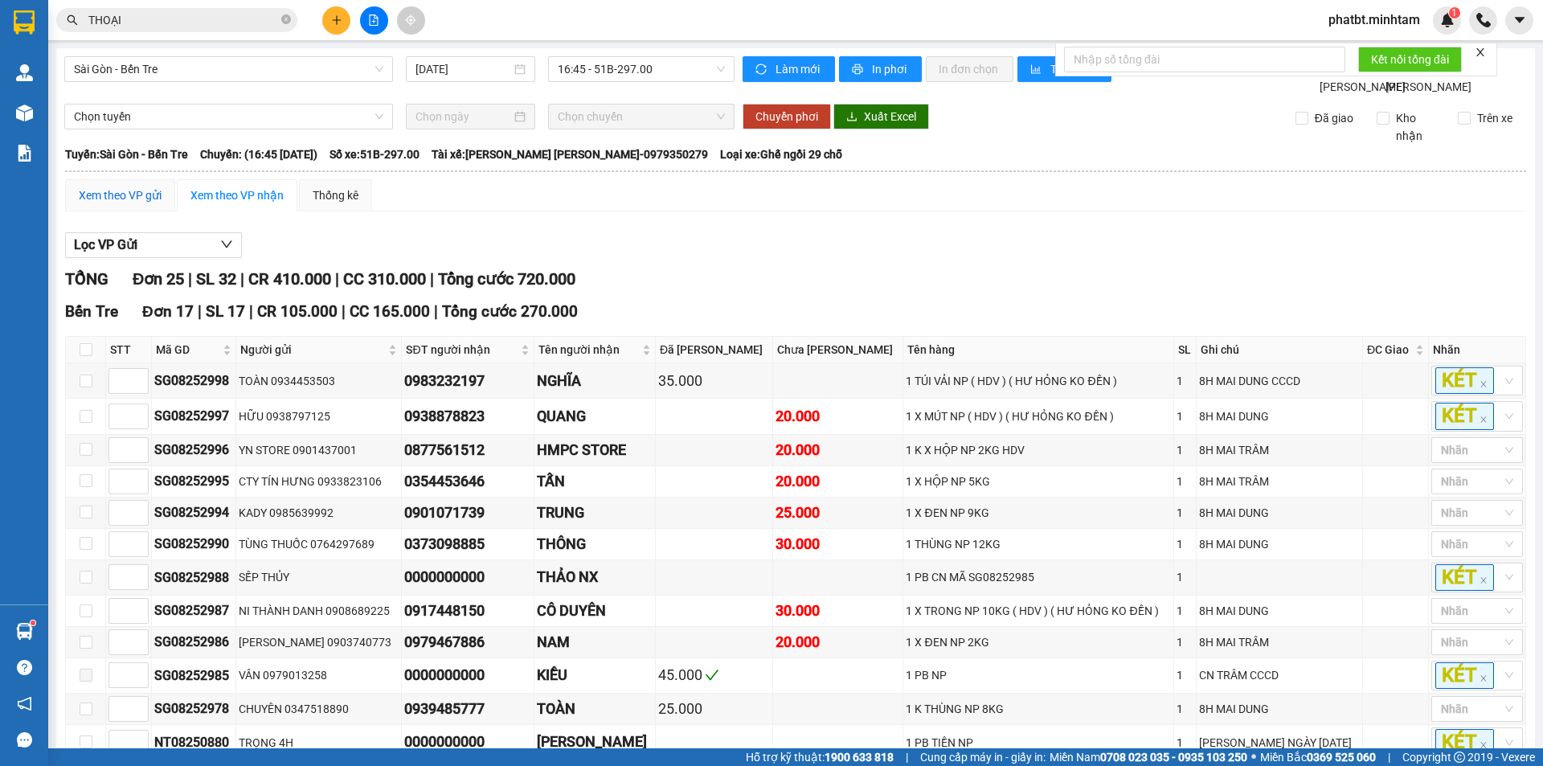
click at [139, 204] on div "Xem theo VP gửi" at bounding box center [120, 195] width 83 height 18
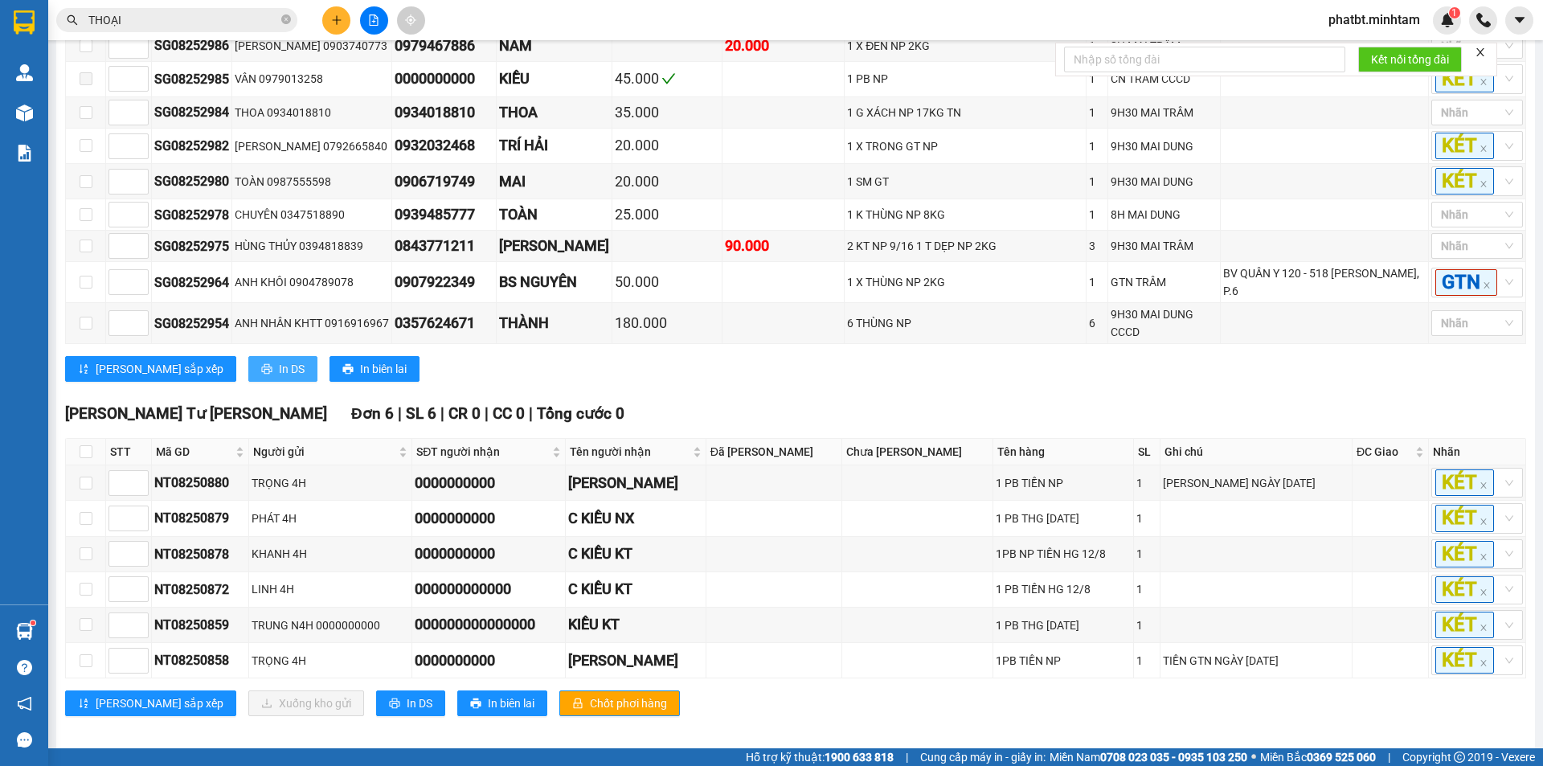
scroll to position [694, 0]
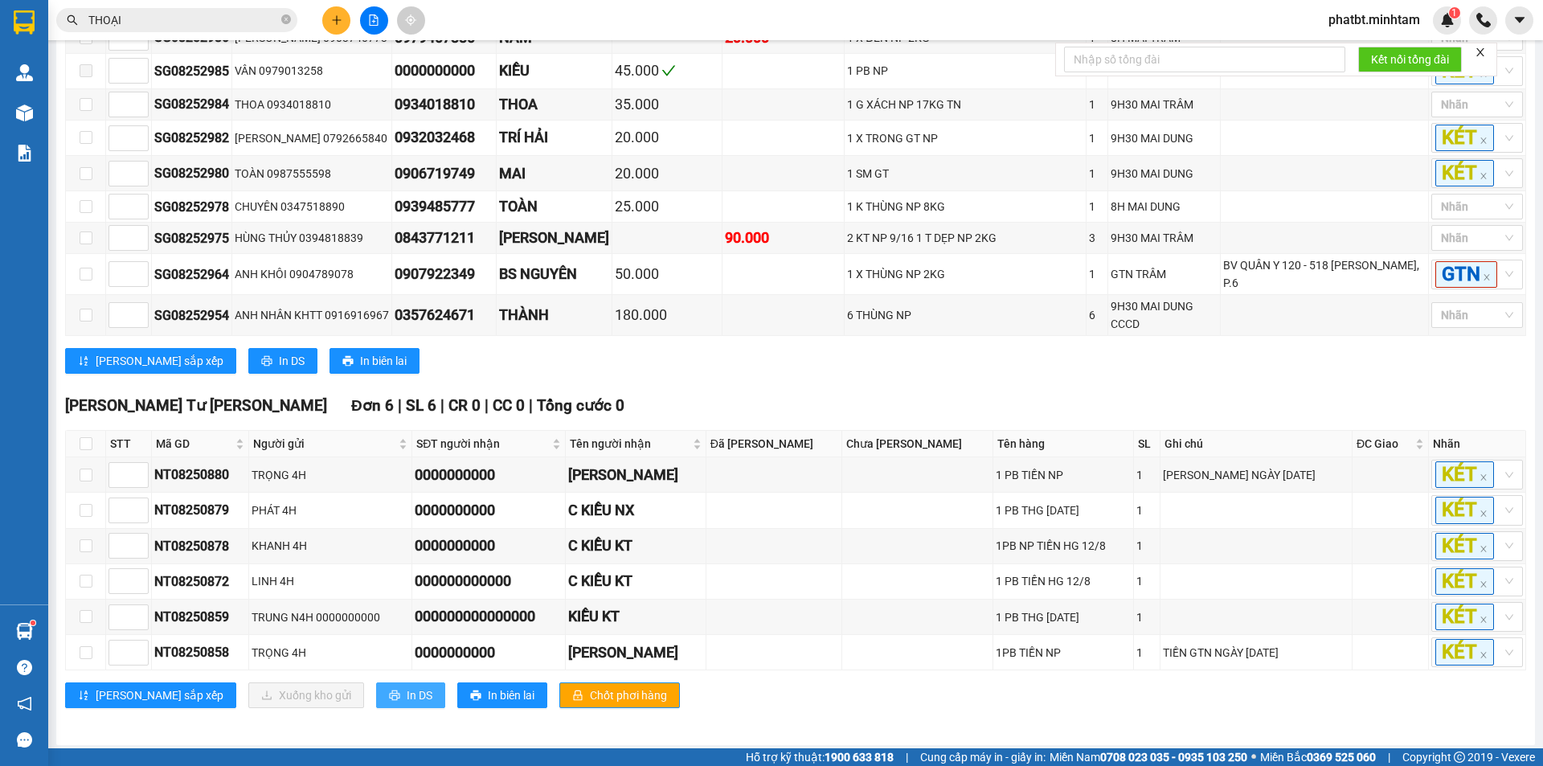
click at [407, 689] on span "In DS" at bounding box center [420, 695] width 26 height 18
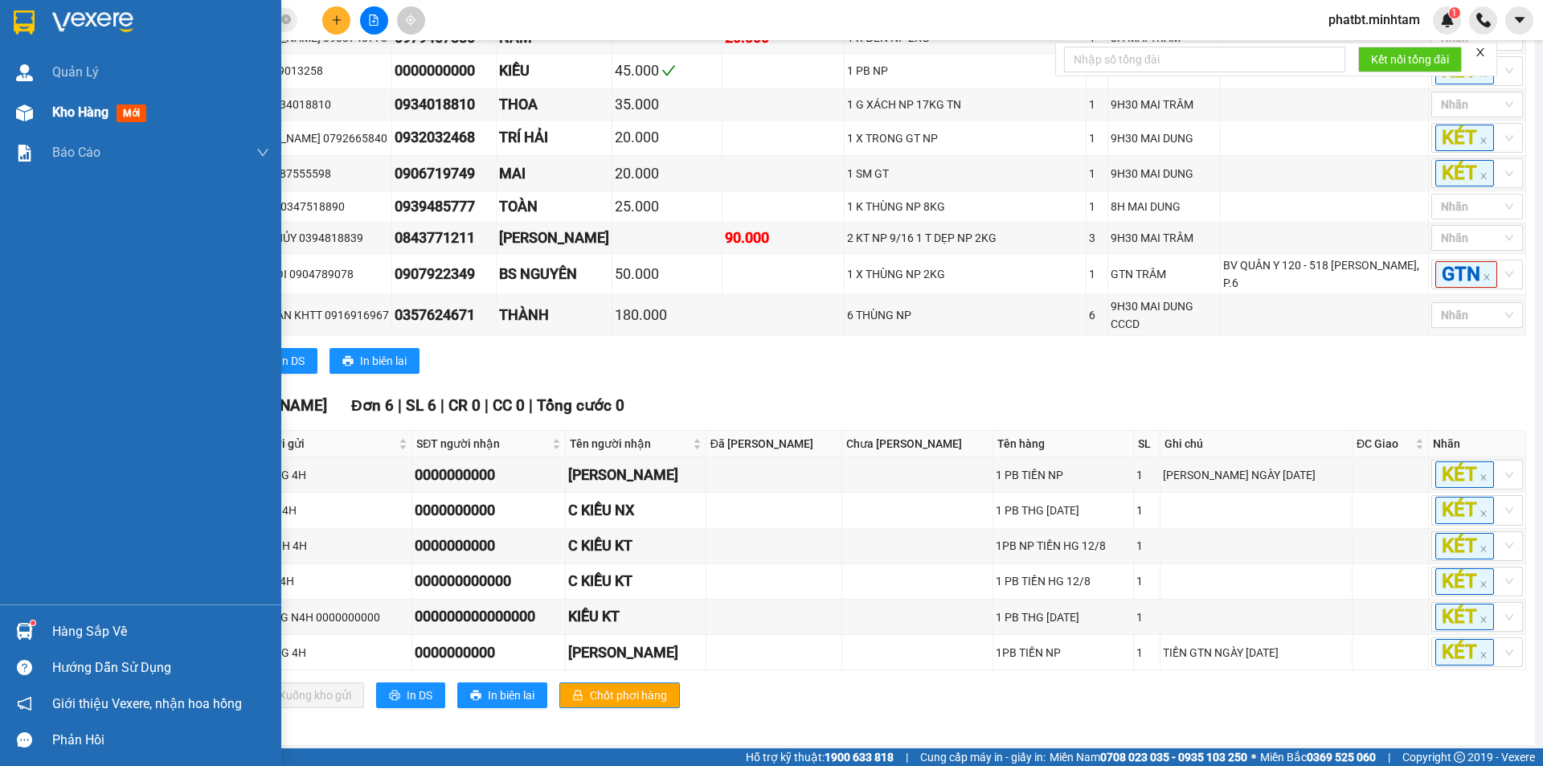
drag, startPoint x: 62, startPoint y: 112, endPoint x: 81, endPoint y: 104, distance: 20.6
click at [63, 112] on span "Kho hàng" at bounding box center [80, 111] width 56 height 15
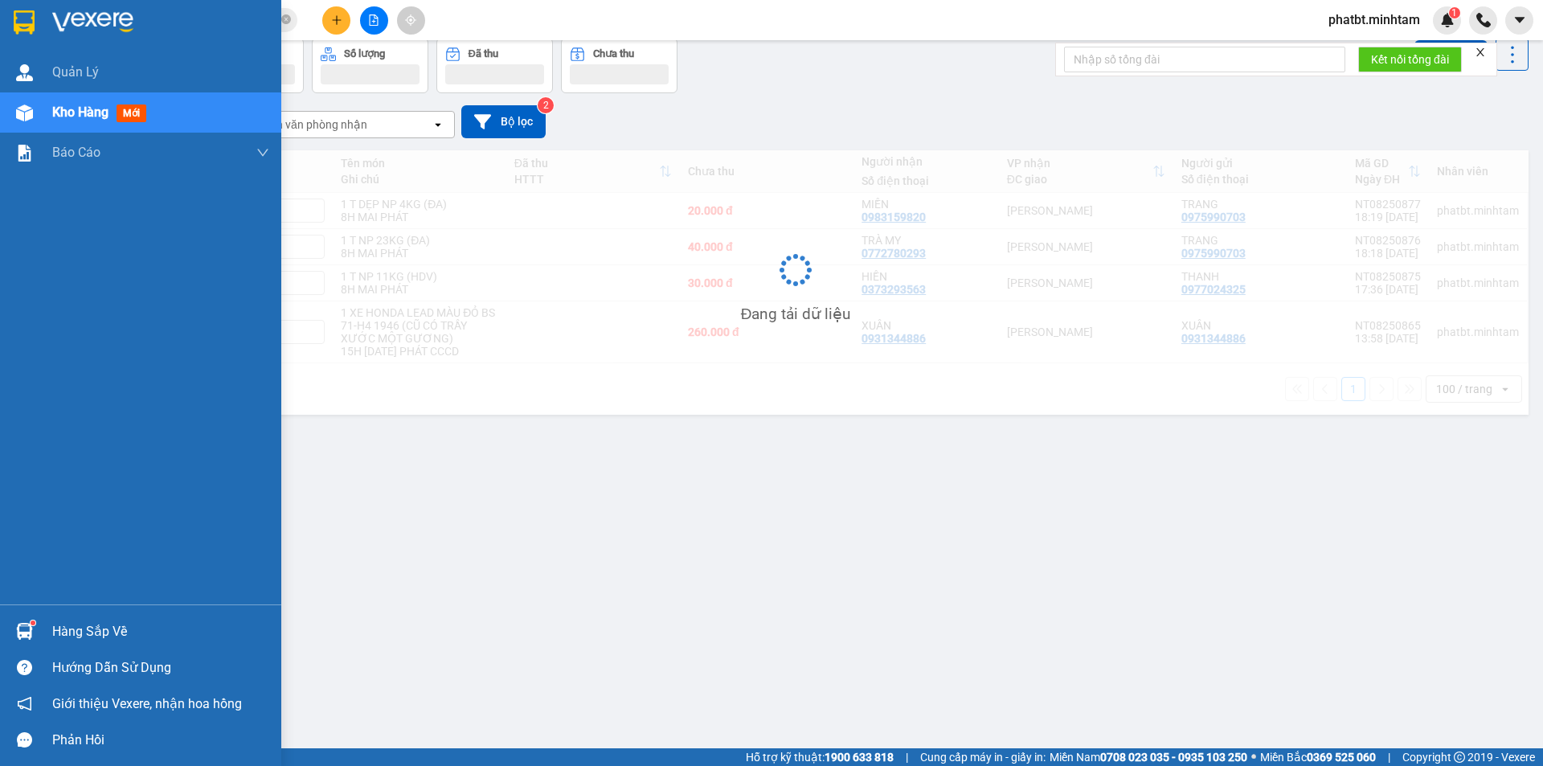
scroll to position [74, 0]
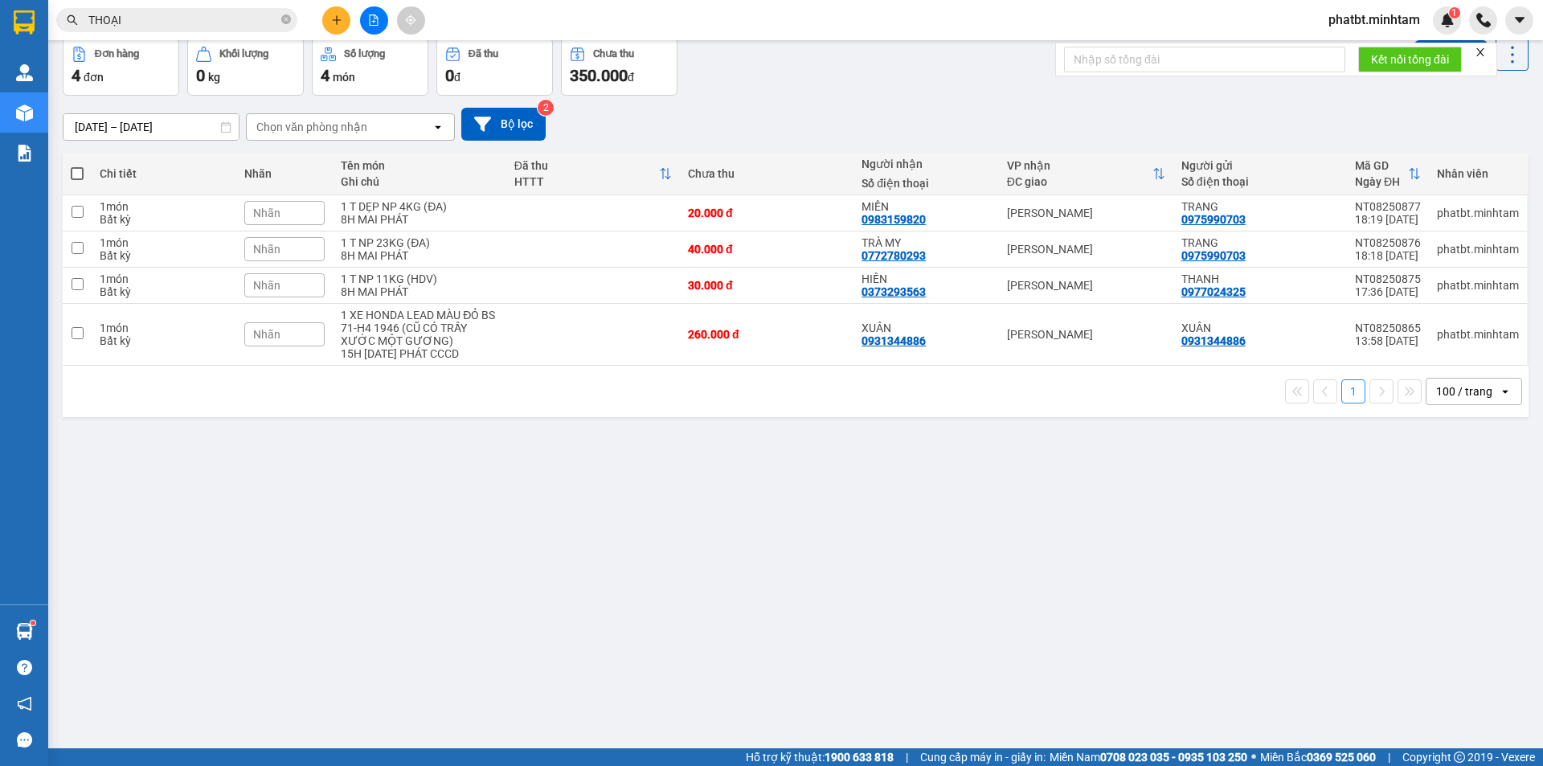
click at [1388, 26] on span "phatbt.minhtam" at bounding box center [1373, 20] width 117 height 20
click at [1382, 55] on span "Đăng xuất" at bounding box center [1380, 50] width 85 height 18
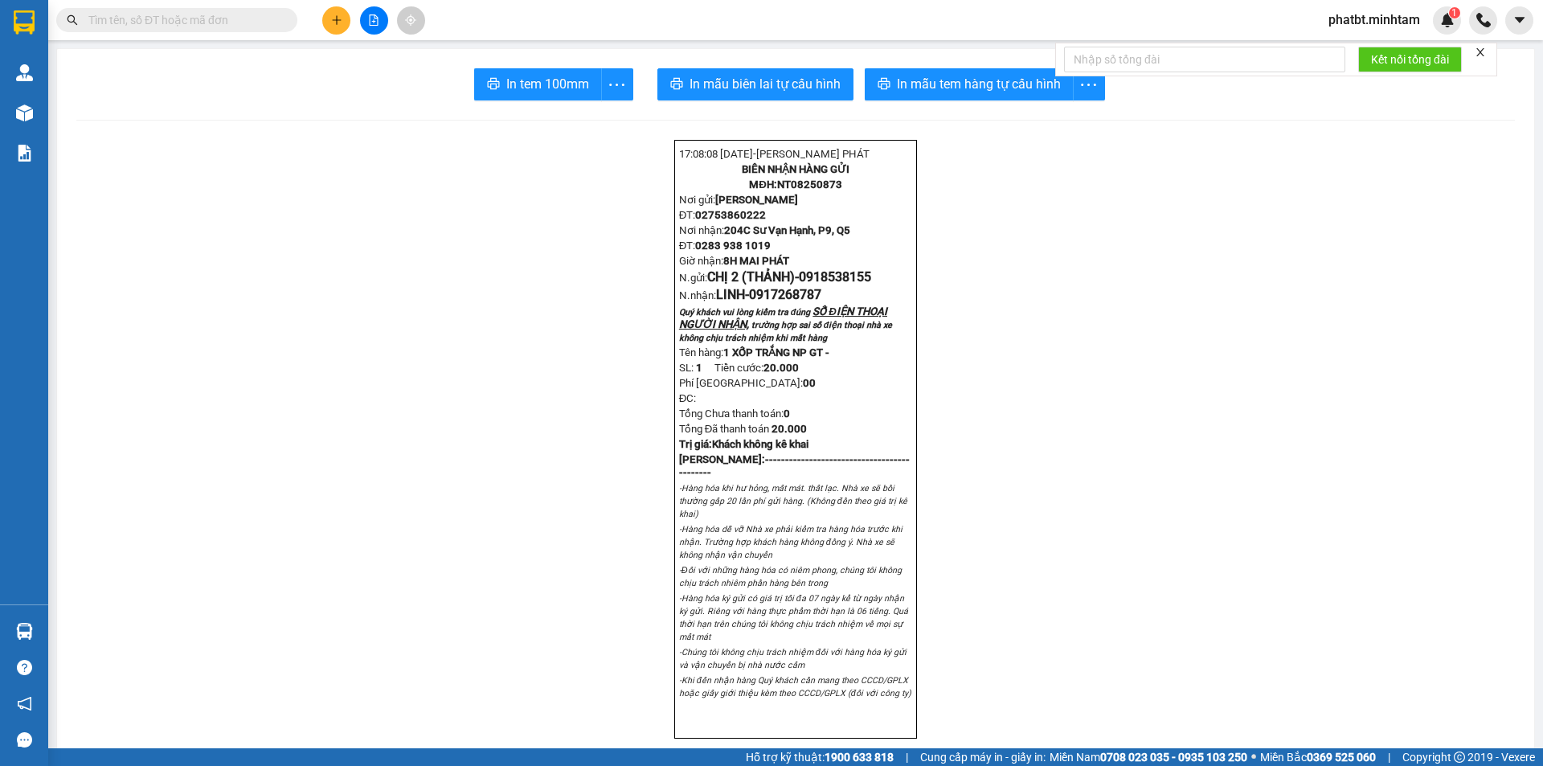
click at [257, 22] on input "text" at bounding box center [183, 20] width 190 height 18
paste input "0964743738"
type input "0964743738"
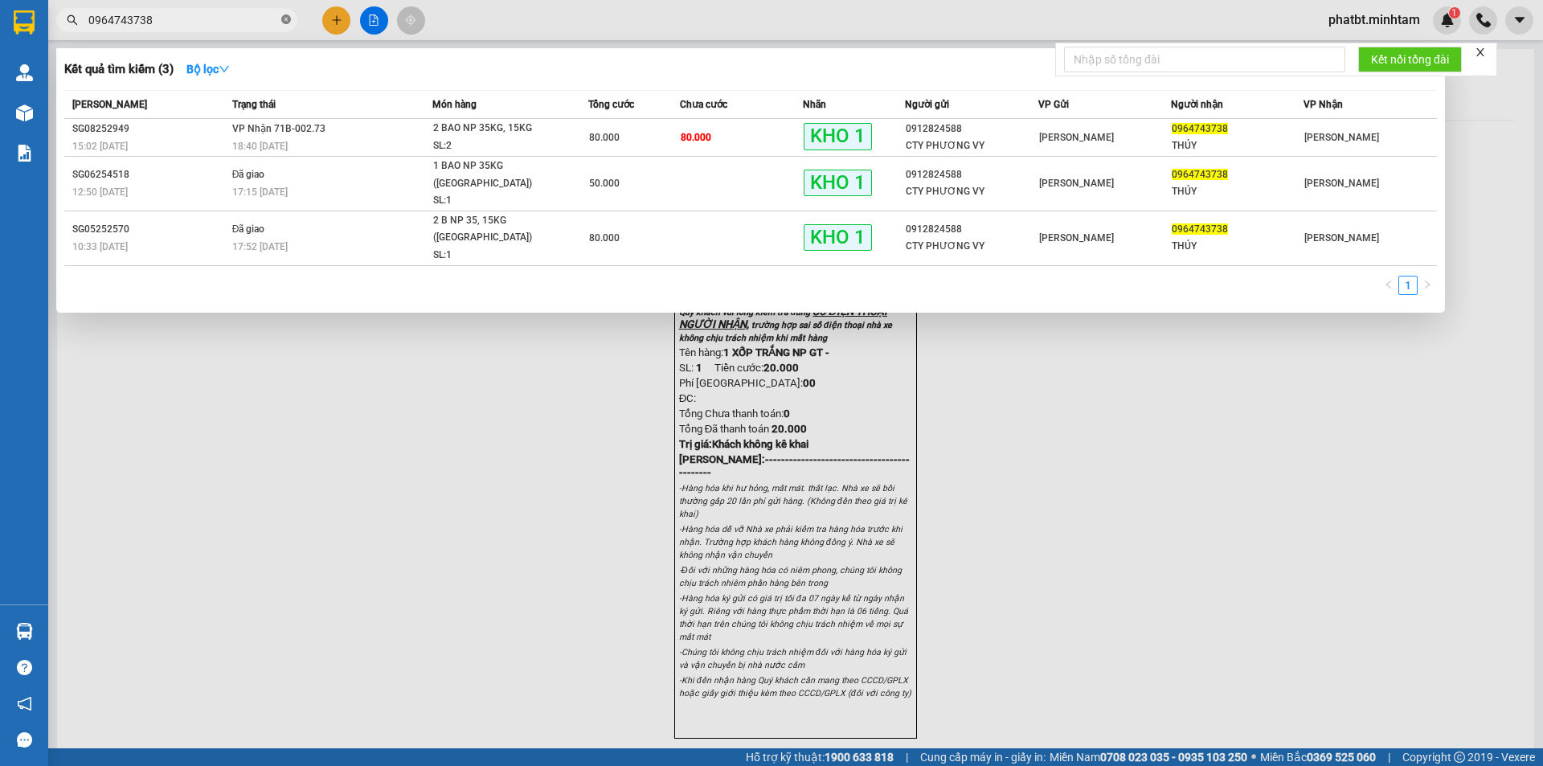
click at [285, 18] on icon "close-circle" at bounding box center [286, 19] width 10 height 10
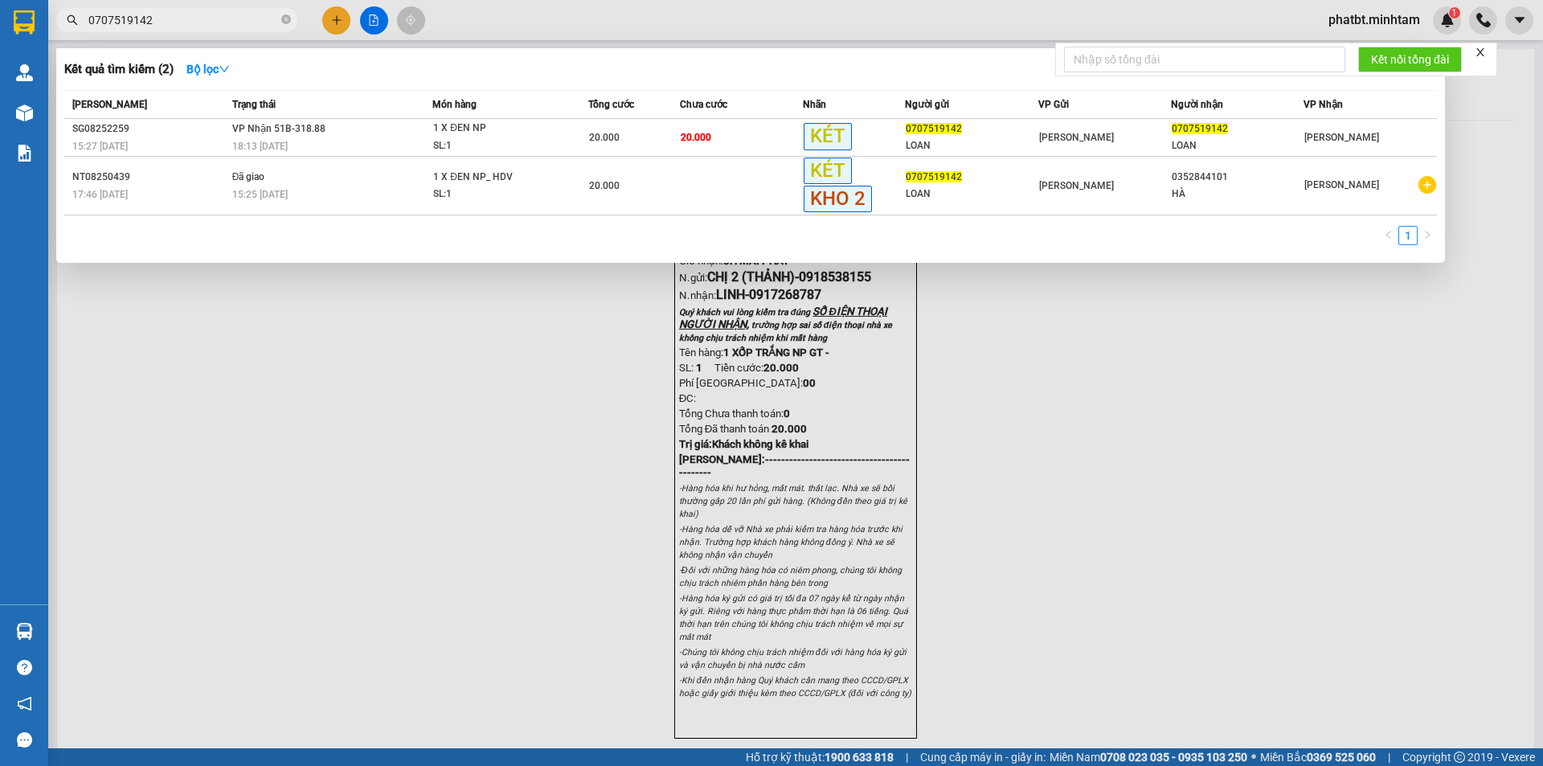
type input "0707519142"
click at [284, 26] on span at bounding box center [286, 20] width 10 height 15
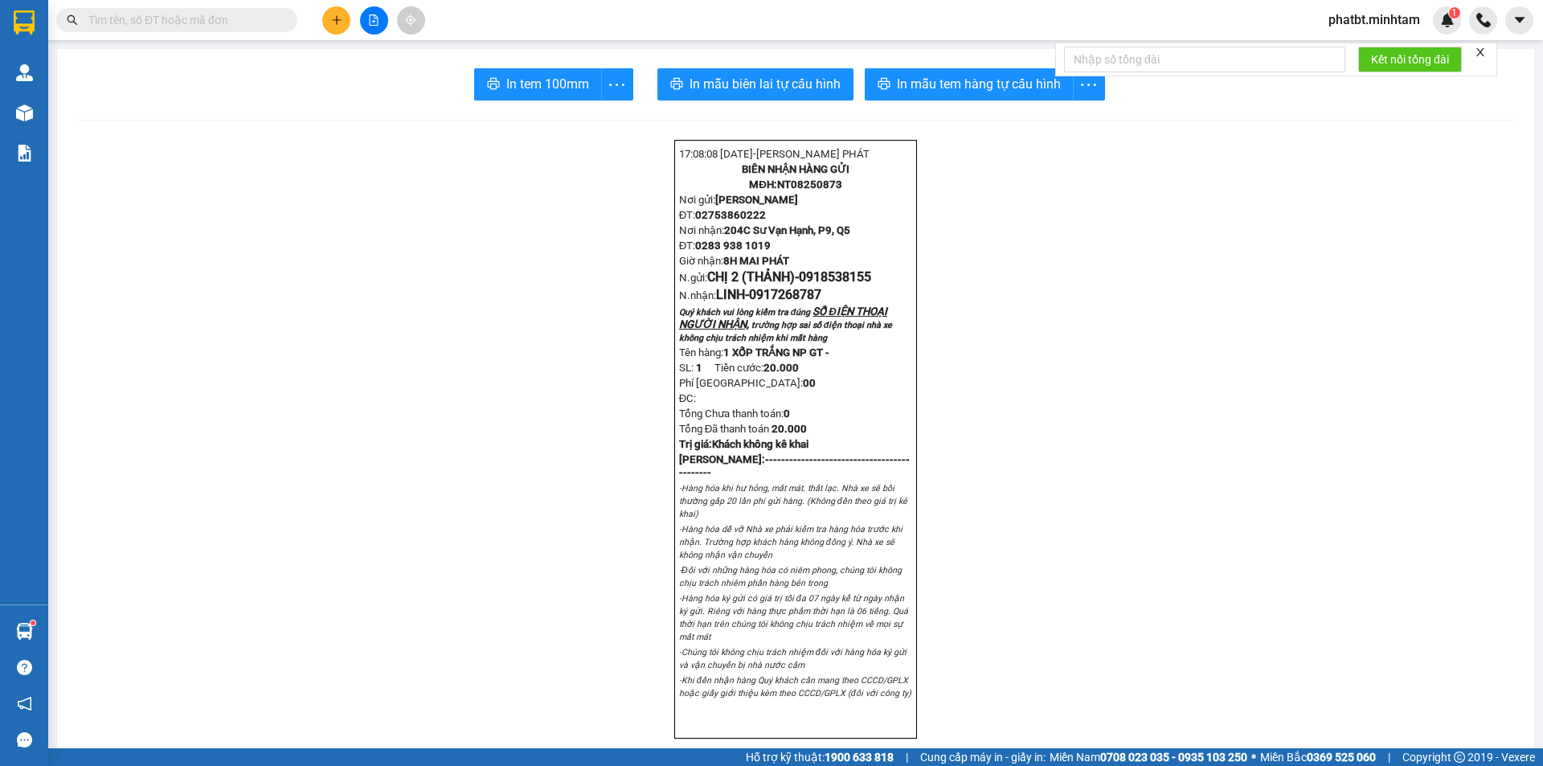
paste input "SG08252892"
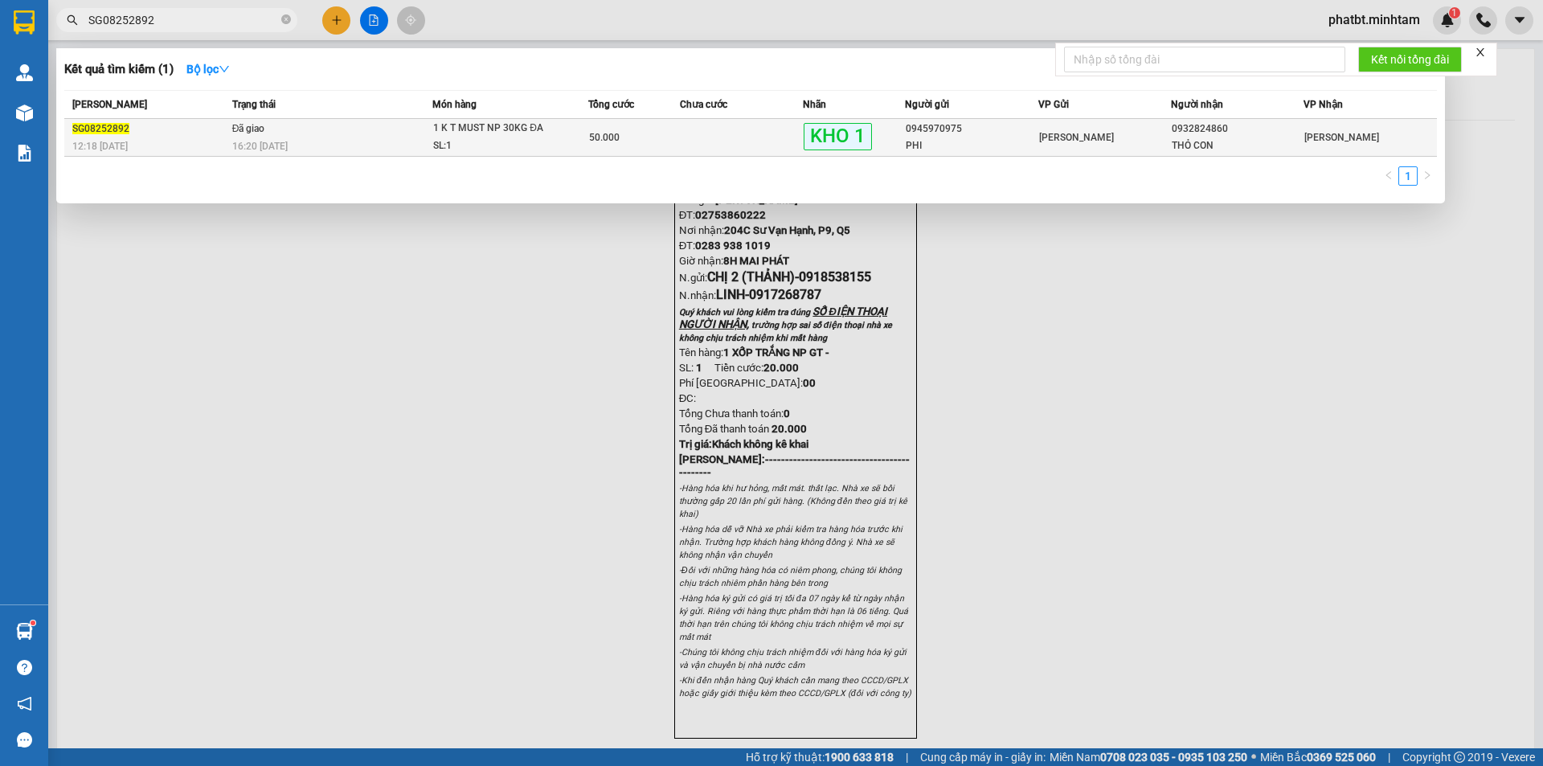
type input "SG08252892"
click at [374, 145] on div "16:20 - 12/08" at bounding box center [332, 146] width 200 height 18
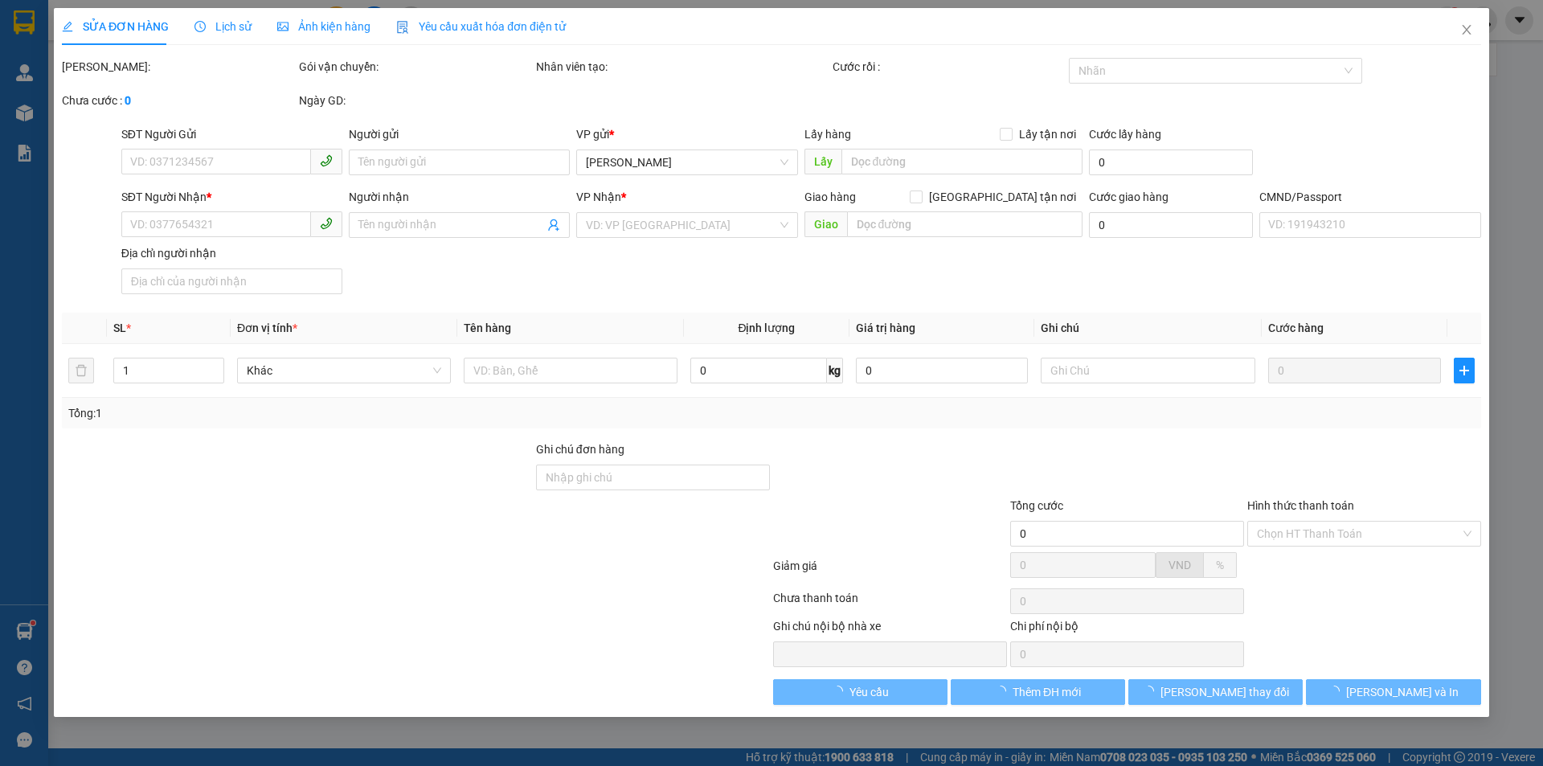
type input "0945970975"
type input "PHI"
type input "0932824860"
type input "THỎ CON"
type input "CK PHÍ GTN 40K"
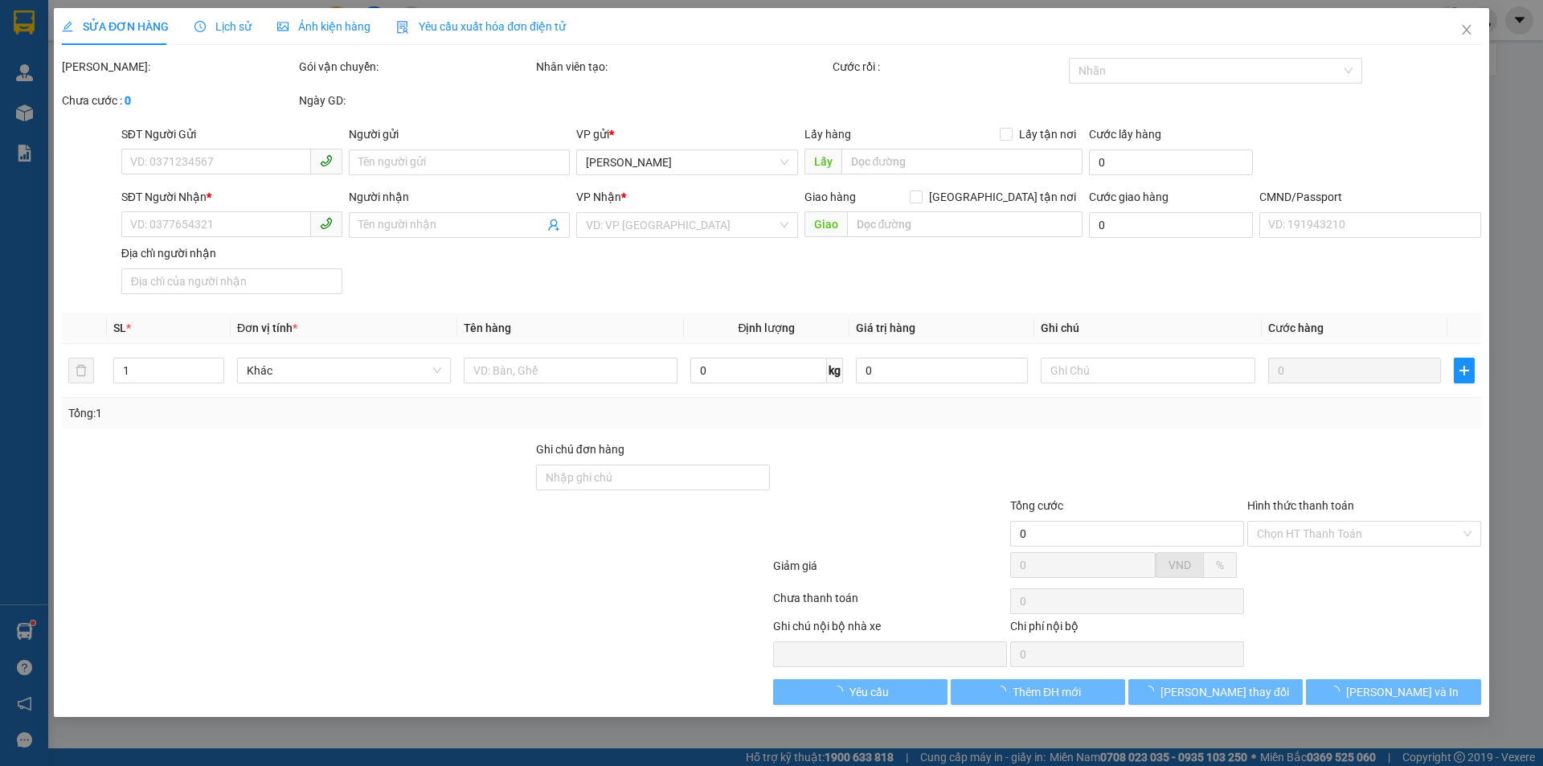
type input "50.000"
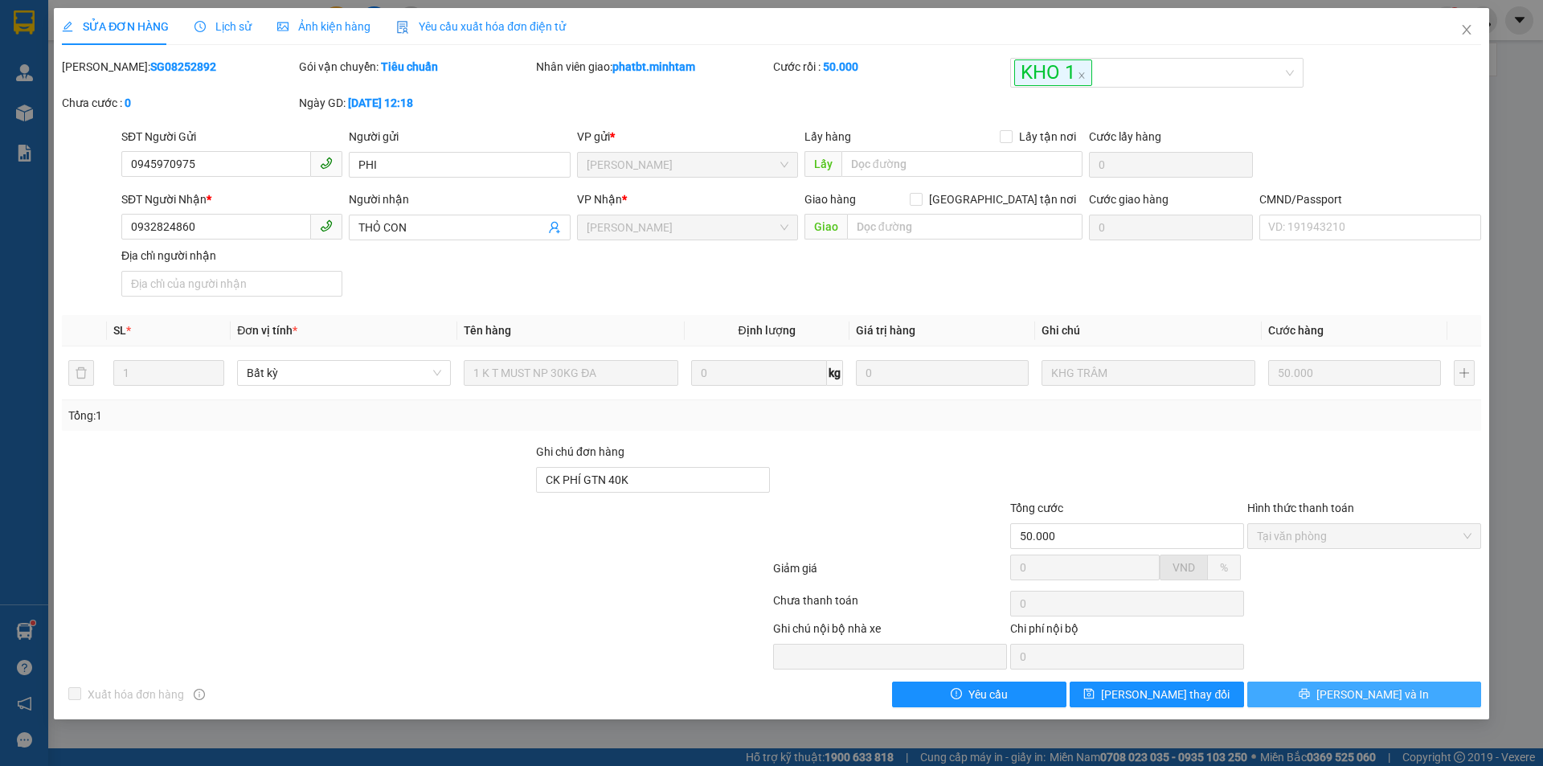
click at [1310, 695] on icon "printer" at bounding box center [1304, 694] width 10 height 10
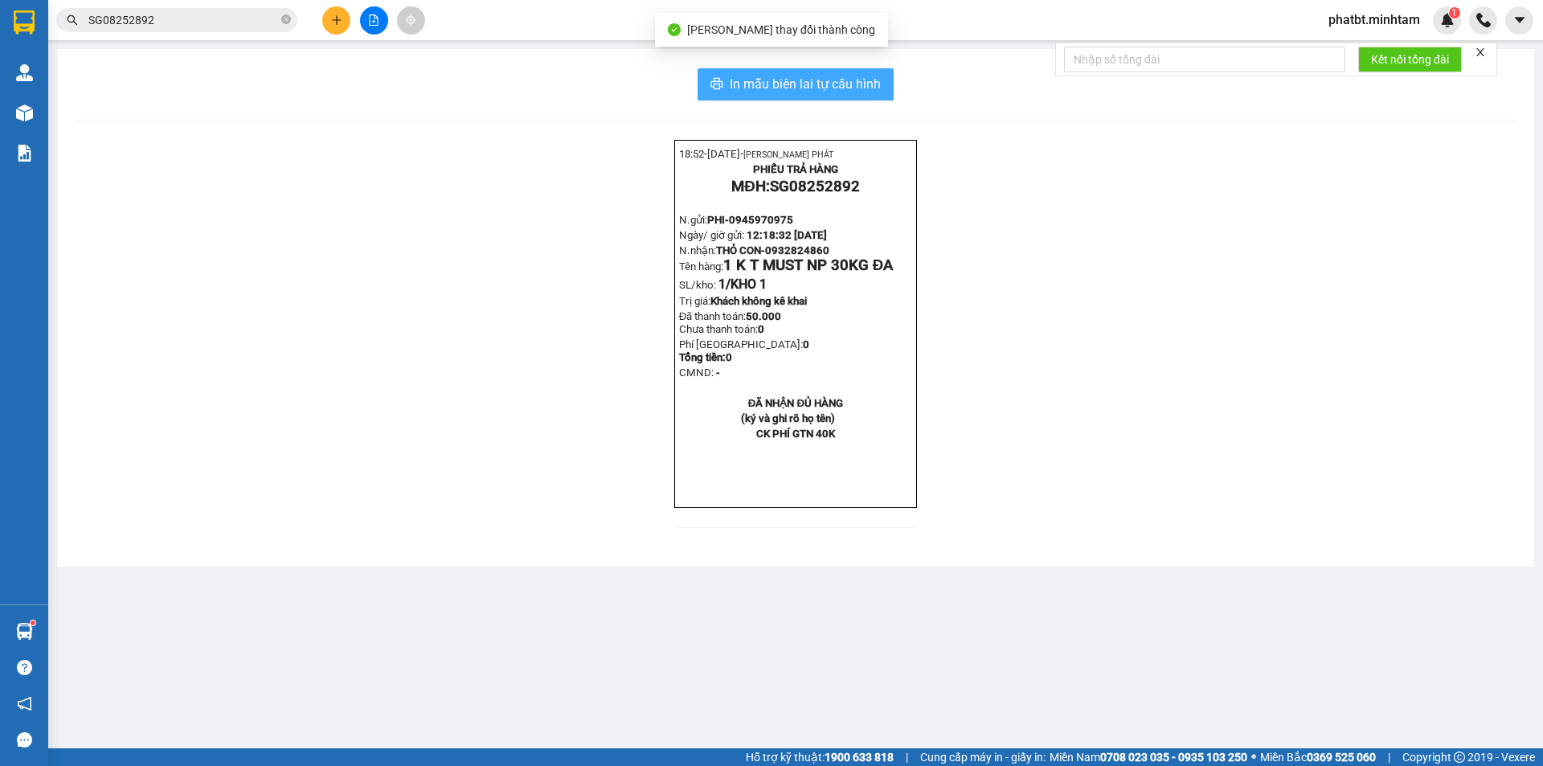
click at [859, 86] on span "In mẫu biên lai tự cấu hình" at bounding box center [805, 84] width 151 height 20
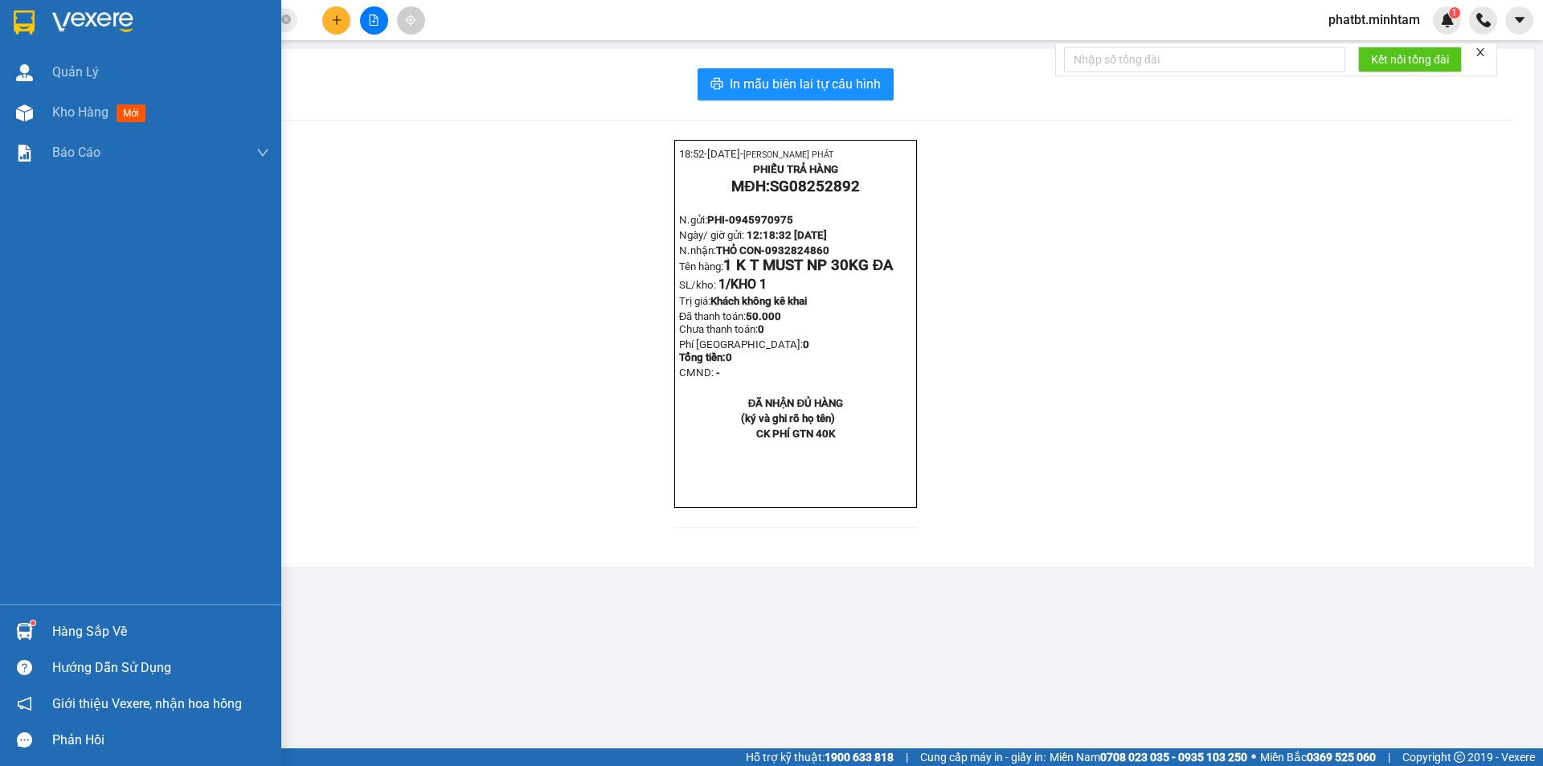
click at [84, 632] on div "Hàng sắp về" at bounding box center [160, 631] width 217 height 24
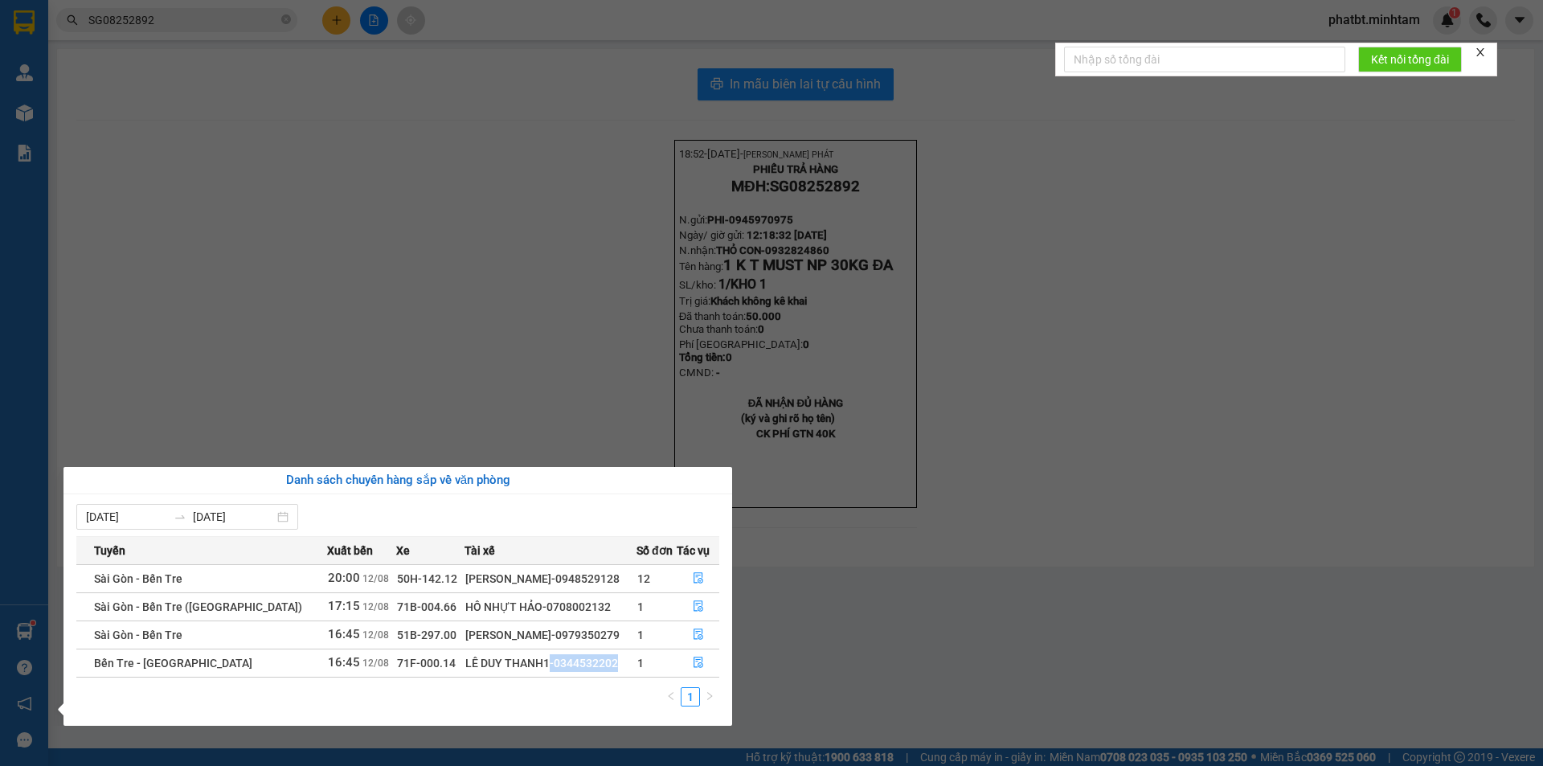
drag, startPoint x: 465, startPoint y: 664, endPoint x: 532, endPoint y: 672, distance: 67.1
click at [532, 672] on td "LÊ DUY THANH1-0344532202" at bounding box center [550, 662] width 172 height 28
click at [492, 667] on div "LÊ DUY THANH1-0344532202" at bounding box center [550, 663] width 170 height 18
drag, startPoint x: 469, startPoint y: 661, endPoint x: 530, endPoint y: 672, distance: 62.0
click at [530, 672] on td "LÊ DUY THANH1-0344532202" at bounding box center [550, 662] width 172 height 28
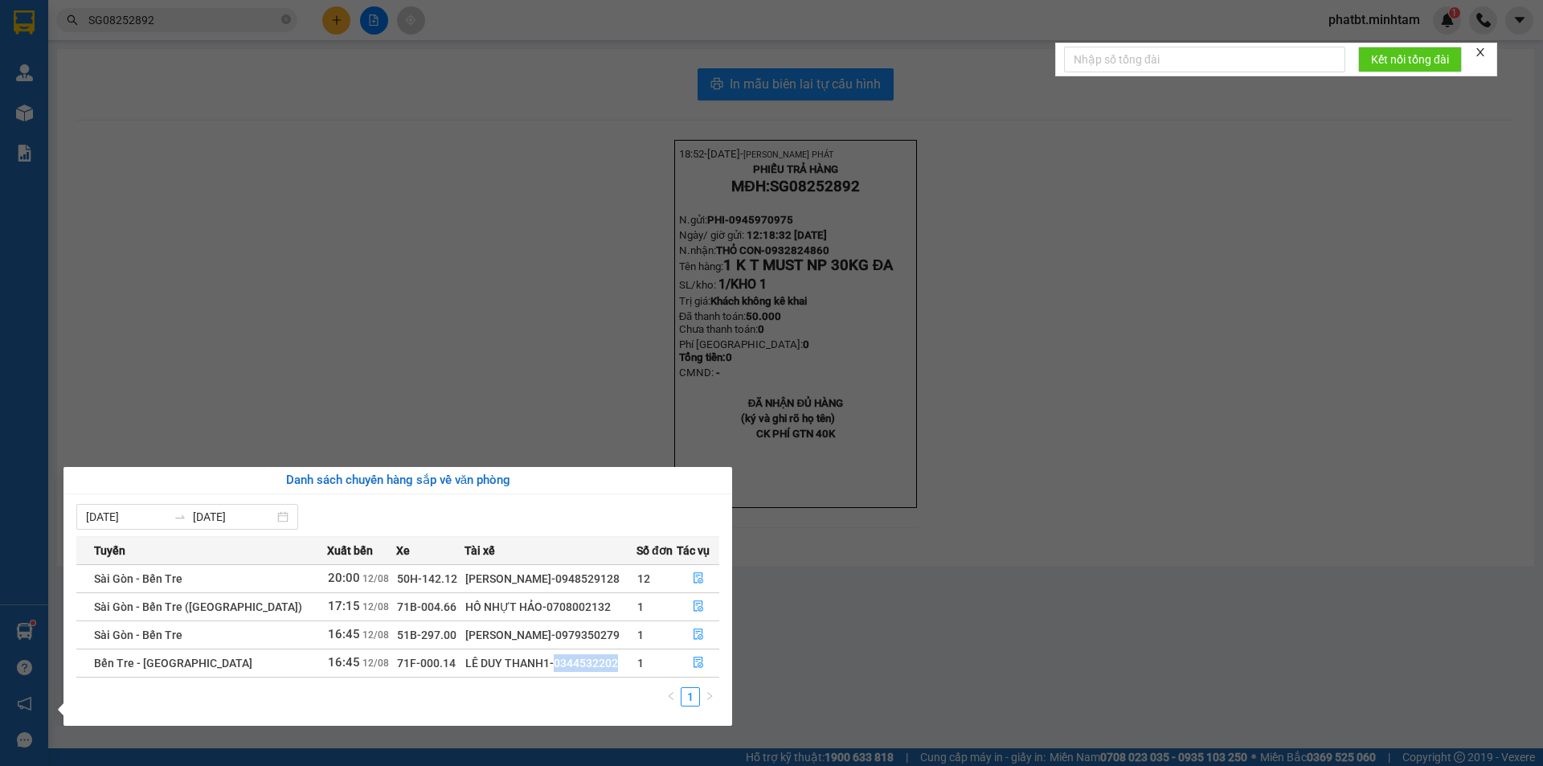
copy div "0344532202"
click at [339, 282] on section "Kết quả tìm kiếm ( 1 ) Bộ lọc Mã ĐH Trạng thái Món hàng Tổng cước Chưa cước Nhã…" at bounding box center [771, 383] width 1543 height 766
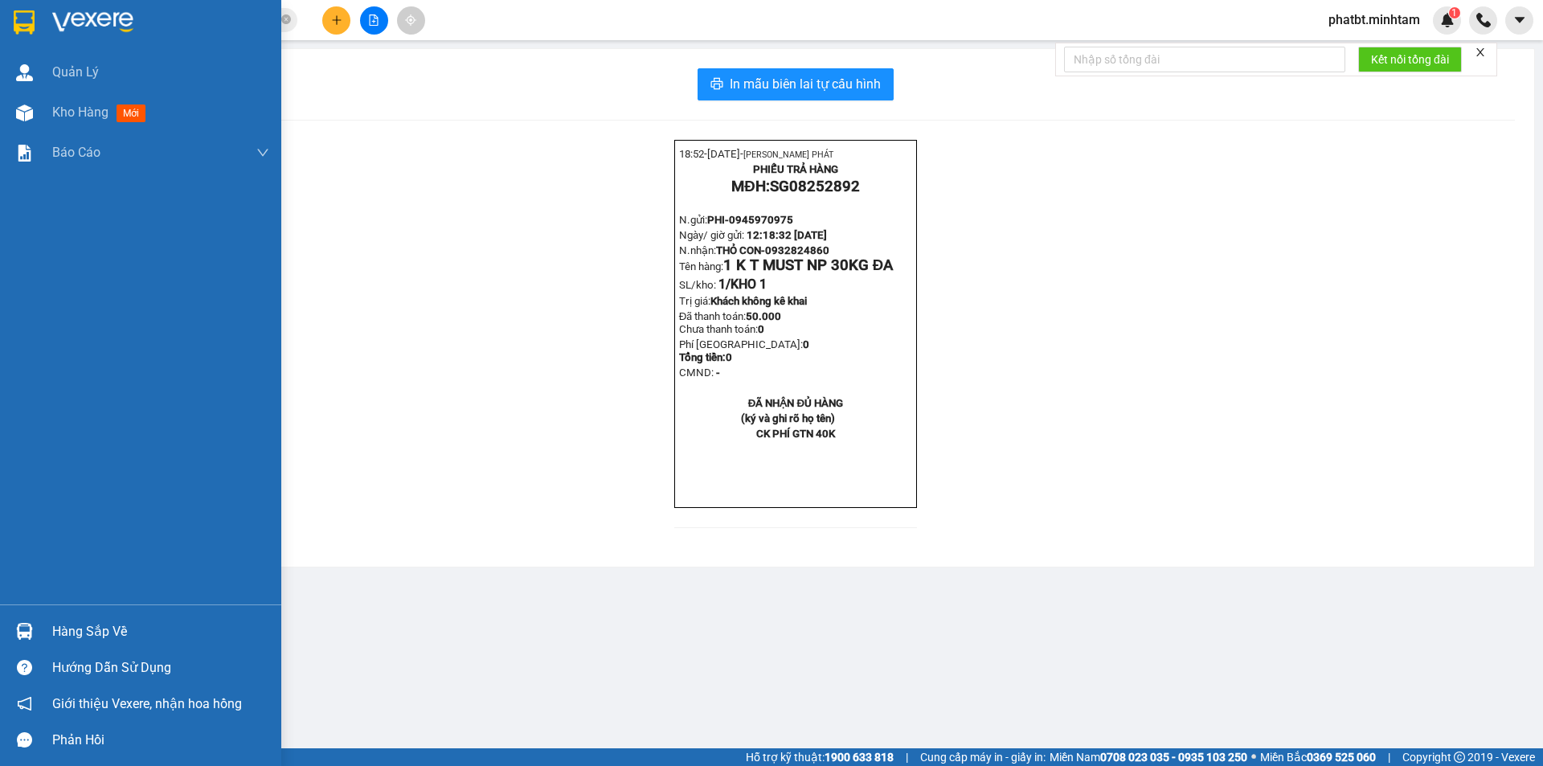
click at [80, 627] on div "Hàng sắp về" at bounding box center [160, 631] width 217 height 24
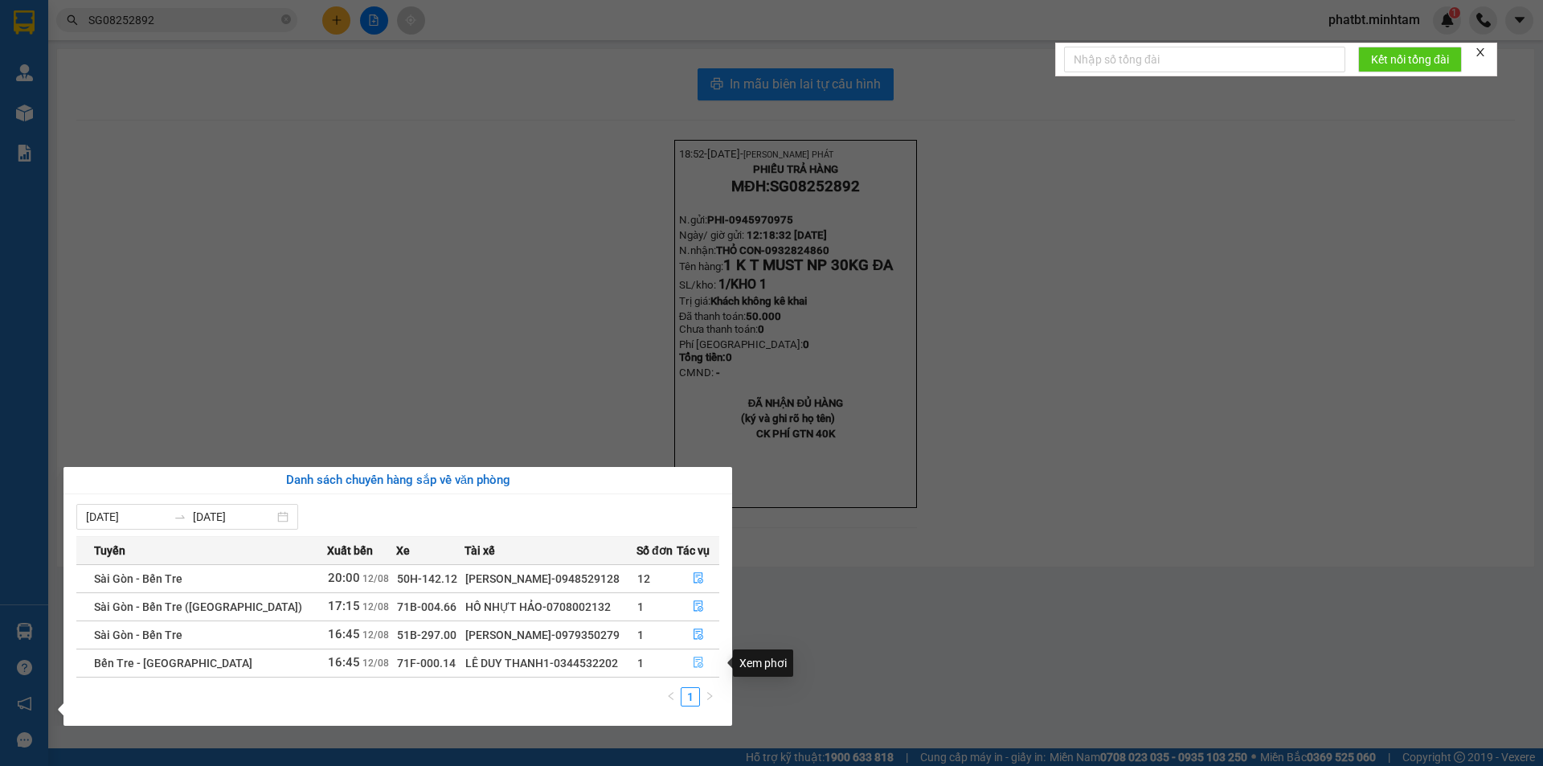
click at [698, 660] on icon "file-done" at bounding box center [698, 661] width 11 height 11
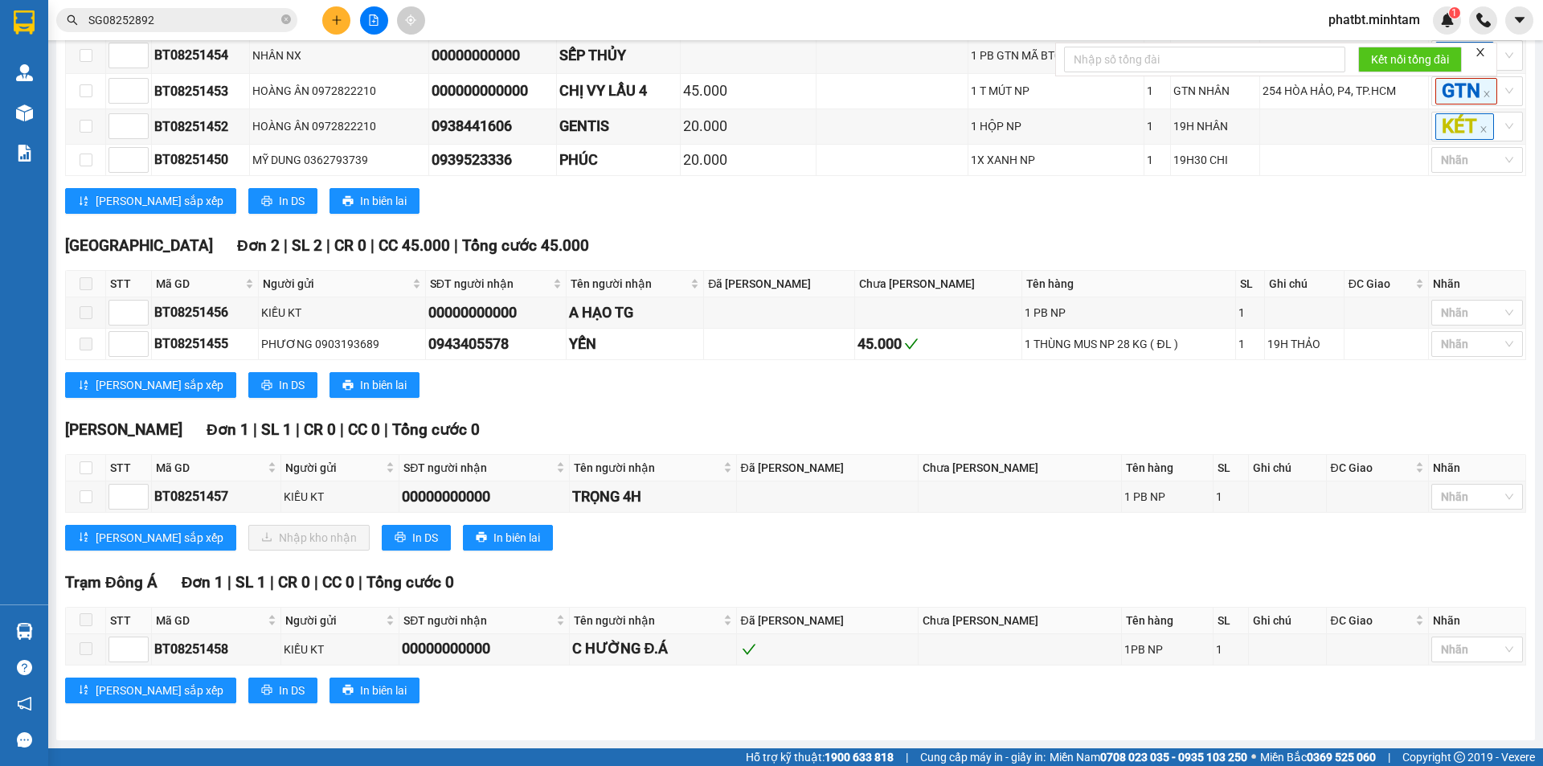
scroll to position [429, 0]
click at [86, 470] on input "checkbox" at bounding box center [86, 467] width 13 height 13
checkbox input "true"
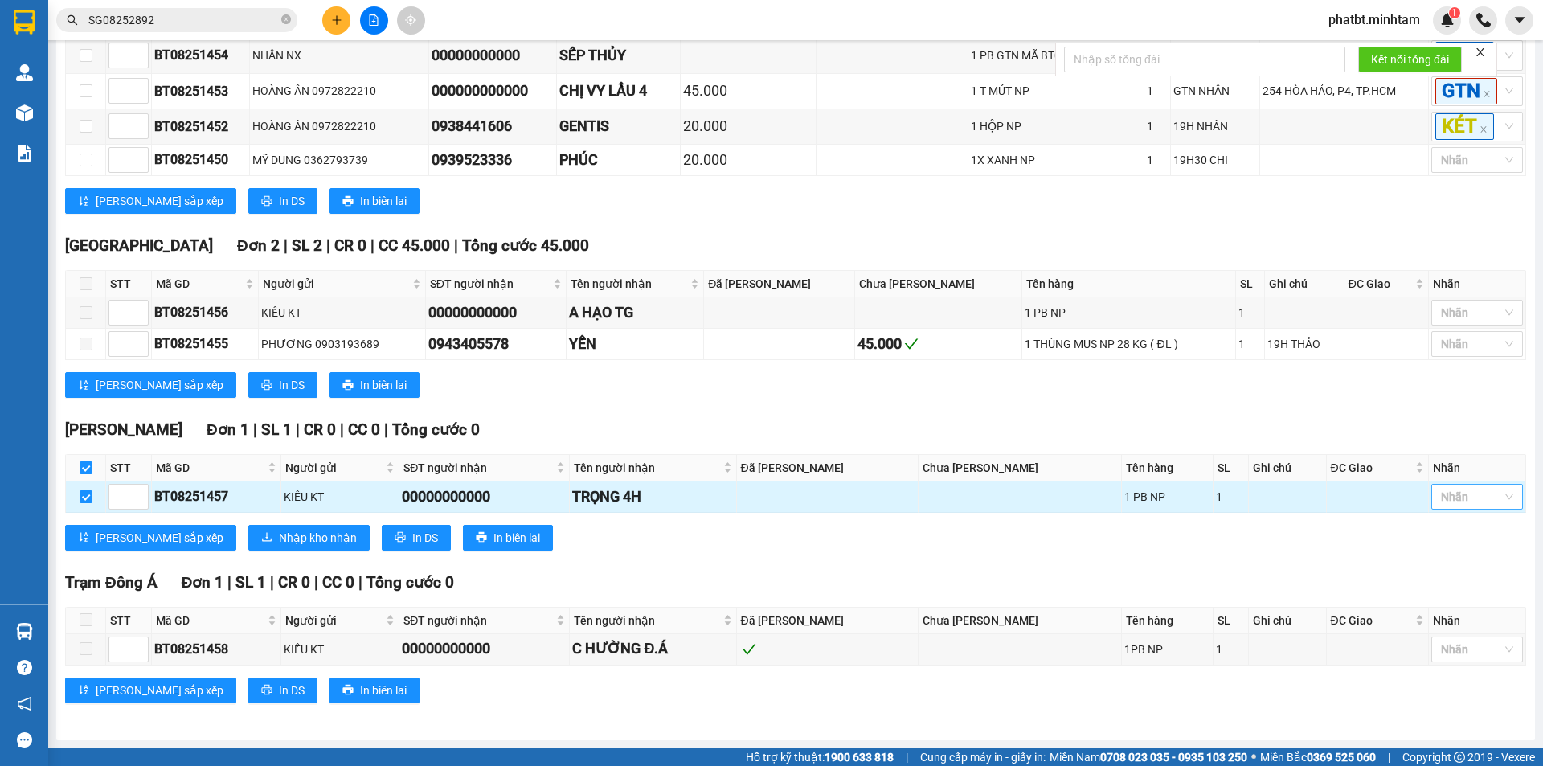
click at [1445, 498] on div at bounding box center [1468, 496] width 67 height 19
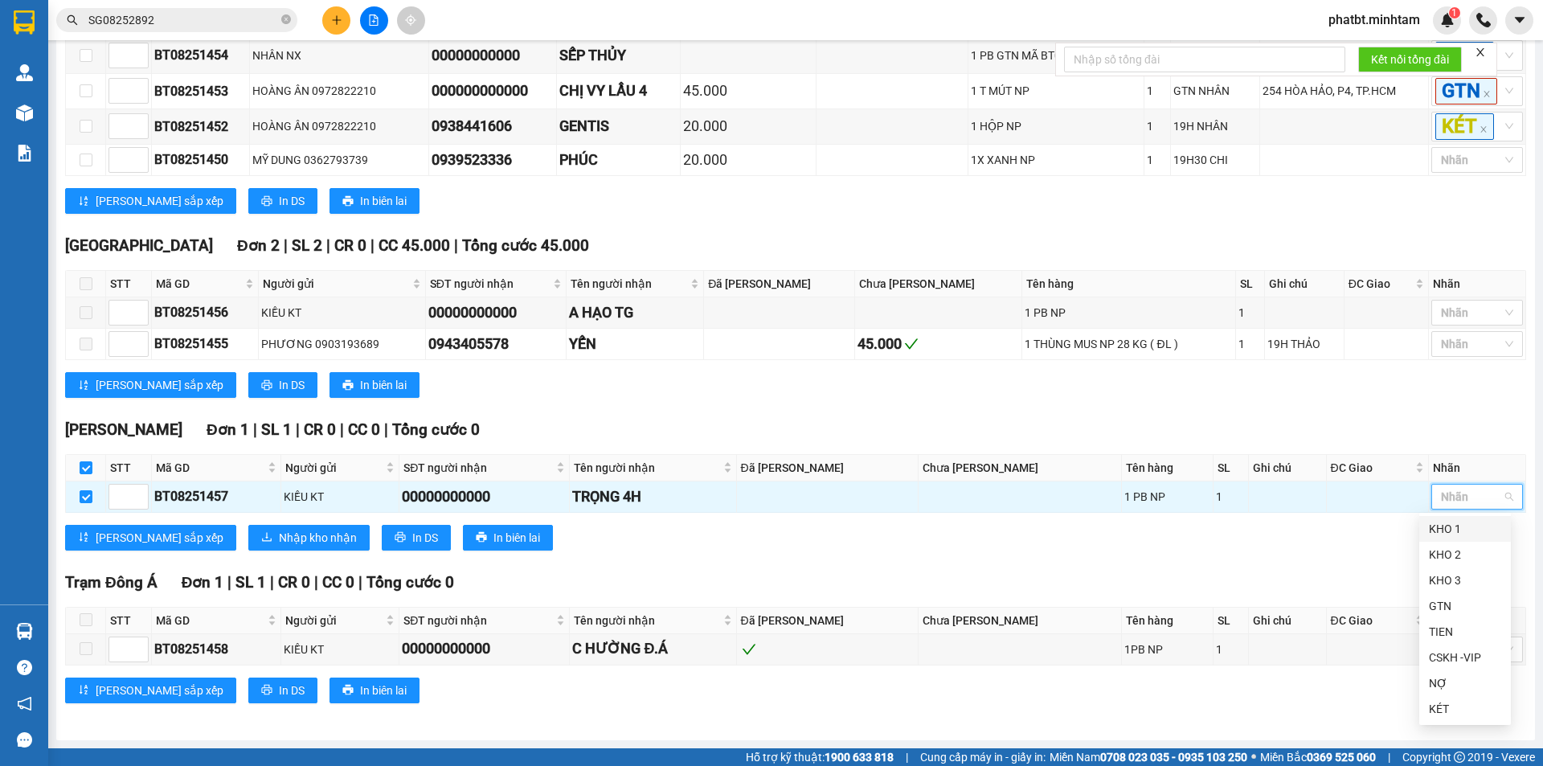
click at [1458, 534] on div "KHO 1" at bounding box center [1465, 529] width 72 height 18
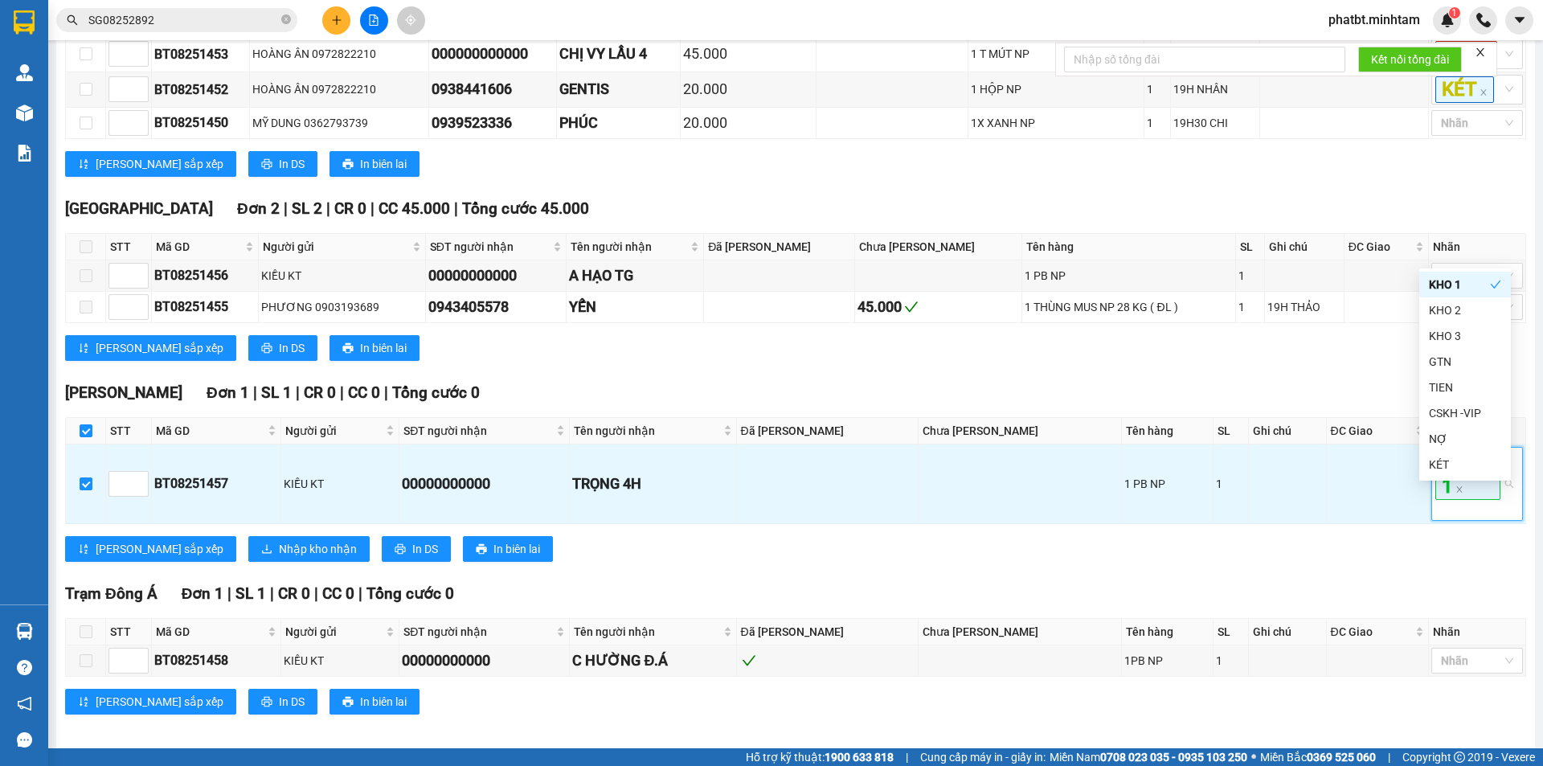
click at [924, 574] on div "Ngã Tư Huyện Đơn 1 | SL 1 | CR 0 | CC 0 | Tổng cước 0 STT Mã GD Người gửi SĐT…" at bounding box center [795, 477] width 1461 height 193
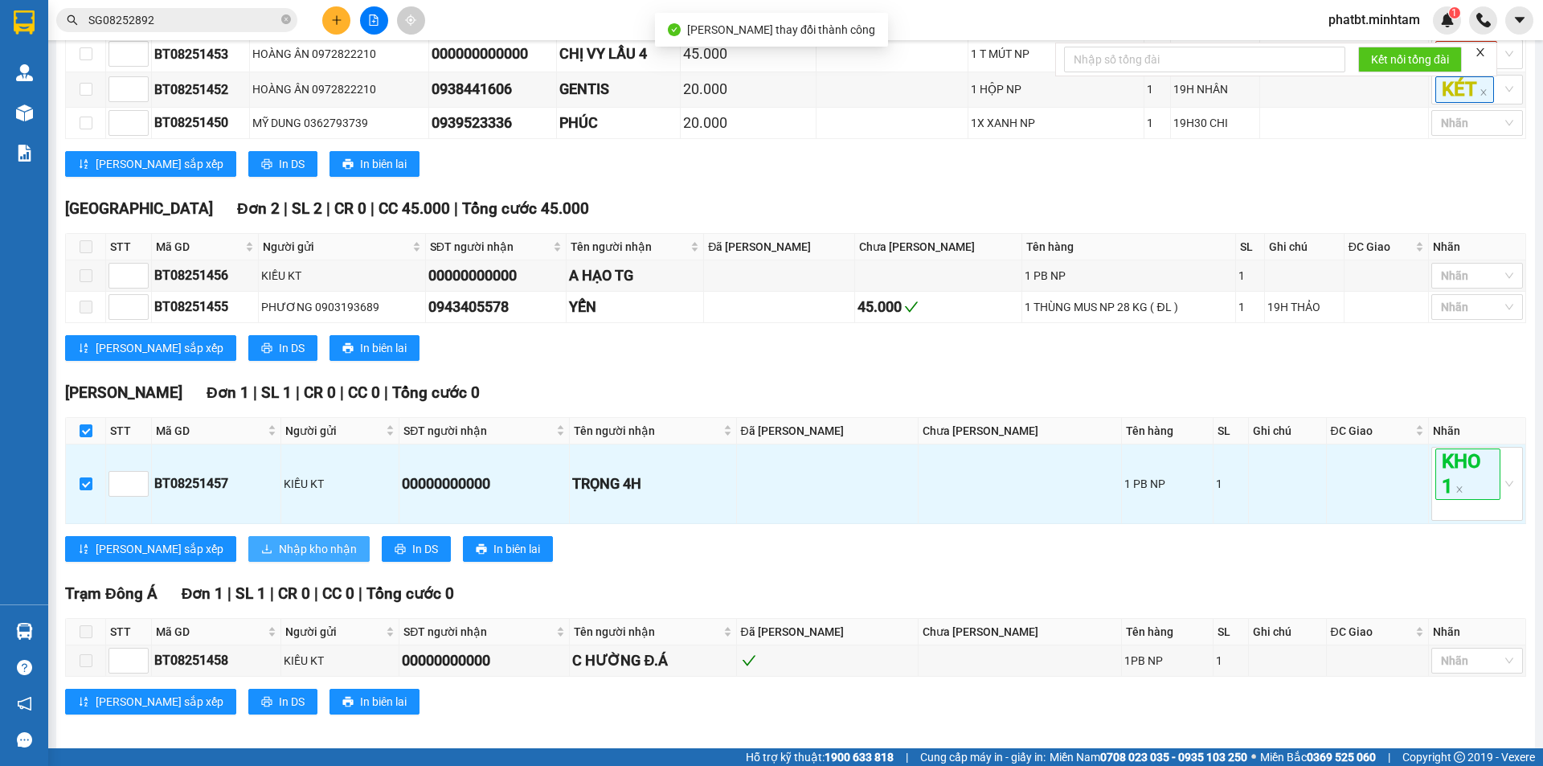
drag, startPoint x: 243, startPoint y: 579, endPoint x: 251, endPoint y: 583, distance: 8.7
click at [279, 558] on span "Nhập kho nhận" at bounding box center [318, 549] width 78 height 18
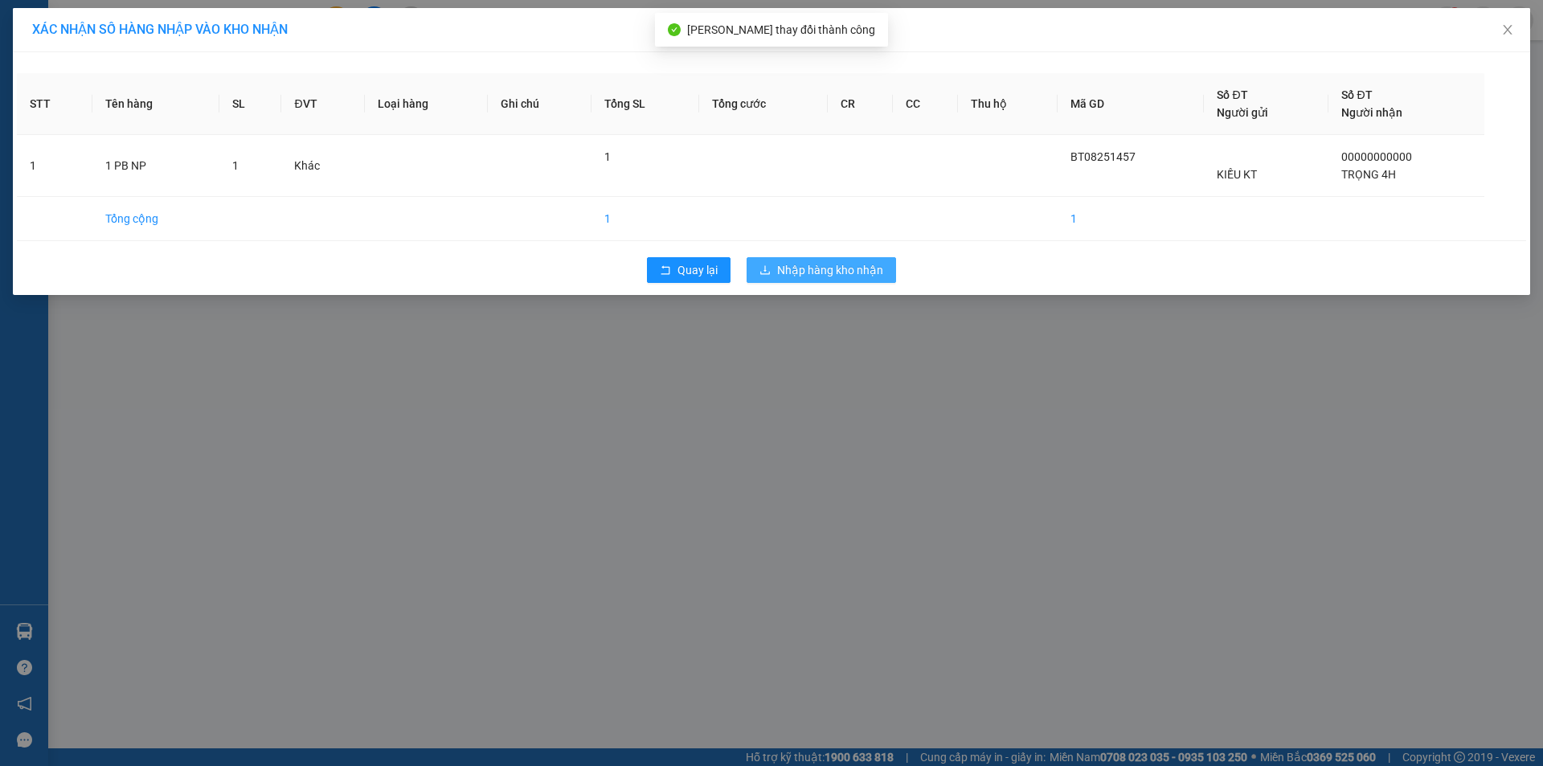
click at [828, 278] on span "Nhập hàng kho nhận" at bounding box center [830, 270] width 106 height 18
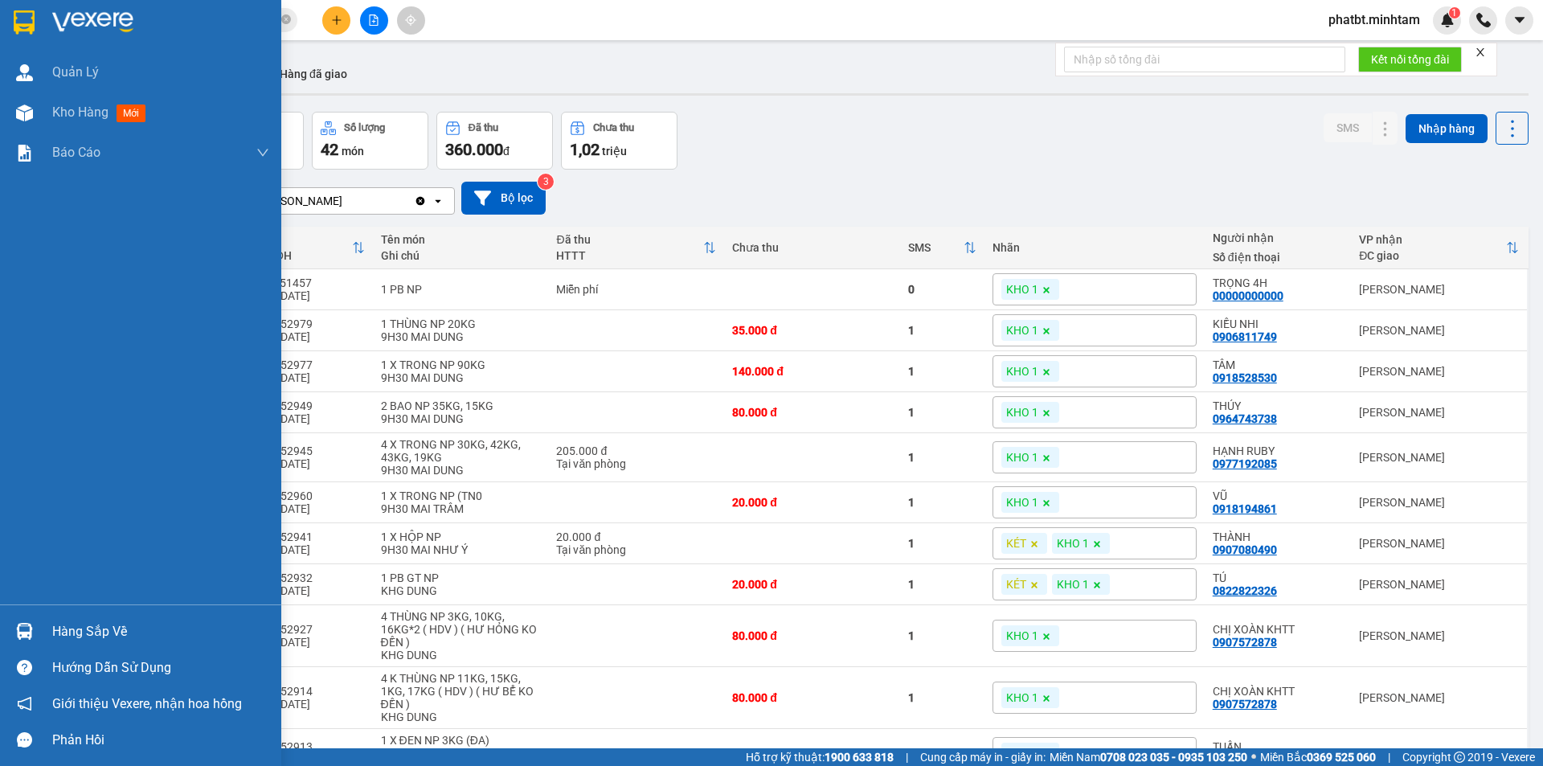
drag, startPoint x: 72, startPoint y: 629, endPoint x: 63, endPoint y: 628, distance: 8.9
click at [72, 632] on div "Hàng sắp về" at bounding box center [160, 631] width 217 height 24
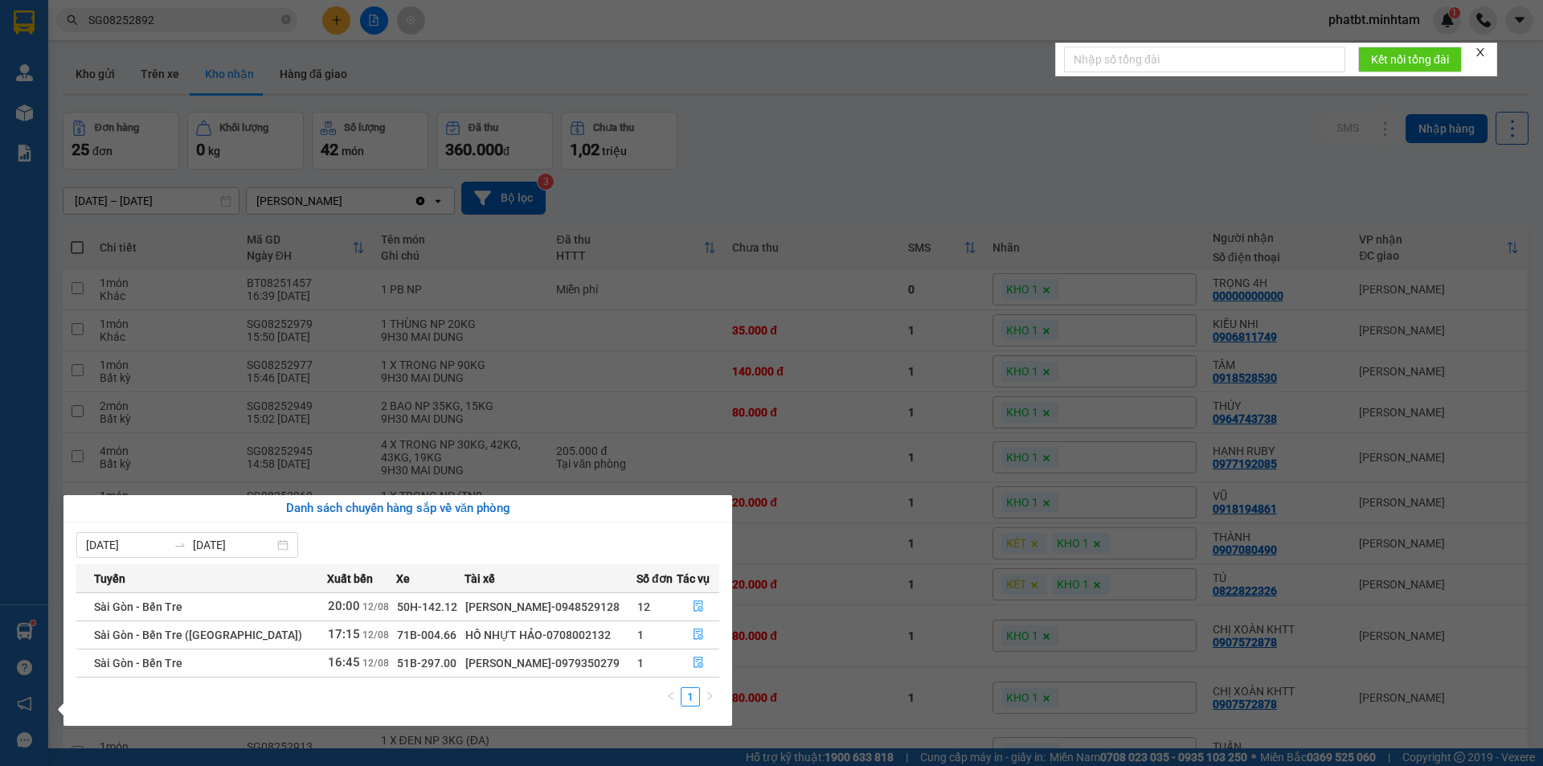
drag, startPoint x: 521, startPoint y: 663, endPoint x: 590, endPoint y: 669, distance: 68.5
click at [590, 669] on div "NGUYỄN TRỌNG NGUYỄN-0979350279" at bounding box center [550, 663] width 170 height 18
copy div "0979350279"
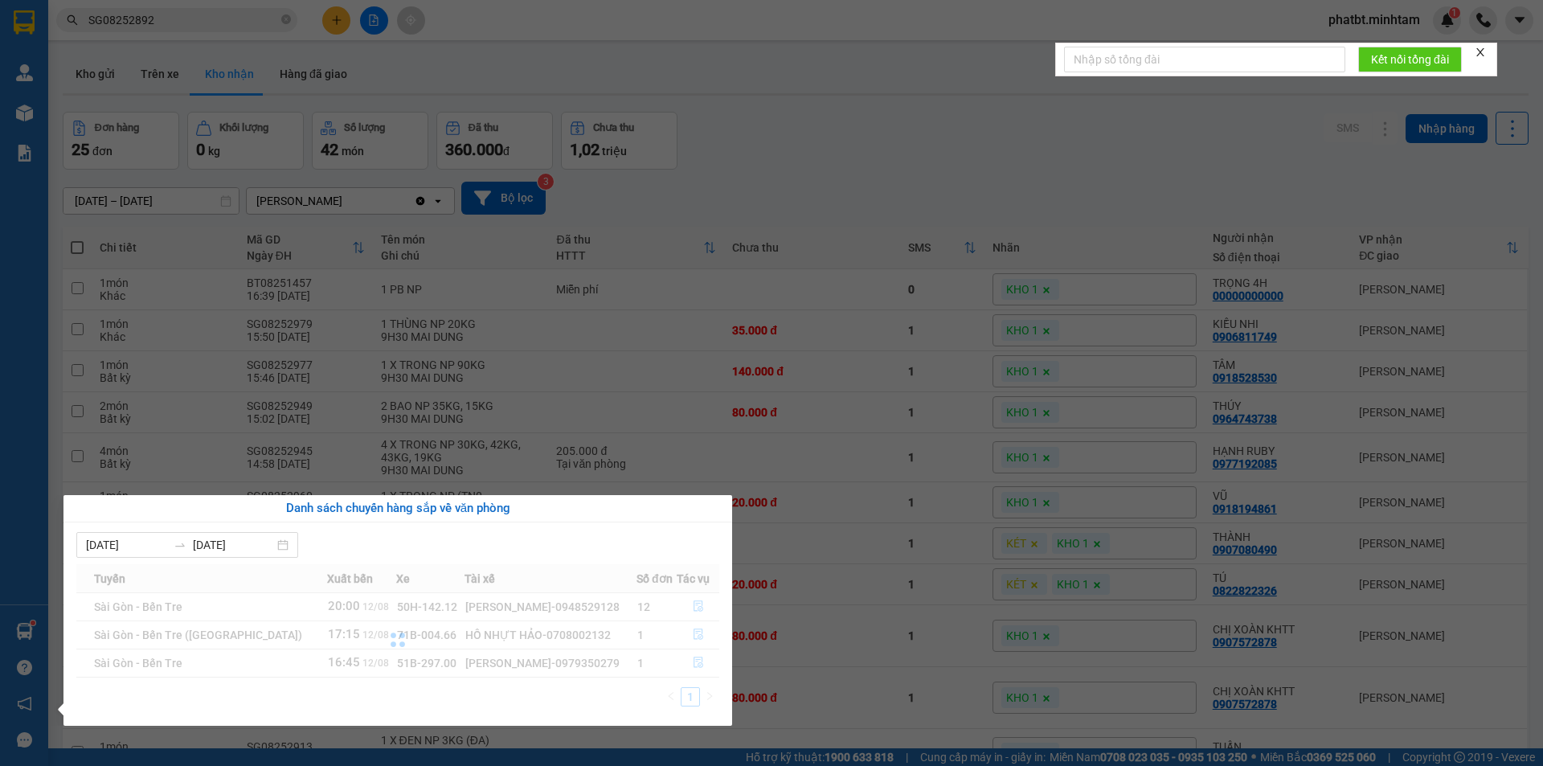
click at [1478, 49] on icon "close" at bounding box center [1479, 52] width 11 height 11
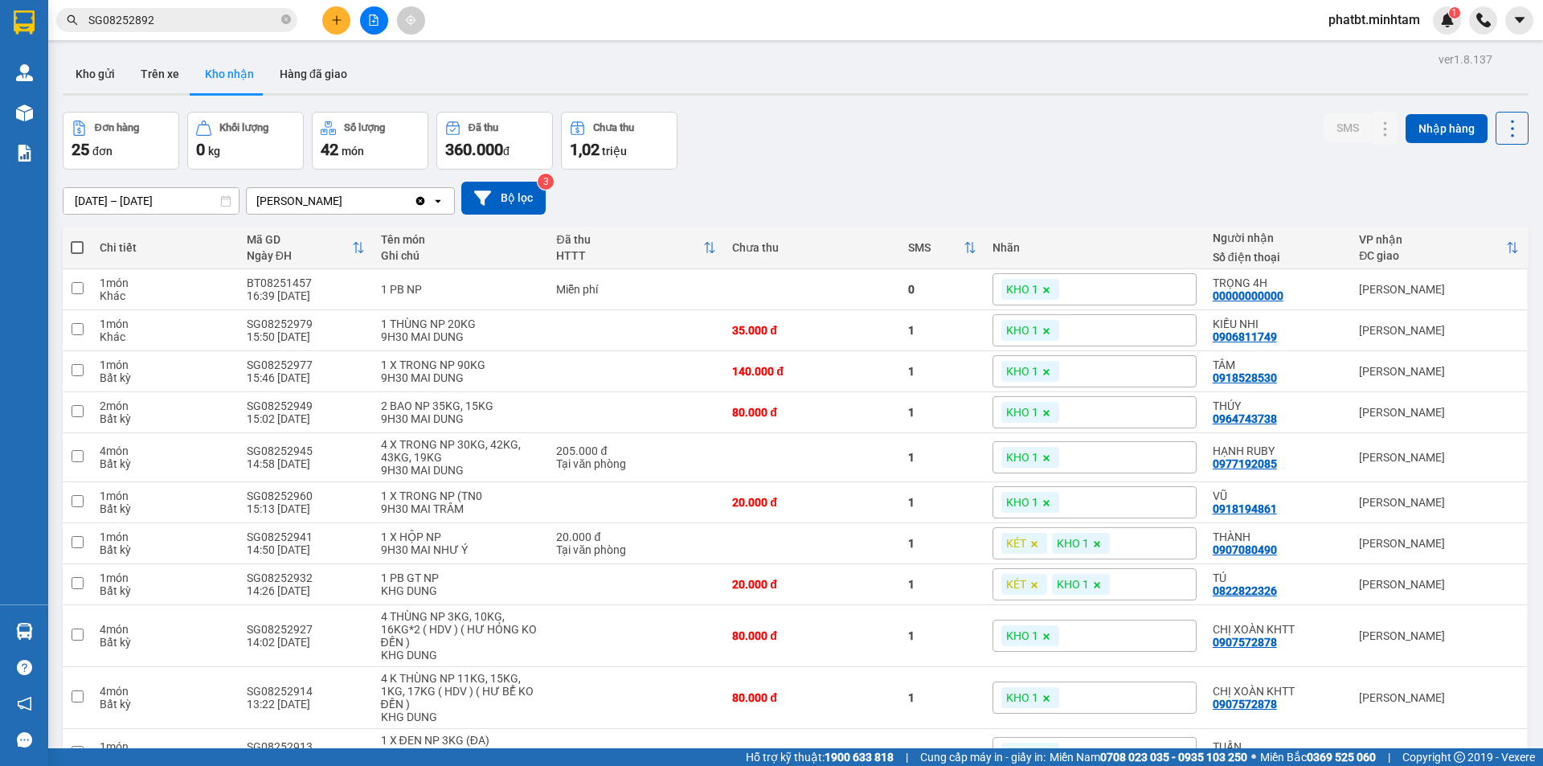
click at [1381, 24] on span "phatbt.minhtam" at bounding box center [1373, 20] width 117 height 20
click at [1360, 49] on span "Đăng xuất" at bounding box center [1380, 50] width 85 height 18
